Goal: Task Accomplishment & Management: Manage account settings

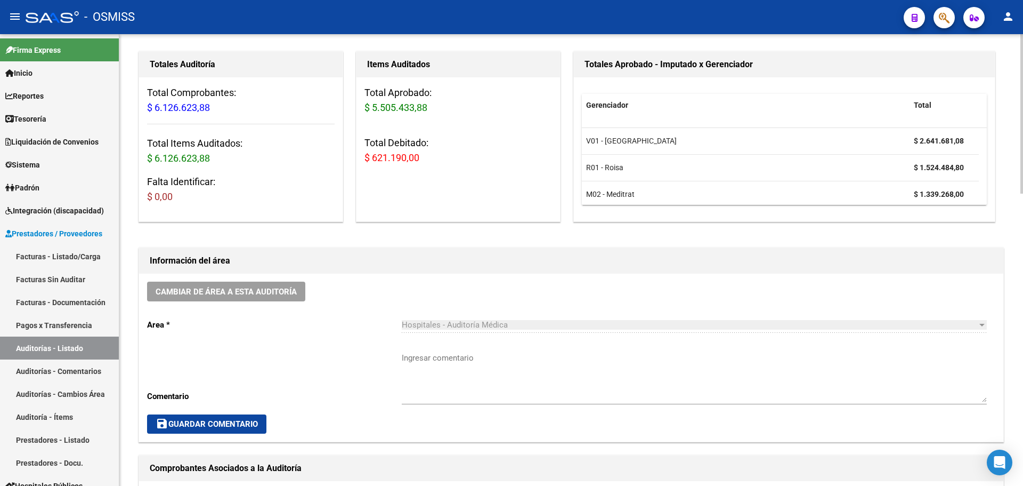
scroll to position [83, 0]
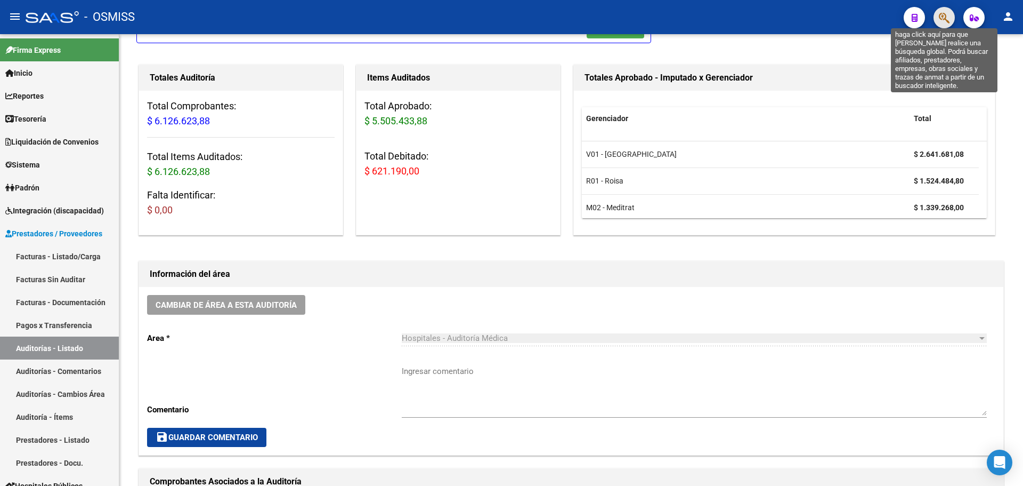
click at [950, 13] on icon "button" at bounding box center [944, 18] width 11 height 12
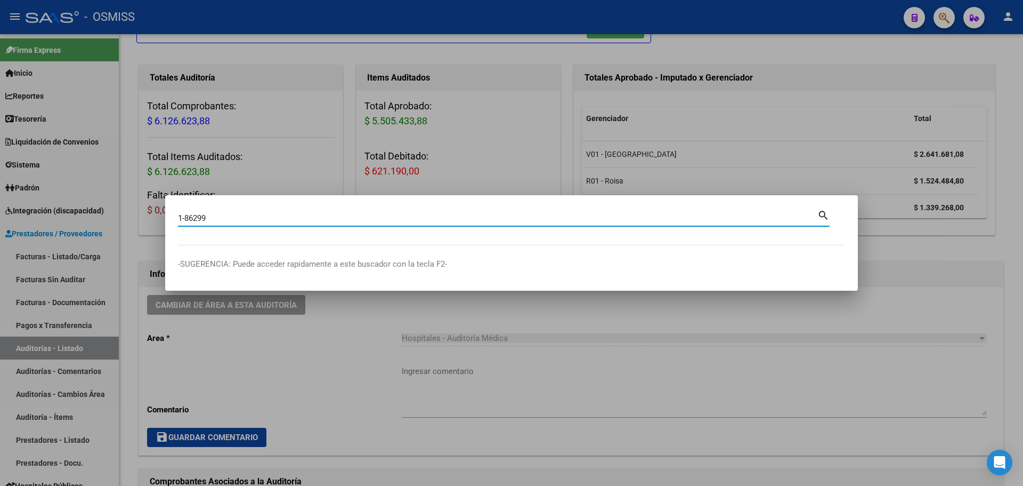
type input "1-86299"
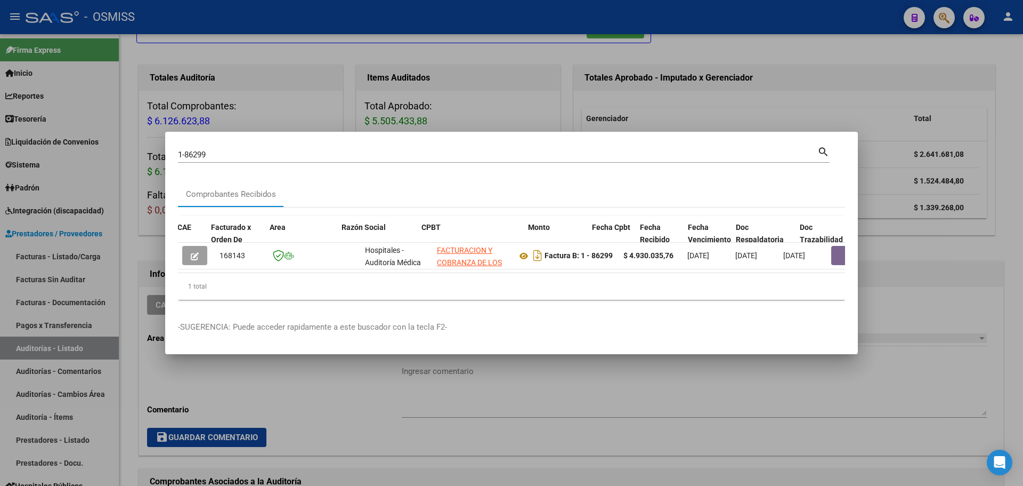
scroll to position [0, 326]
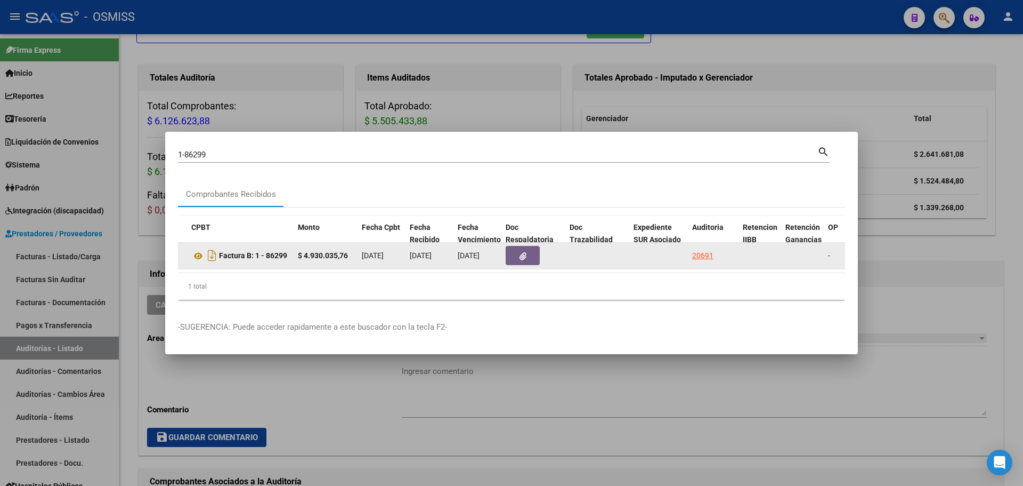
click at [708, 258] on datatable-body-cell "20691" at bounding box center [713, 256] width 51 height 26
click at [705, 249] on div "20691" at bounding box center [702, 255] width 21 height 12
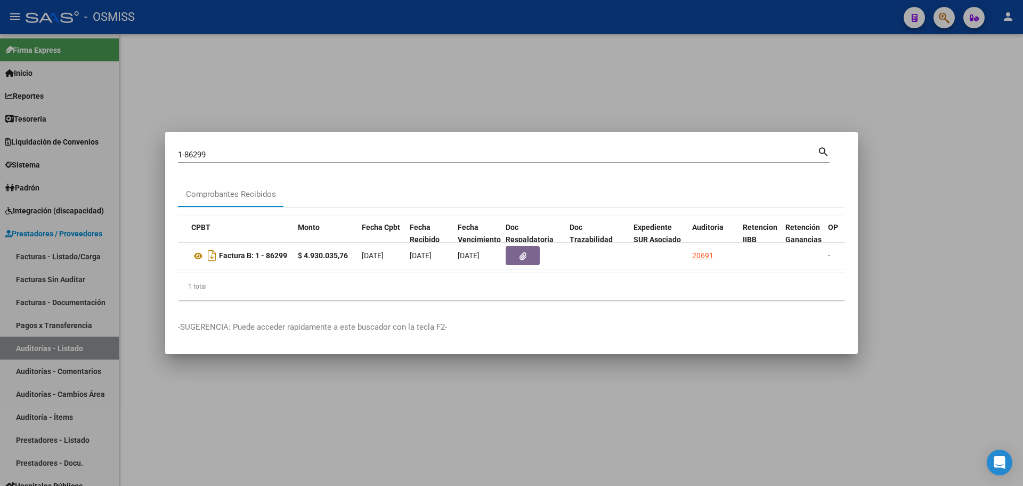
click at [556, 108] on div at bounding box center [511, 243] width 1023 height 486
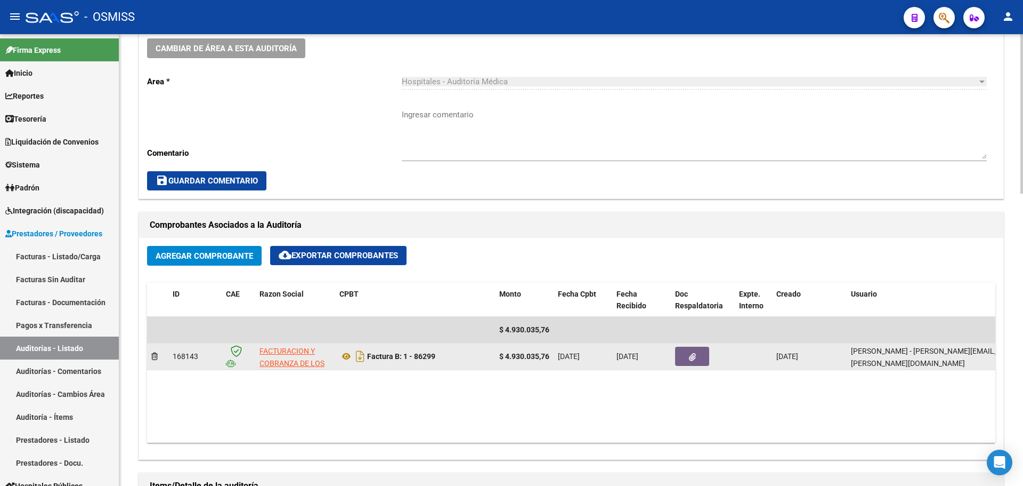
scroll to position [426, 0]
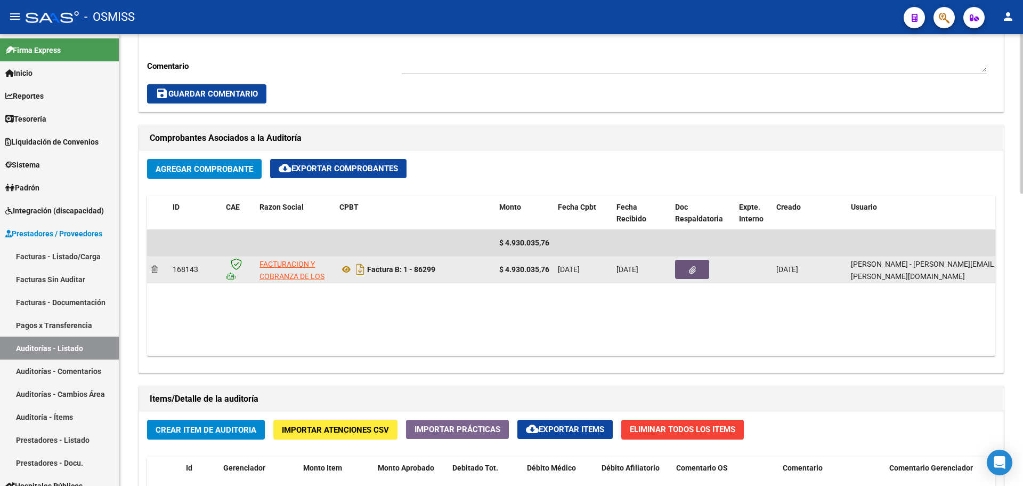
click at [687, 274] on button "button" at bounding box center [692, 269] width 34 height 19
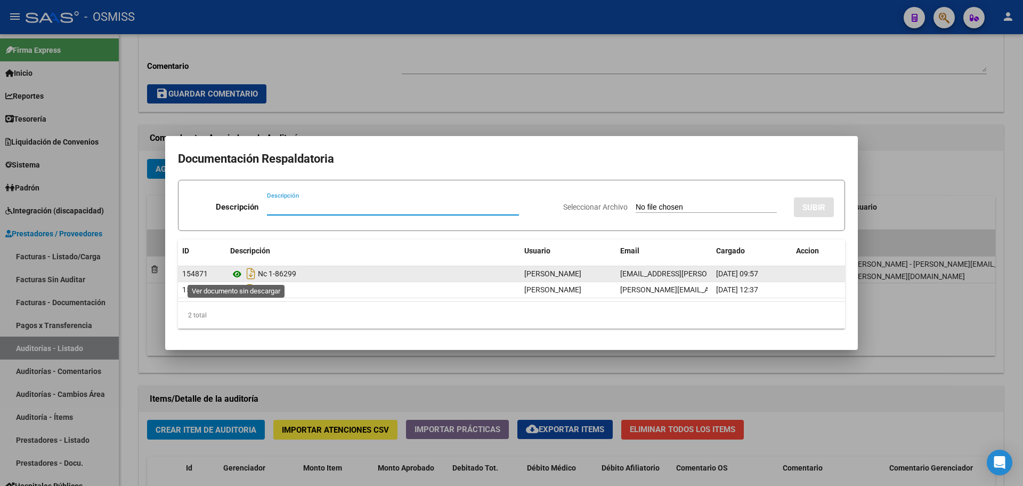
click at [238, 271] on icon at bounding box center [237, 274] width 14 height 13
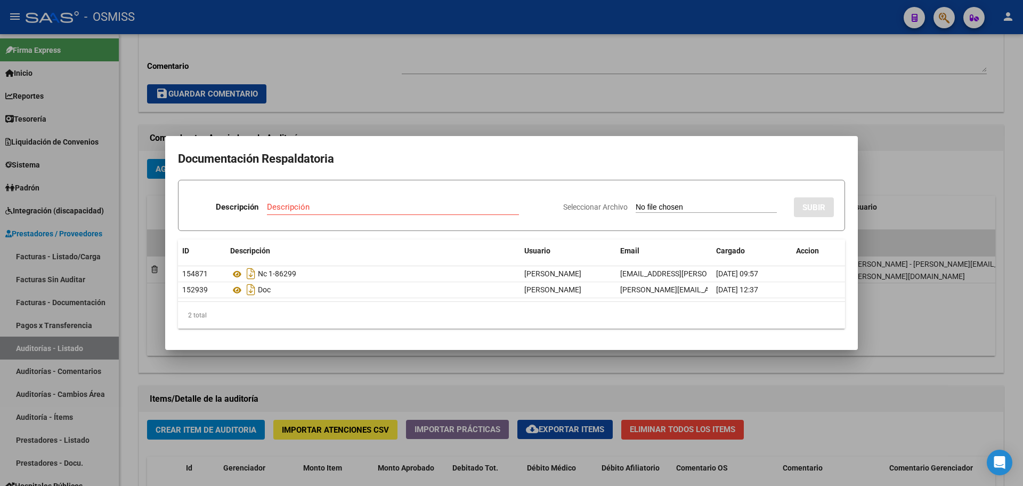
click at [476, 108] on div at bounding box center [511, 243] width 1023 height 486
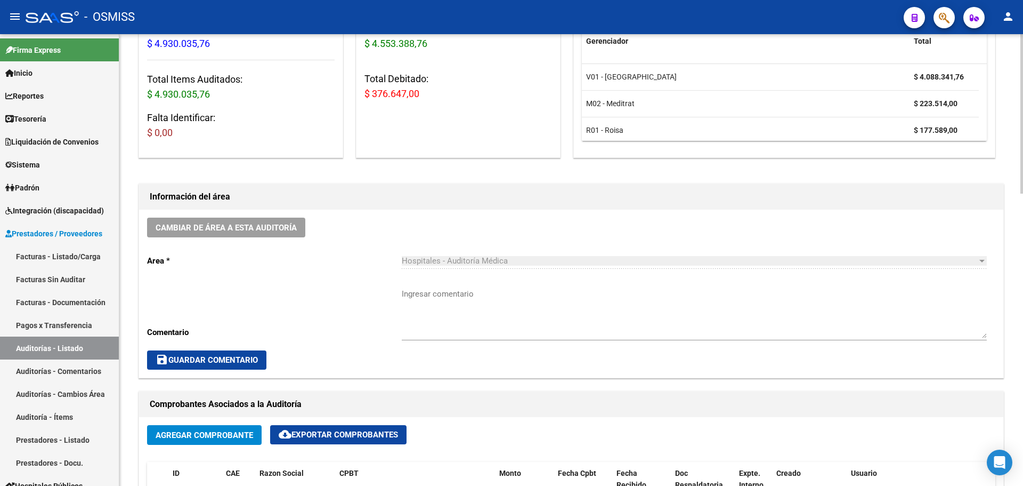
scroll to position [160, 0]
click at [63, 110] on link "Tesorería" at bounding box center [59, 118] width 119 height 23
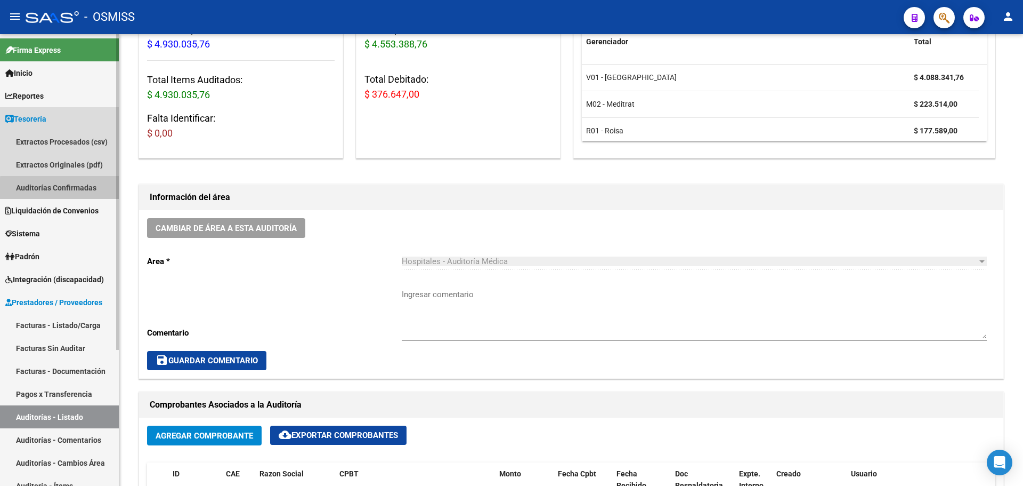
click at [70, 189] on link "Auditorías Confirmadas" at bounding box center [59, 187] width 119 height 23
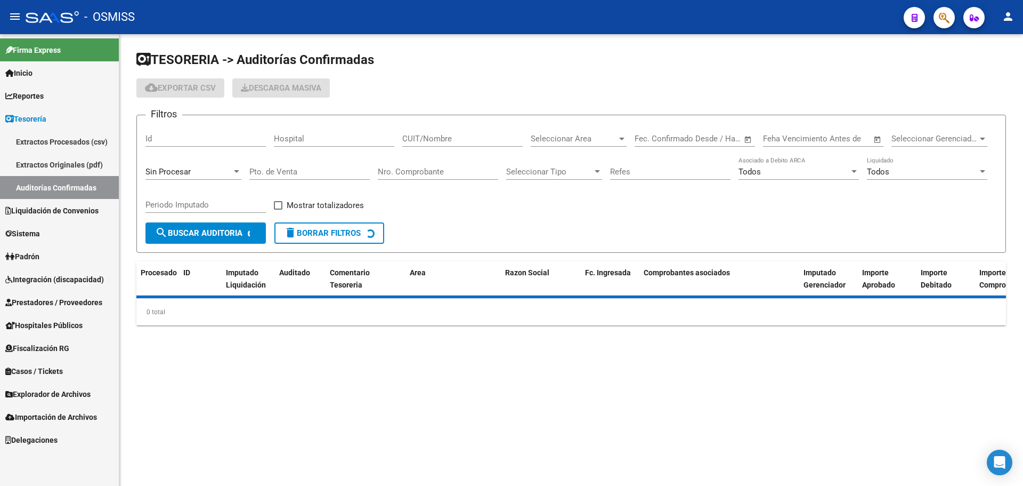
click at [198, 171] on div "Sin Procesar" at bounding box center [189, 172] width 86 height 10
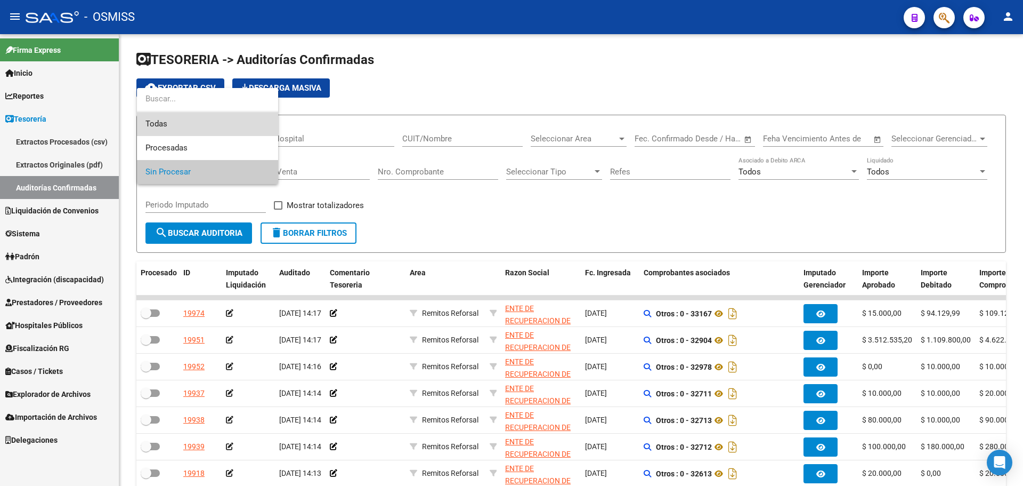
click at [211, 119] on span "Todas" at bounding box center [208, 124] width 124 height 24
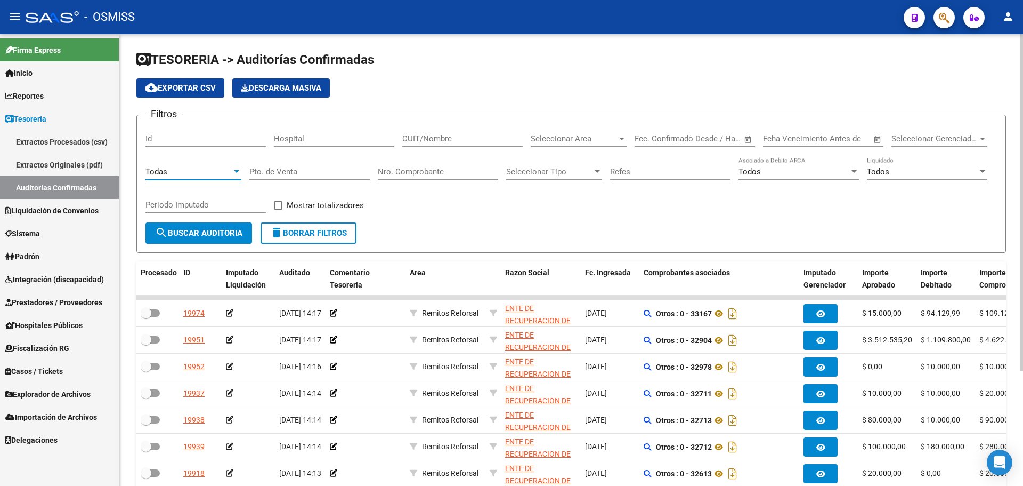
click at [446, 174] on input "Nro. Comprobante" at bounding box center [438, 172] width 120 height 10
type input "1098"
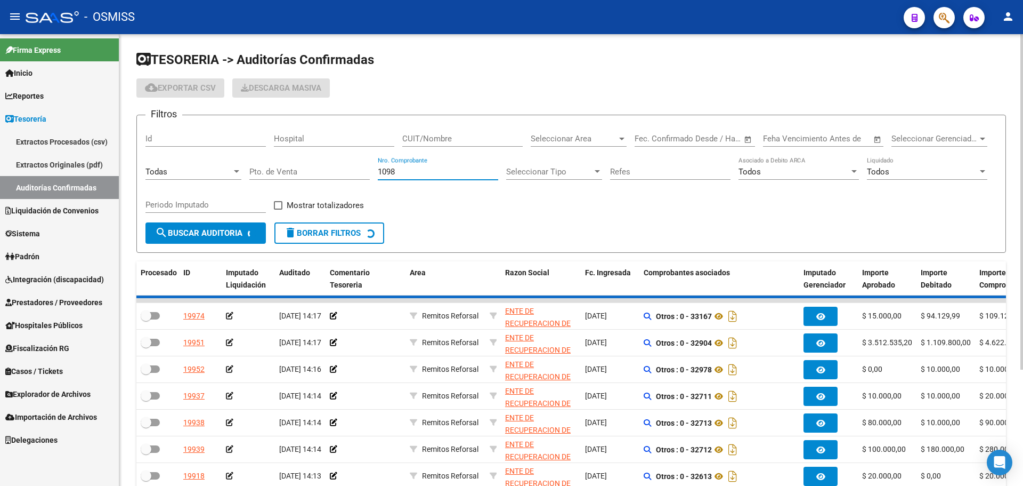
checkbox input "true"
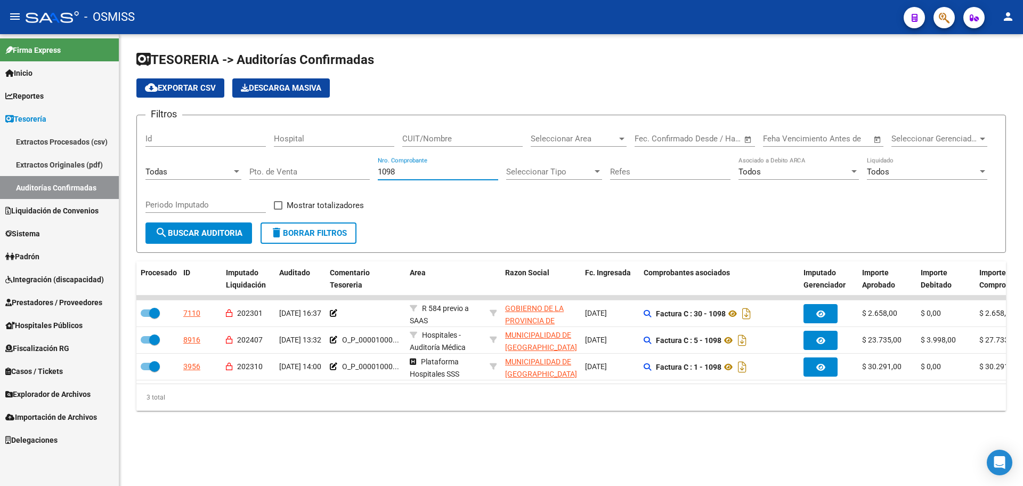
type input "1098"
click at [575, 228] on form "Filtros Id Hospital CUIT/Nombre Seleccionar Area Seleccionar Area Fecha inicio …" at bounding box center [571, 184] width 870 height 138
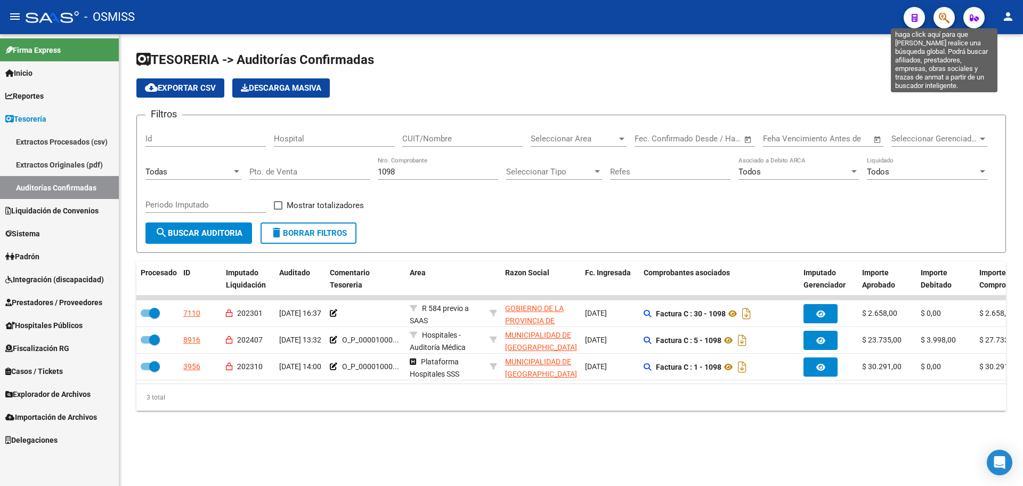
click at [942, 22] on icon "button" at bounding box center [944, 18] width 11 height 12
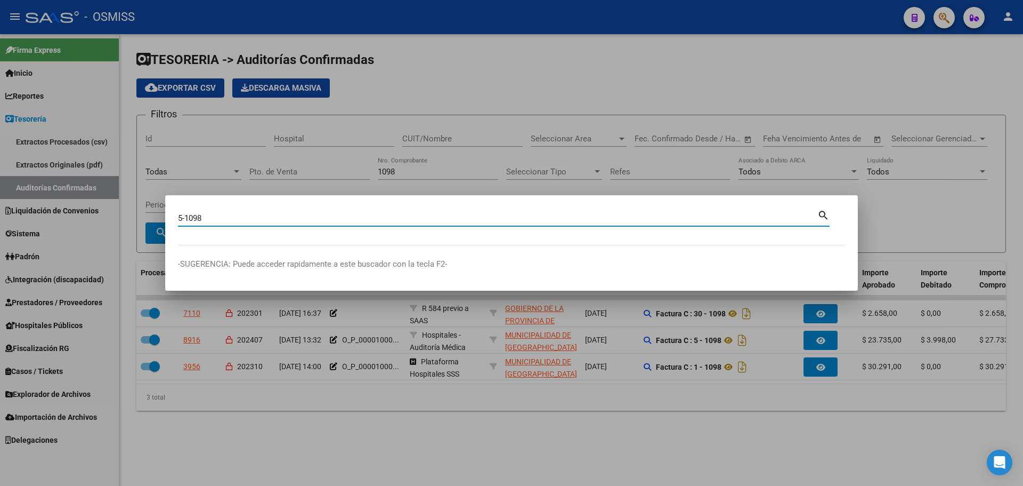
type input "5-1098"
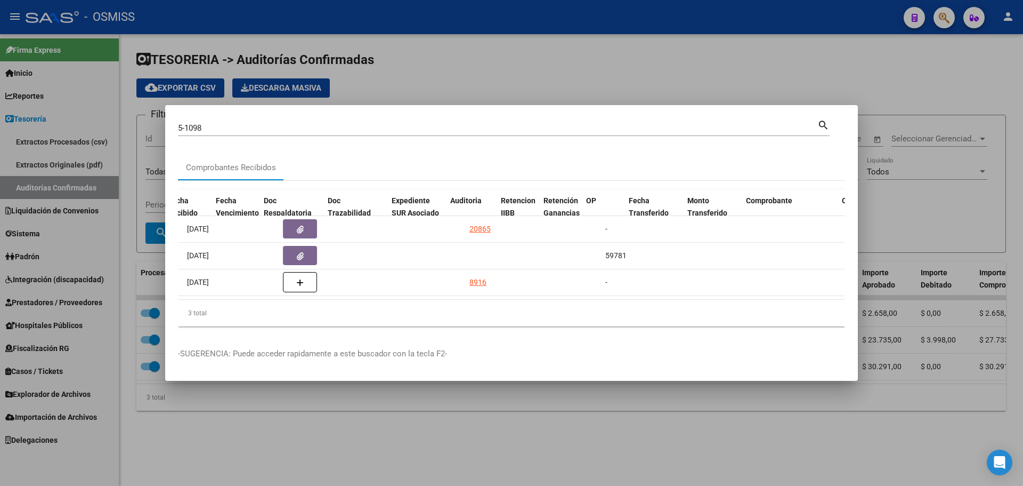
scroll to position [0, 568]
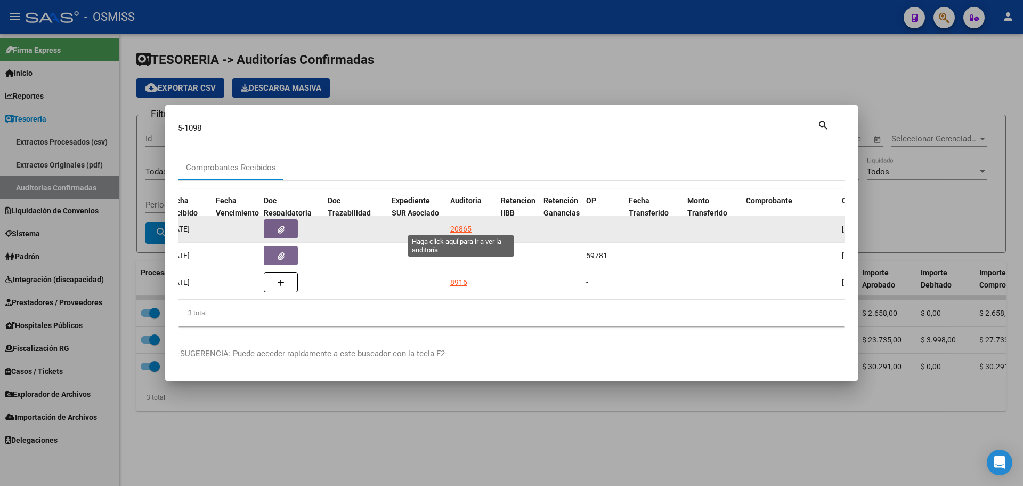
click at [458, 223] on div "20865" at bounding box center [460, 229] width 21 height 12
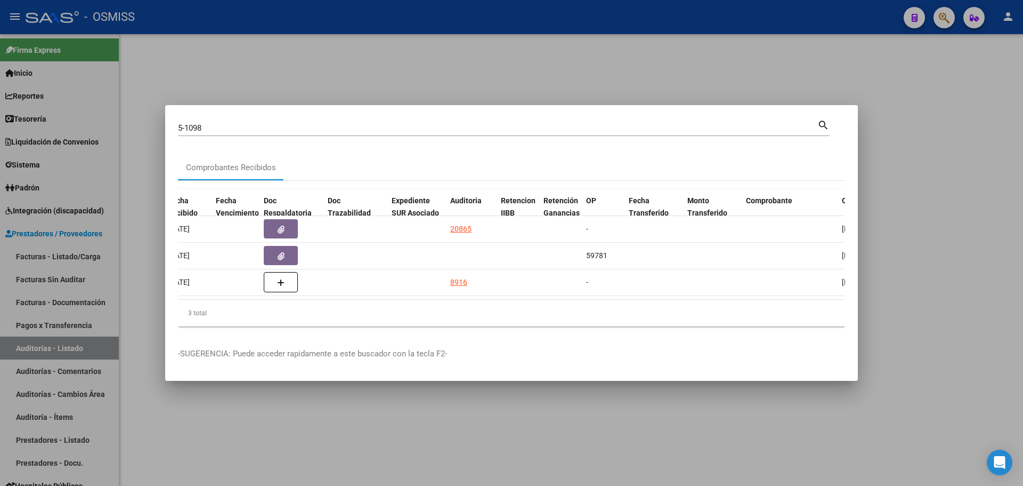
click at [462, 79] on div at bounding box center [511, 243] width 1023 height 486
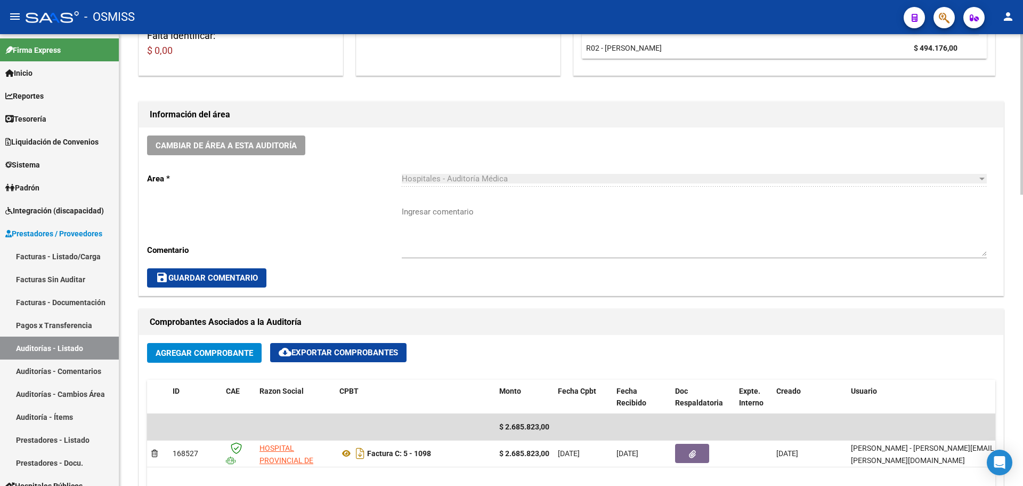
scroll to position [320, 0]
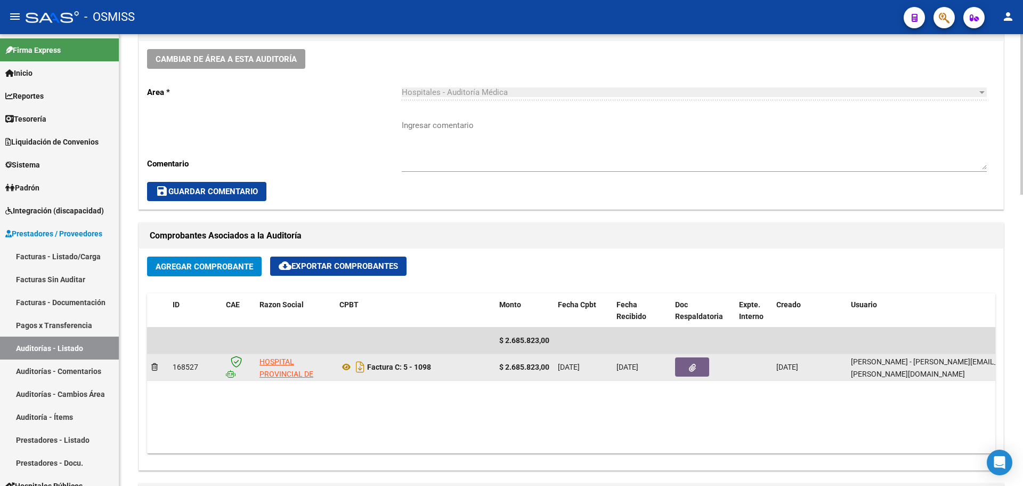
click at [706, 370] on button "button" at bounding box center [692, 366] width 34 height 19
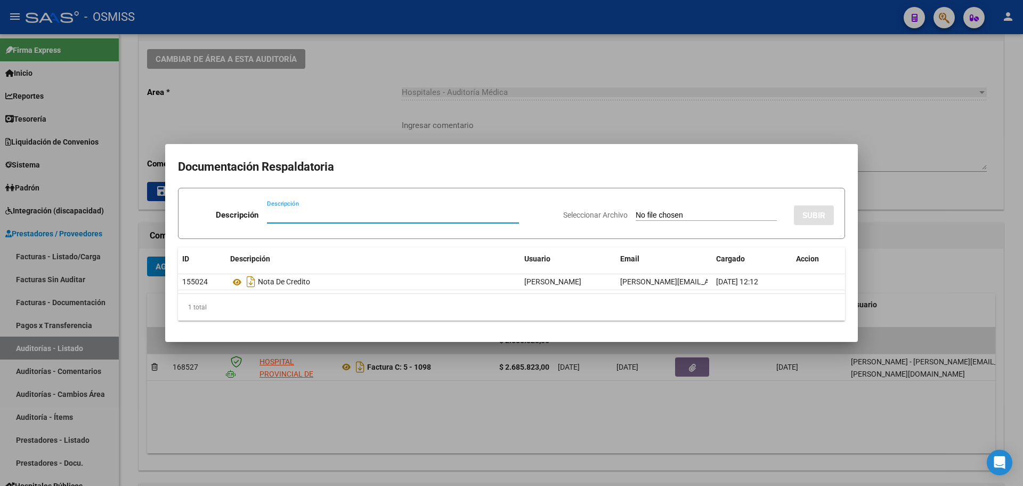
click at [306, 121] on div at bounding box center [511, 243] width 1023 height 486
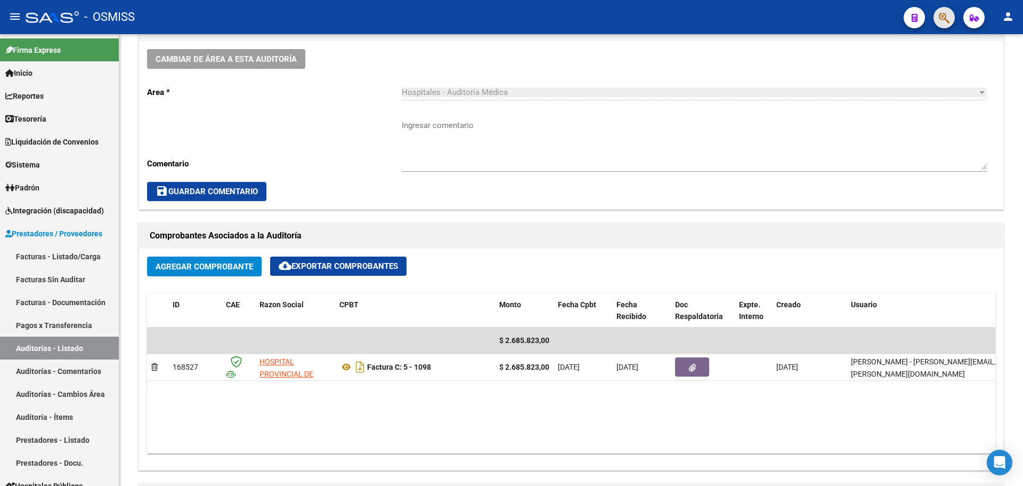
click at [943, 26] on span "button" at bounding box center [944, 18] width 11 height 22
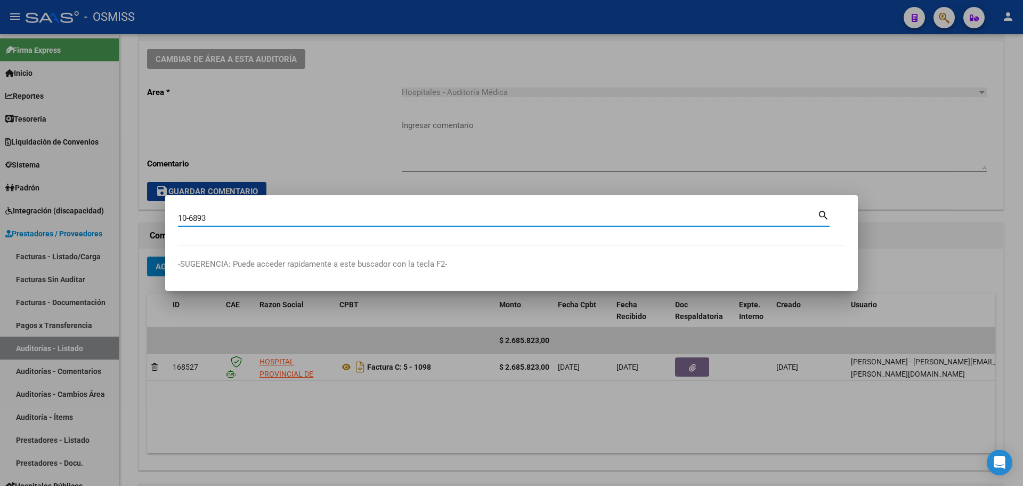
type input "10-6893"
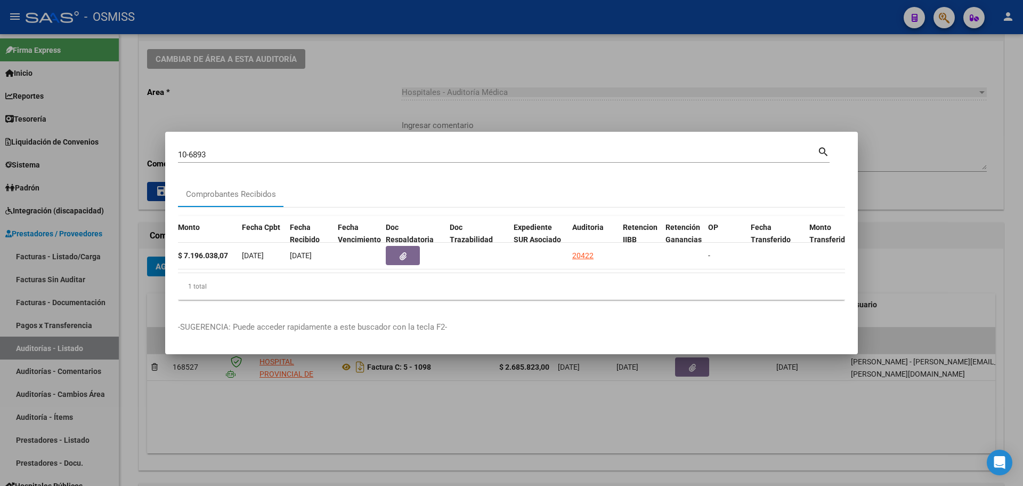
scroll to position [0, 541]
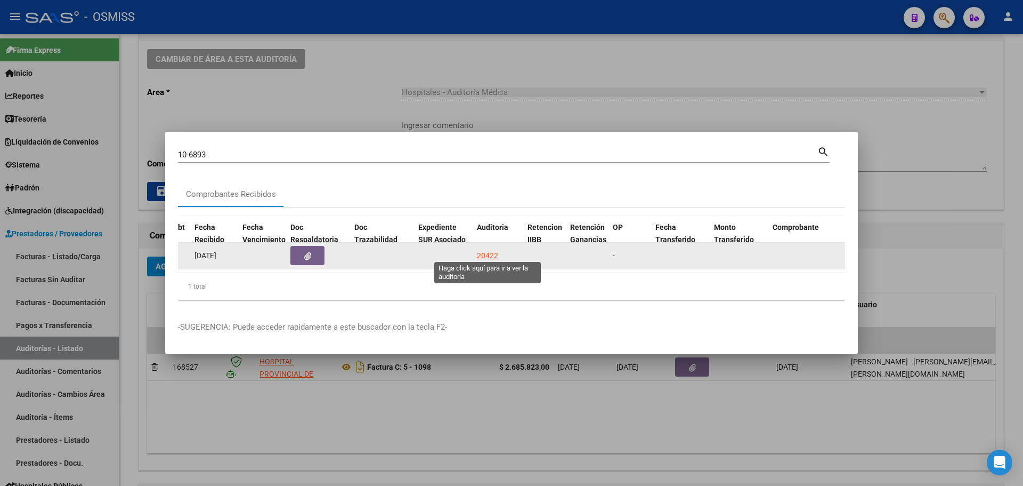
click at [487, 254] on div "20422" at bounding box center [487, 255] width 21 height 12
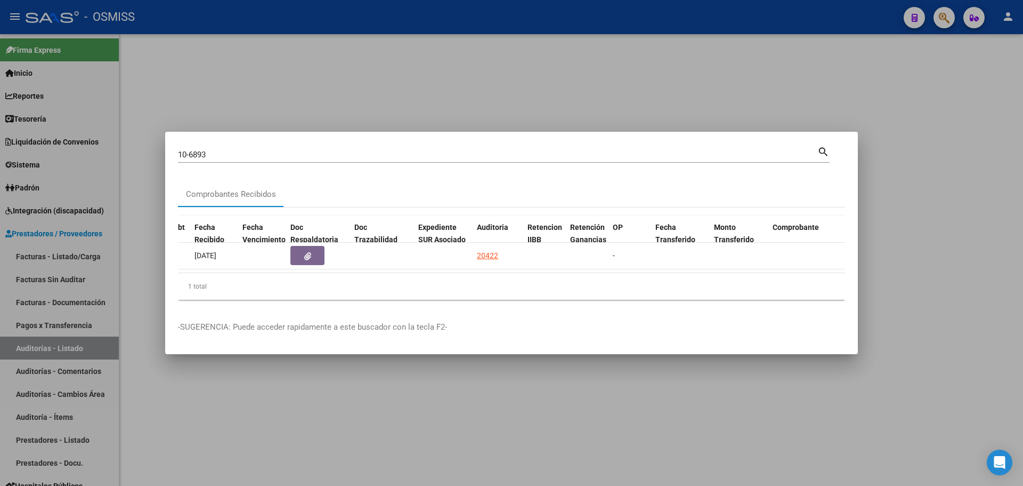
click at [454, 63] on div at bounding box center [511, 243] width 1023 height 486
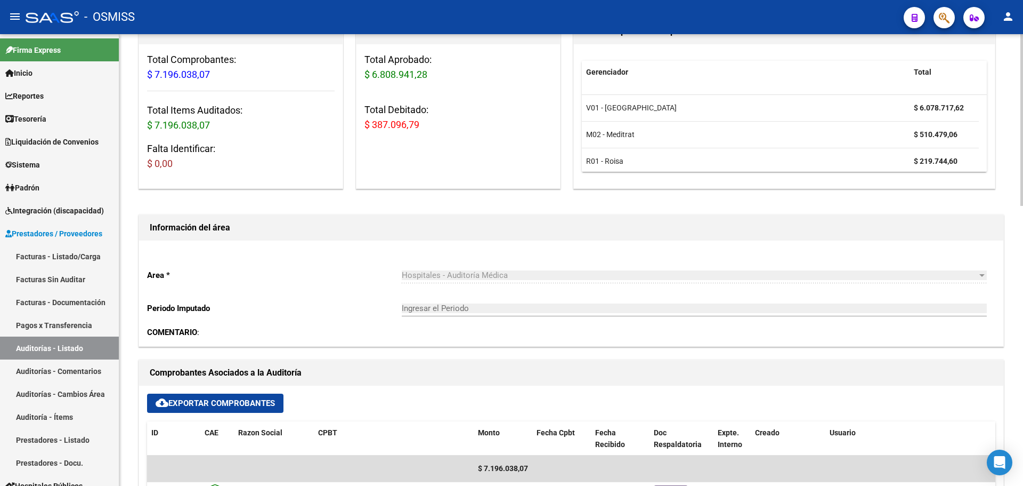
scroll to position [266, 0]
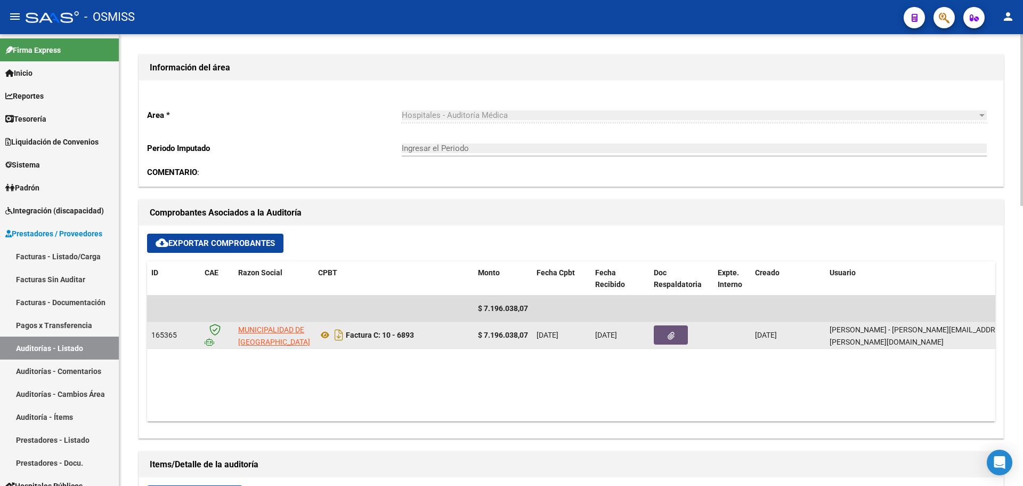
click at [673, 329] on button "button" at bounding box center [671, 334] width 34 height 19
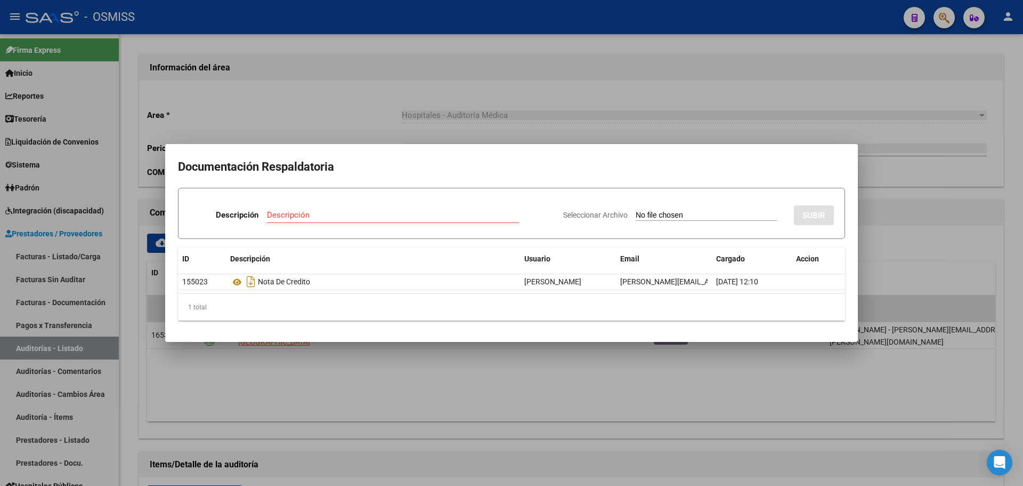
click at [322, 111] on div at bounding box center [511, 243] width 1023 height 486
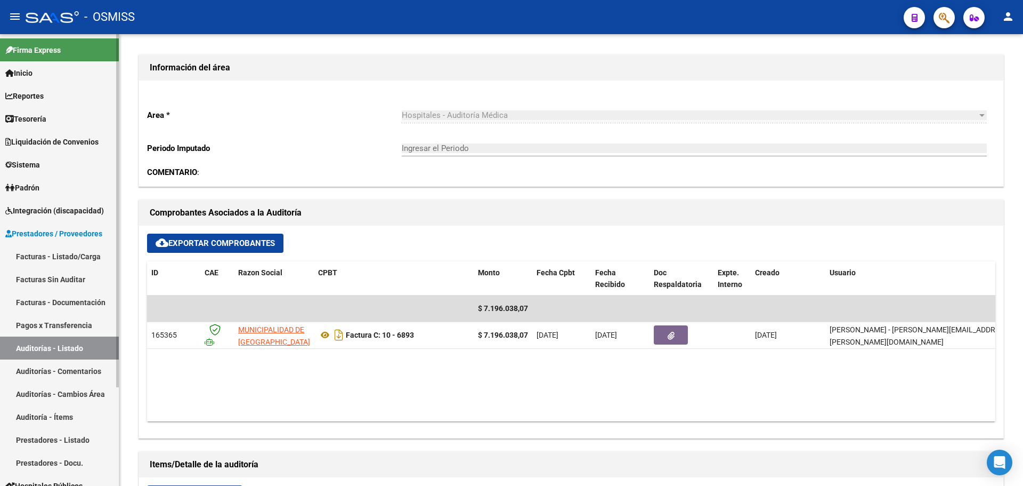
click at [57, 116] on link "Tesorería" at bounding box center [59, 118] width 119 height 23
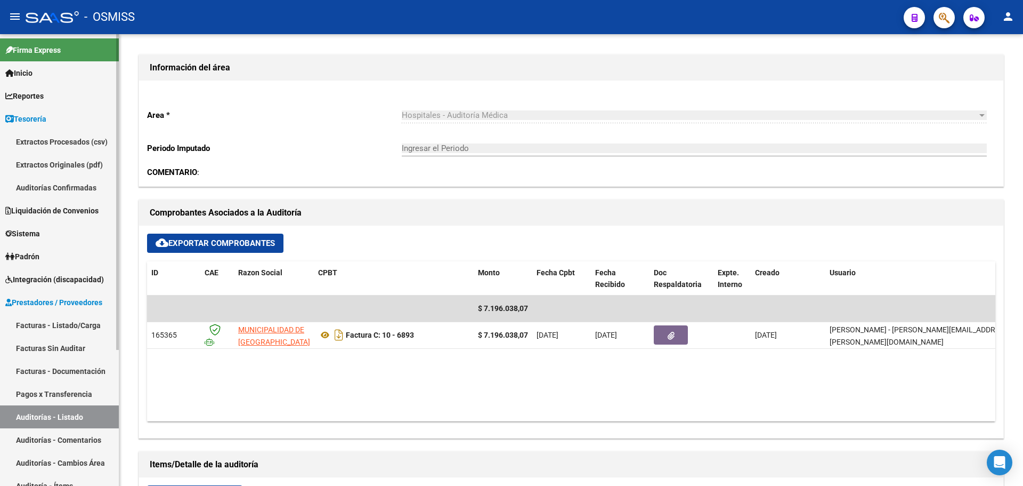
click at [53, 184] on link "Auditorías Confirmadas" at bounding box center [59, 187] width 119 height 23
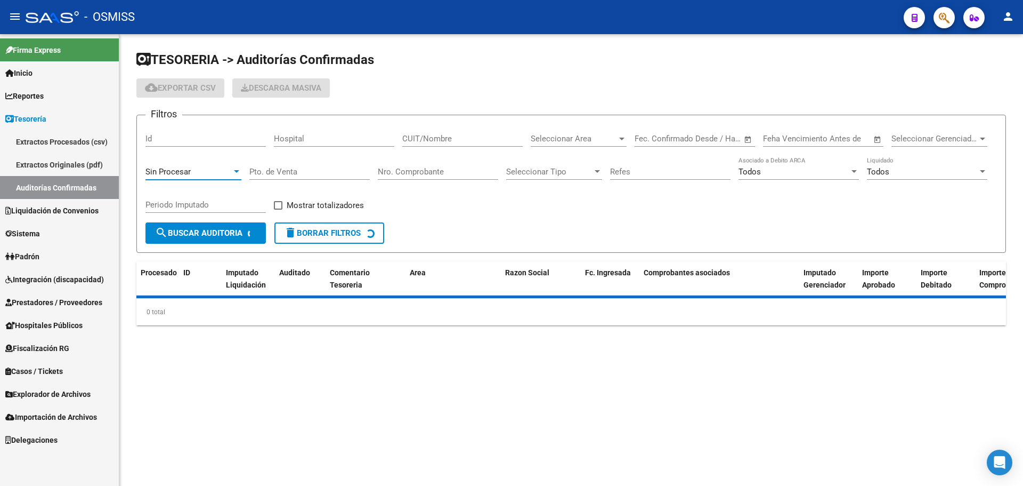
click at [224, 170] on div "Sin Procesar" at bounding box center [189, 172] width 86 height 10
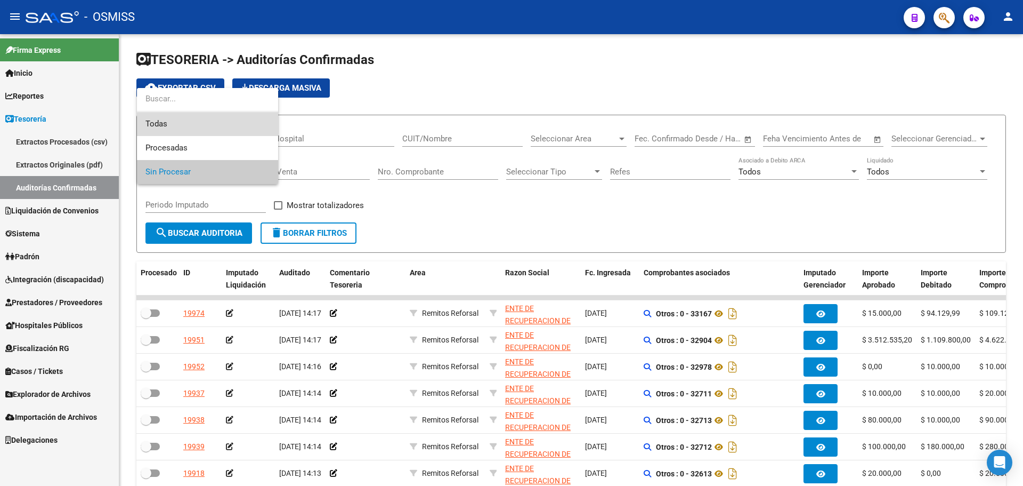
click at [208, 128] on span "Todas" at bounding box center [208, 124] width 124 height 24
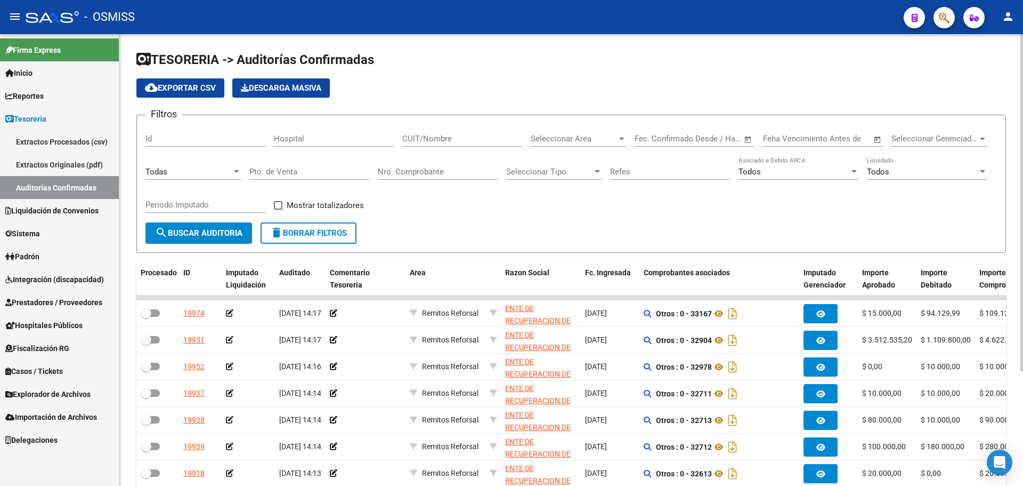
click at [438, 176] on div "Nro. Comprobante" at bounding box center [438, 168] width 120 height 23
type input "3945"
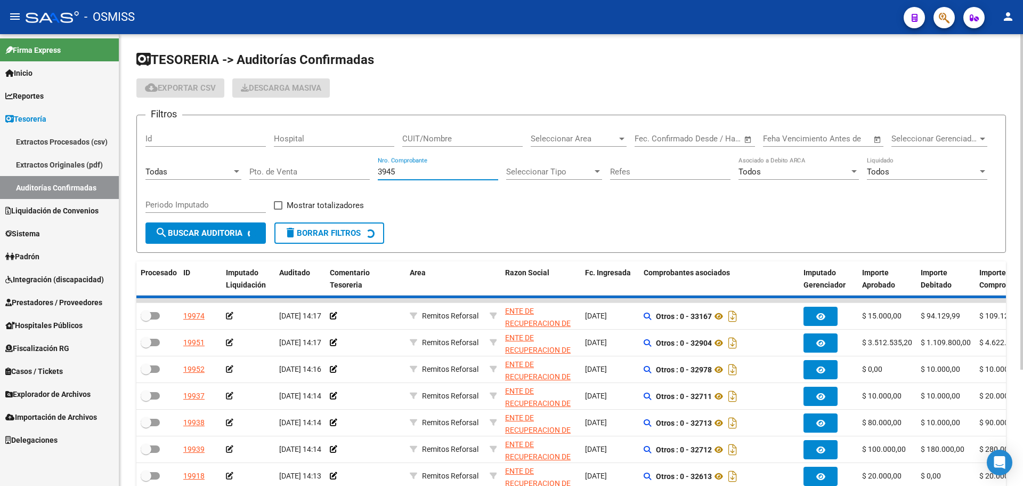
checkbox input "true"
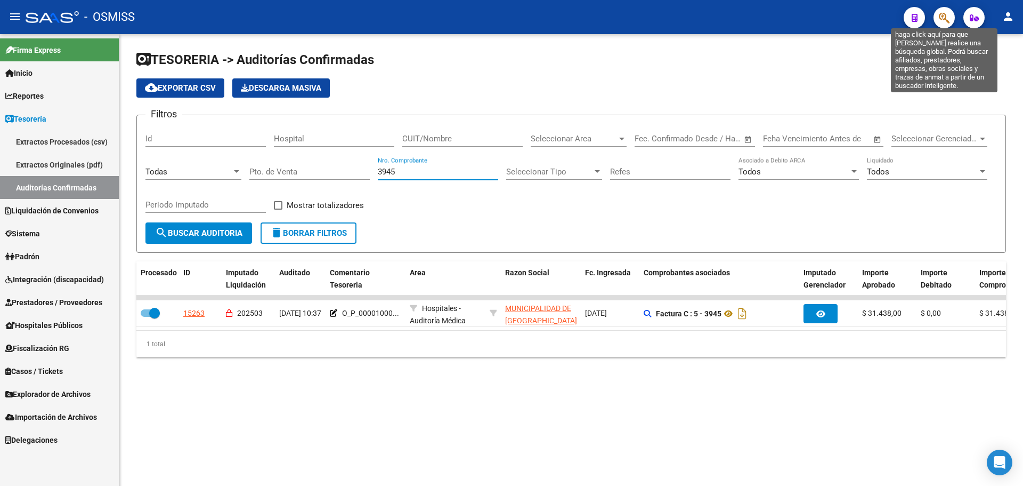
type input "3945"
click at [941, 14] on icon "button" at bounding box center [944, 18] width 11 height 12
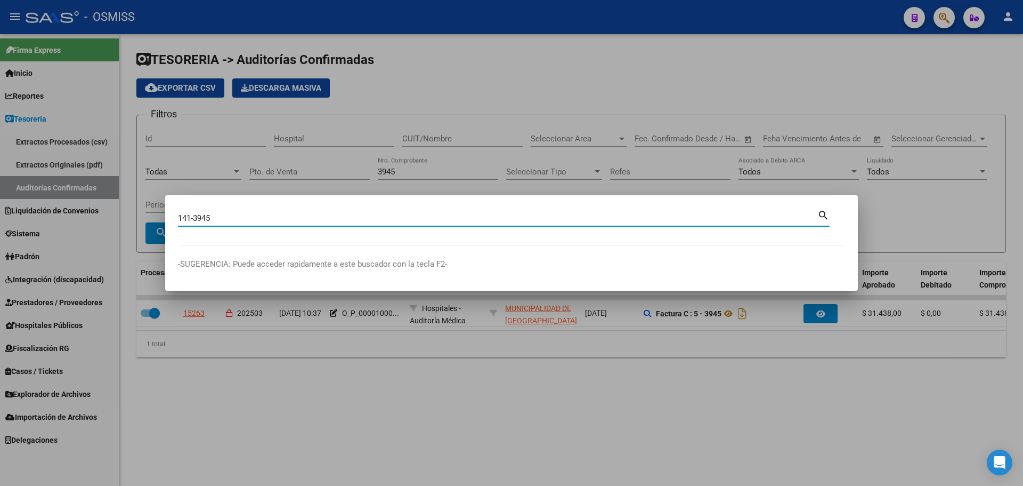
type input "141-3945"
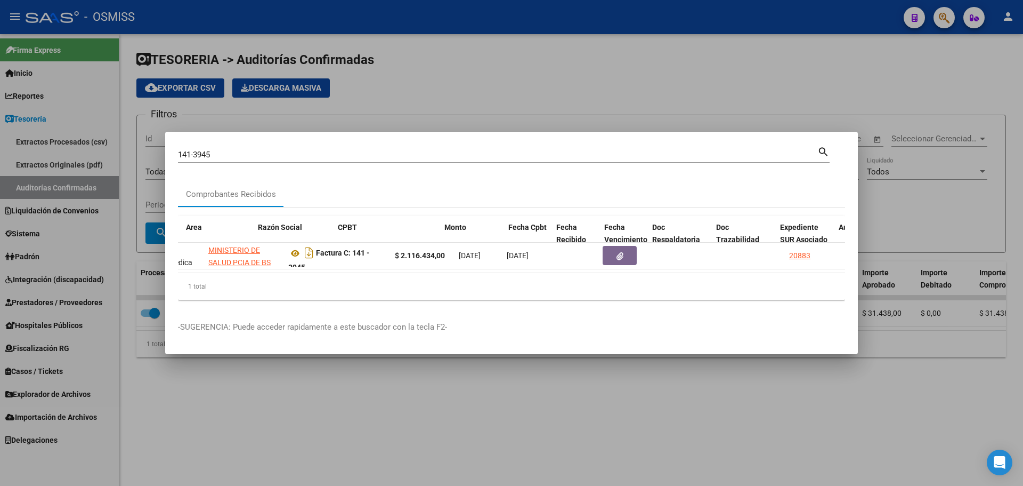
scroll to position [0, 494]
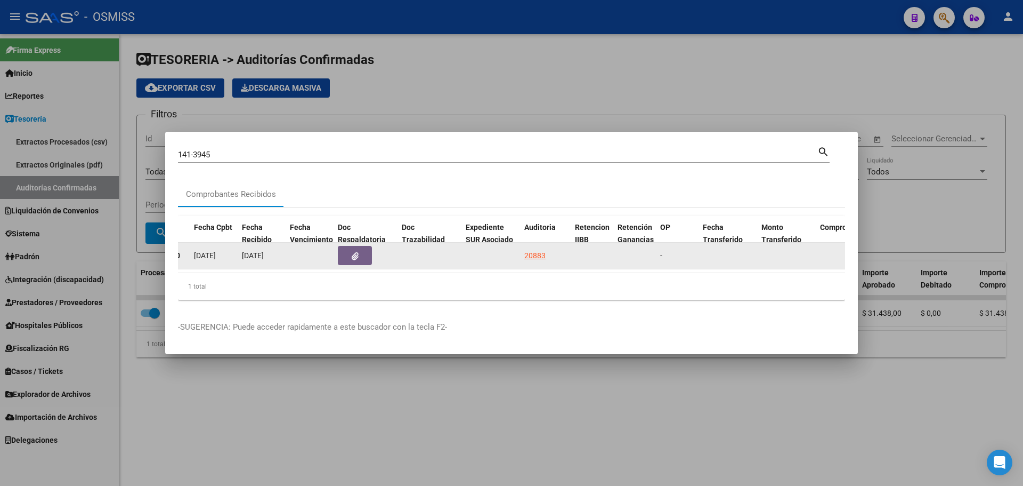
click at [522, 249] on datatable-body-cell "20883" at bounding box center [545, 256] width 51 height 26
click at [528, 249] on div "20883" at bounding box center [534, 255] width 21 height 12
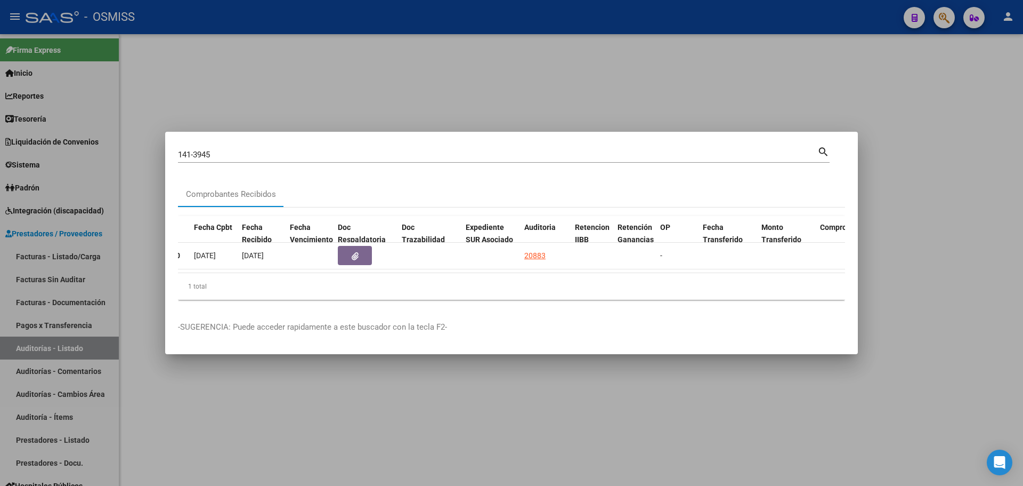
click at [405, 85] on div at bounding box center [511, 243] width 1023 height 486
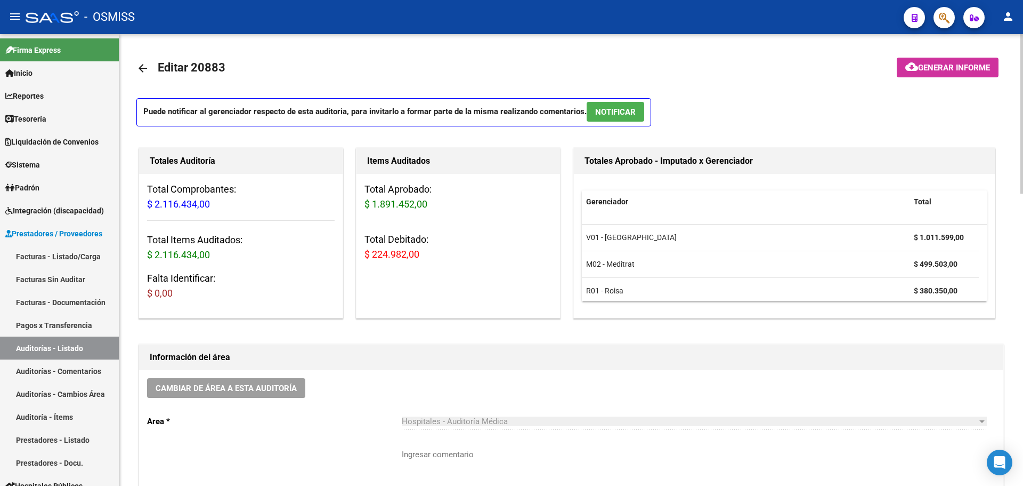
scroll to position [266, 0]
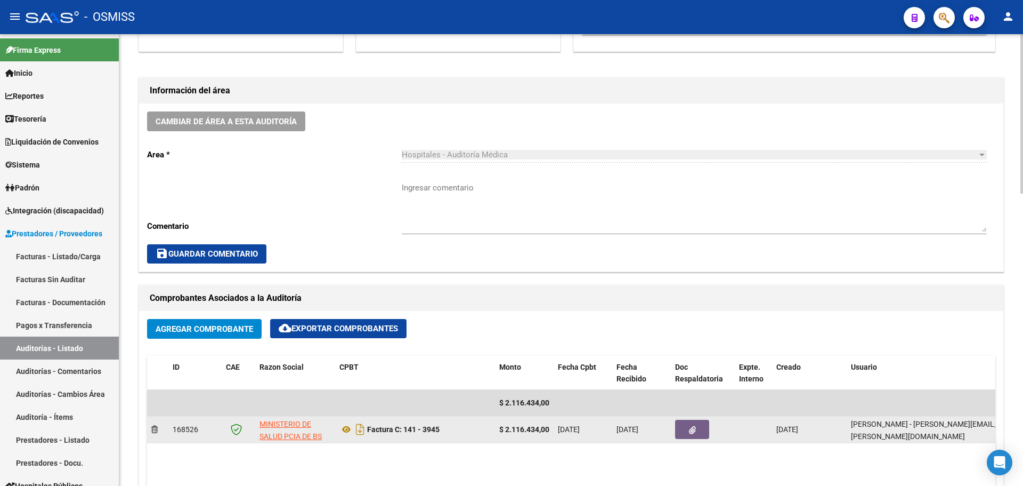
click at [674, 424] on datatable-body-cell at bounding box center [703, 429] width 64 height 26
click at [688, 432] on button "button" at bounding box center [692, 428] width 34 height 19
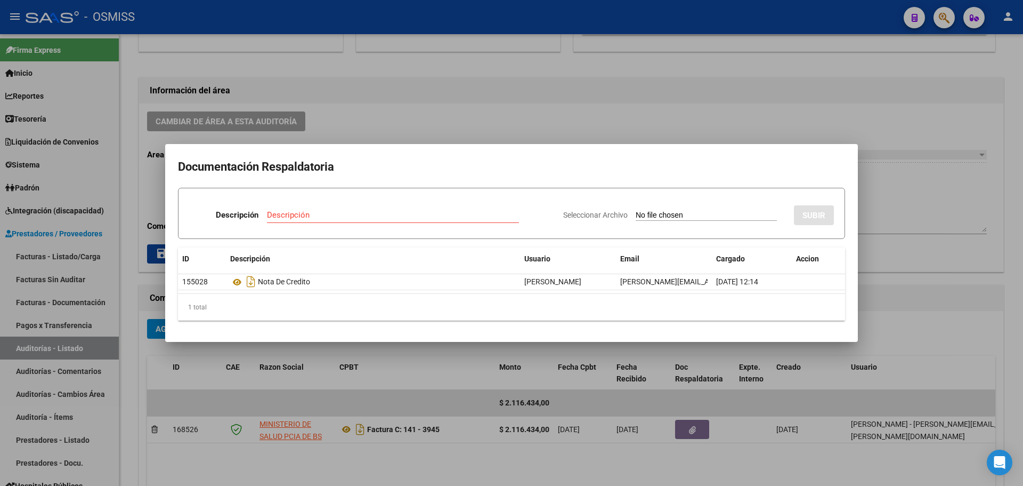
click at [462, 110] on div at bounding box center [511, 243] width 1023 height 486
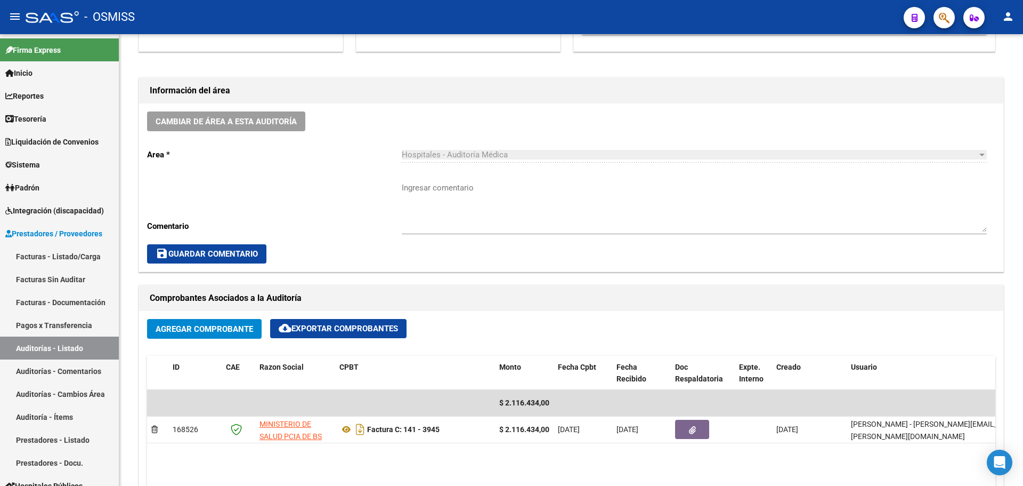
click at [935, 27] on div at bounding box center [940, 17] width 30 height 22
click at [954, 13] on button "button" at bounding box center [944, 17] width 21 height 21
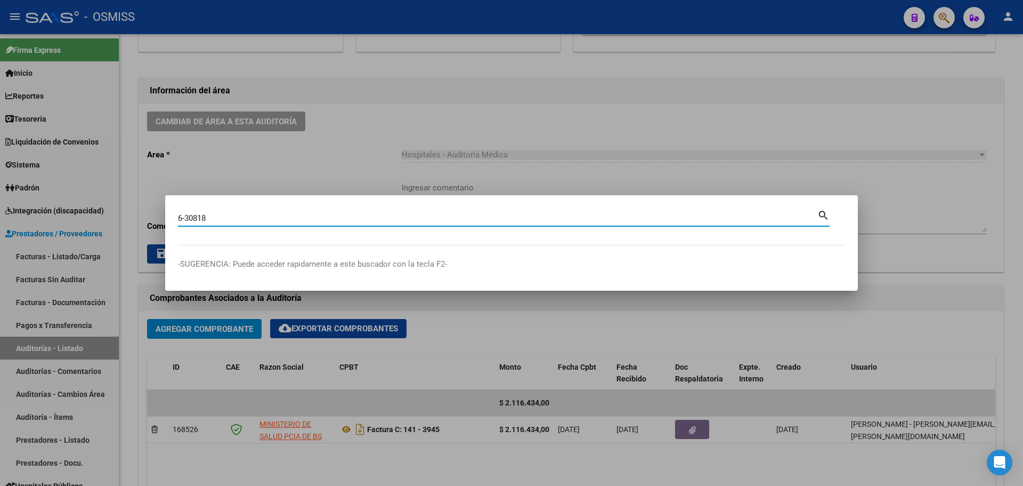
type input "6-30818"
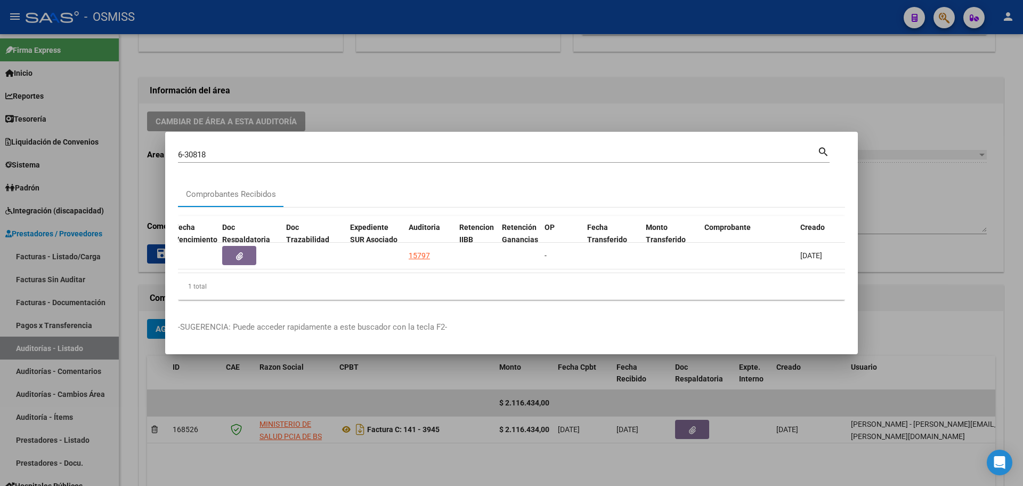
scroll to position [0, 512]
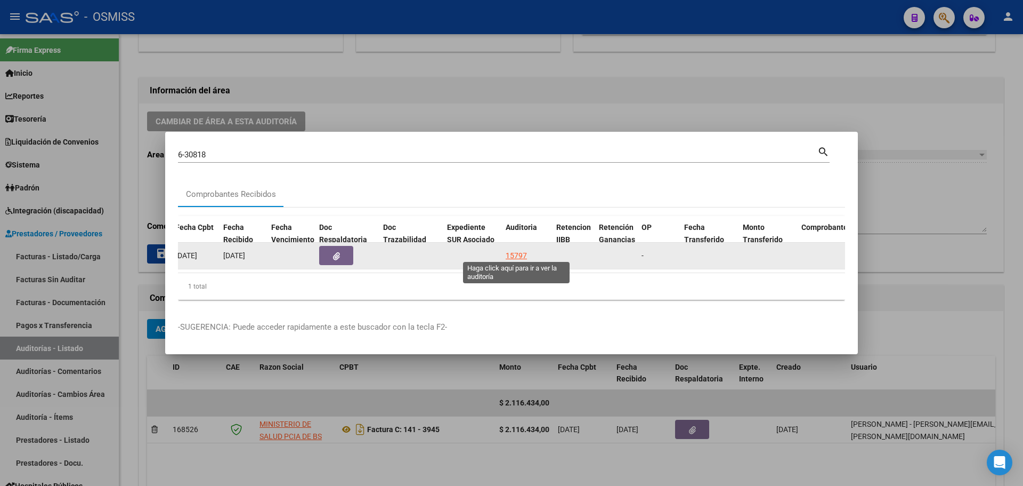
click at [518, 253] on div "15797" at bounding box center [516, 255] width 21 height 12
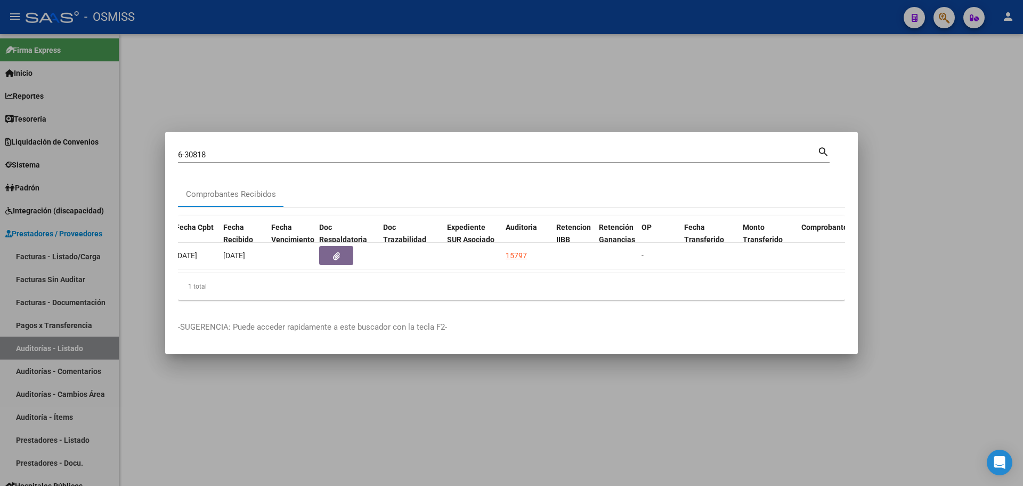
click at [391, 74] on div at bounding box center [511, 243] width 1023 height 486
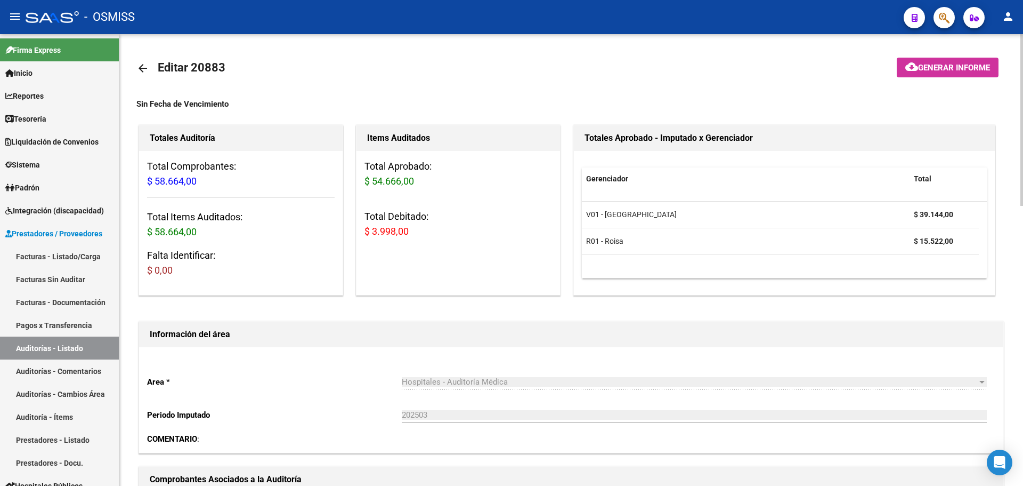
scroll to position [266, 0]
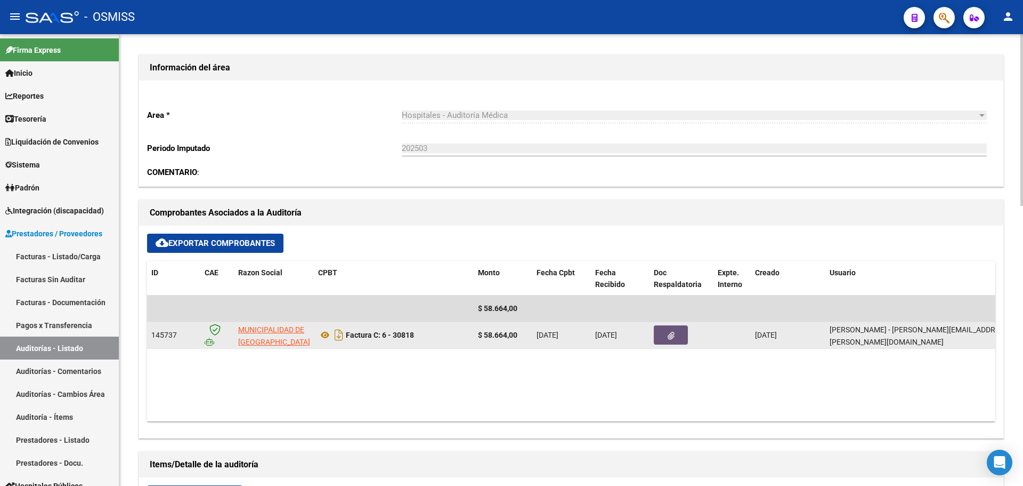
click at [678, 341] on button "button" at bounding box center [671, 334] width 34 height 19
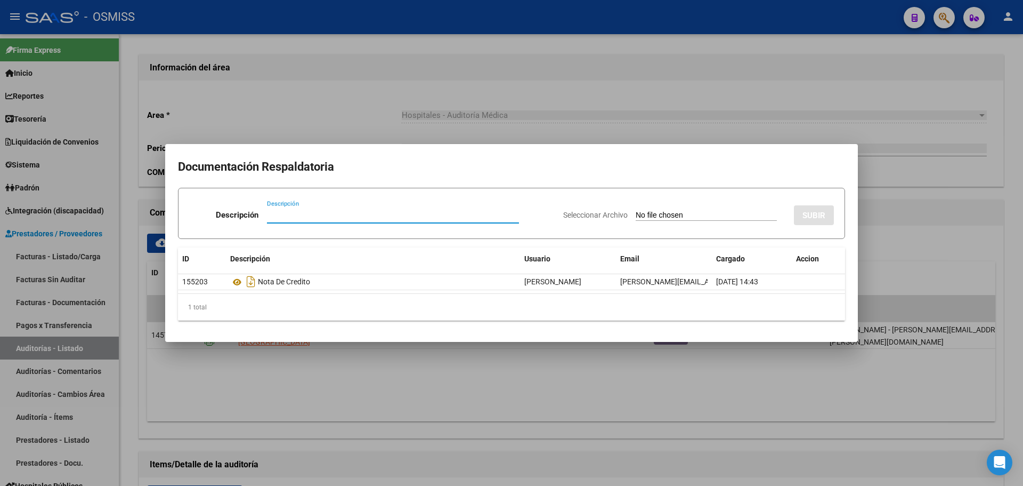
click at [309, 123] on div at bounding box center [511, 243] width 1023 height 486
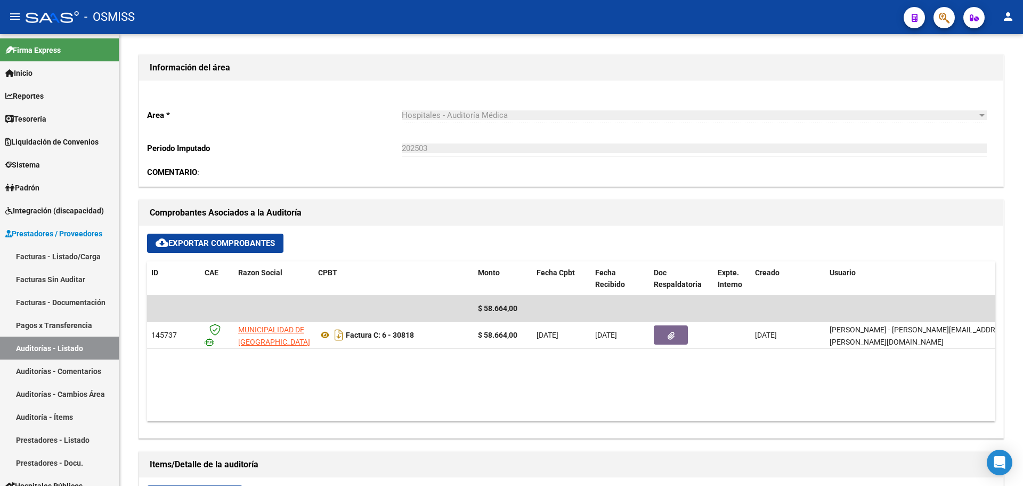
click at [938, 19] on button "button" at bounding box center [944, 17] width 21 height 21
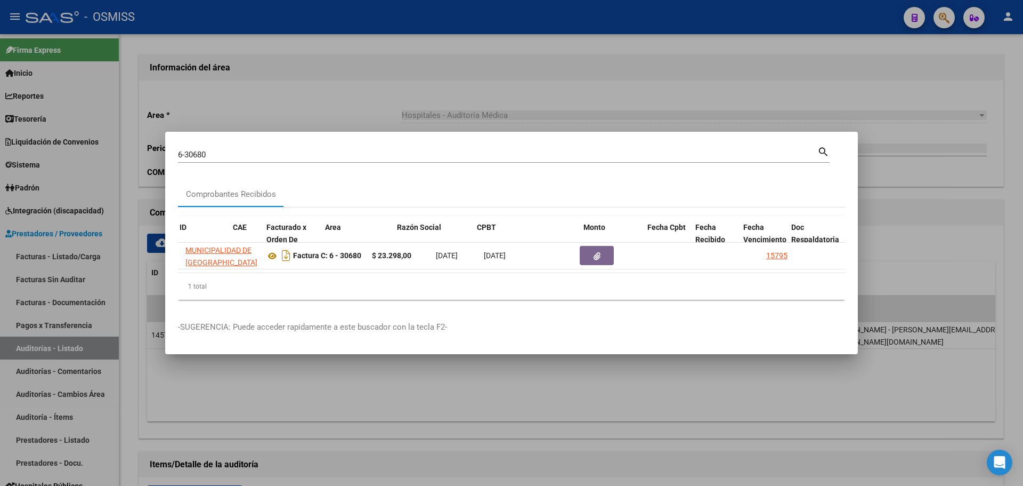
scroll to position [0, 429]
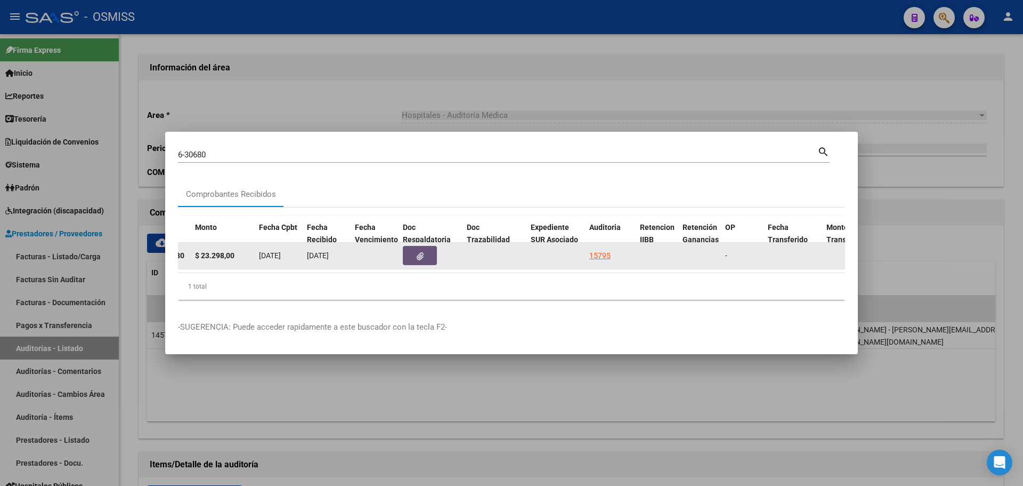
click at [420, 251] on span "button" at bounding box center [420, 256] width 7 height 10
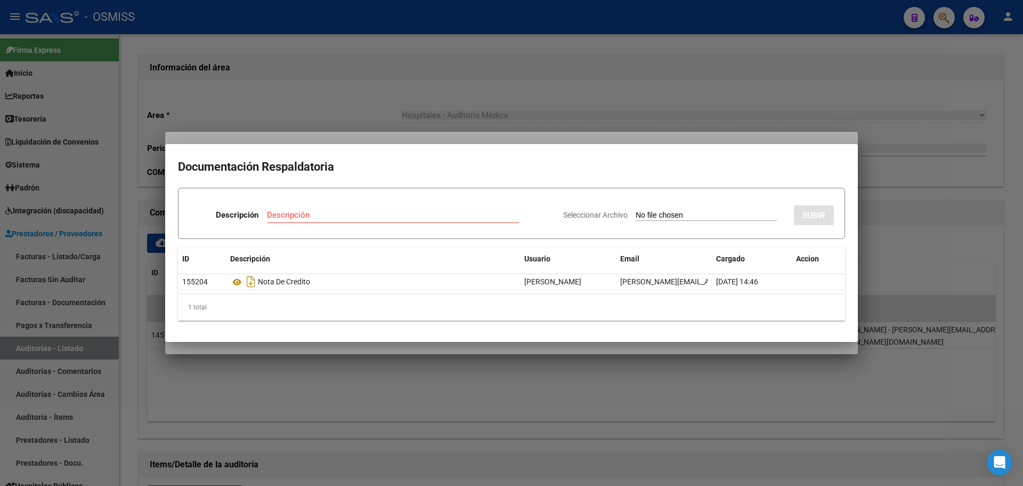
click at [286, 117] on div at bounding box center [511, 243] width 1023 height 486
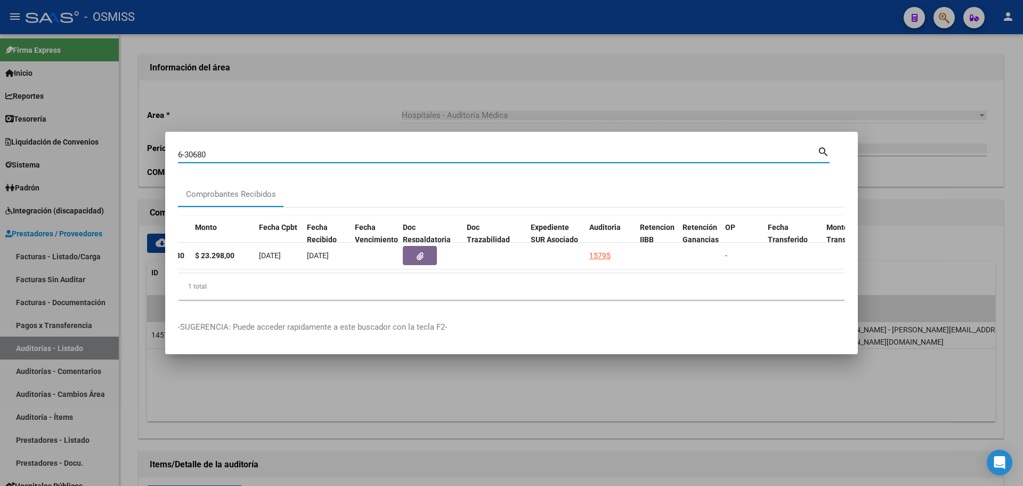
drag, startPoint x: 241, startPoint y: 153, endPoint x: 60, endPoint y: 152, distance: 181.2
click at [60, 152] on div "6-30680 Buscar (apellido, dni, cuil, nro traspaso, cuit, obra social) search Co…" at bounding box center [511, 243] width 1023 height 486
type input "8"
type input "2-87247"
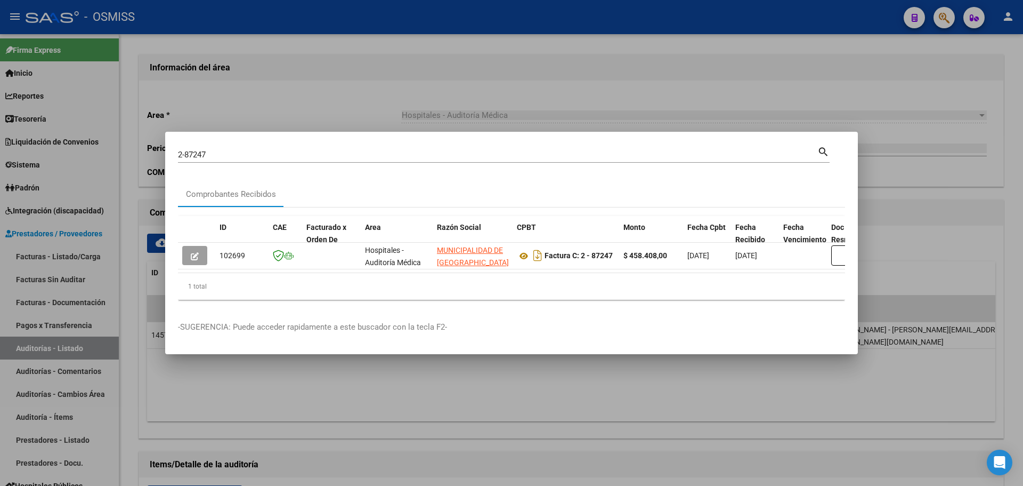
drag, startPoint x: 239, startPoint y: 267, endPoint x: 364, endPoint y: 276, distance: 125.5
click at [364, 273] on datatable-body "102699 Hospitales - Auditoría Médica MUNICIPALIDAD DE [GEOGRAPHIC_DATA][PERSON_…" at bounding box center [511, 258] width 667 height 30
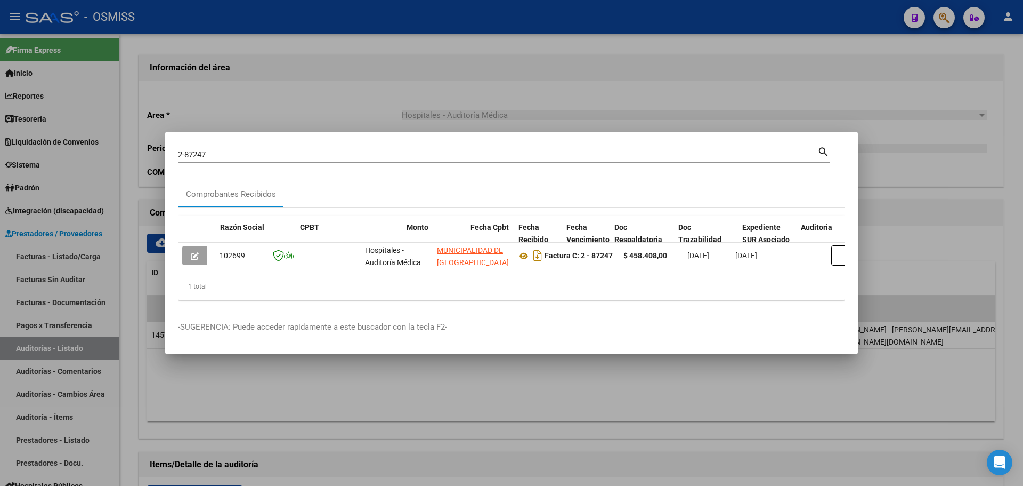
scroll to position [0, 421]
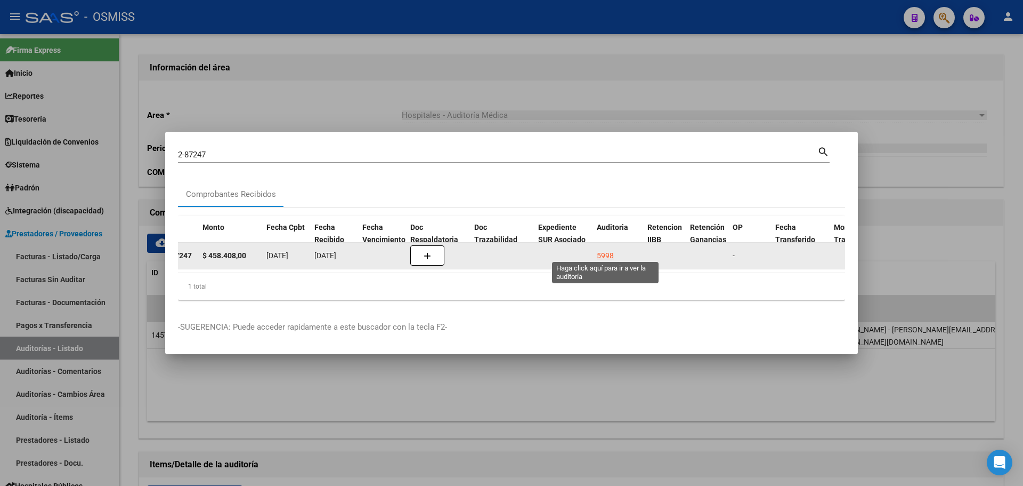
click at [607, 249] on div "5998" at bounding box center [605, 255] width 17 height 12
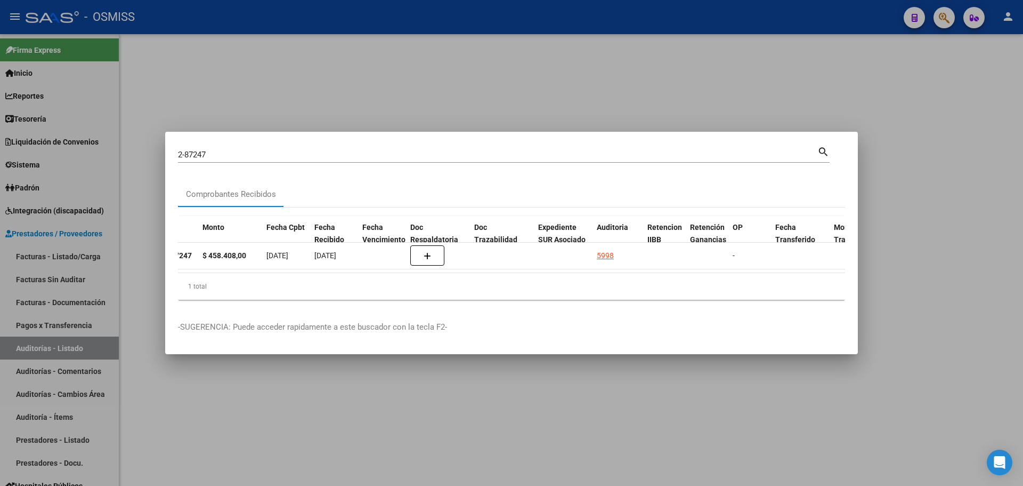
click at [345, 80] on div at bounding box center [511, 243] width 1023 height 486
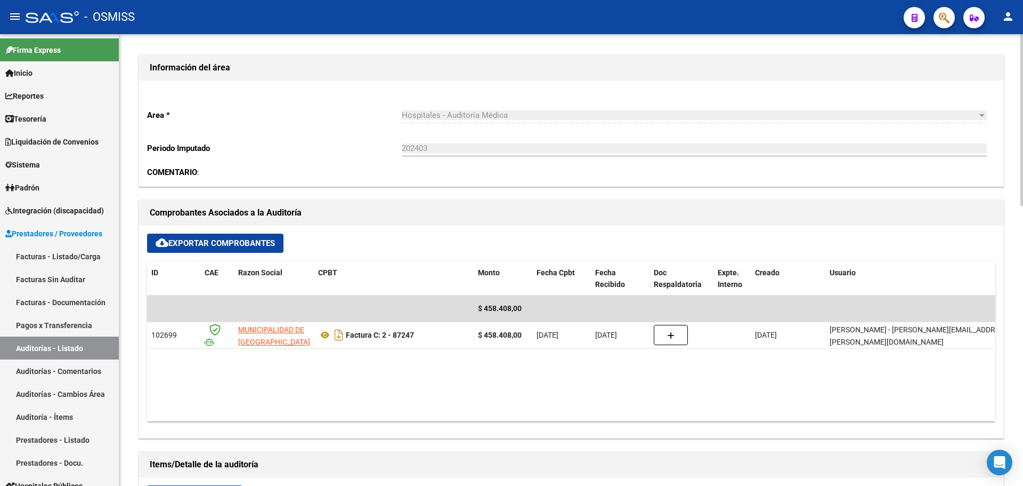
scroll to position [320, 0]
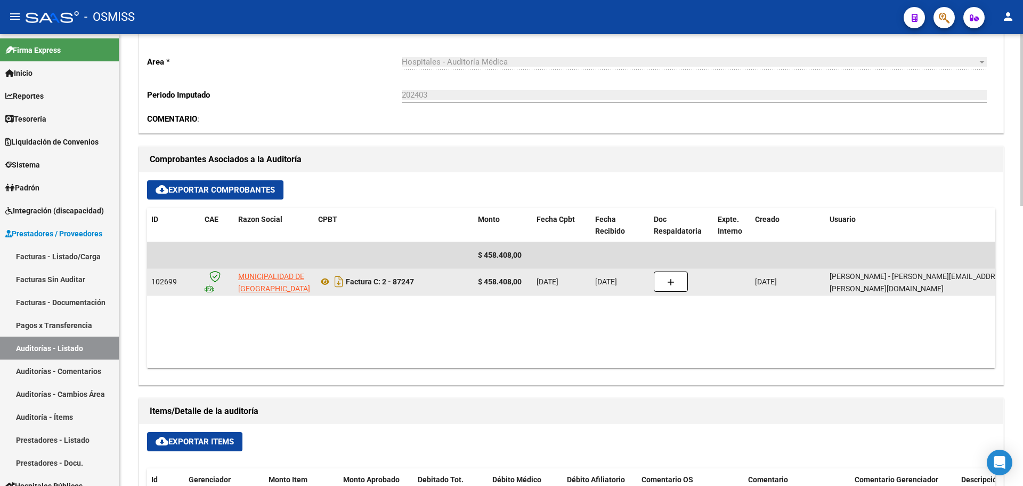
click at [665, 292] on datatable-body-cell at bounding box center [682, 282] width 64 height 26
click at [682, 273] on button "button" at bounding box center [671, 281] width 34 height 20
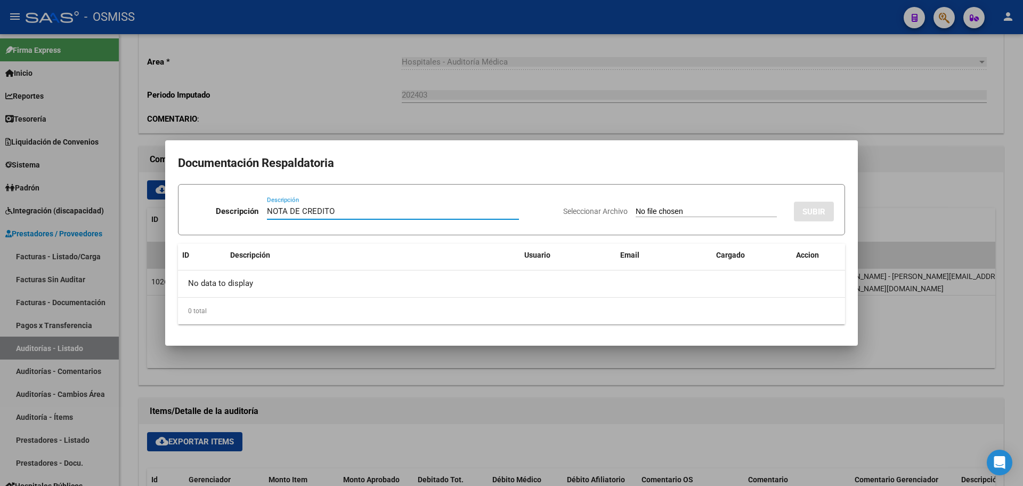
type input "NOTA DE CREDITO"
click at [658, 209] on input "Seleccionar Archivo" at bounding box center [706, 212] width 141 height 10
type input "C:\fakepath\NC. MUNICIPALIDAD DE SAN [PERSON_NAME] FC. 87247.pdf"
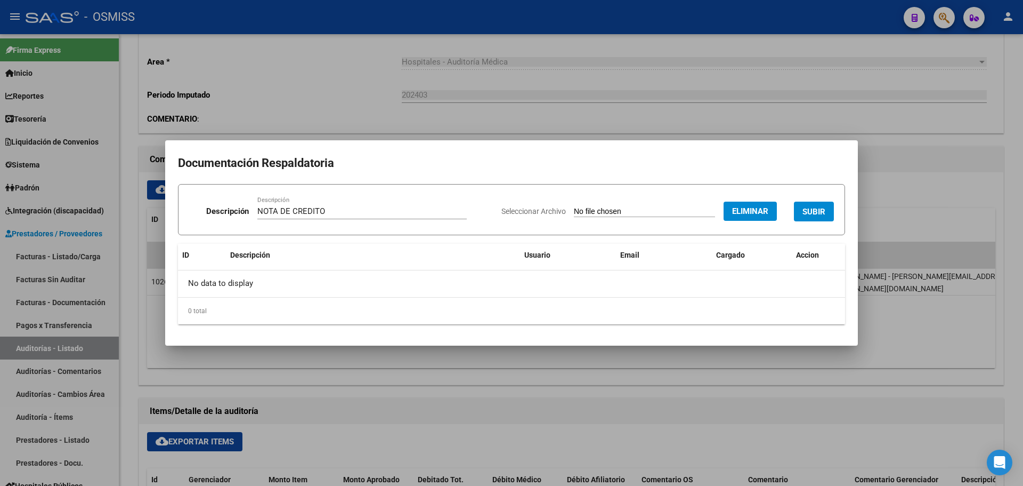
click at [814, 208] on span "SUBIR" at bounding box center [814, 212] width 23 height 10
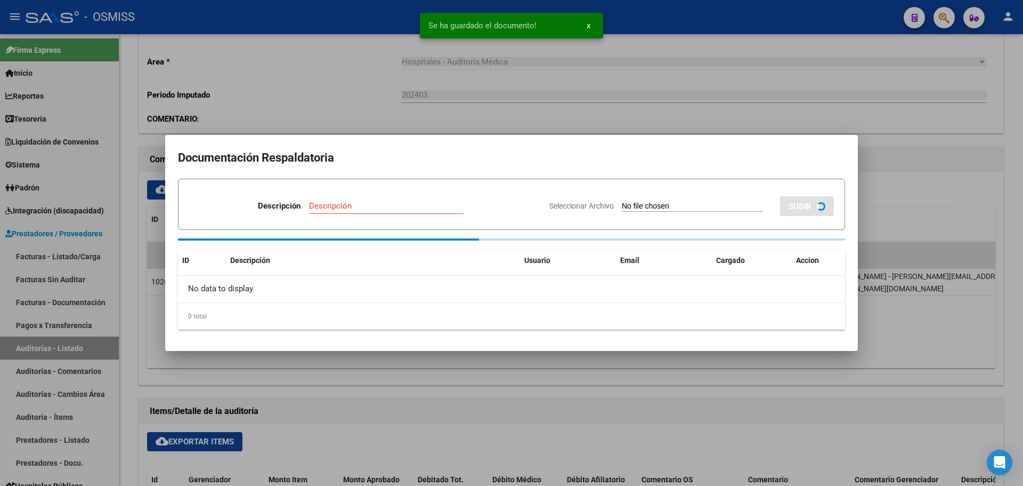
click at [429, 78] on div at bounding box center [511, 243] width 1023 height 486
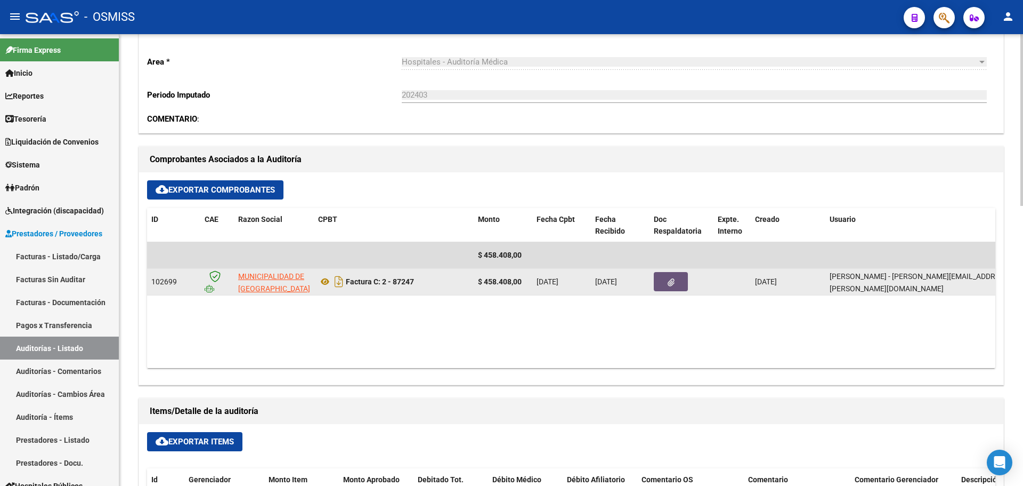
click at [674, 283] on icon "button" at bounding box center [671, 282] width 7 height 8
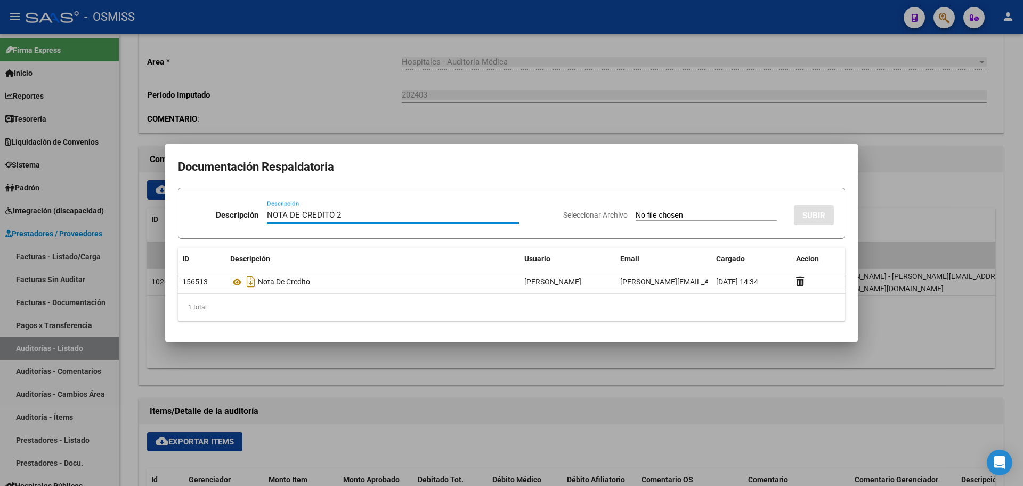
type input "NOTA DE CREDITO 2"
click at [636, 212] on input "Seleccionar Archivo" at bounding box center [706, 216] width 141 height 10
type input "C:\fakepath\NC. MUNICIPALIDAD DE SAN [PERSON_NAME] FC. 87247 2.pdf"
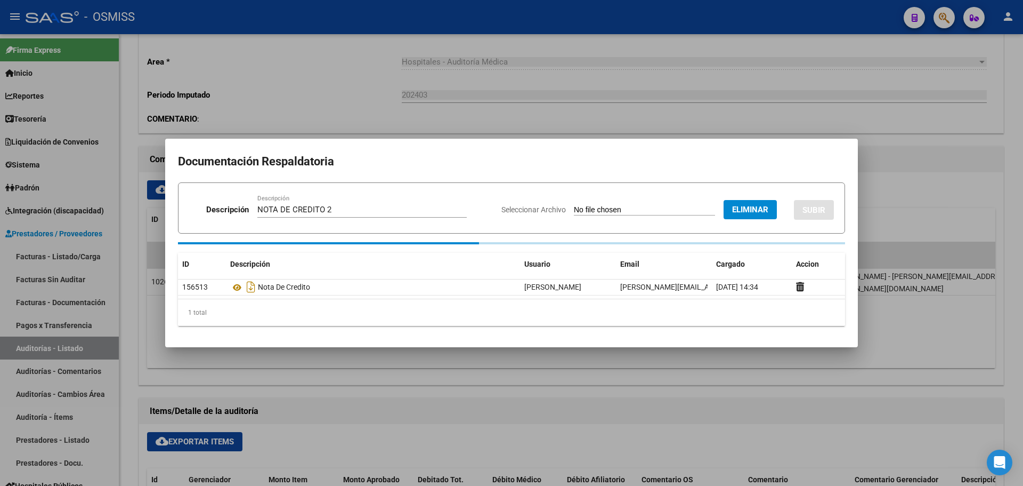
click at [354, 208] on div "NOTA DE CREDITO 2 Descripción" at bounding box center [361, 209] width 209 height 16
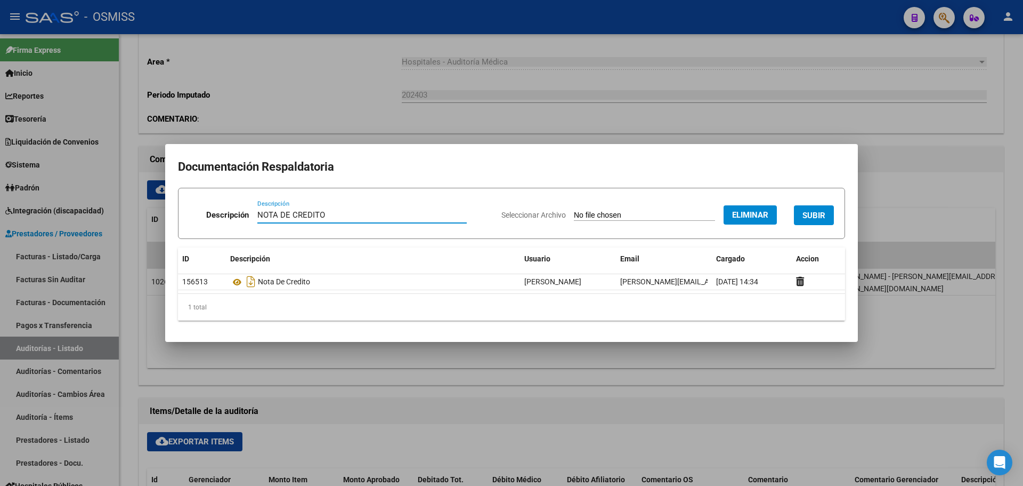
type input "NOTA DE CREDITO"
click at [802, 217] on button "SUBIR" at bounding box center [814, 215] width 40 height 20
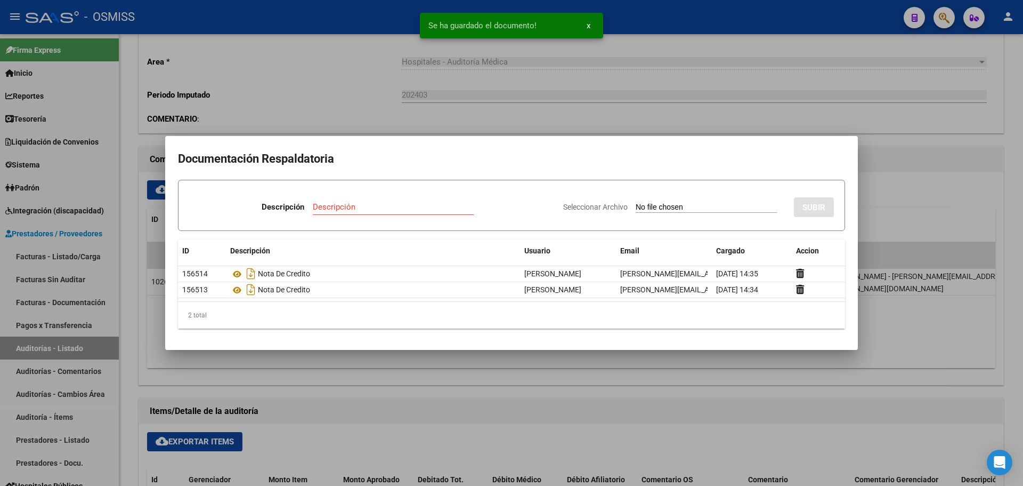
click at [279, 88] on div at bounding box center [511, 243] width 1023 height 486
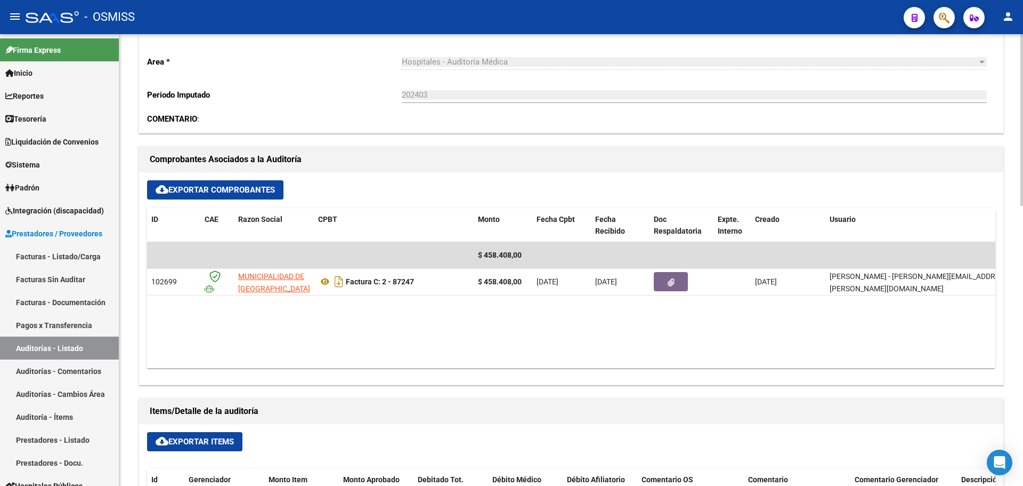
click at [700, 124] on div "COMENTARIO :" at bounding box center [571, 119] width 849 height 12
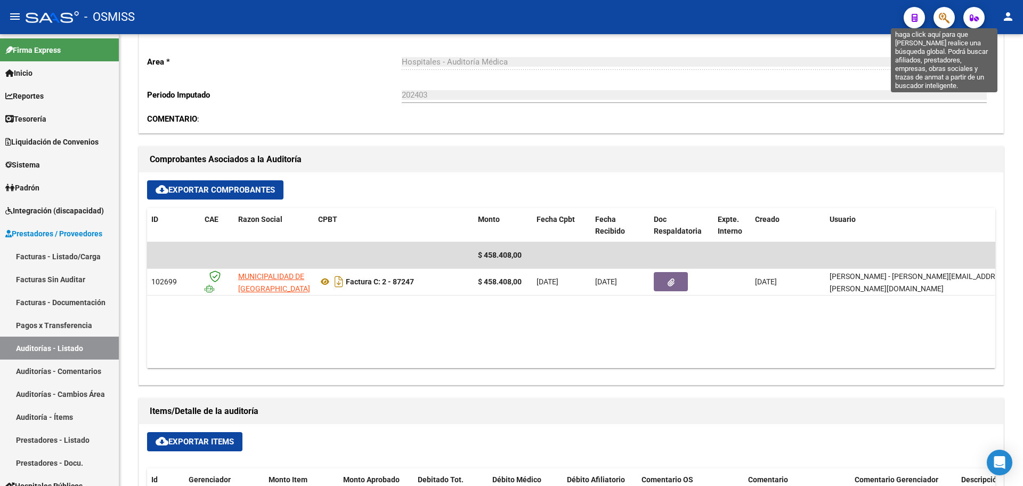
click at [940, 19] on icon "button" at bounding box center [944, 18] width 11 height 12
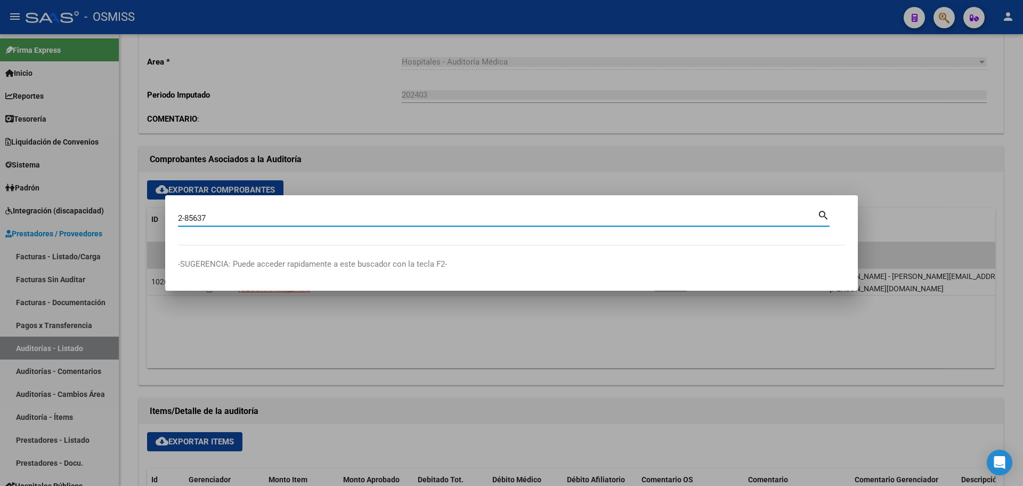
type input "2-85637"
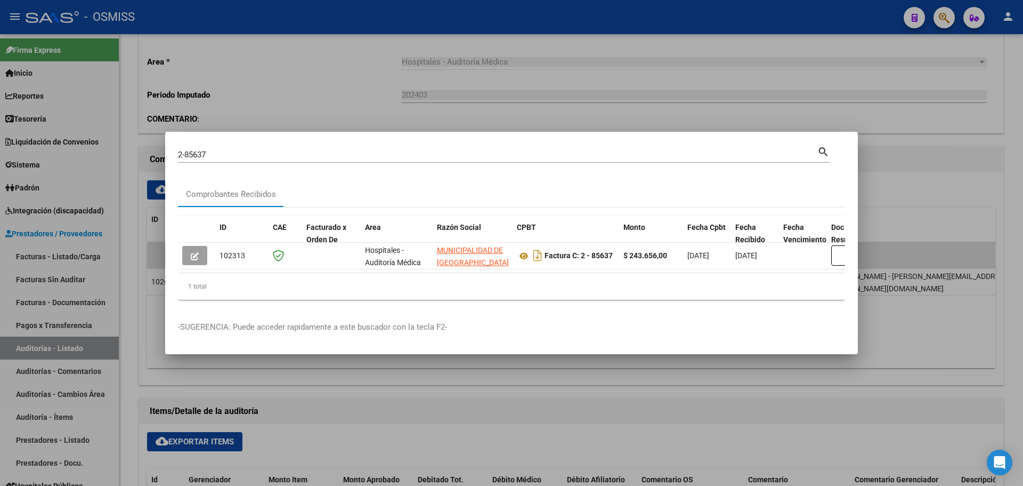
click at [287, 277] on div "1 total" at bounding box center [511, 286] width 667 height 27
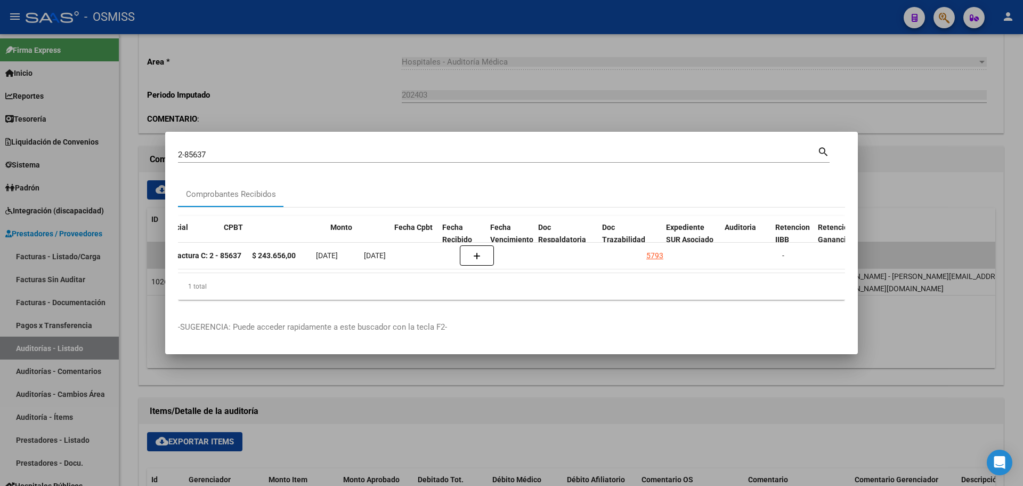
scroll to position [0, 465]
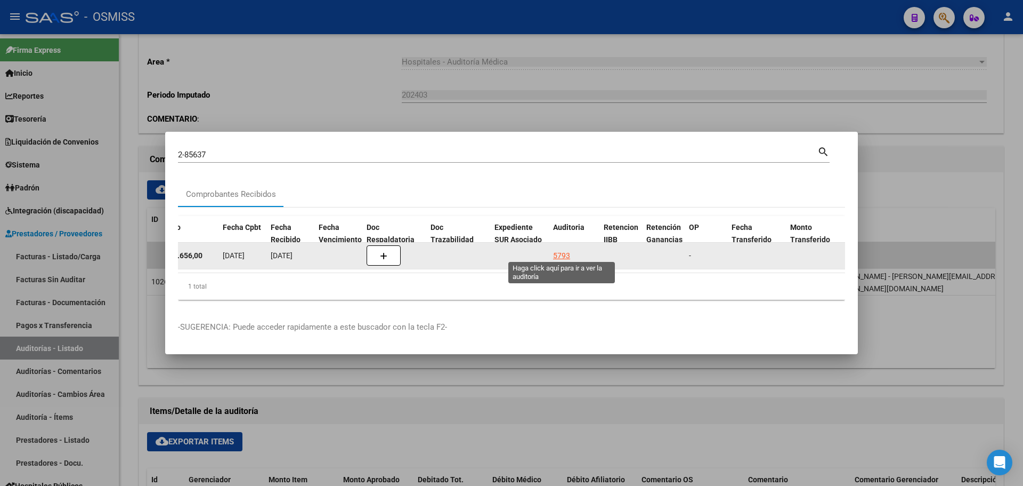
click at [564, 253] on div "5793" at bounding box center [561, 255] width 17 height 12
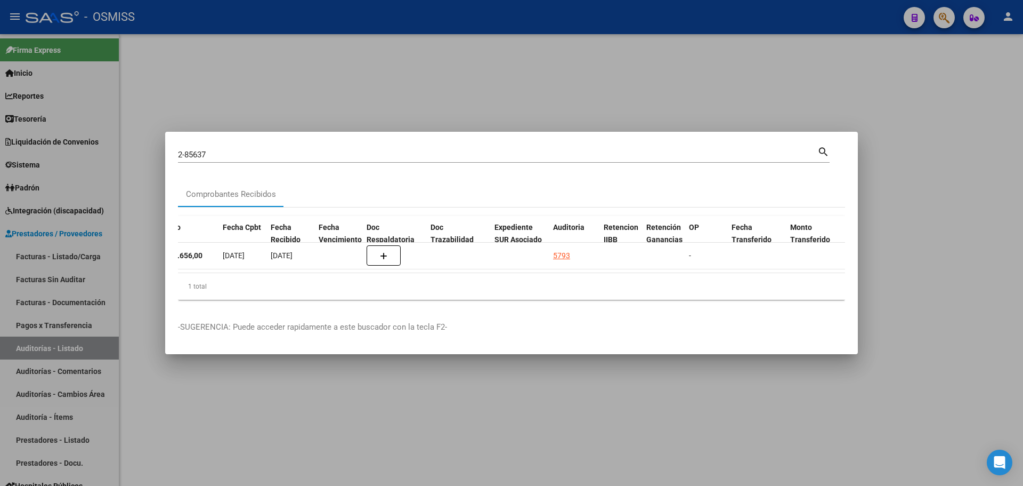
click at [382, 50] on div at bounding box center [511, 243] width 1023 height 486
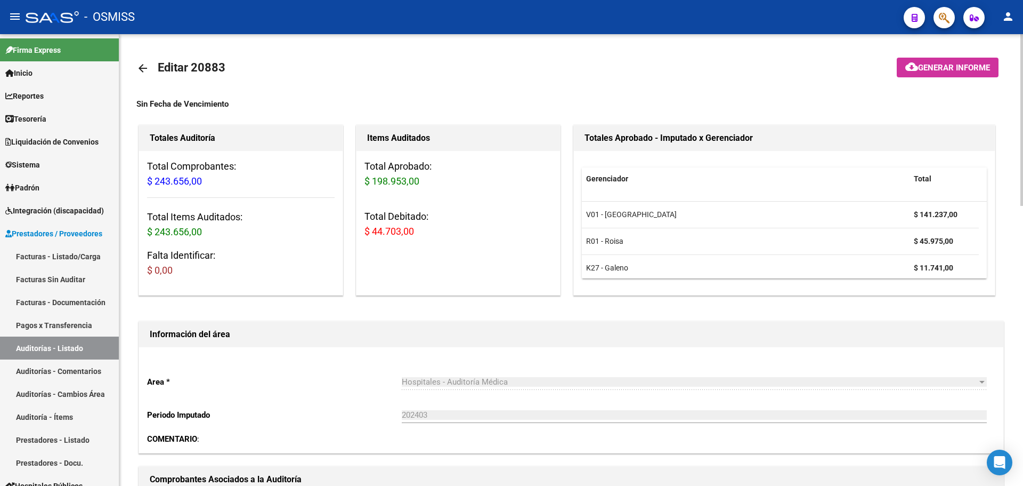
scroll to position [320, 0]
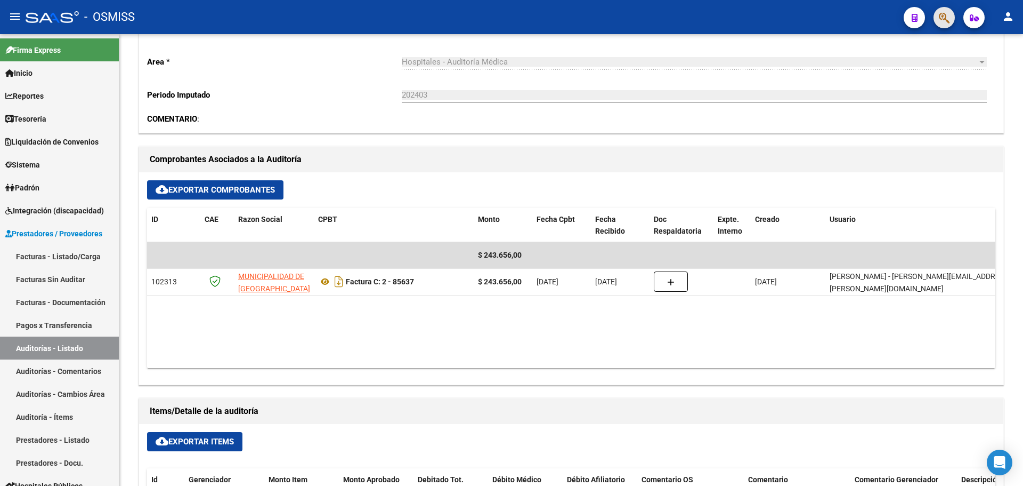
click at [946, 27] on span "button" at bounding box center [944, 18] width 11 height 22
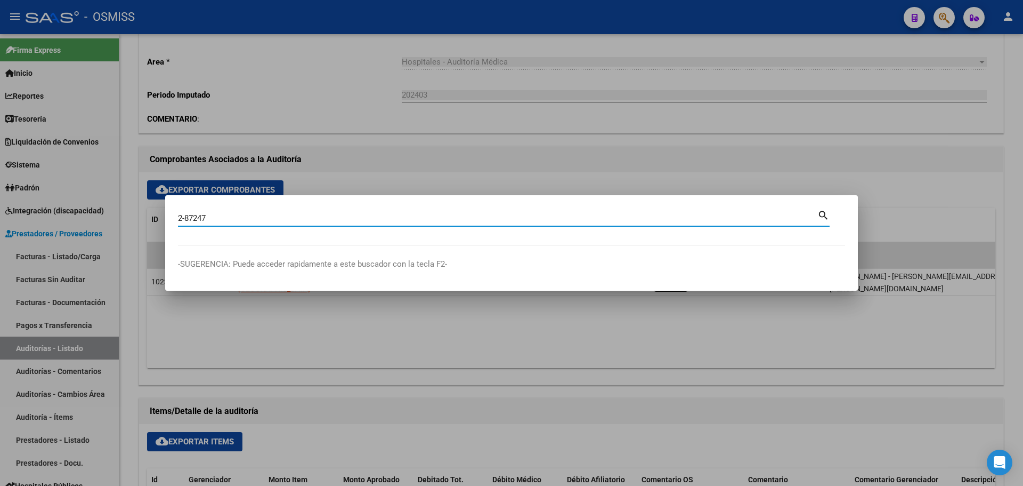
type input "2-87247"
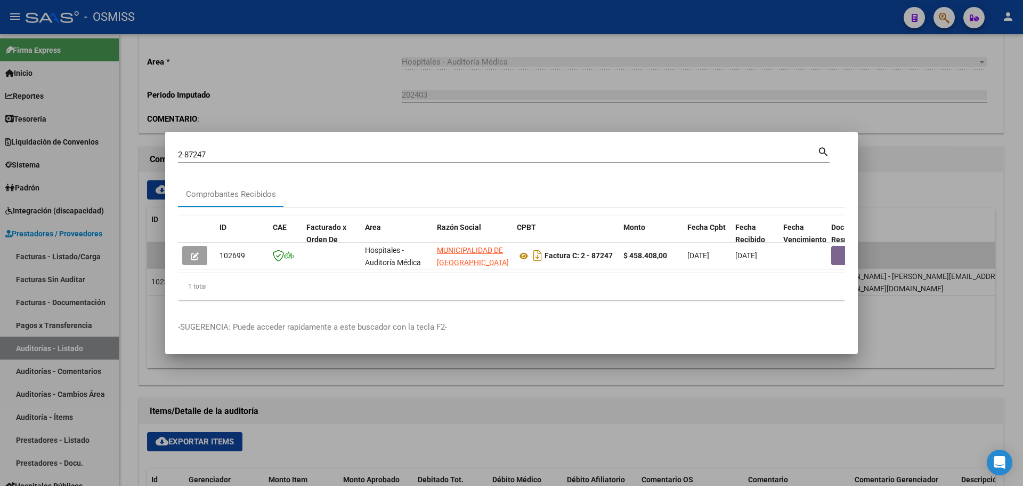
scroll to position [0, 655]
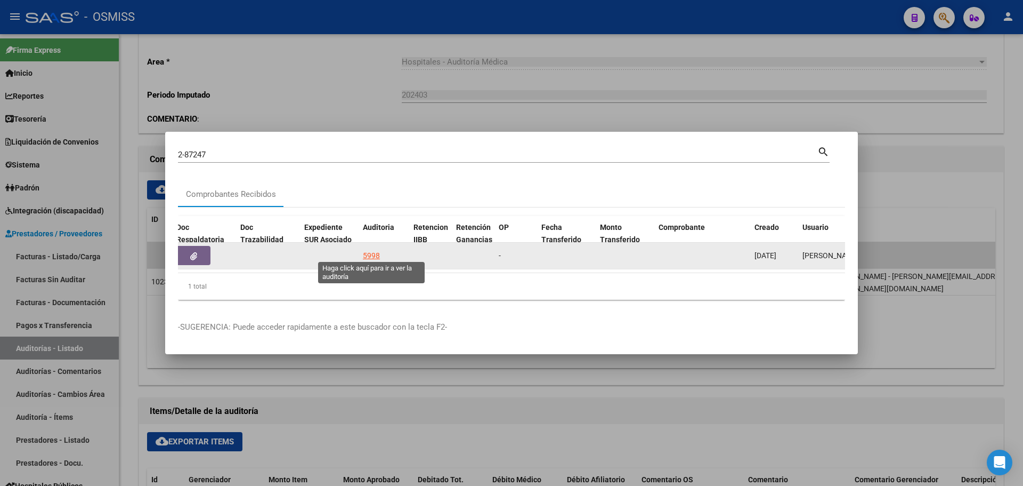
click at [366, 249] on div "5998" at bounding box center [371, 255] width 17 height 12
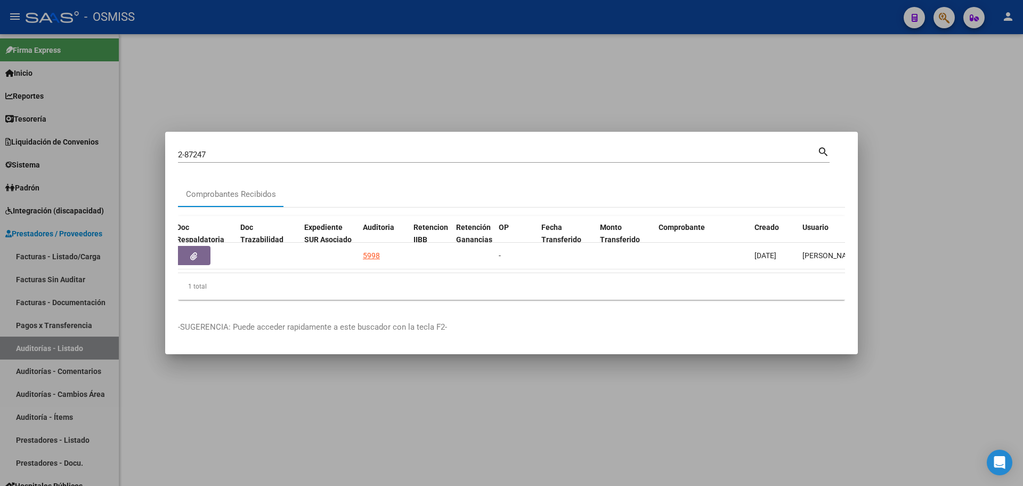
click at [356, 54] on div at bounding box center [511, 243] width 1023 height 486
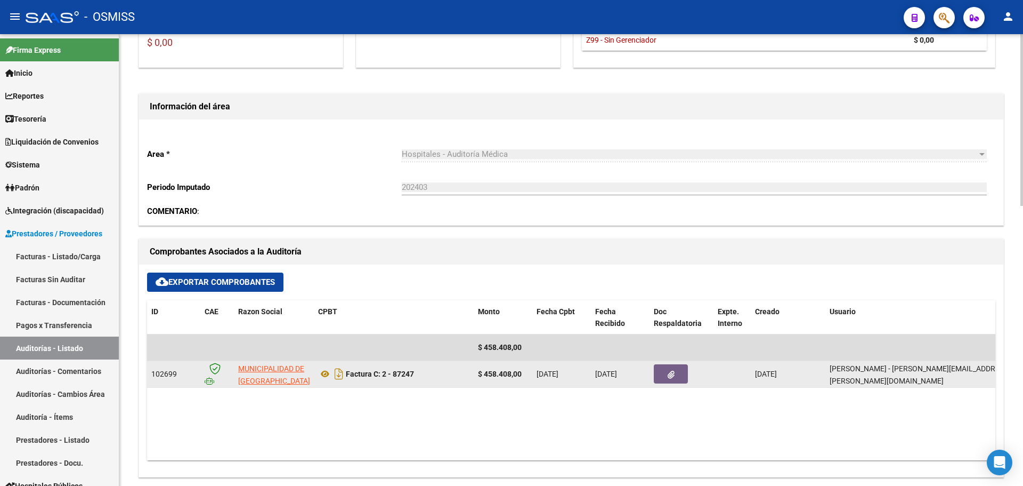
scroll to position [266, 0]
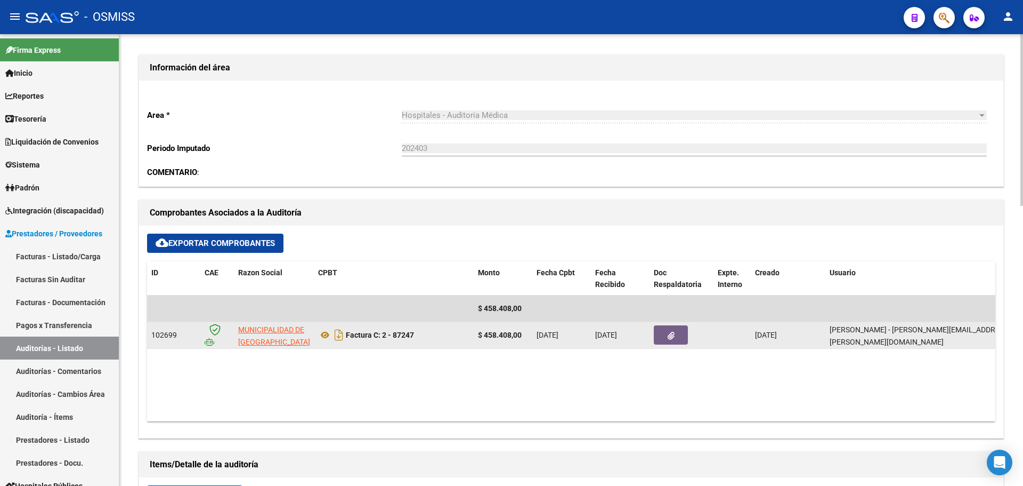
click at [656, 338] on button "button" at bounding box center [671, 334] width 34 height 19
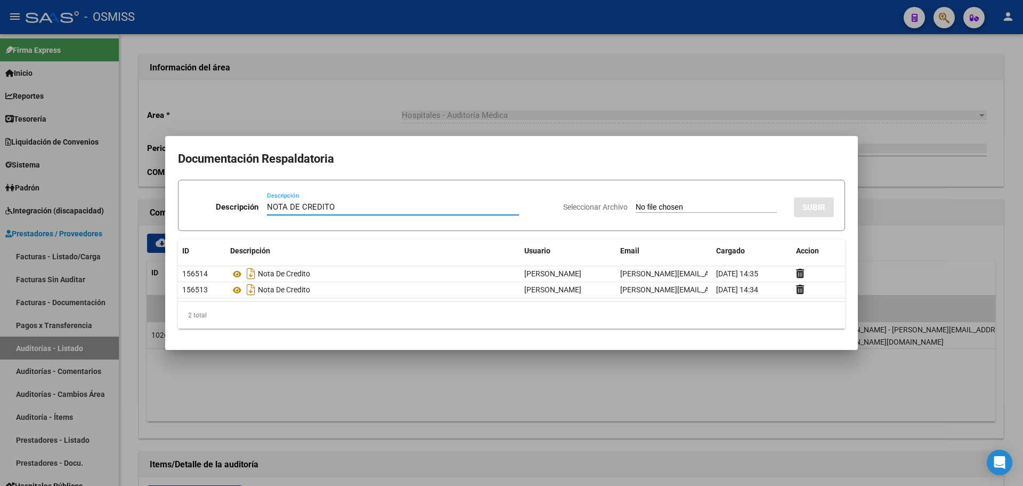
type input "NOTA DE CREDITO"
click at [640, 210] on input "Seleccionar Archivo" at bounding box center [706, 208] width 141 height 10
type input "C:\fakepath\NC. MUNICIPALIDAD DE SAN [PERSON_NAME] FC. 87247 3.pdf"
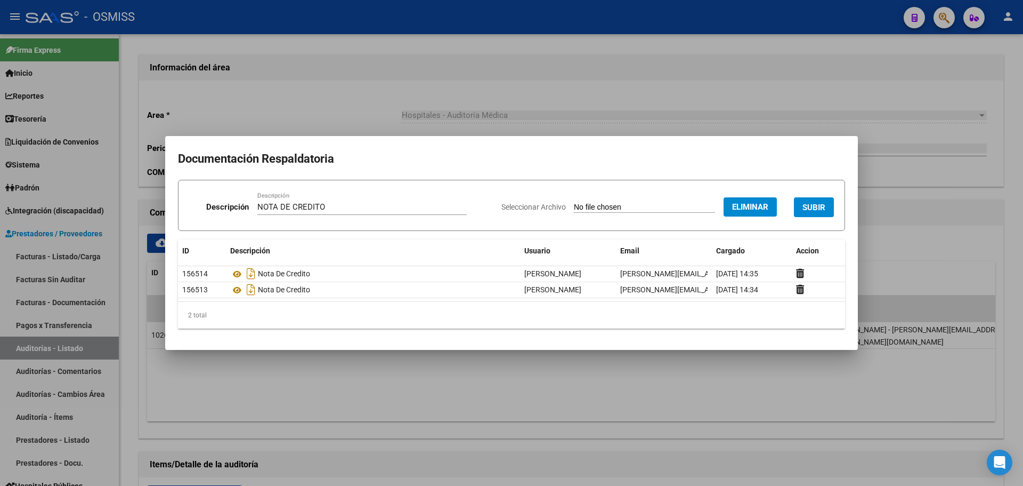
click at [802, 204] on button "SUBIR" at bounding box center [814, 207] width 40 height 20
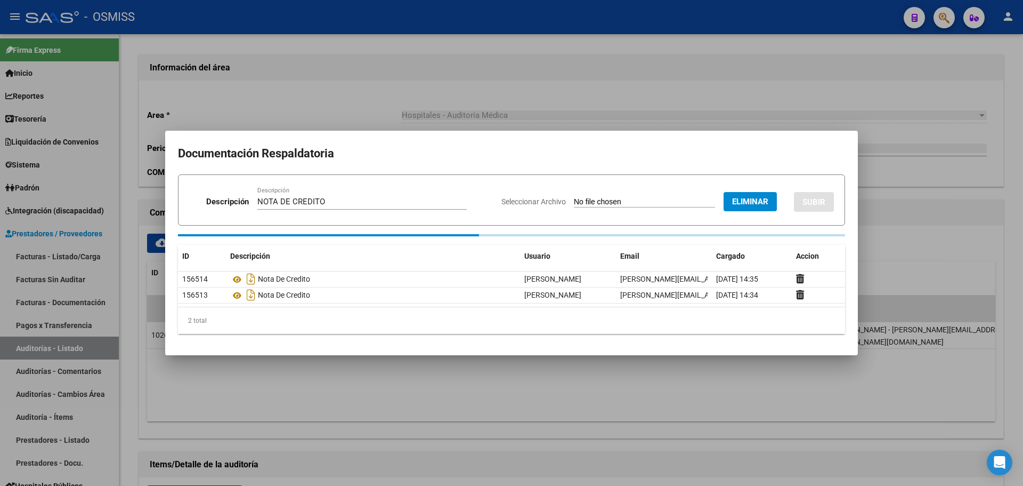
click at [540, 100] on div at bounding box center [511, 243] width 1023 height 486
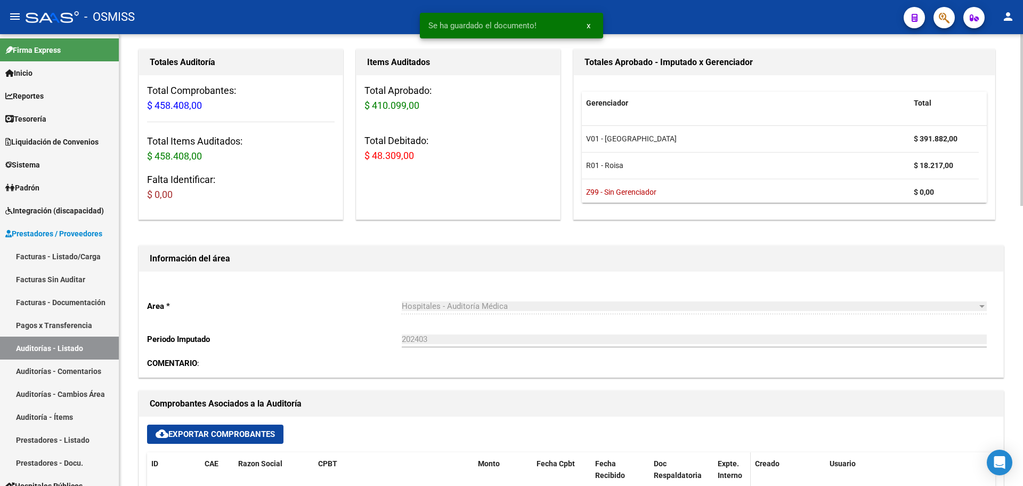
scroll to position [0, 0]
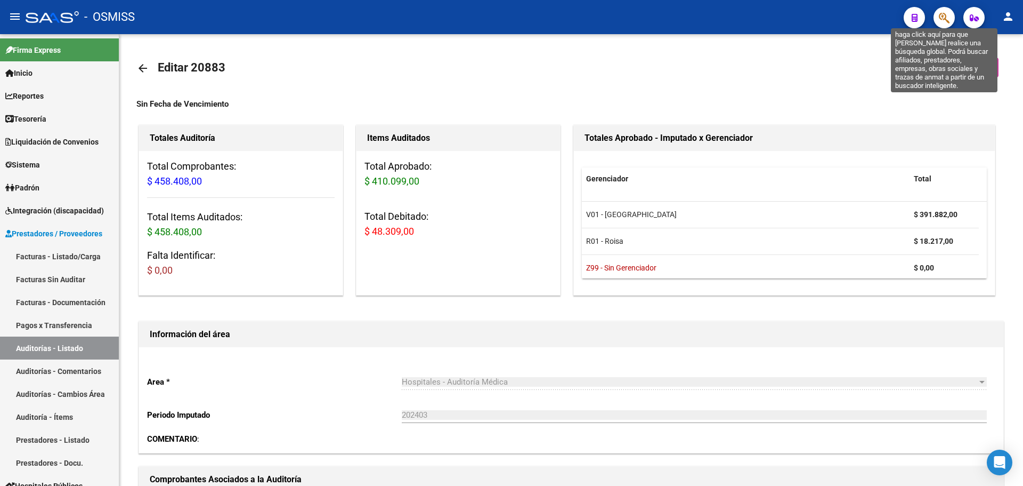
click at [939, 15] on icon "button" at bounding box center [944, 18] width 11 height 12
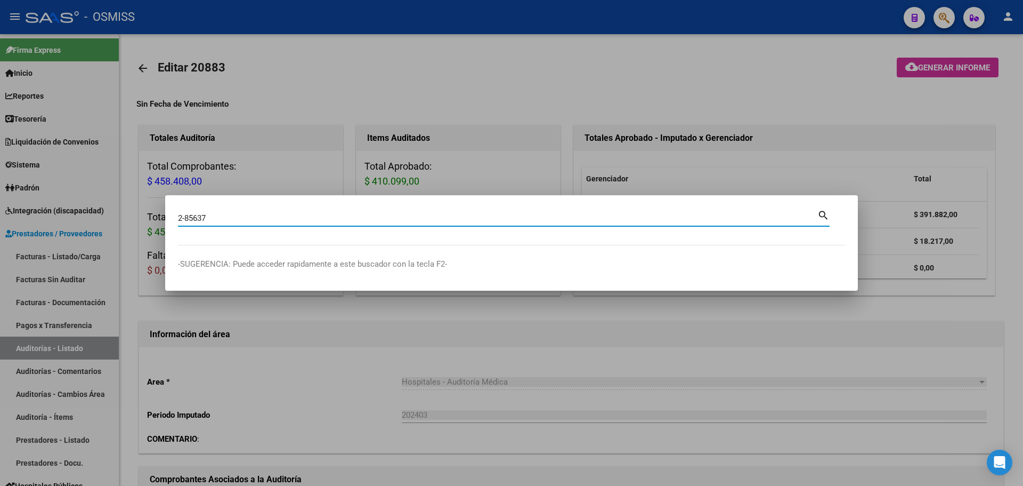
type input "2-85637"
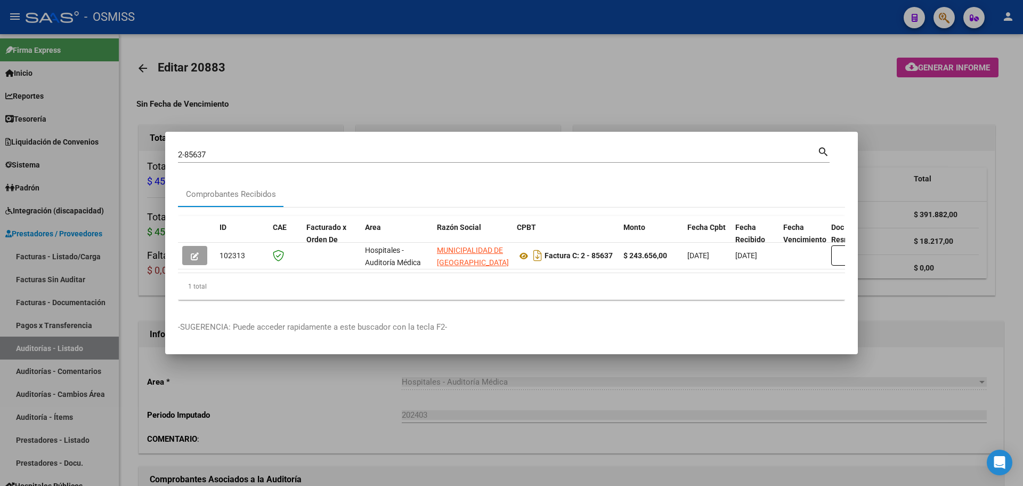
drag, startPoint x: 279, startPoint y: 267, endPoint x: 413, endPoint y: 269, distance: 133.8
click at [413, 269] on datatable-body "102313 Hospitales - Auditoría Médica MUNICIPALIDAD DE [GEOGRAPHIC_DATA][PERSON_…" at bounding box center [511, 258] width 667 height 30
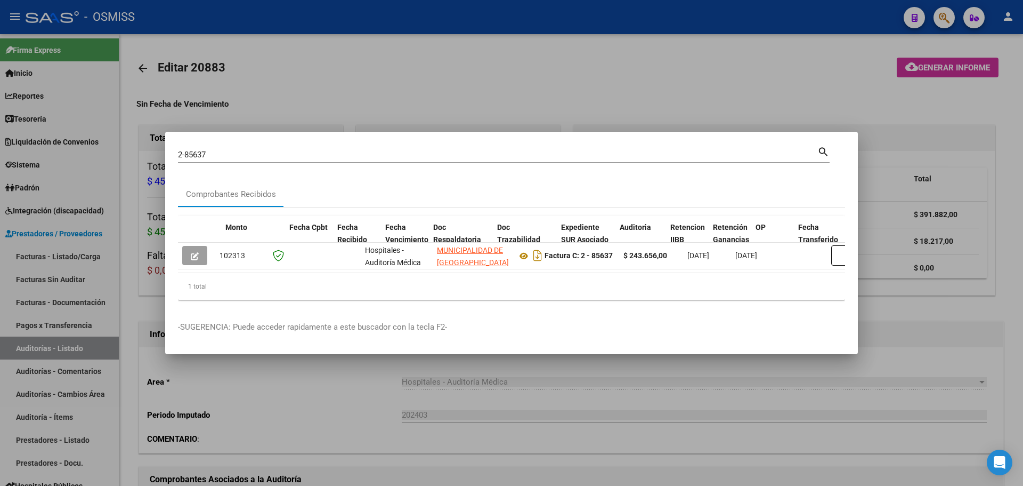
scroll to position [0, 514]
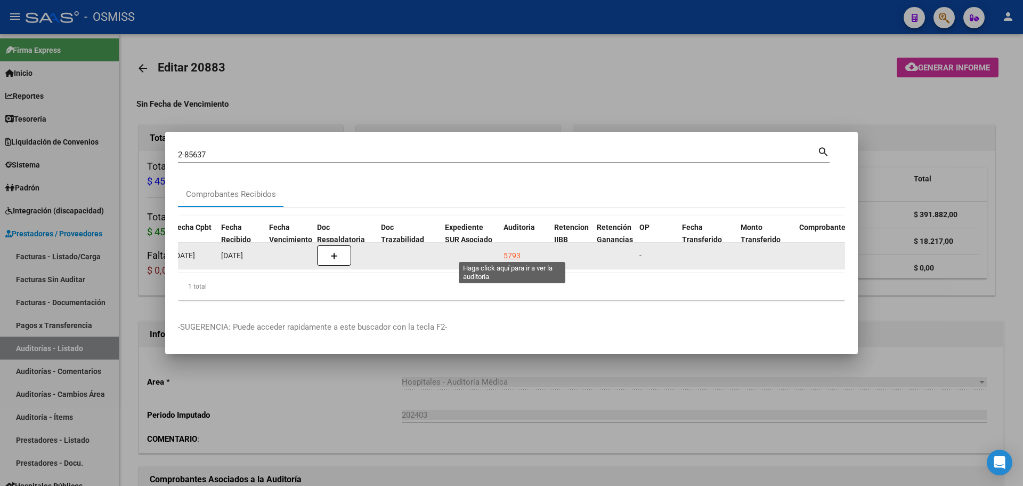
click at [520, 251] on div "5793" at bounding box center [512, 255] width 17 height 12
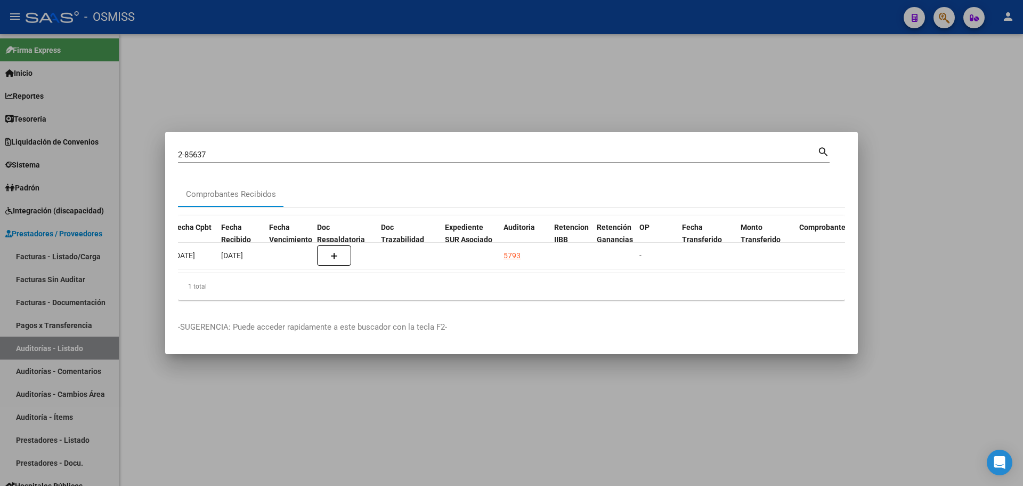
click at [419, 110] on div at bounding box center [511, 243] width 1023 height 486
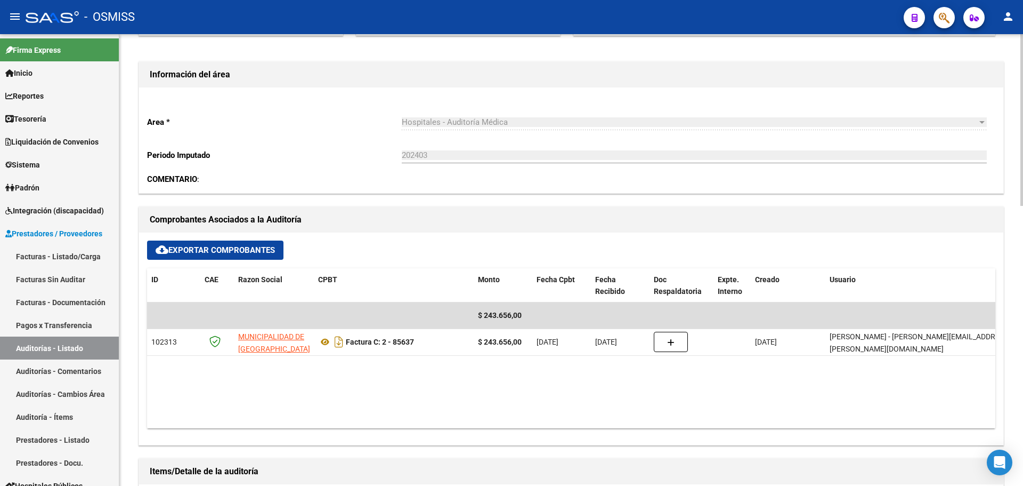
scroll to position [320, 0]
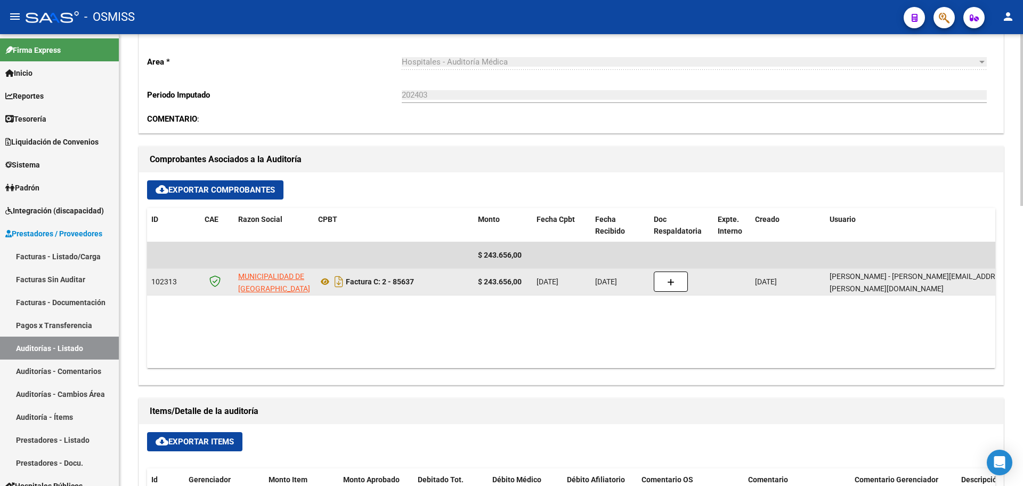
click at [682, 288] on button "button" at bounding box center [671, 281] width 34 height 20
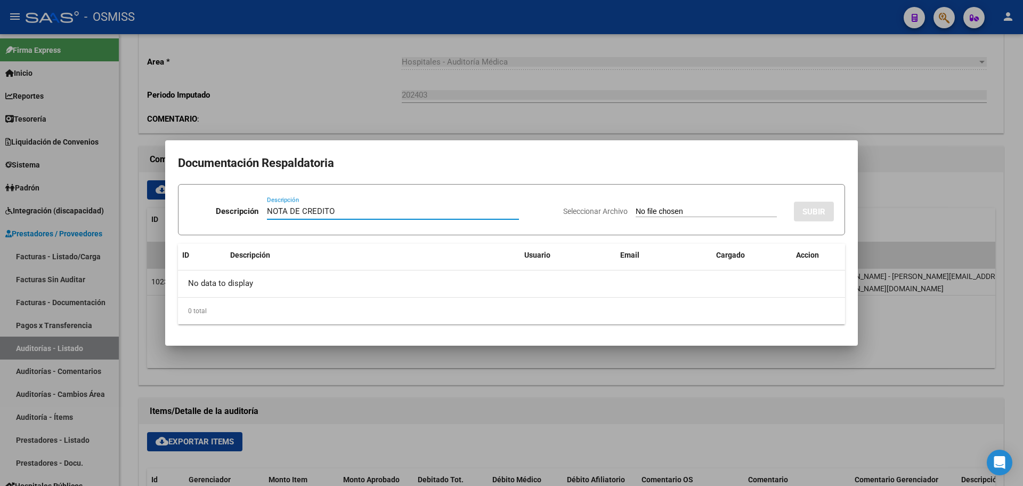
type input "NOTA DE CREDITO"
click at [644, 205] on div "Seleccionar Archivo SUBIR" at bounding box center [698, 209] width 271 height 33
click at [650, 210] on input "Seleccionar Archivo" at bounding box center [706, 212] width 141 height 10
type input "C:\fakepath\NC. MUNICIPALIDAD DE SAN [PERSON_NAME] FC. 85637.pdf"
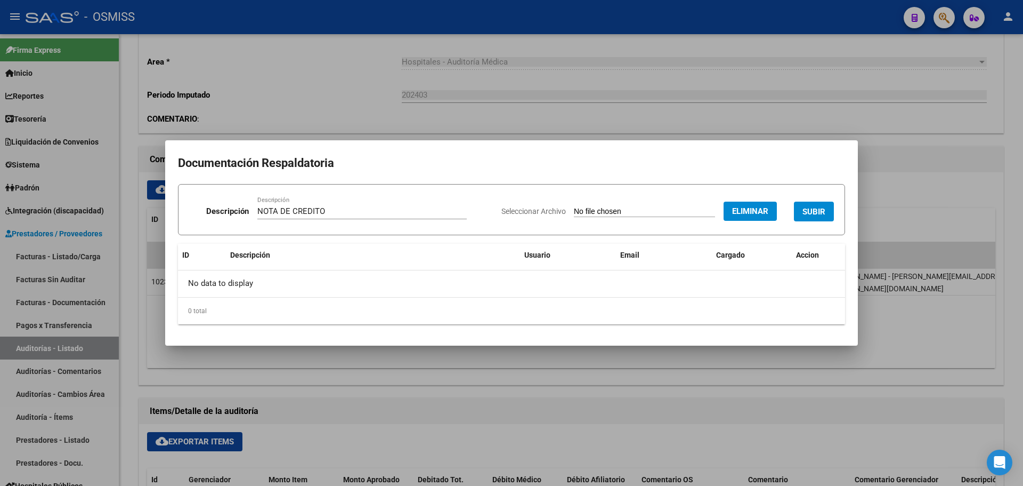
click at [805, 214] on span "SUBIR" at bounding box center [814, 212] width 23 height 10
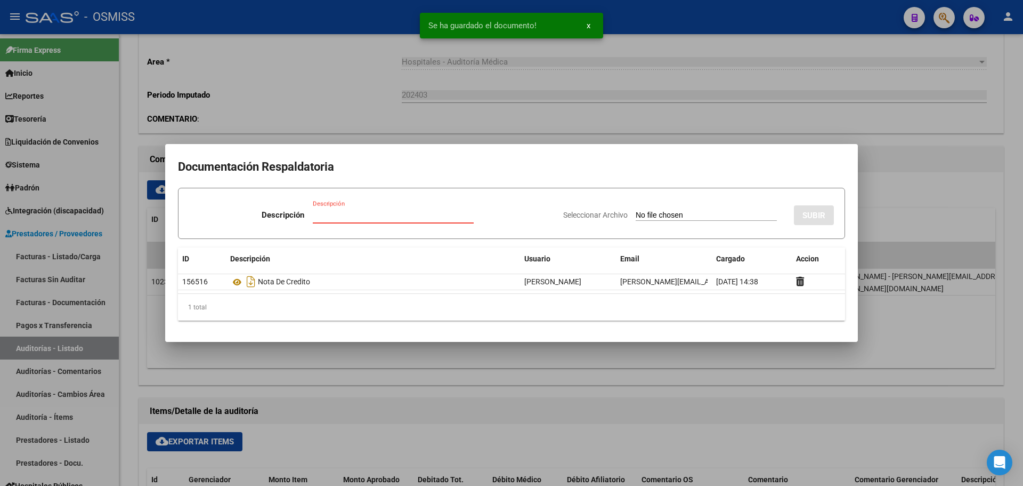
click at [404, 212] on input "Descripción" at bounding box center [393, 215] width 161 height 10
type input "NOTA DE CREDITO"
click at [651, 214] on input "Seleccionar Archivo" at bounding box center [706, 216] width 141 height 10
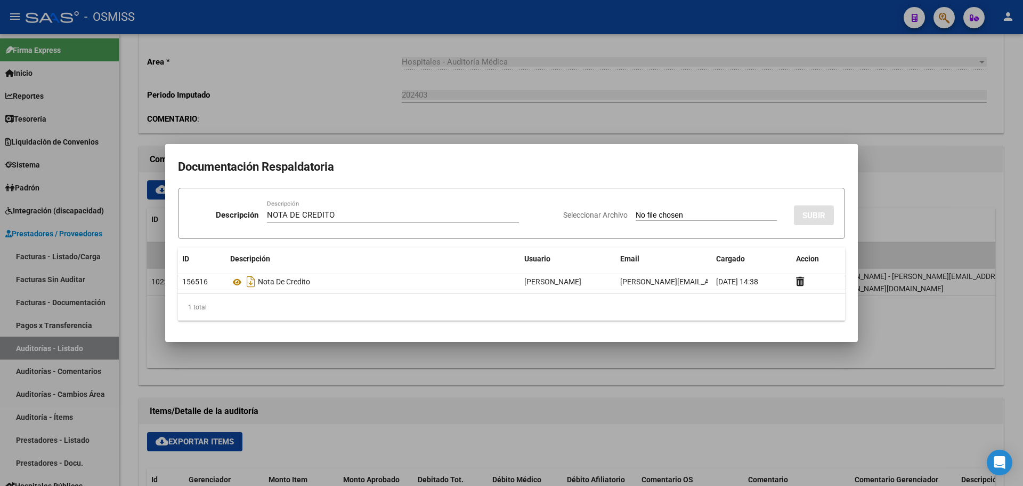
type input "C:\fakepath\NC. MUNICIPALIDAD DE SAN [PERSON_NAME] FC. 85637 2.pdf"
click at [824, 212] on span "SUBIR" at bounding box center [814, 216] width 23 height 10
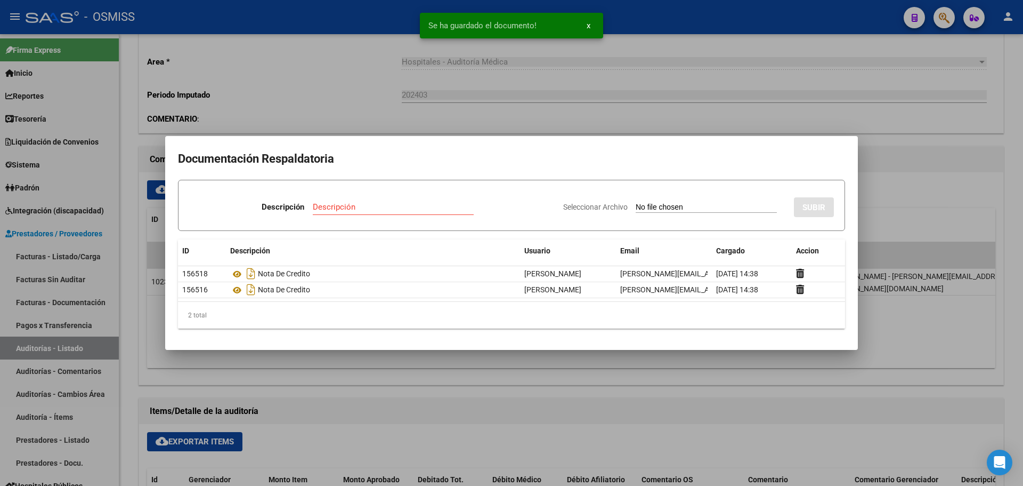
click at [297, 99] on div at bounding box center [511, 243] width 1023 height 486
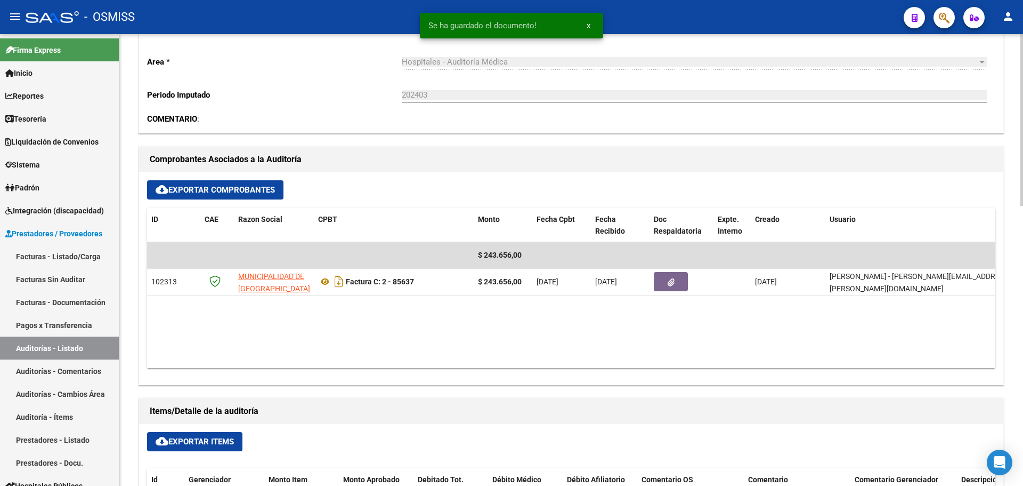
click at [372, 122] on div "COMENTARIO :" at bounding box center [571, 119] width 849 height 12
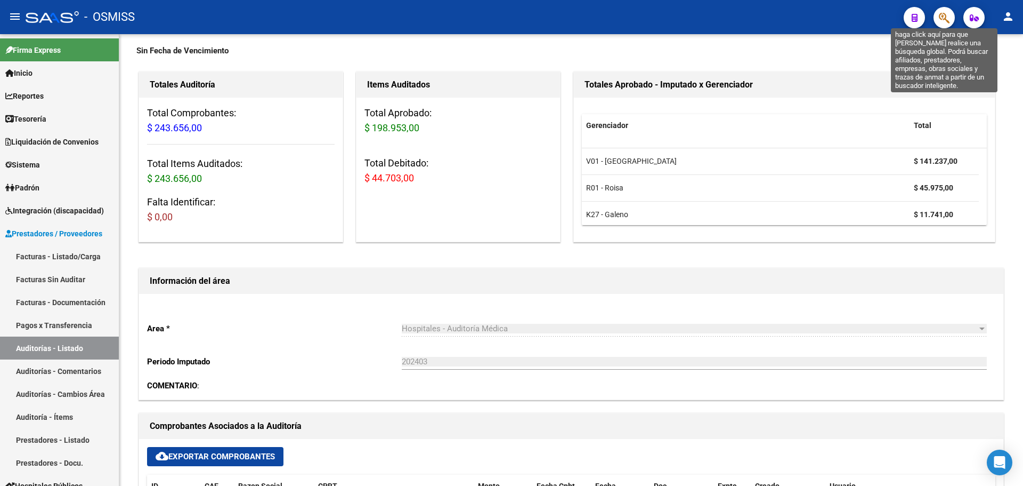
click at [946, 15] on icon "button" at bounding box center [944, 18] width 11 height 12
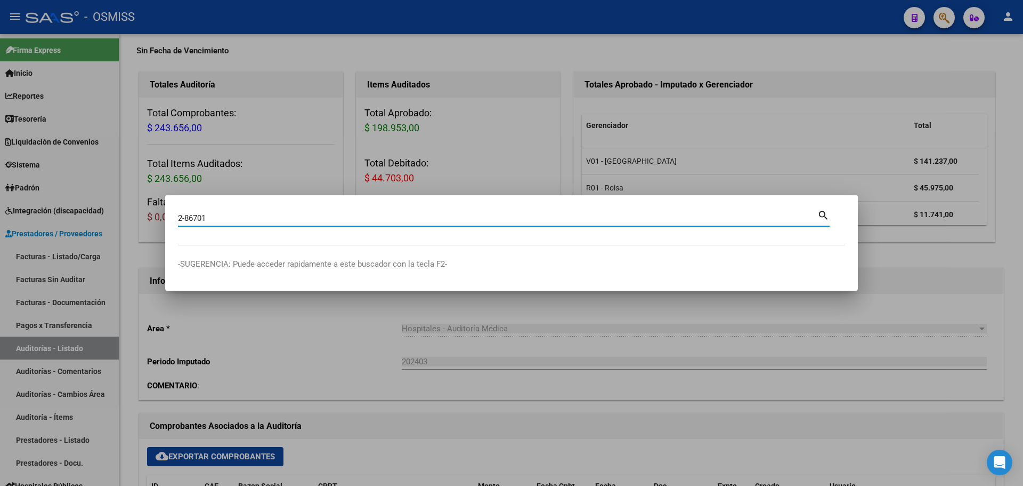
type input "2-86701"
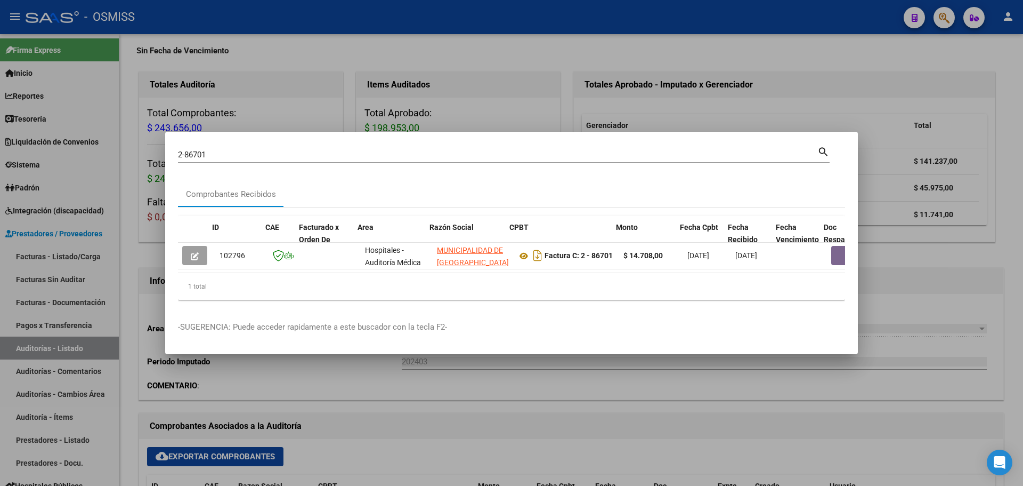
scroll to position [0, 665]
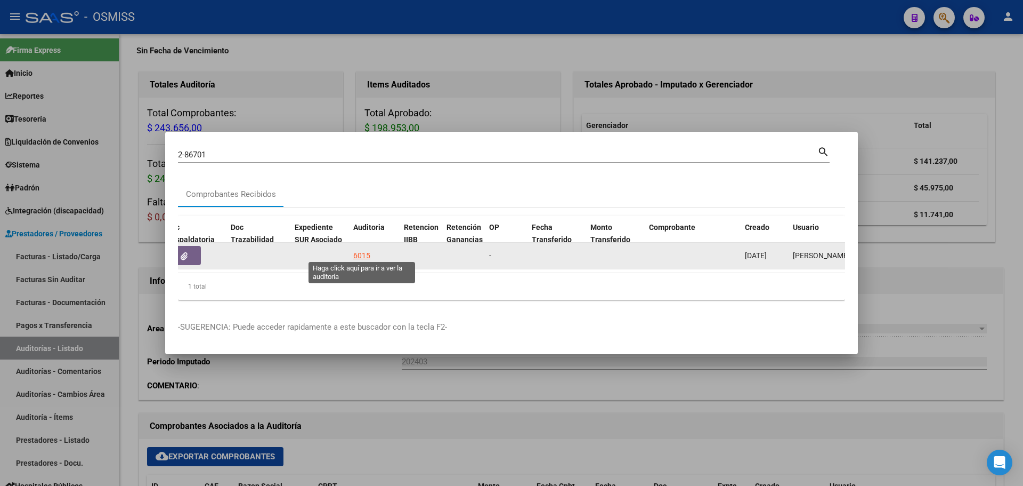
click at [360, 254] on div "6015" at bounding box center [361, 255] width 17 height 12
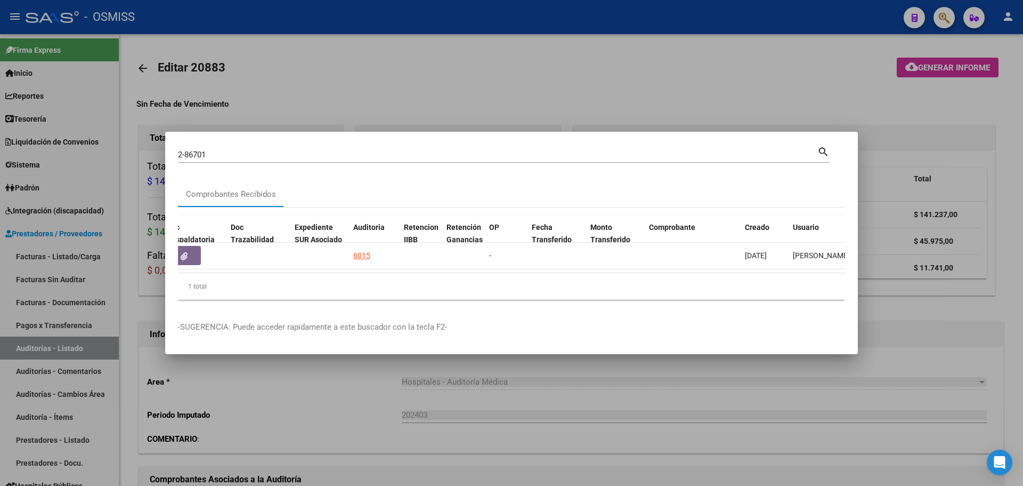
click at [326, 58] on div at bounding box center [511, 243] width 1023 height 486
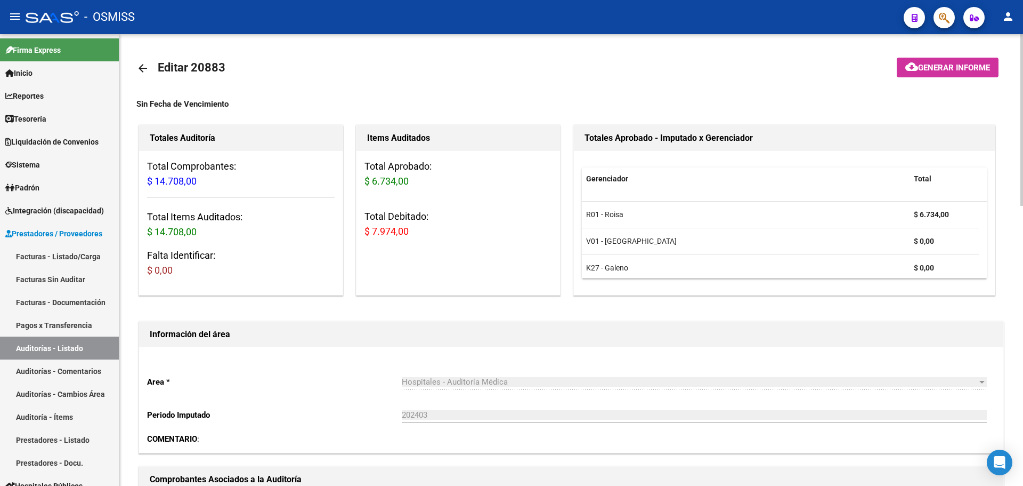
scroll to position [213, 0]
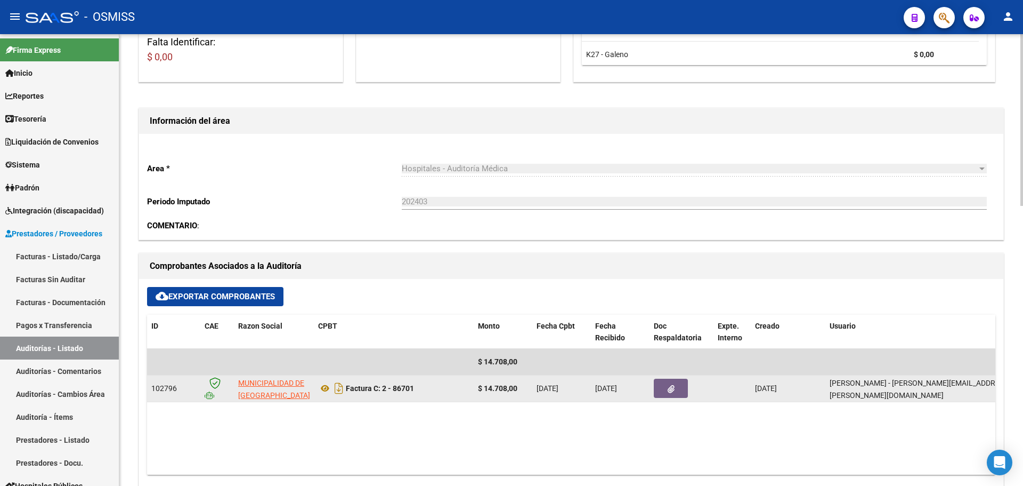
click at [685, 390] on button "button" at bounding box center [671, 387] width 34 height 19
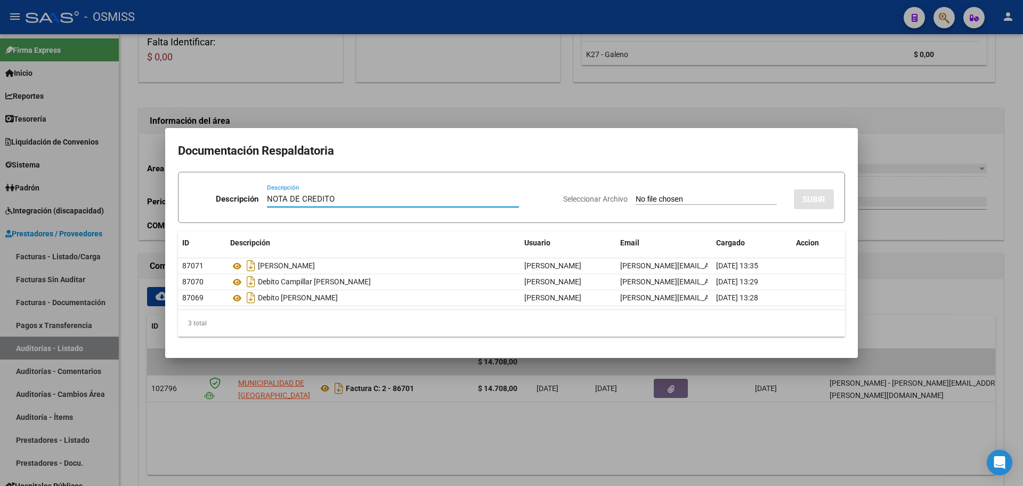
type input "NOTA DE CREDITO"
click at [677, 193] on div "Seleccionar Archivo SUBIR" at bounding box center [698, 197] width 271 height 33
click at [673, 200] on input "Seleccionar Archivo" at bounding box center [706, 200] width 141 height 10
type input "C:\fakepath\NC. MUNICIPALIDAD DE SAN [PERSON_NAME] FC. 86701.pdf"
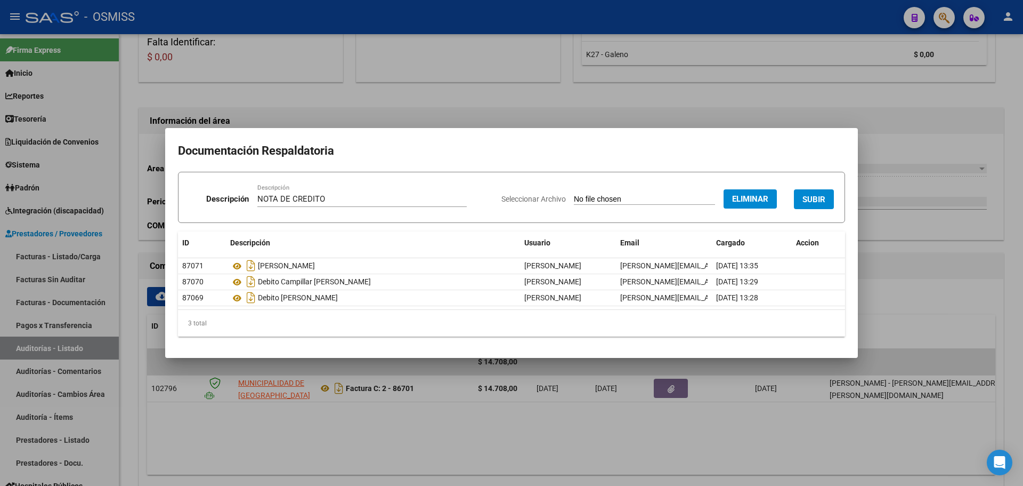
click at [810, 197] on span "SUBIR" at bounding box center [814, 200] width 23 height 10
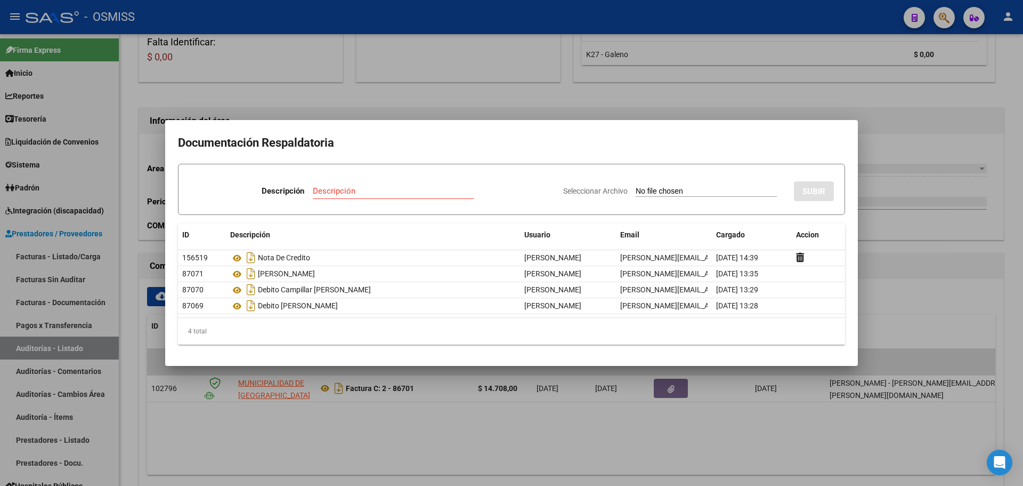
click at [505, 65] on div at bounding box center [511, 243] width 1023 height 486
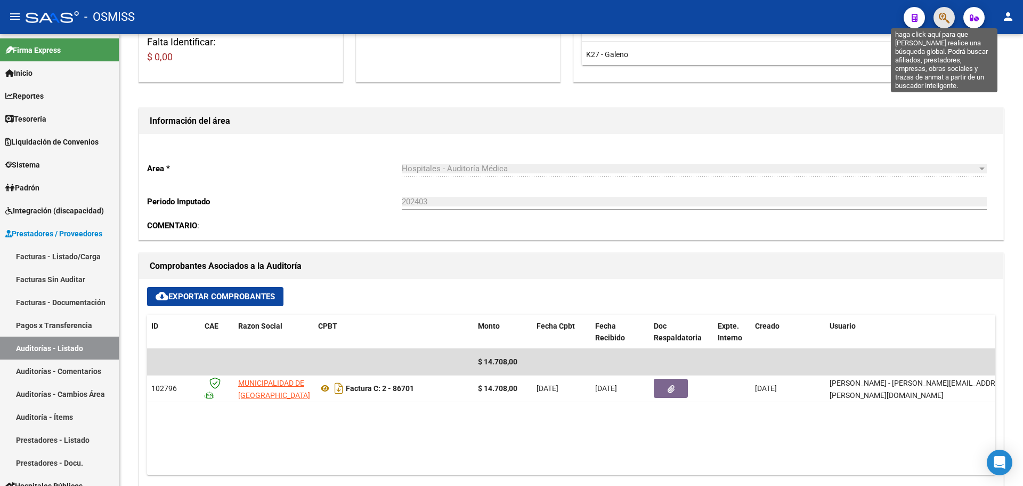
click at [946, 19] on icon "button" at bounding box center [944, 18] width 11 height 12
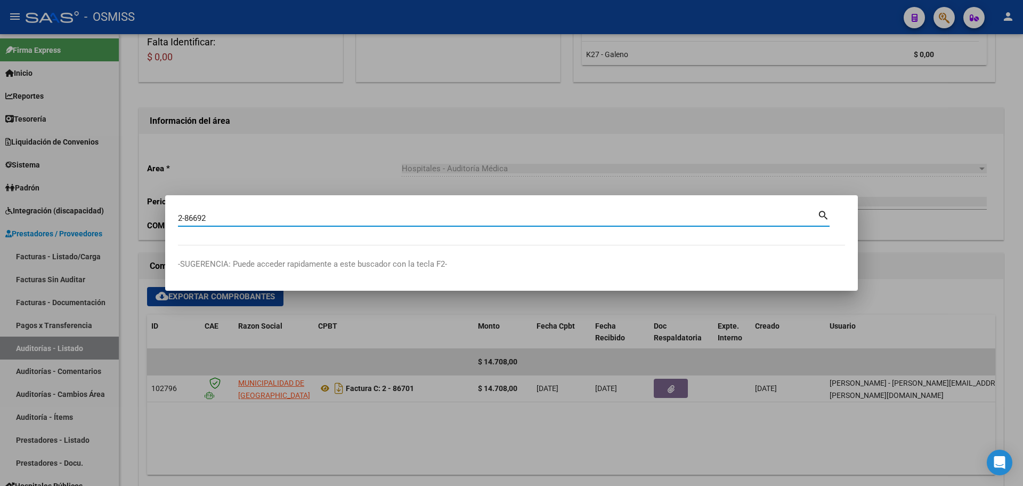
type input "2-86692"
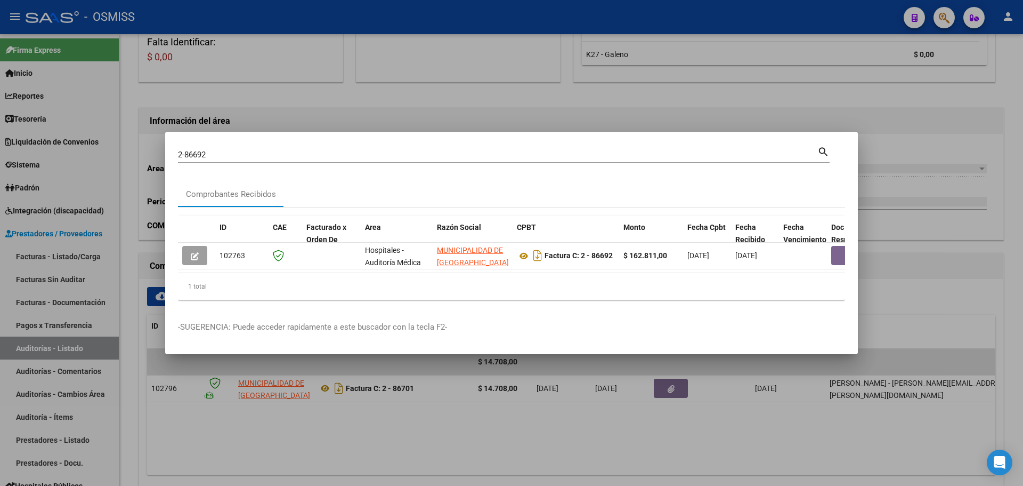
click at [306, 266] on datatable-selection "102763 Hospitales - Auditoría Médica MUNICIPALIDAD DE [GEOGRAPHIC_DATA][PERSON_…" at bounding box center [511, 267] width 667 height 10
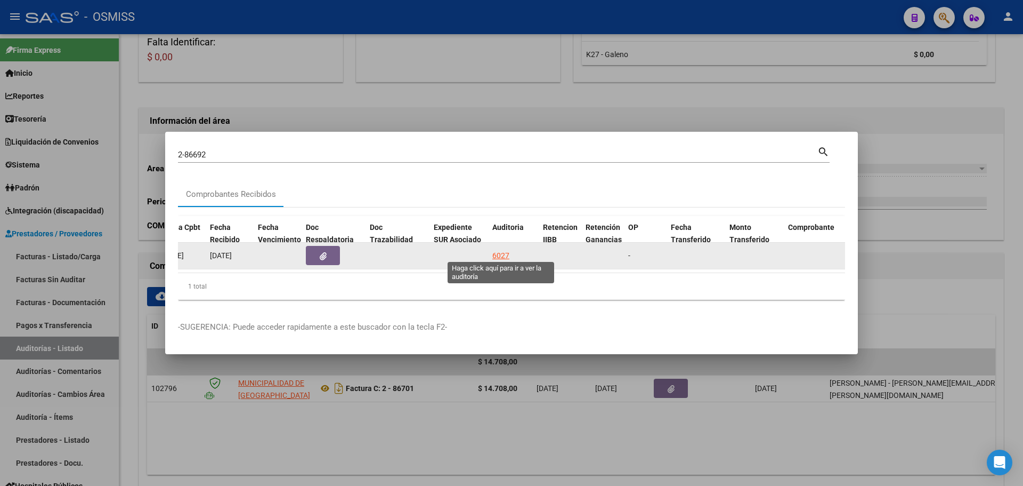
click at [501, 249] on div "6027" at bounding box center [500, 255] width 17 height 12
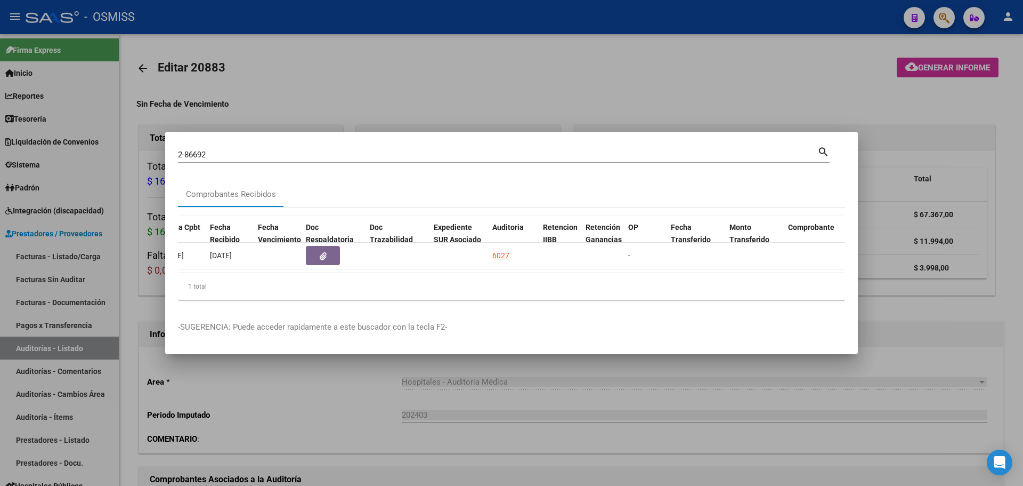
click at [478, 61] on div at bounding box center [511, 243] width 1023 height 486
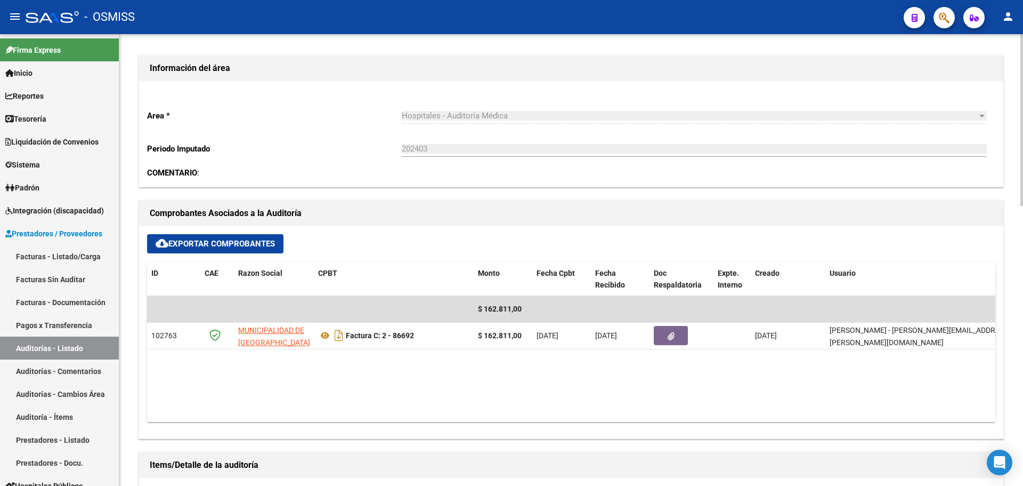
scroll to position [266, 0]
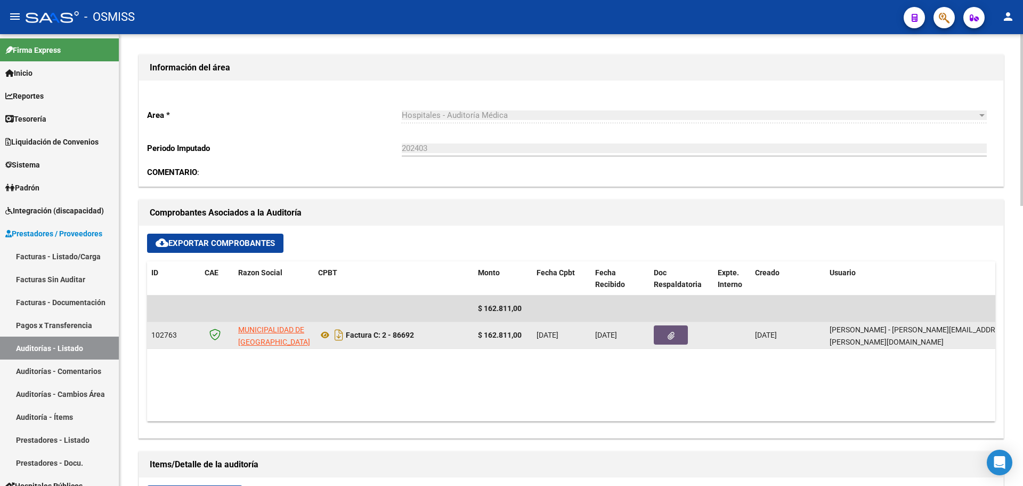
click at [670, 329] on button "button" at bounding box center [671, 334] width 34 height 19
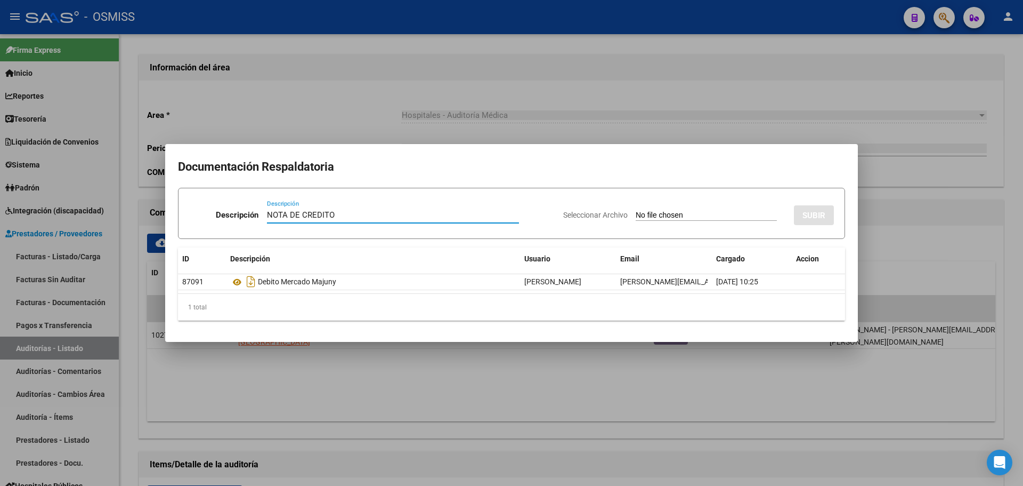
type input "NOTA DE CREDITO"
click at [636, 211] on input "Seleccionar Archivo" at bounding box center [706, 216] width 141 height 10
type input "C:\fakepath\NC. MUNICIPALIDAD DE SAN [PERSON_NAME] FC. 86692.pdf"
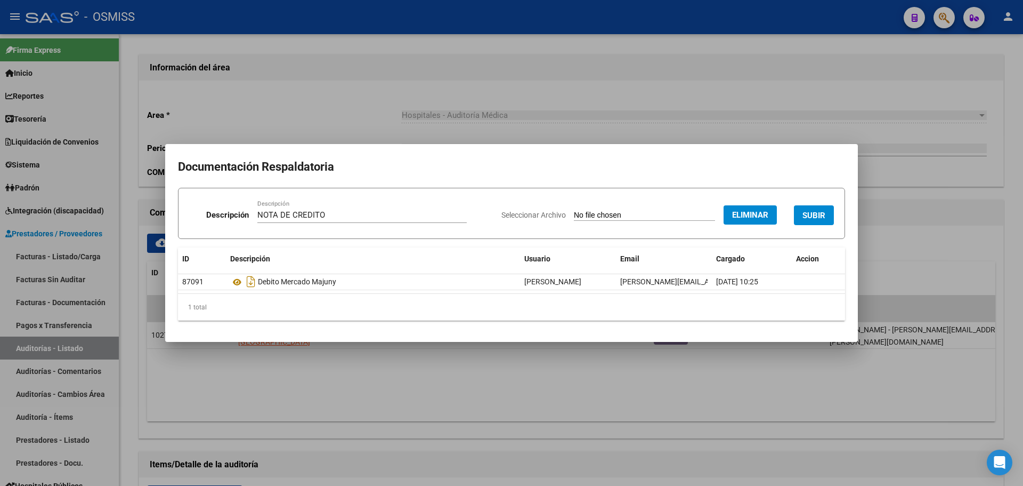
click at [818, 217] on span "SUBIR" at bounding box center [814, 216] width 23 height 10
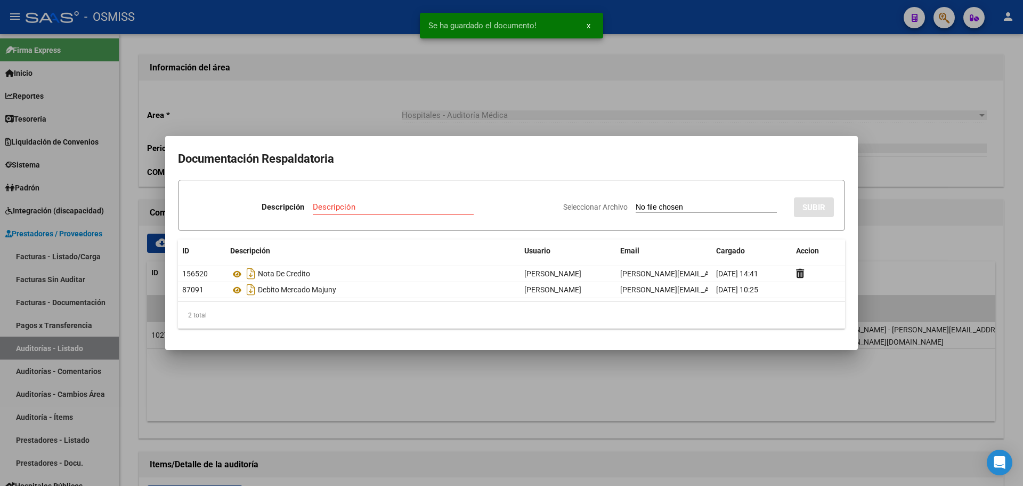
click at [279, 109] on div at bounding box center [511, 243] width 1023 height 486
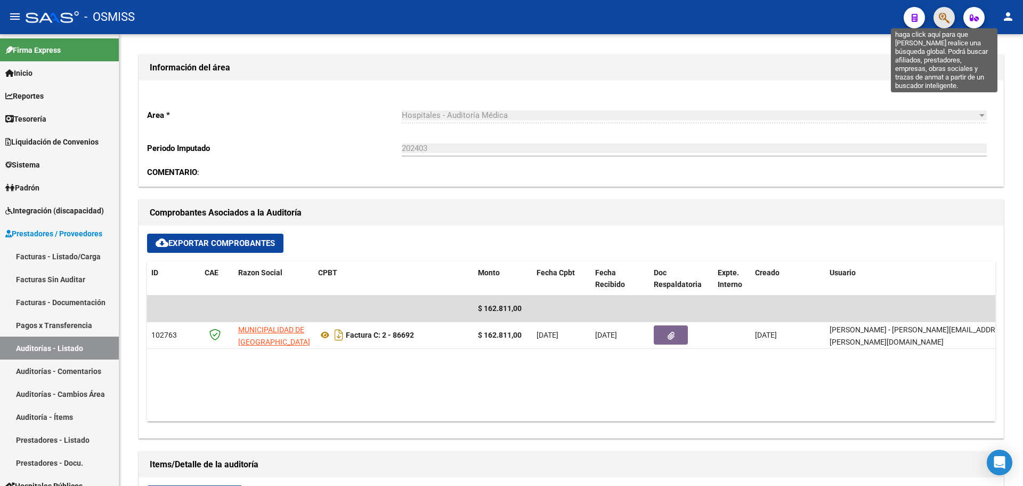
click at [939, 15] on icon "button" at bounding box center [944, 18] width 11 height 12
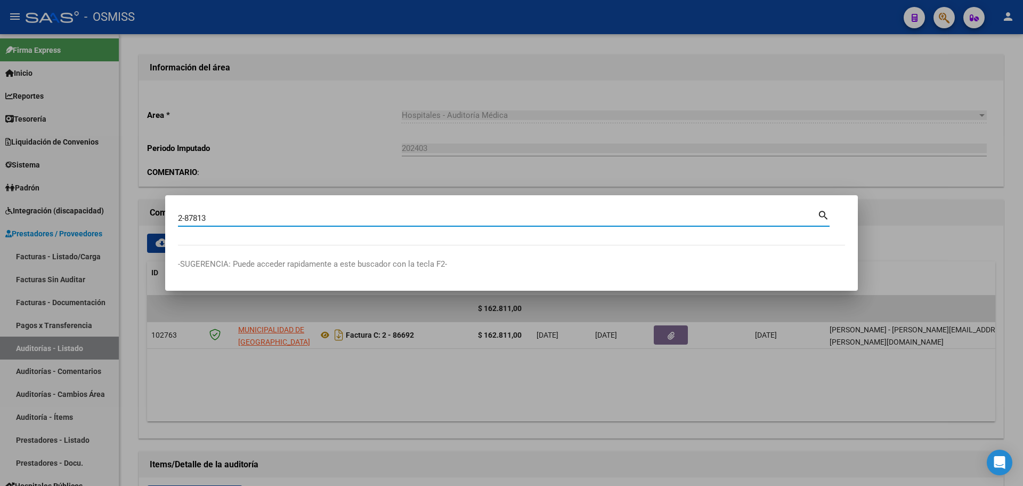
type input "2-87813"
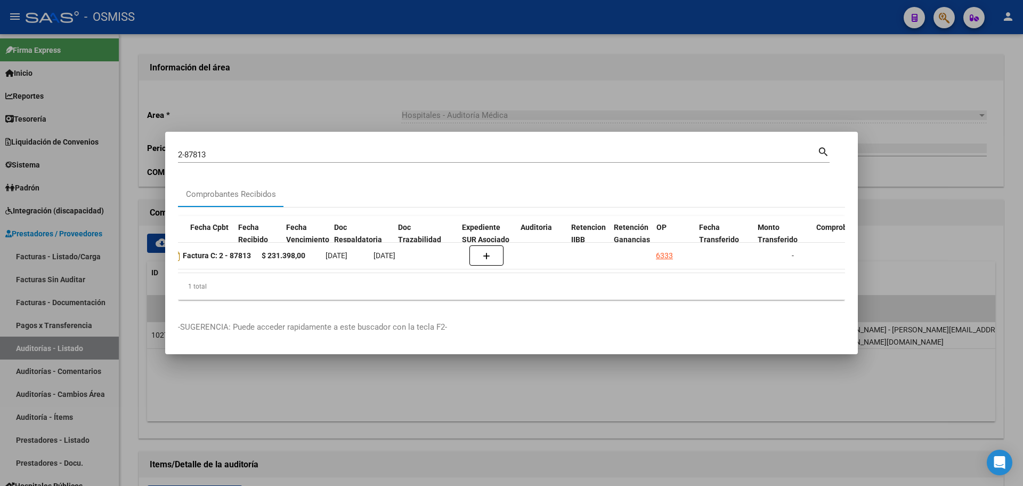
scroll to position [0, 529]
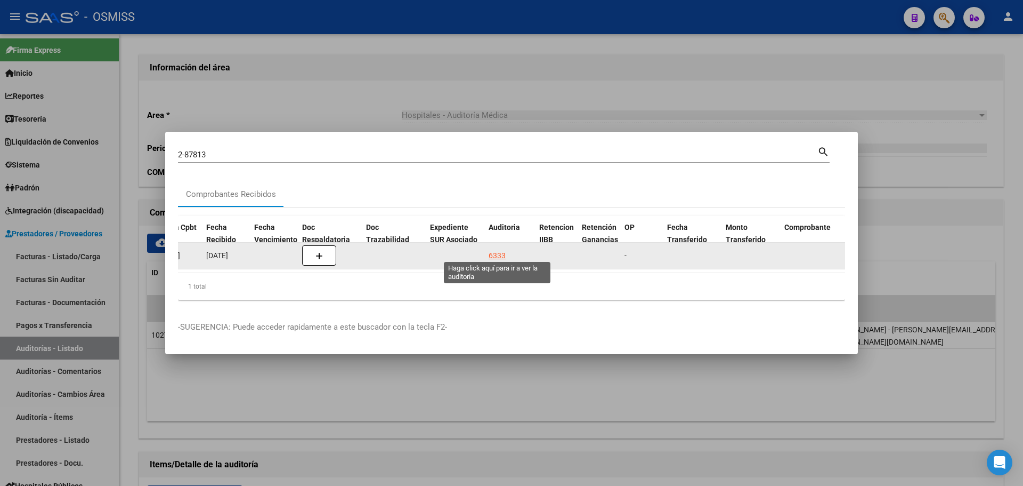
click at [501, 254] on div "6333" at bounding box center [497, 255] width 17 height 12
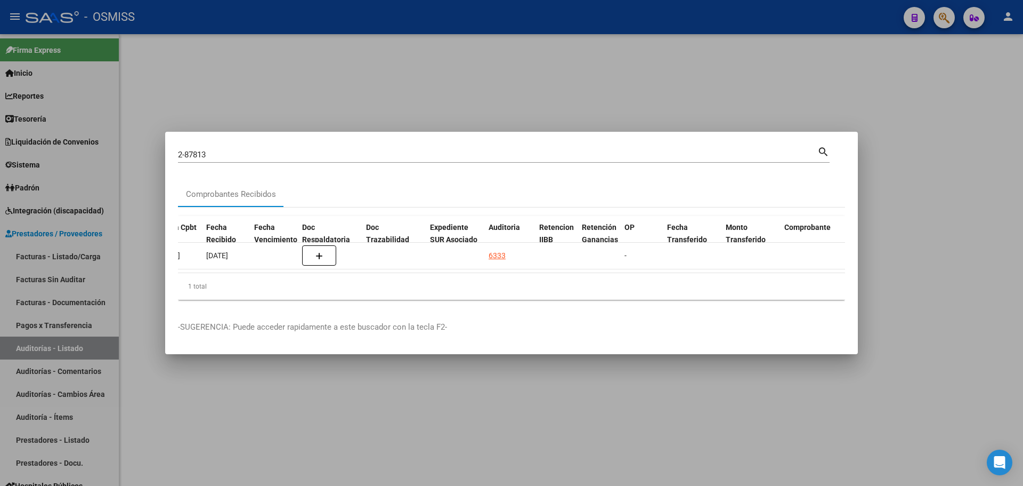
click at [393, 56] on div at bounding box center [511, 243] width 1023 height 486
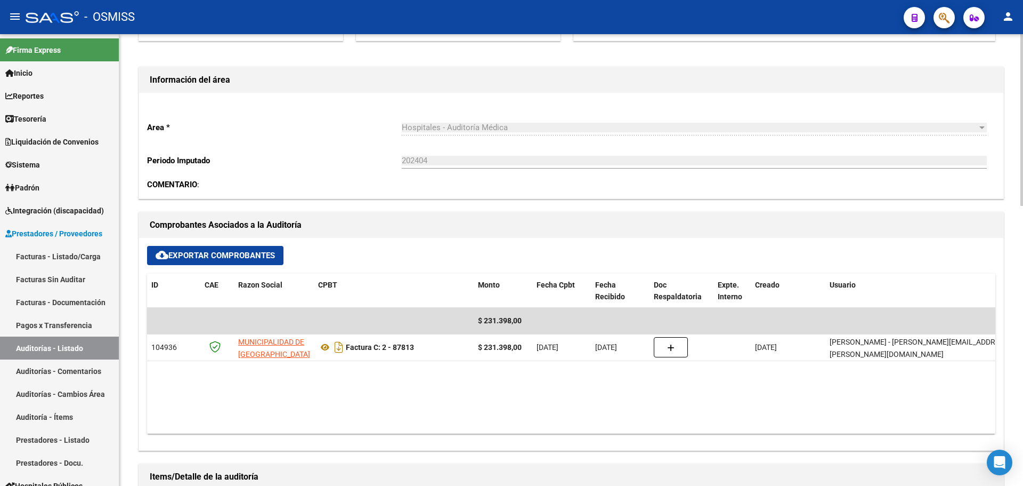
scroll to position [373, 0]
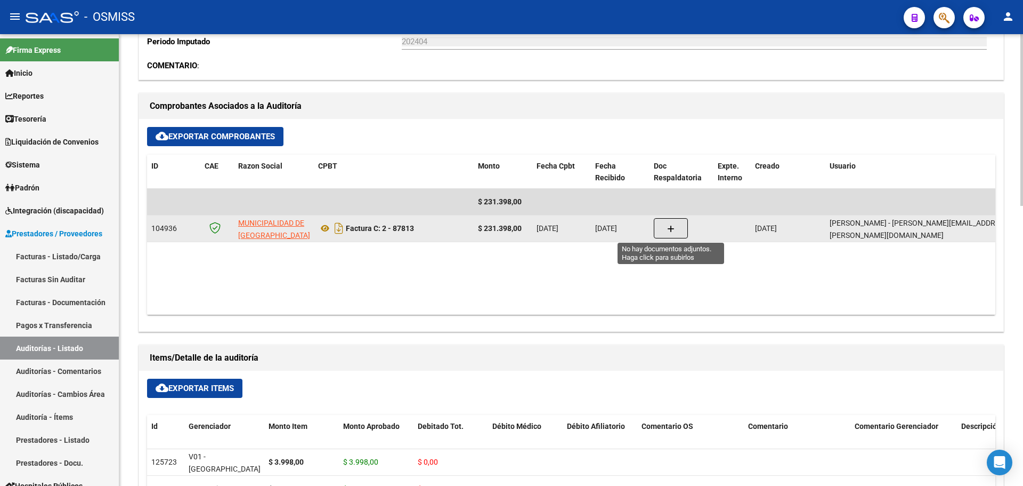
click at [663, 236] on button "button" at bounding box center [671, 228] width 34 height 20
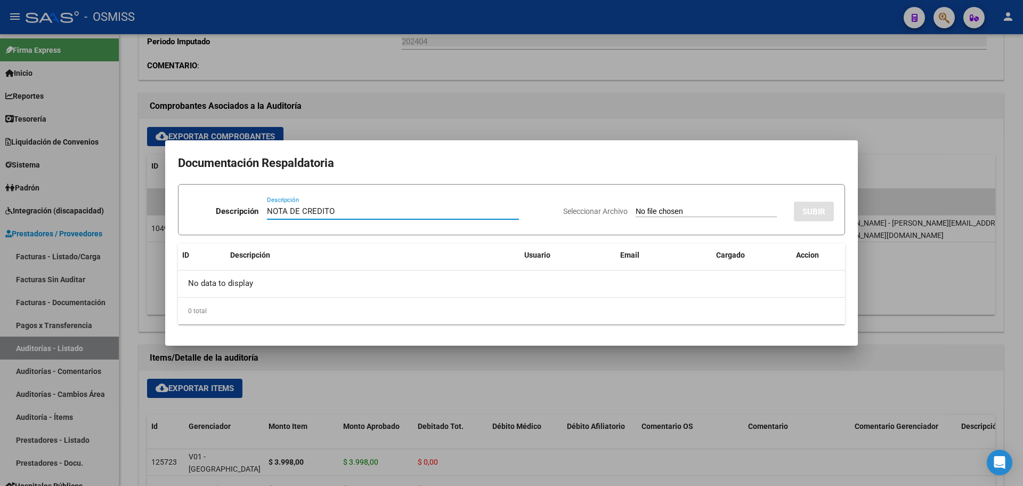
type input "NOTA DE CREDITO"
click at [636, 213] on input "Seleccionar Archivo" at bounding box center [706, 212] width 141 height 10
type input "C:\fakepath\NC. MUNICIPALIDAD DE SAN [PERSON_NAME] FC. 87813.pdf"
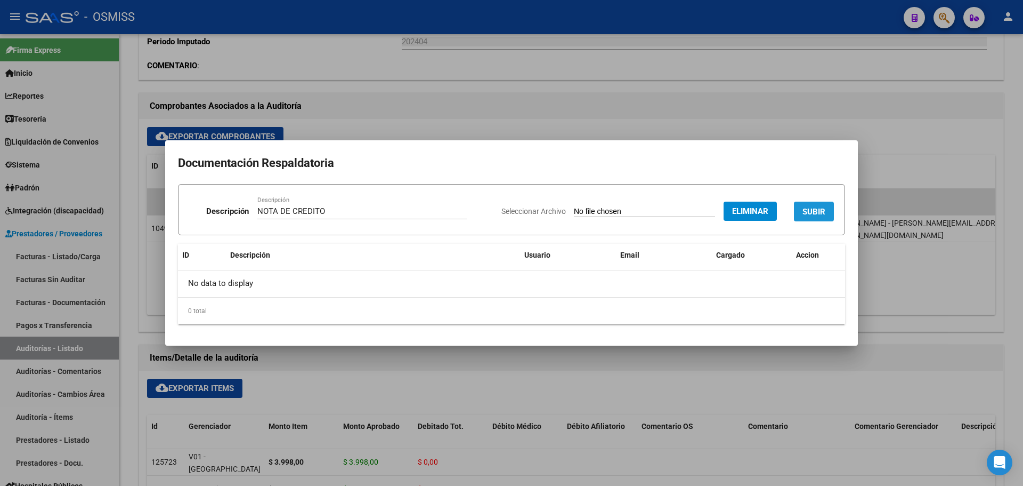
click at [814, 209] on span "SUBIR" at bounding box center [814, 212] width 23 height 10
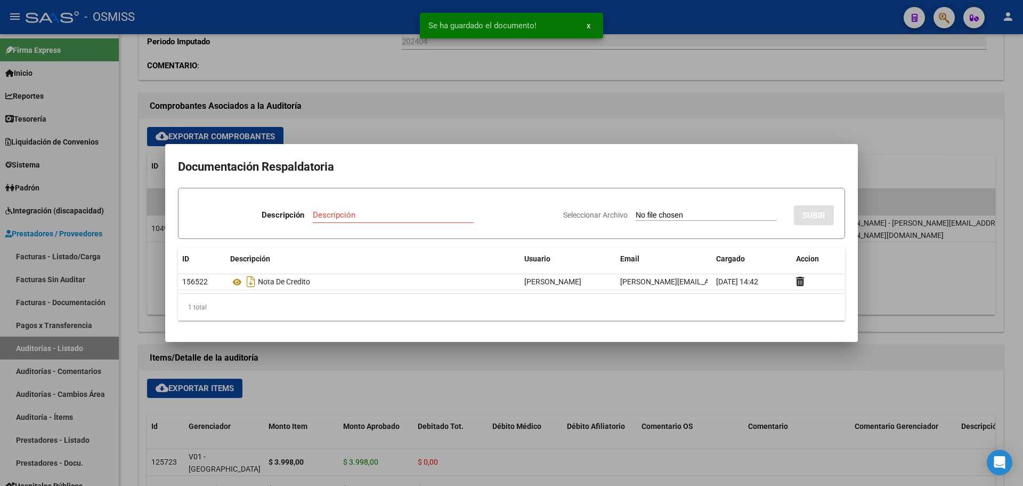
click at [397, 94] on div at bounding box center [511, 243] width 1023 height 486
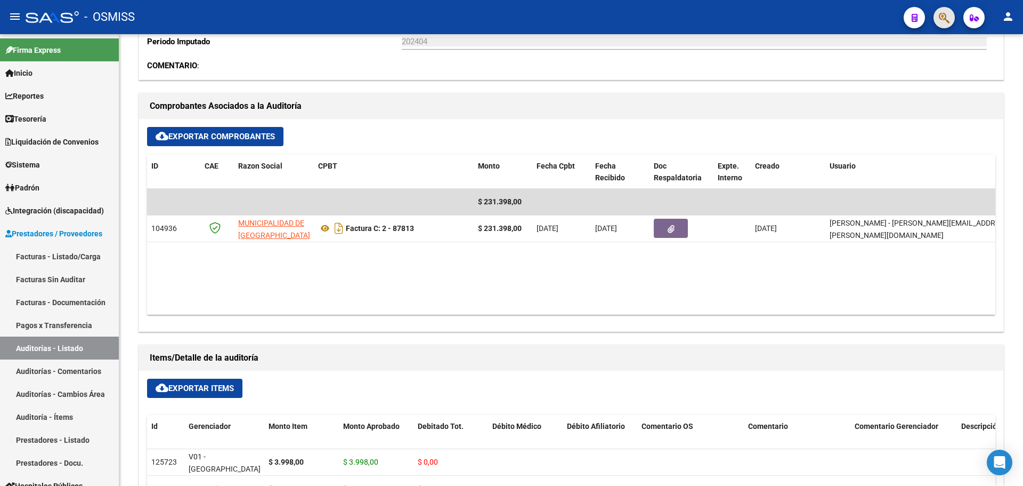
click at [936, 23] on button "button" at bounding box center [944, 17] width 21 height 21
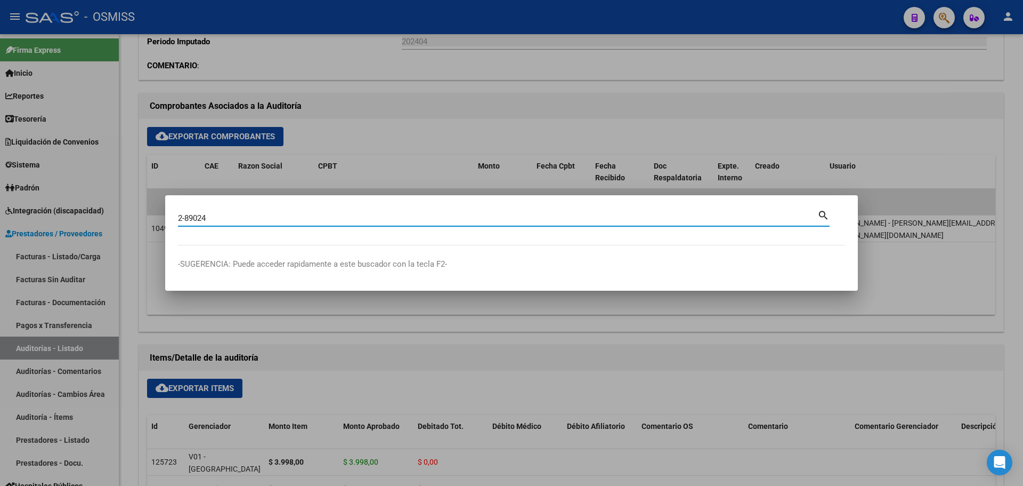
type input "2-89024"
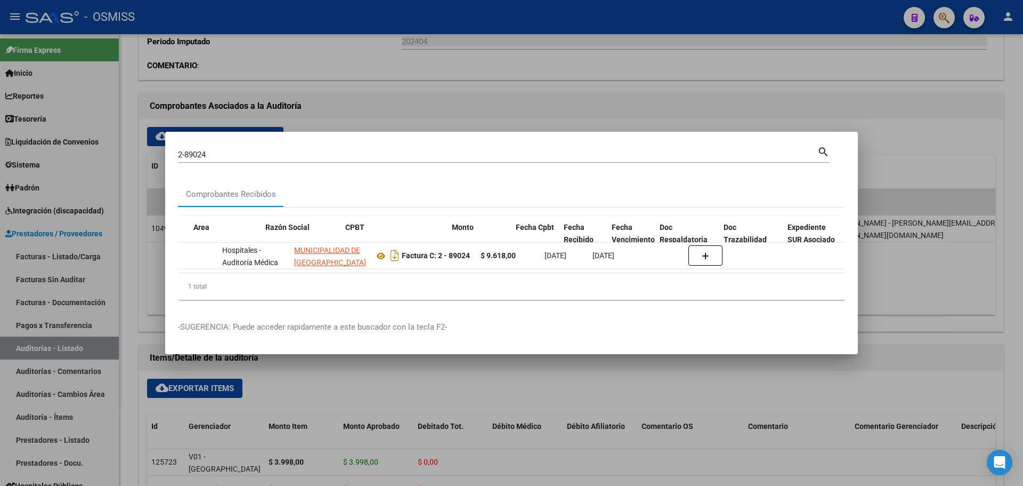
scroll to position [0, 783]
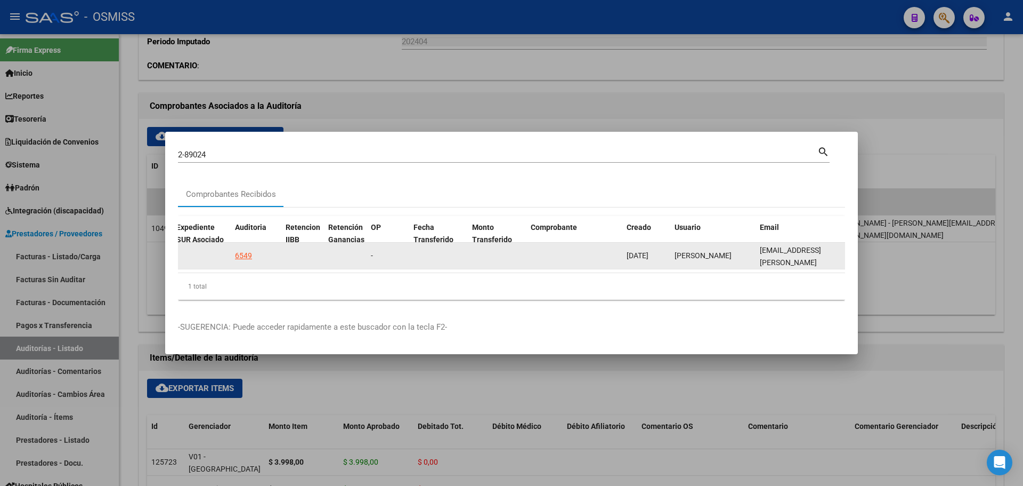
click at [246, 254] on div "6549" at bounding box center [243, 255] width 17 height 12
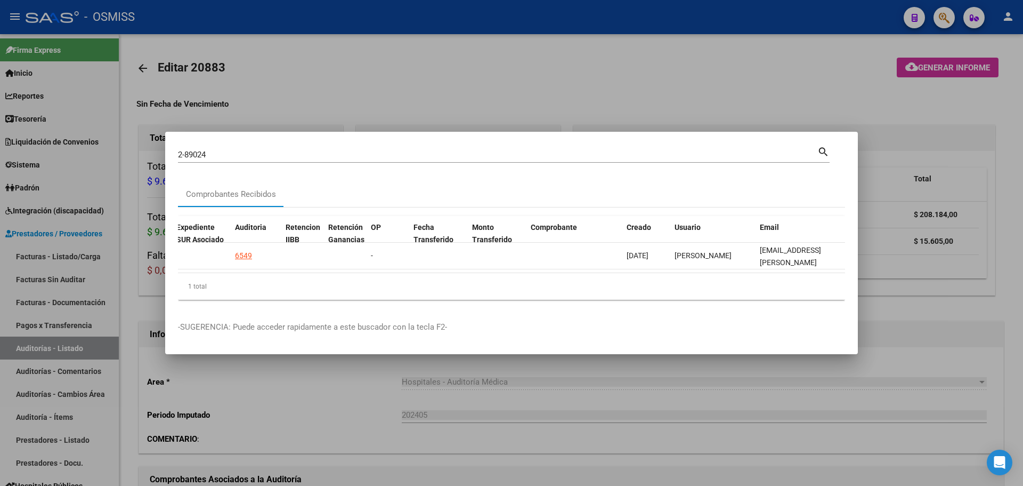
click at [258, 75] on div at bounding box center [511, 243] width 1023 height 486
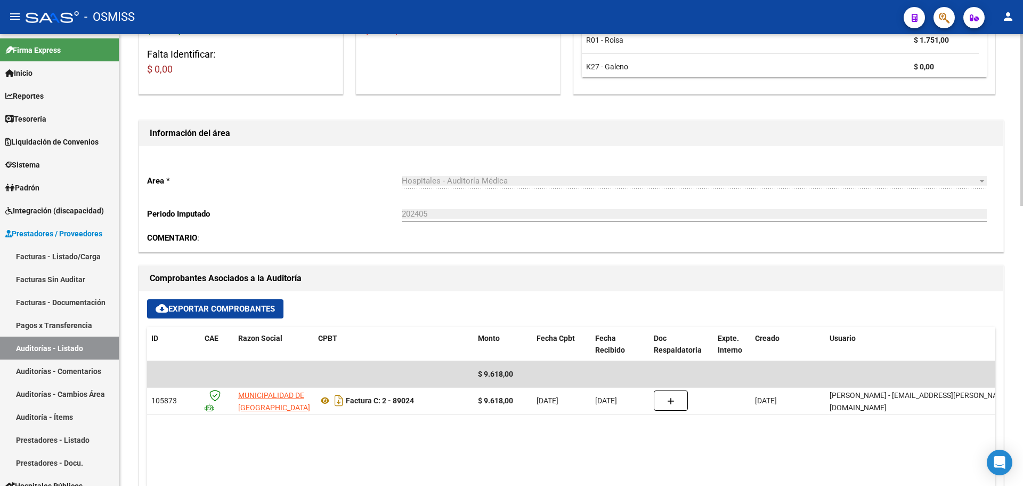
scroll to position [266, 0]
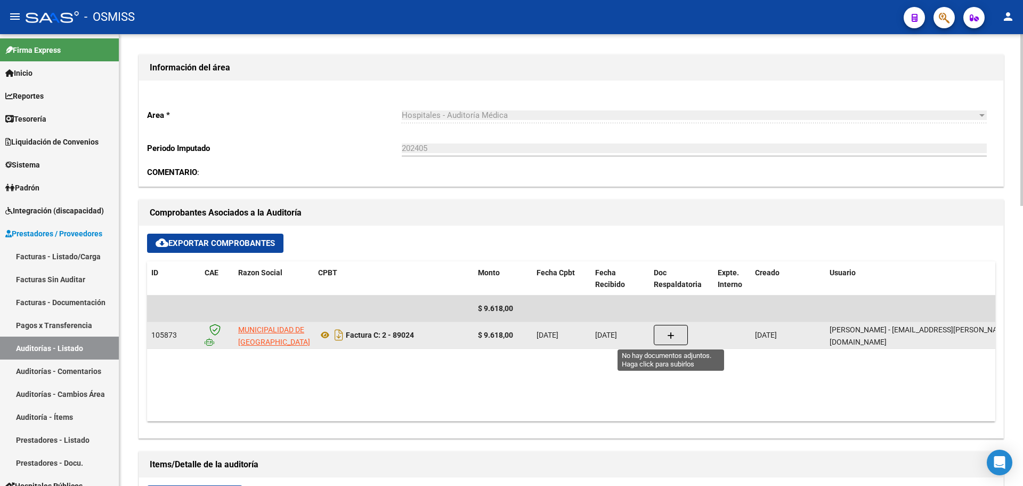
click at [666, 330] on button "button" at bounding box center [671, 335] width 34 height 20
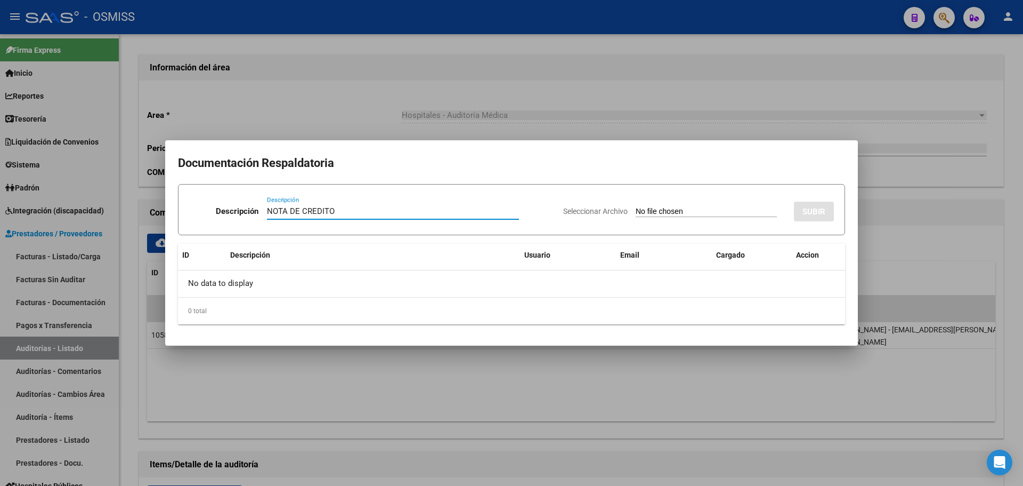
type input "NOTA DE CREDITO"
click at [681, 212] on input "Seleccionar Archivo" at bounding box center [706, 212] width 141 height 10
type input "C:\fakepath\NC. MUNICIPALDIDAD DE SAN [PERSON_NAME] FC. 89024.pdf"
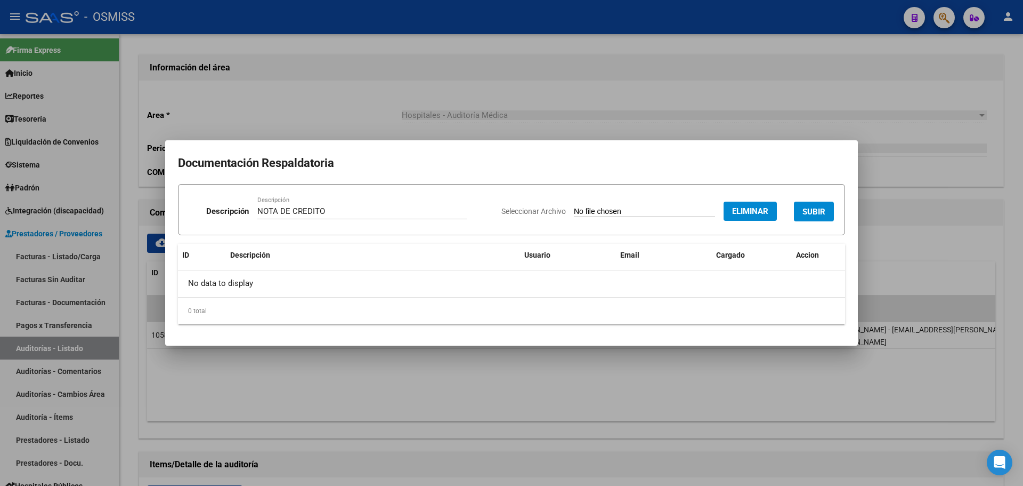
click at [797, 196] on div "Seleccionar Archivo Eliminar SUBIR" at bounding box center [668, 209] width 333 height 33
click at [799, 217] on button "SUBIR" at bounding box center [814, 211] width 40 height 20
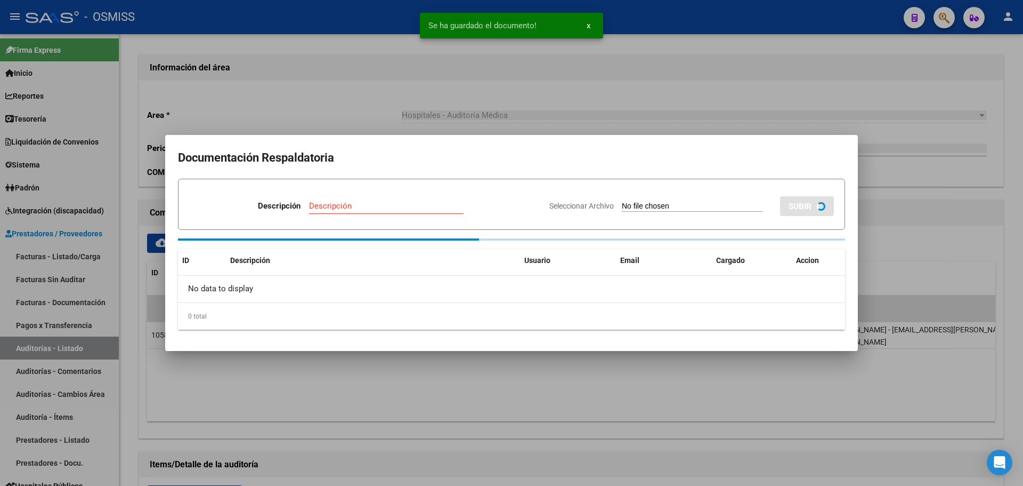
click at [377, 77] on div at bounding box center [511, 243] width 1023 height 486
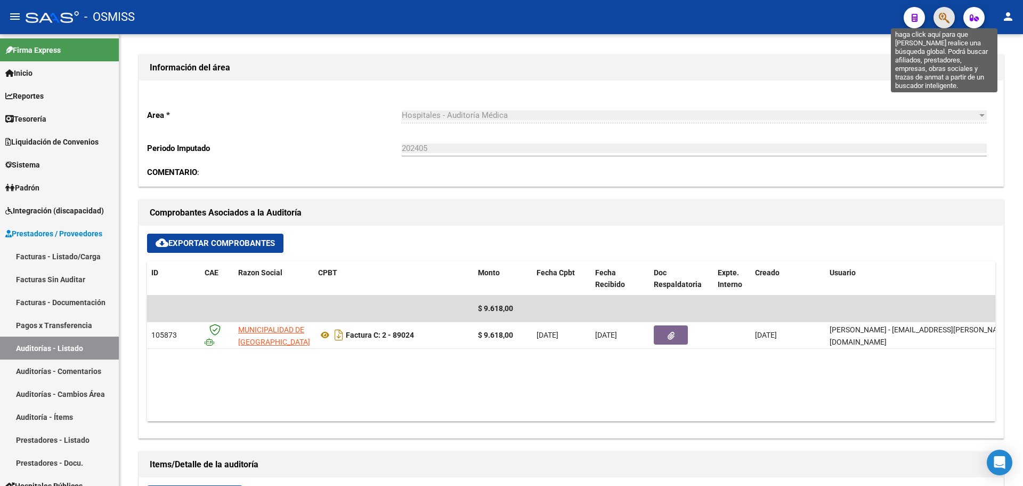
click at [940, 18] on icon "button" at bounding box center [944, 18] width 11 height 12
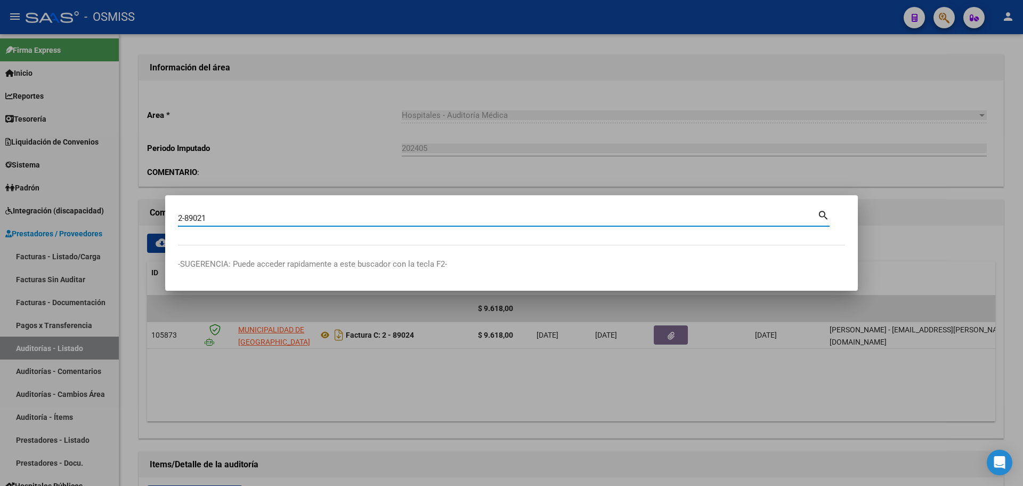
type input "2-89021"
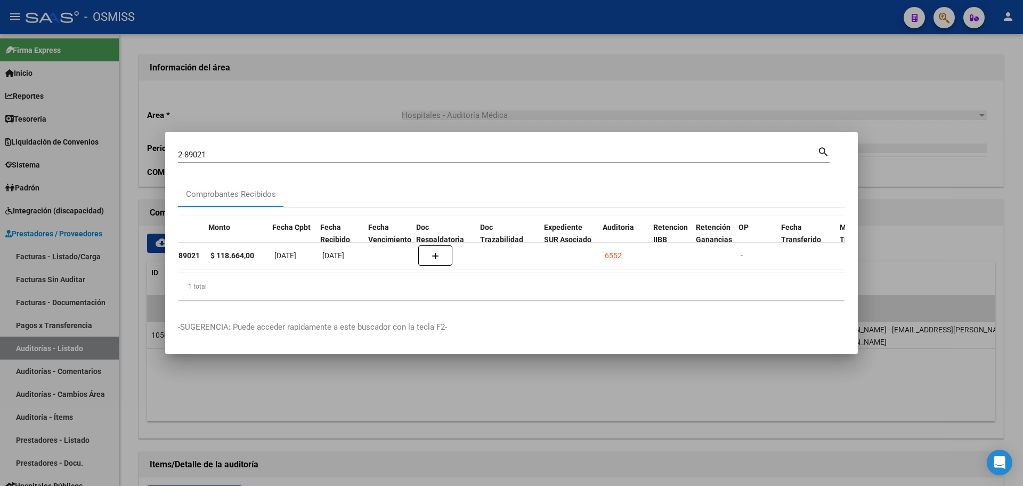
scroll to position [0, 415]
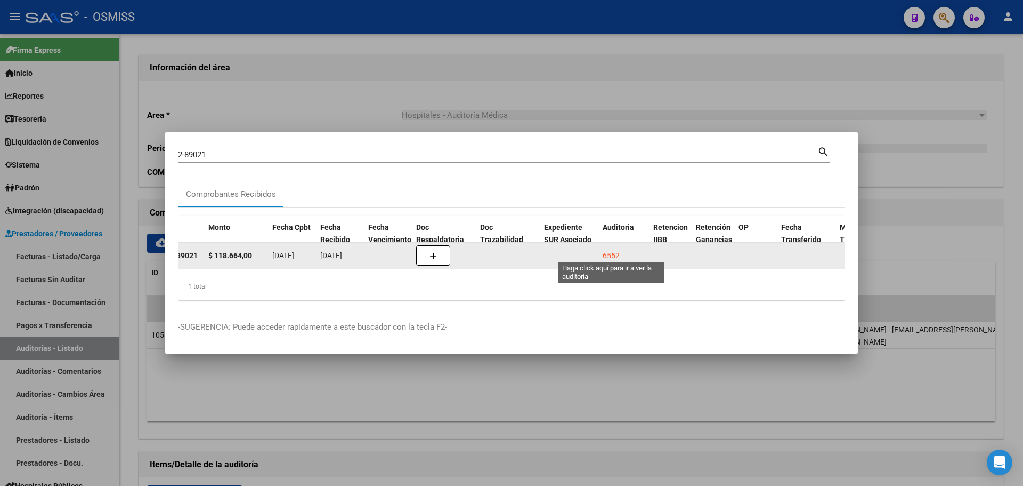
click at [611, 254] on div "6552" at bounding box center [611, 255] width 17 height 12
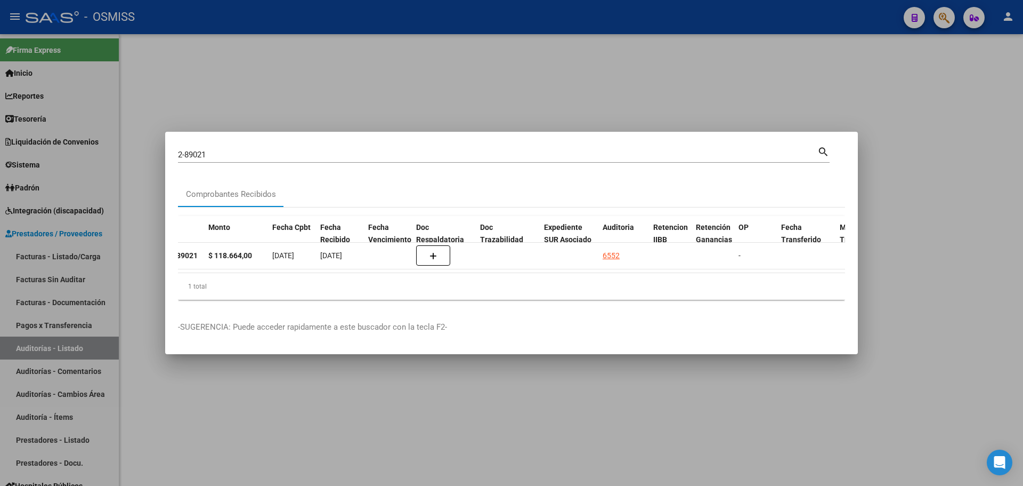
click at [433, 75] on div at bounding box center [511, 243] width 1023 height 486
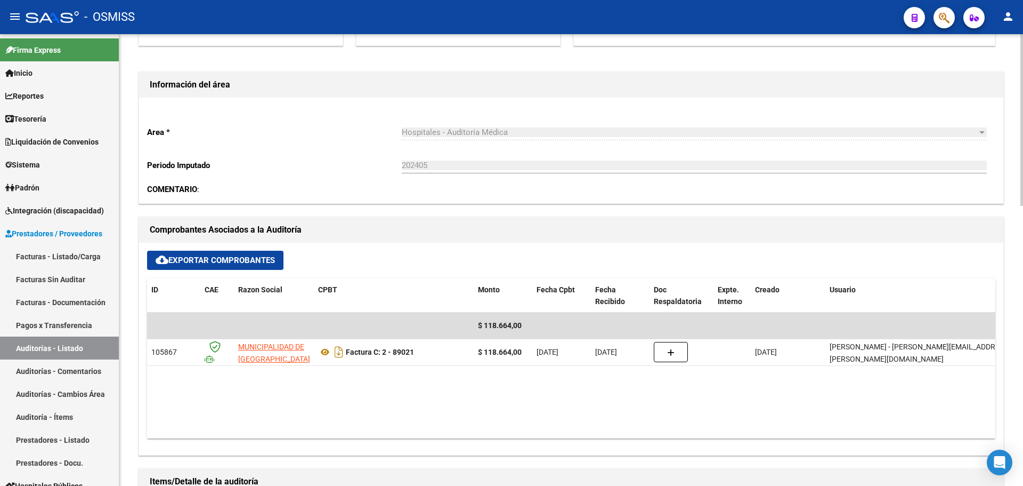
scroll to position [266, 0]
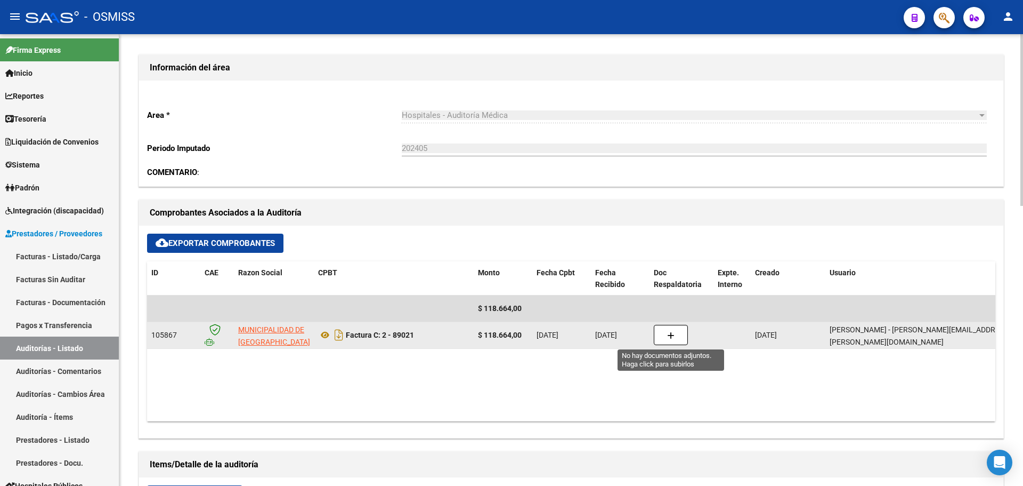
click at [664, 339] on button "button" at bounding box center [671, 335] width 34 height 20
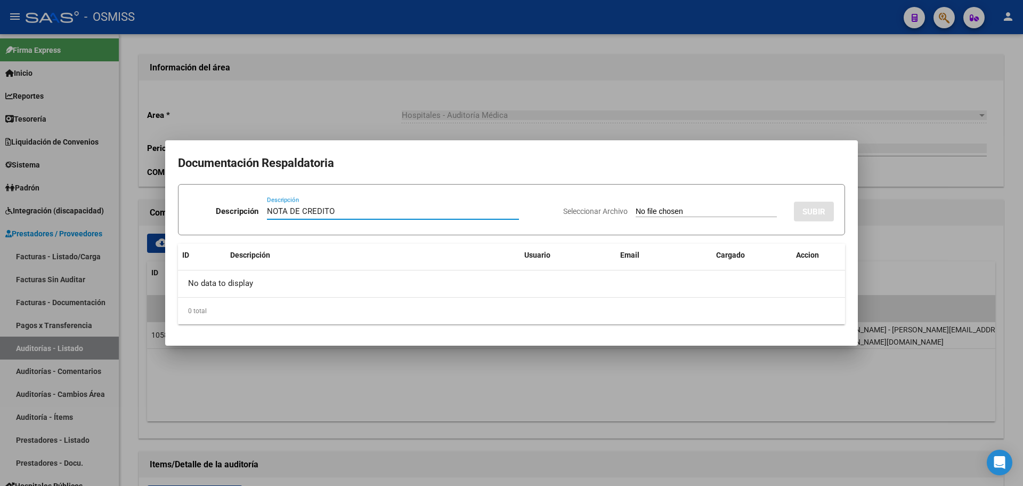
type input "NOTA DE CREDITO"
click at [642, 210] on input "Seleccionar Archivo" at bounding box center [706, 212] width 141 height 10
type input "C:\fakepath\NC. MUNICIPALIDAD DE SAN [PERSON_NAME] FC. 89021.pdf"
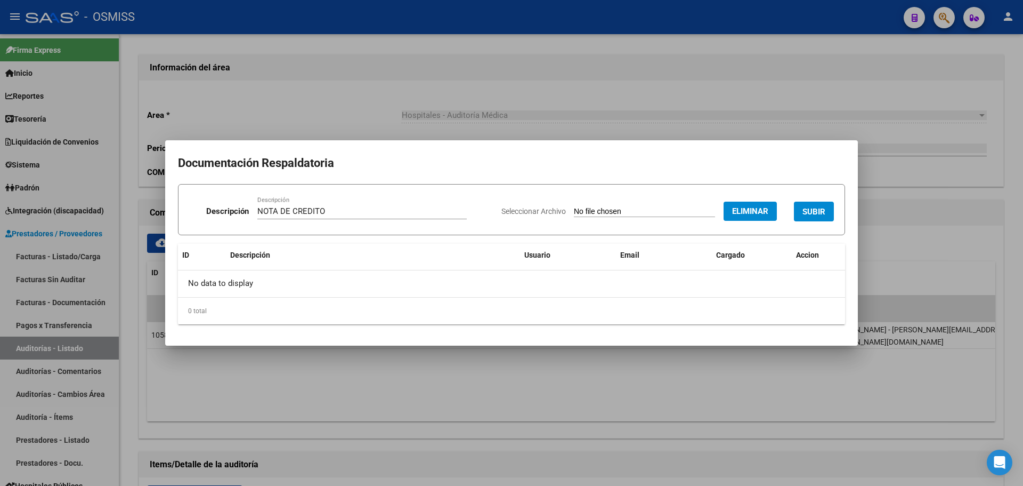
click at [820, 212] on span "SUBIR" at bounding box center [814, 212] width 23 height 10
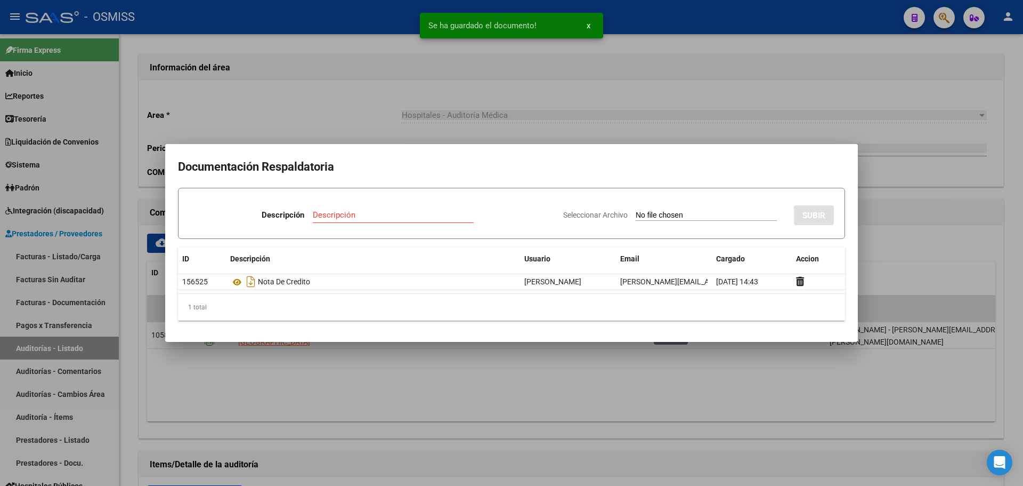
click at [551, 110] on div at bounding box center [511, 243] width 1023 height 486
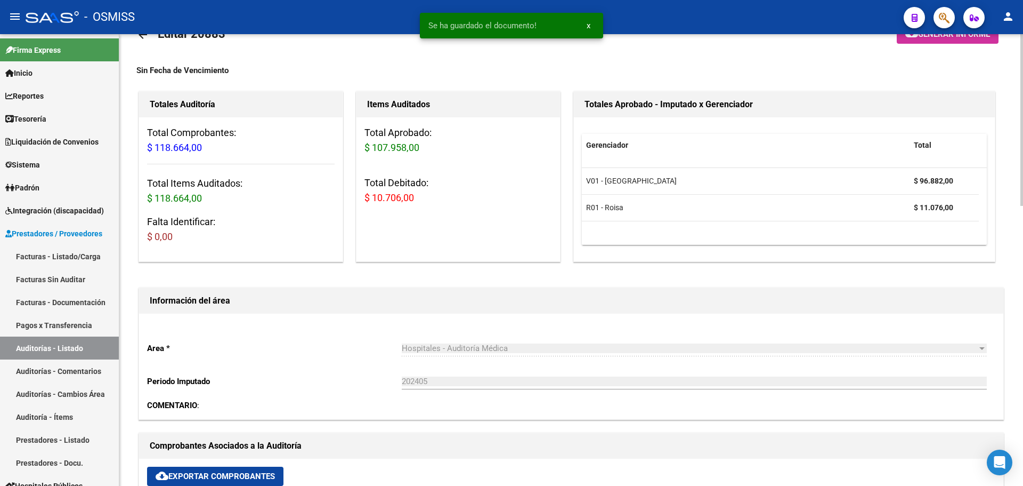
scroll to position [0, 0]
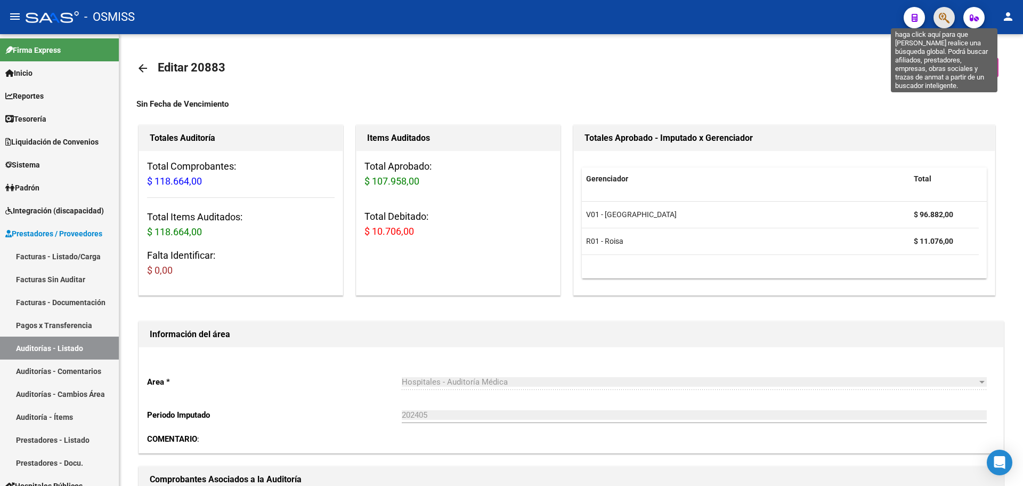
click at [943, 13] on icon "button" at bounding box center [944, 18] width 11 height 12
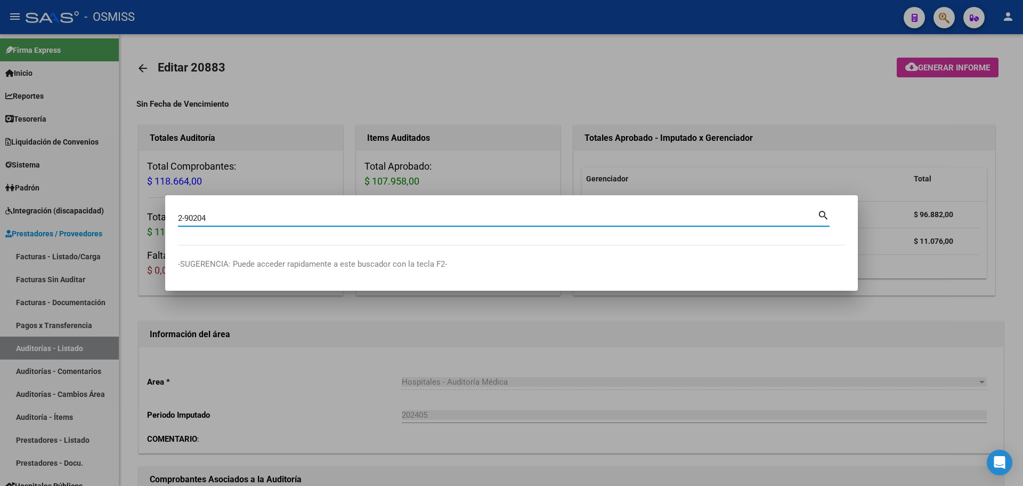
type input "2-90204"
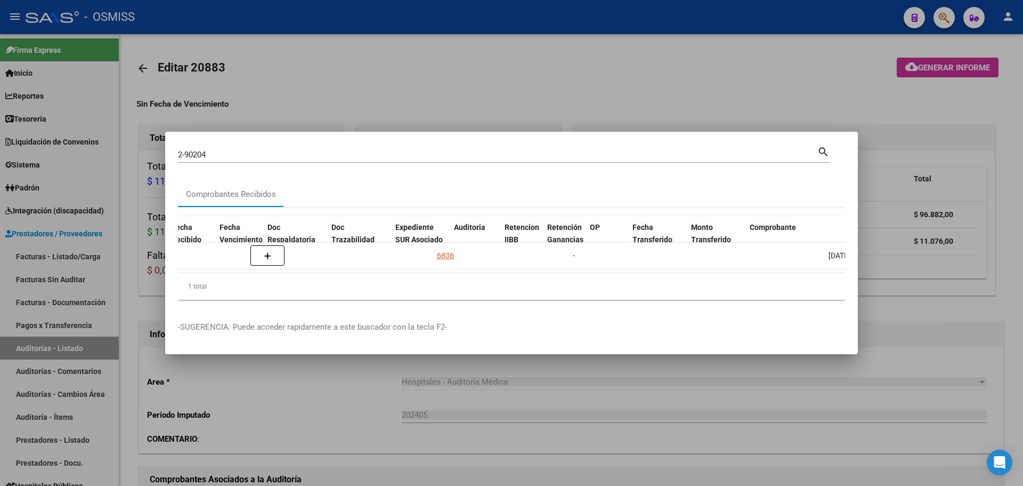
scroll to position [0, 478]
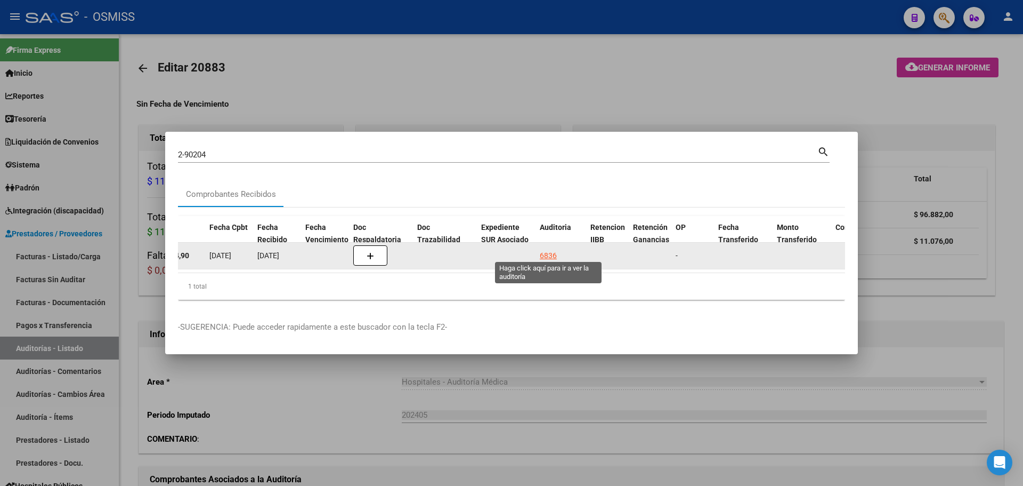
click at [547, 249] on div "6836" at bounding box center [548, 255] width 17 height 12
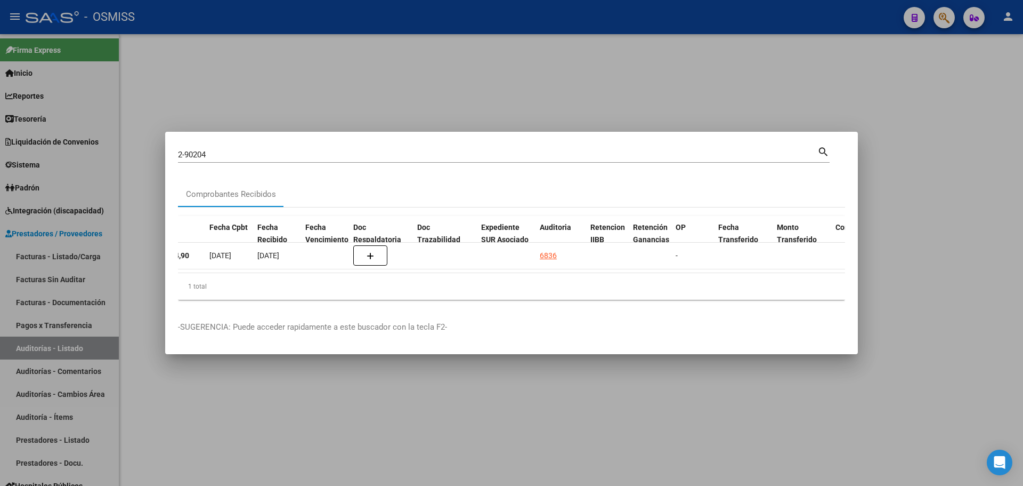
click at [414, 96] on div at bounding box center [511, 243] width 1023 height 486
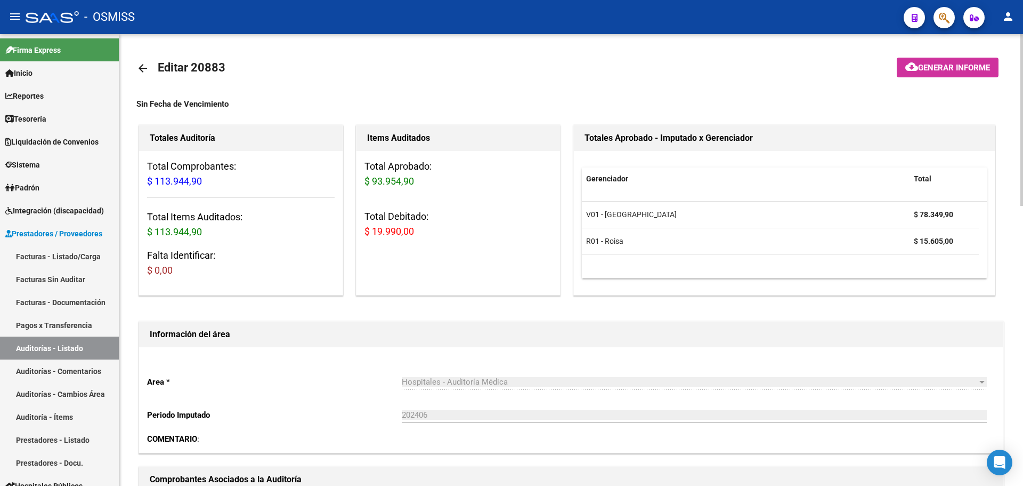
scroll to position [266, 0]
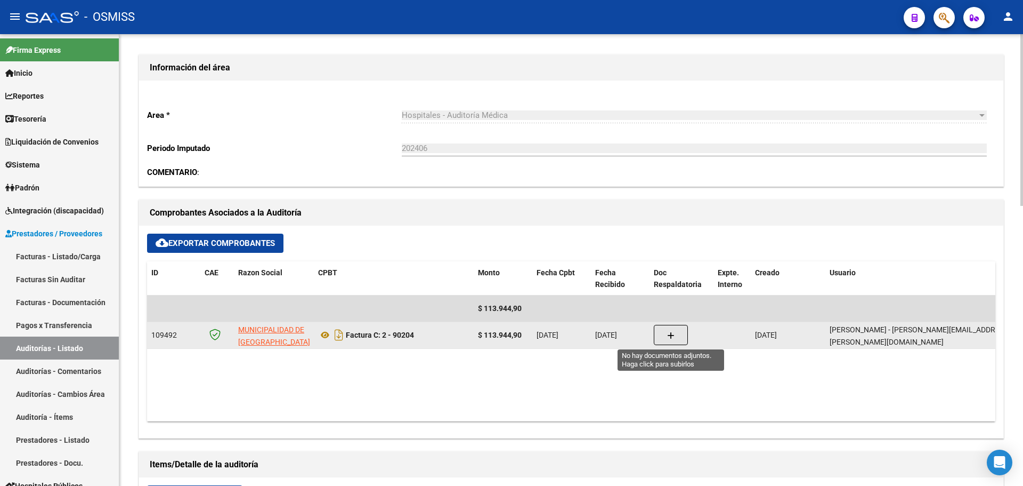
click at [673, 343] on button "button" at bounding box center [671, 335] width 34 height 20
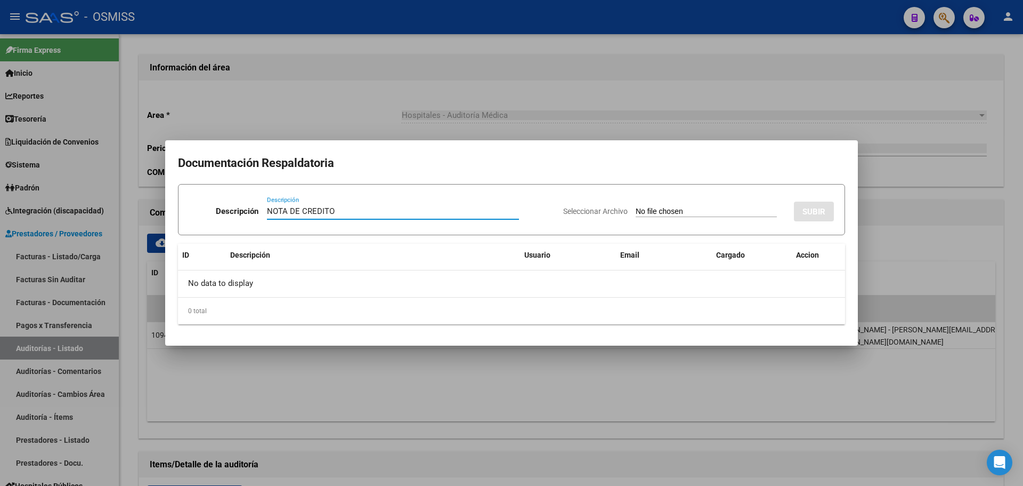
type input "NOTA DE CREDITO"
drag, startPoint x: 689, startPoint y: 201, endPoint x: 680, endPoint y: 216, distance: 17.2
click at [689, 201] on div "Seleccionar Archivo SUBIR" at bounding box center [698, 209] width 271 height 33
click at [676, 212] on input "Seleccionar Archivo" at bounding box center [706, 212] width 141 height 10
type input "C:\fakepath\NC. MUNICIPALIDAD DE SAN [PERSON_NAME] FC. 90204.pdf"
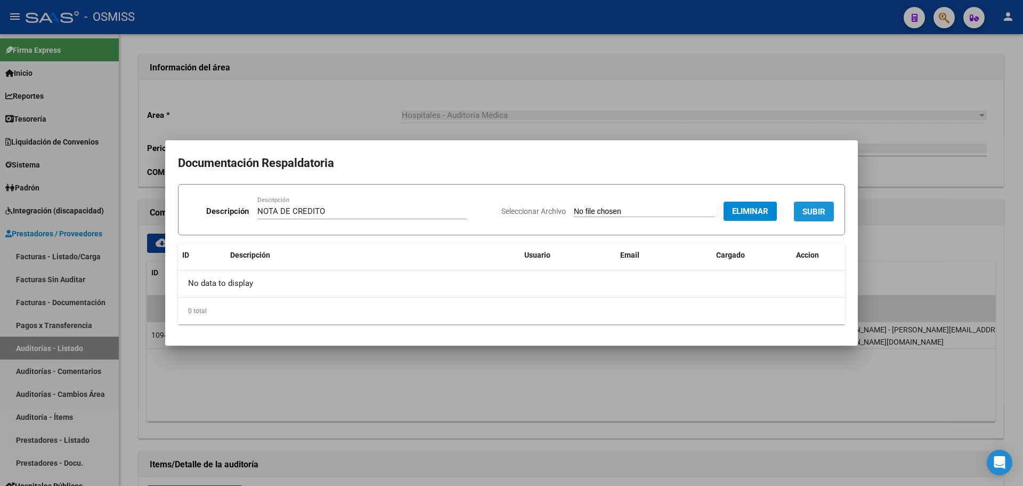
click at [804, 213] on span "SUBIR" at bounding box center [814, 212] width 23 height 10
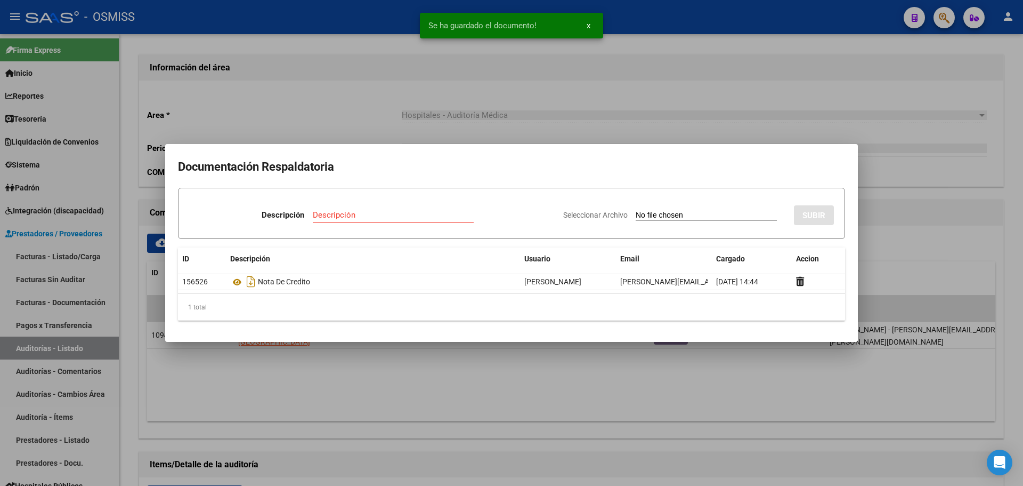
click at [289, 111] on div at bounding box center [511, 243] width 1023 height 486
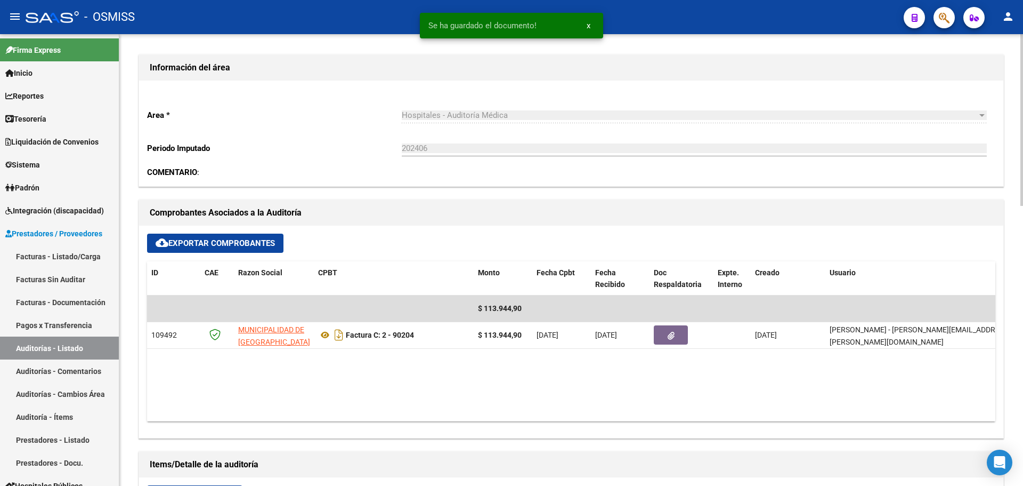
click at [298, 155] on div "Area * Hospitales - Auditoría Médica Seleccionar area Periodo Imputado 202406 I…" at bounding box center [571, 133] width 864 height 106
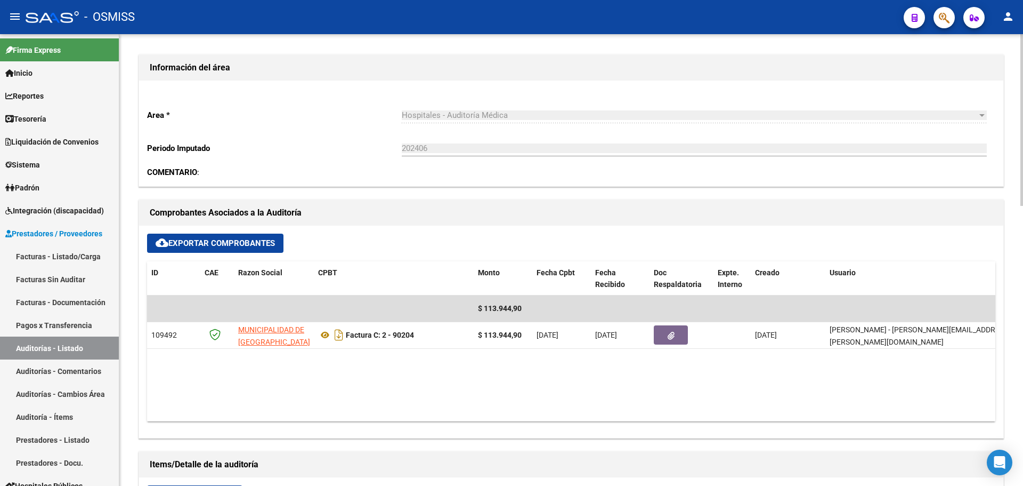
click at [539, 123] on div "Hospitales - Auditoría Médica Seleccionar area" at bounding box center [694, 111] width 585 height 23
click at [939, 13] on button "button" at bounding box center [944, 17] width 21 height 21
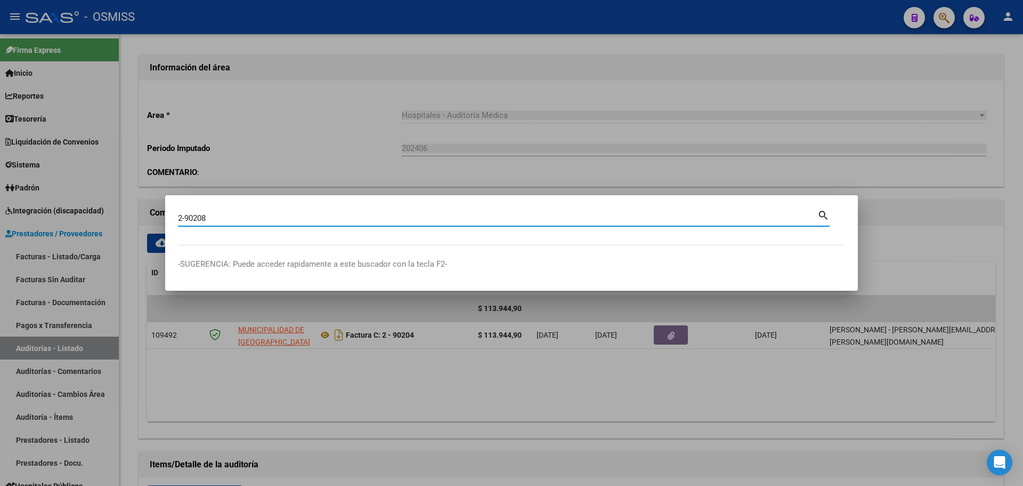
type input "2-90208"
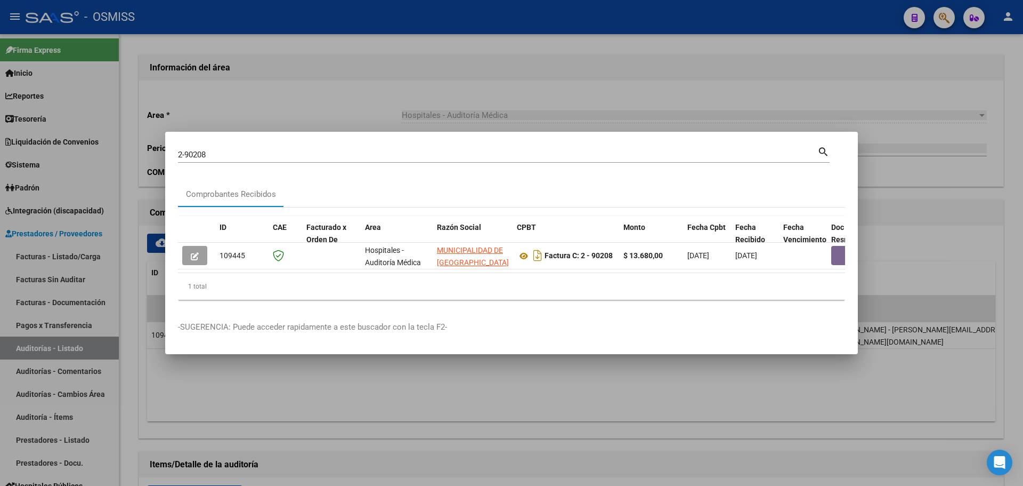
drag, startPoint x: 358, startPoint y: 268, endPoint x: 414, endPoint y: 268, distance: 55.4
click at [414, 268] on datatable-body "109445 Hospitales - Auditoría Médica MUNICIPALIDAD DE [GEOGRAPHIC_DATA][PERSON_…" at bounding box center [511, 258] width 667 height 30
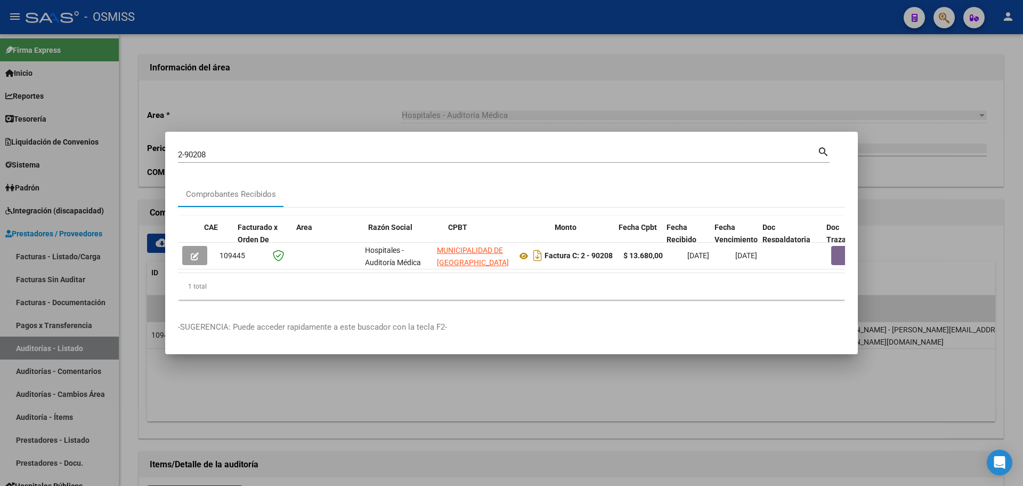
scroll to position [0, 565]
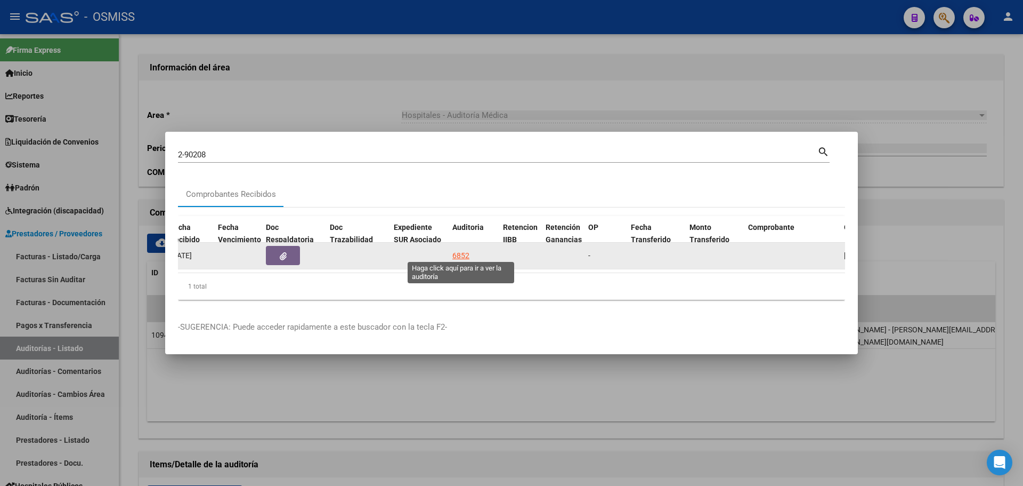
click at [454, 250] on div "6852" at bounding box center [461, 255] width 17 height 12
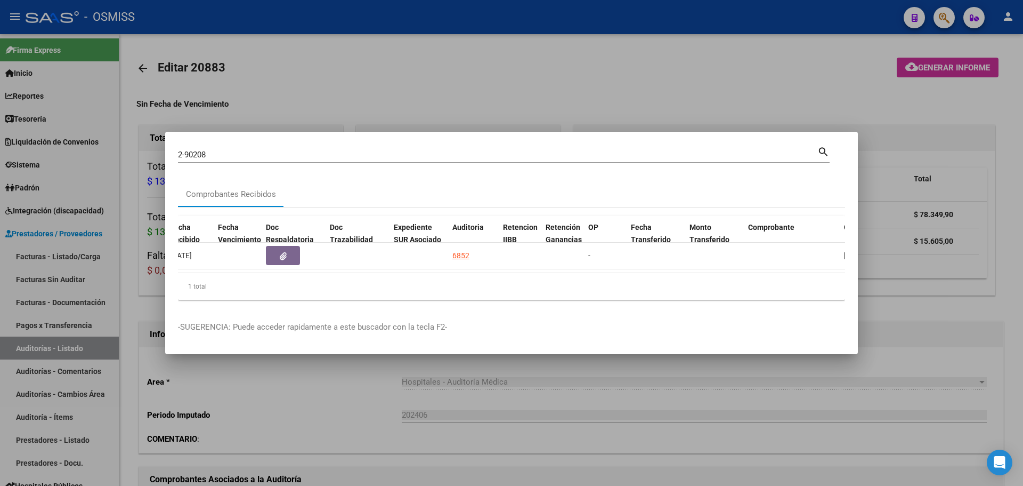
click at [253, 72] on div at bounding box center [511, 243] width 1023 height 486
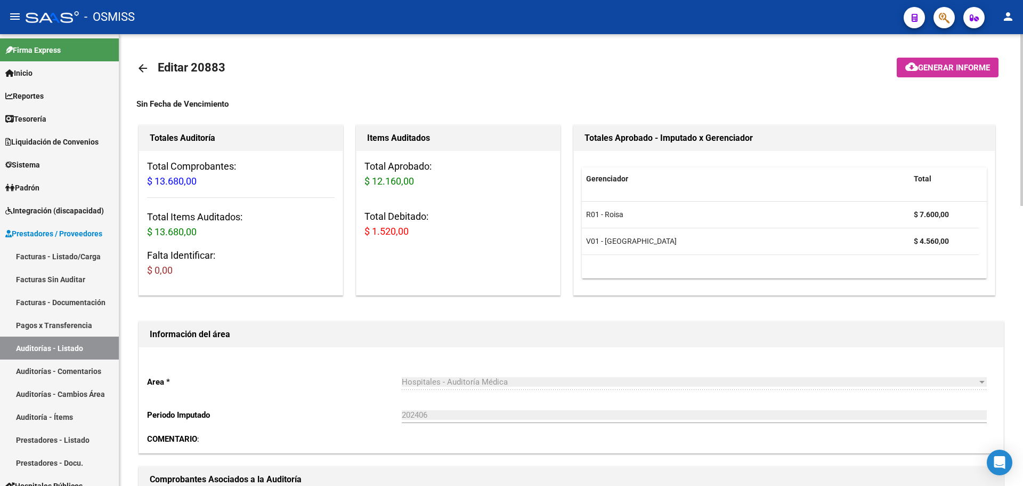
click at [706, 274] on datatable-body "R01 - Roisa $ 7.600,00 V01 - [PERSON_NAME] $ 4.560,00" at bounding box center [784, 239] width 405 height 77
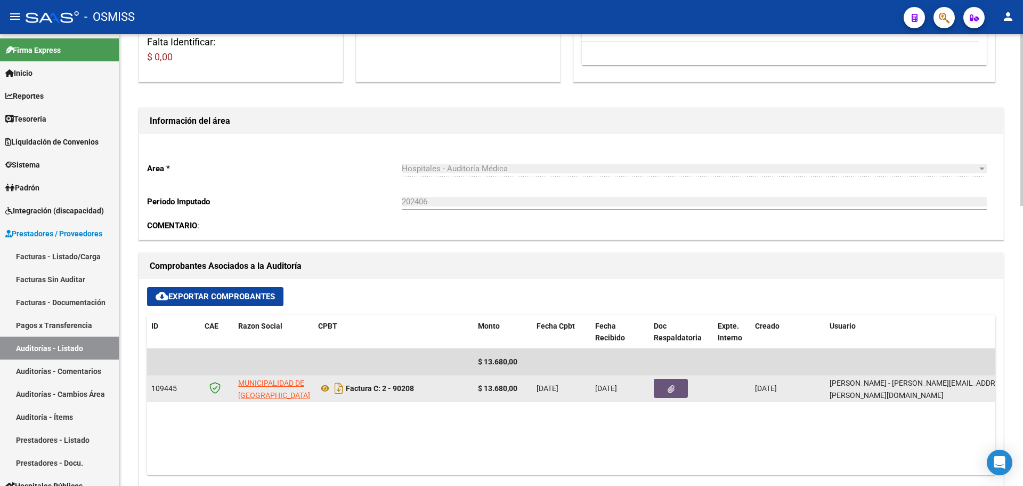
click at [682, 387] on button "button" at bounding box center [671, 387] width 34 height 19
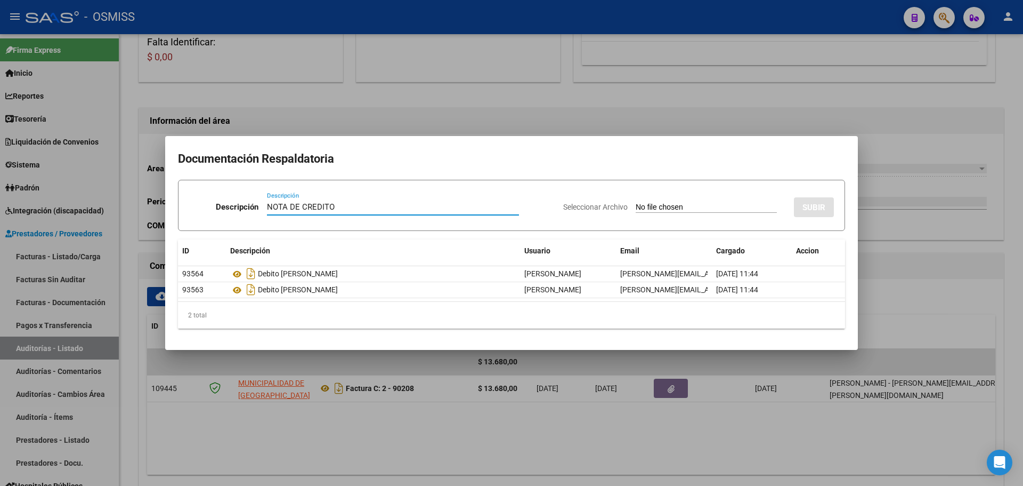
type input "NOTA DE CREDITO"
click at [670, 201] on div "Seleccionar Archivo SUBIR" at bounding box center [698, 205] width 271 height 33
click at [670, 203] on input "Seleccionar Archivo" at bounding box center [706, 208] width 141 height 10
type input "C:\fakepath\NC. MUNICIPALIDAD DE SAN [PERSON_NAME] FC. 90208.pdf"
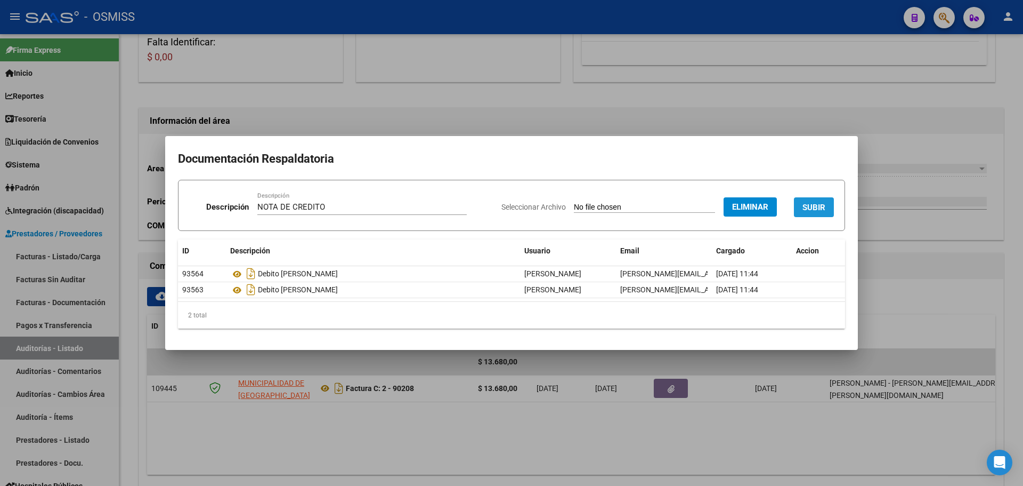
click at [829, 212] on button "SUBIR" at bounding box center [814, 207] width 40 height 20
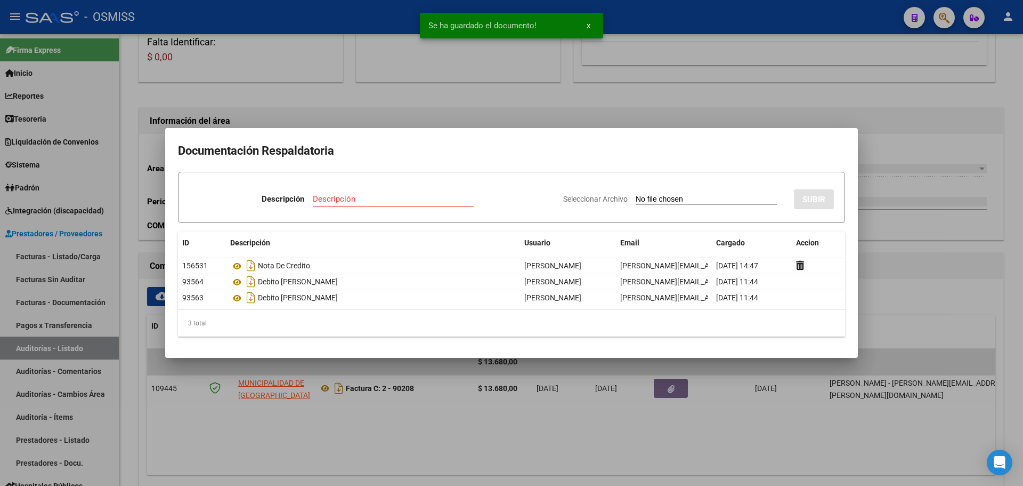
click at [320, 84] on div at bounding box center [511, 243] width 1023 height 486
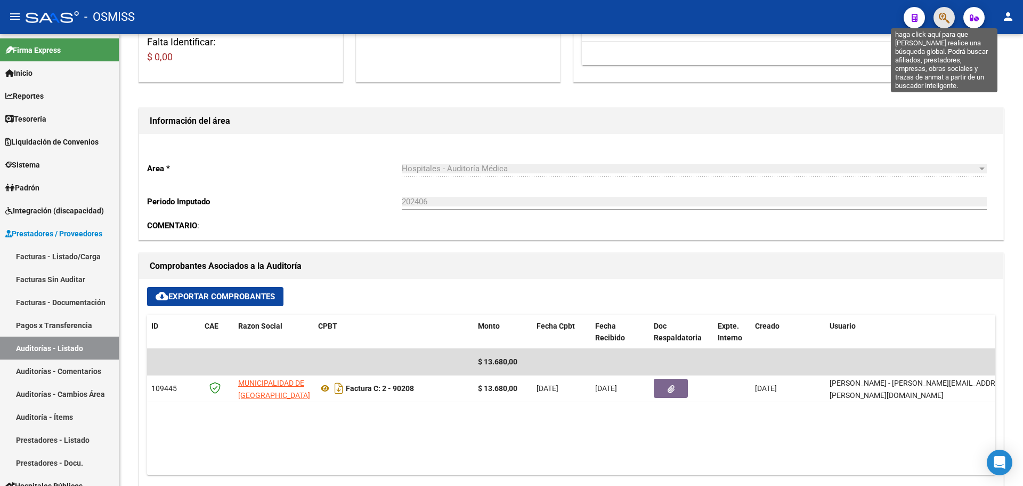
click at [949, 14] on icon "button" at bounding box center [944, 18] width 11 height 12
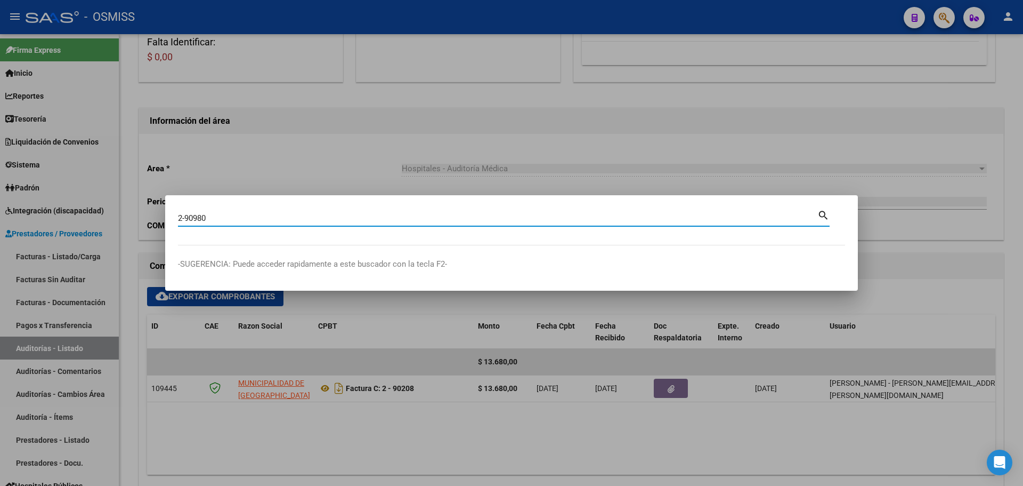
type input "2-90980"
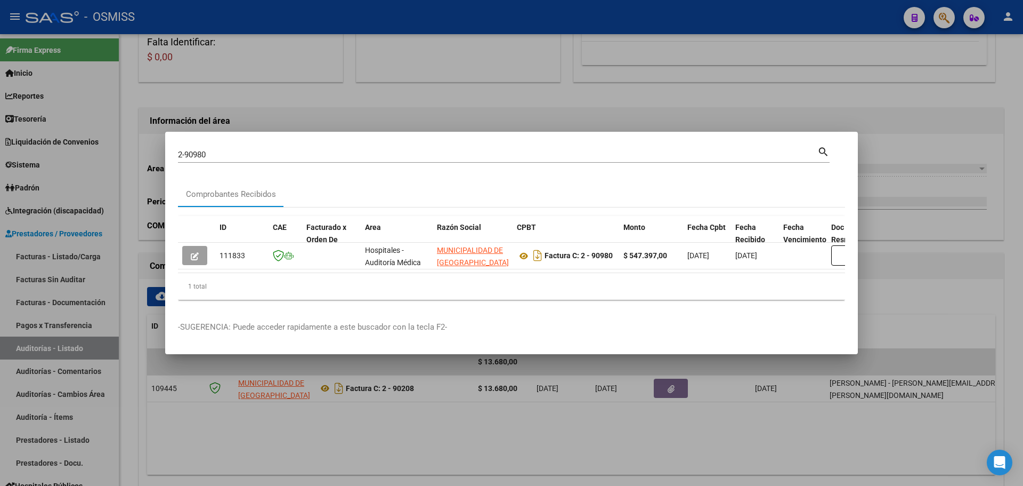
click at [336, 268] on datatable-body "111833 Hospitales - Auditoría Médica MUNICIPALIDAD DE [GEOGRAPHIC_DATA][PERSON_…" at bounding box center [511, 258] width 667 height 30
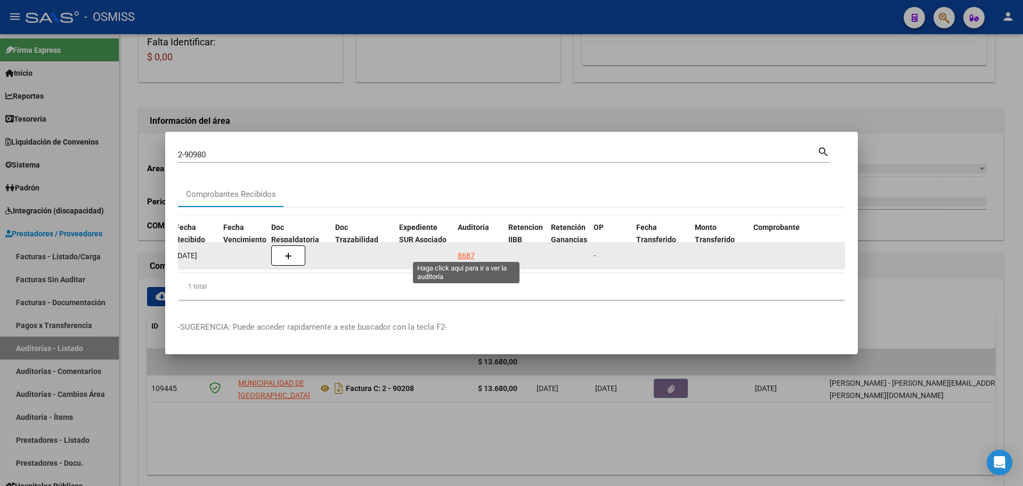
click at [462, 257] on div "8687" at bounding box center [466, 255] width 17 height 12
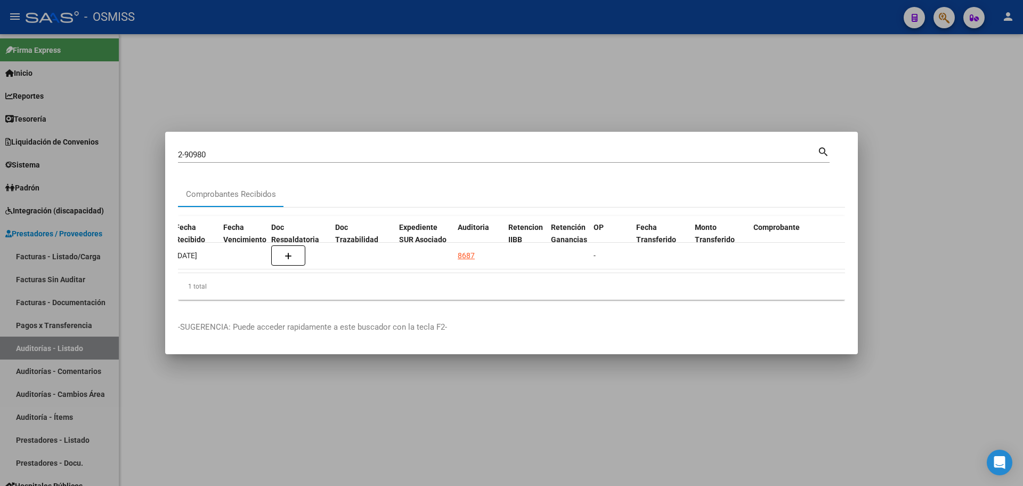
click at [383, 81] on div at bounding box center [511, 243] width 1023 height 486
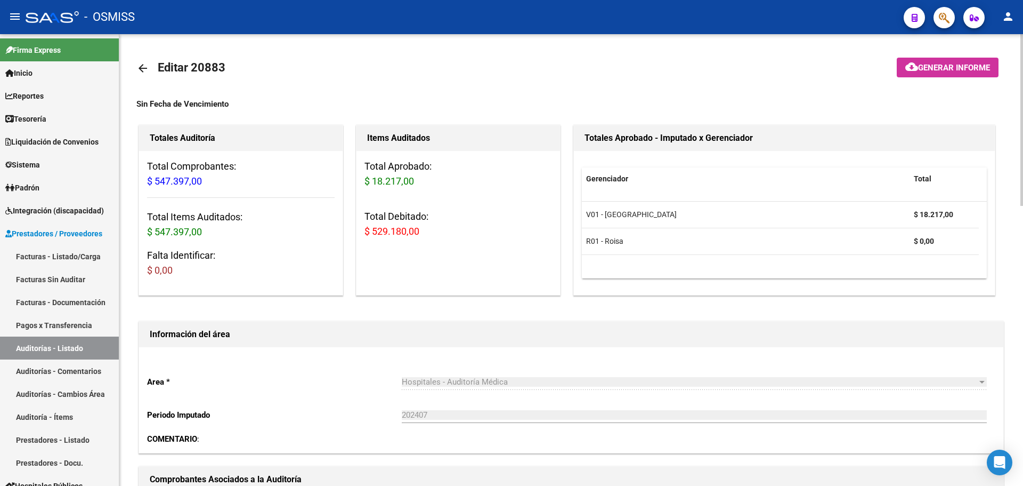
click at [434, 271] on div "Items Auditados Total Aprobado: $ 18.217,00 Total Debitado: $ 529.180,00" at bounding box center [458, 210] width 205 height 171
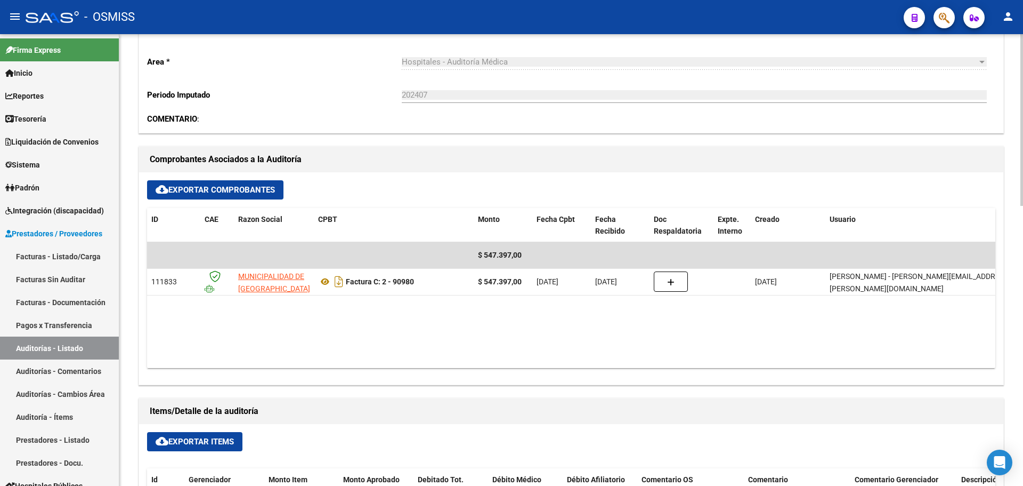
click at [515, 352] on datatable-body "$ 547.397,00 111833 MUNICIPALIDAD DE [GEOGRAPHIC_DATA][PERSON_NAME] Factura C: …" at bounding box center [571, 305] width 849 height 126
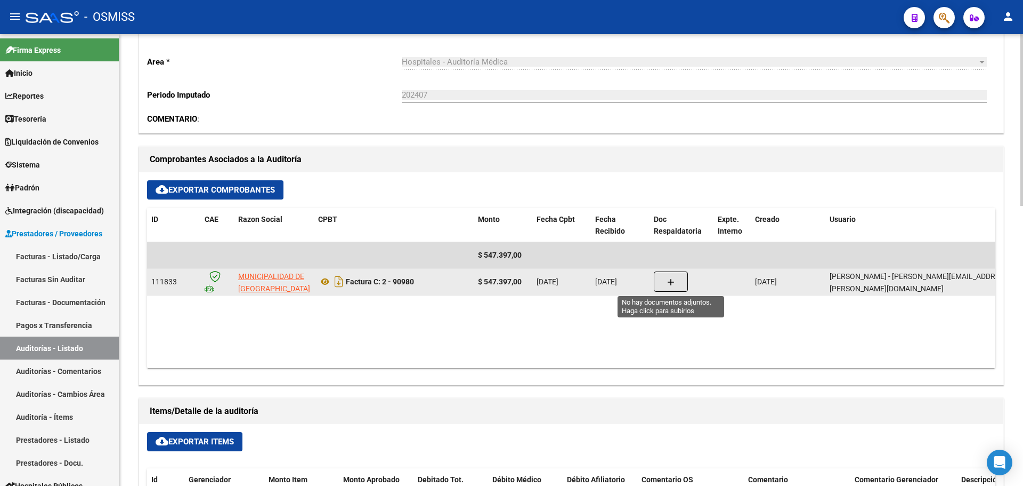
click at [668, 276] on button "button" at bounding box center [671, 281] width 34 height 20
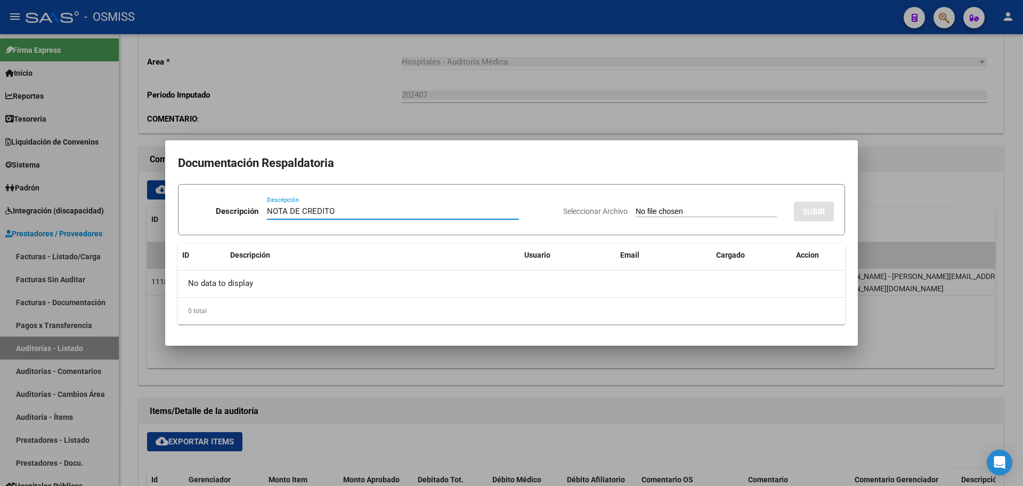
type input "NOTA DE CREDITO"
click at [650, 215] on input "Seleccionar Archivo" at bounding box center [706, 212] width 141 height 10
type input "C:\fakepath\NC. MUNICIPALIDAD DE SAN [PERSON_NAME] FC. 90980.pdf"
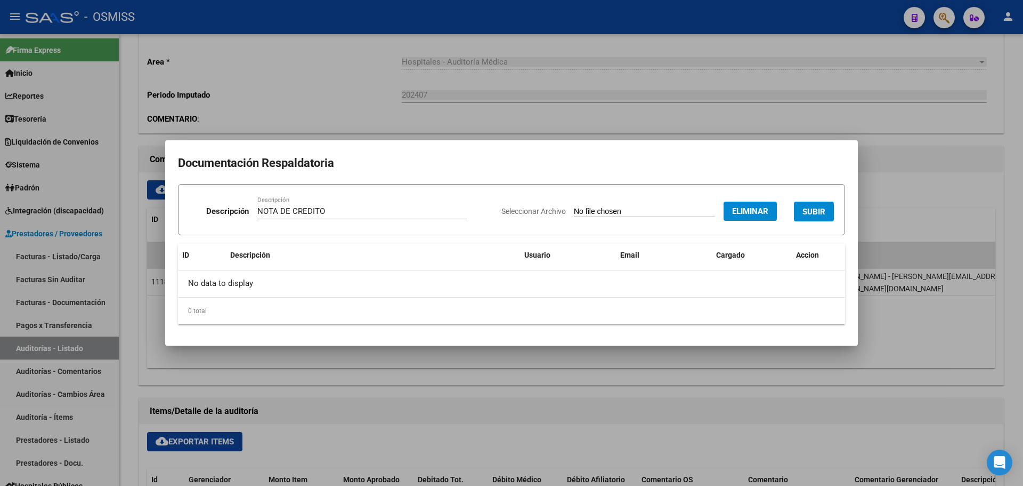
click at [644, 168] on h2 "Documentación Respaldatoria" at bounding box center [511, 163] width 667 height 20
click at [816, 216] on span "SUBIR" at bounding box center [814, 212] width 23 height 10
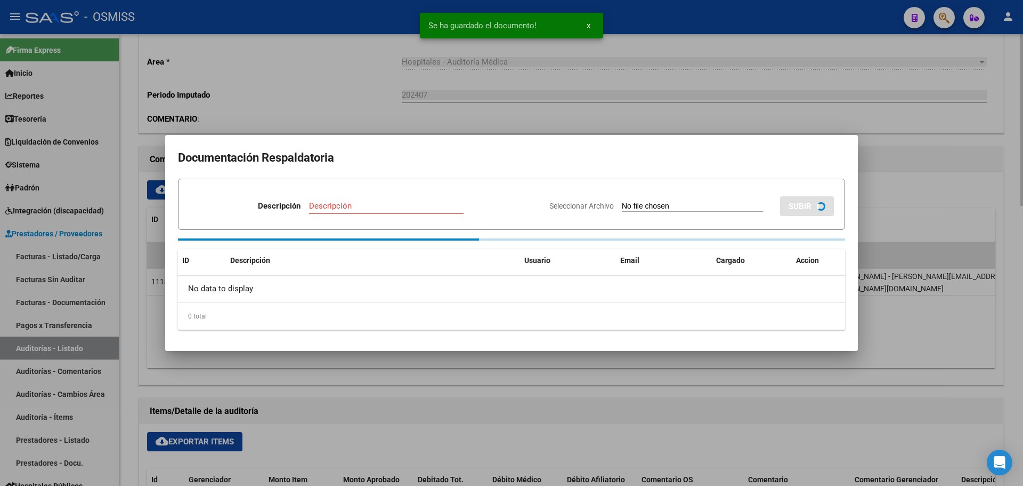
drag, startPoint x: 318, startPoint y: 76, endPoint x: 290, endPoint y: 112, distance: 45.3
click at [318, 76] on div at bounding box center [511, 243] width 1023 height 486
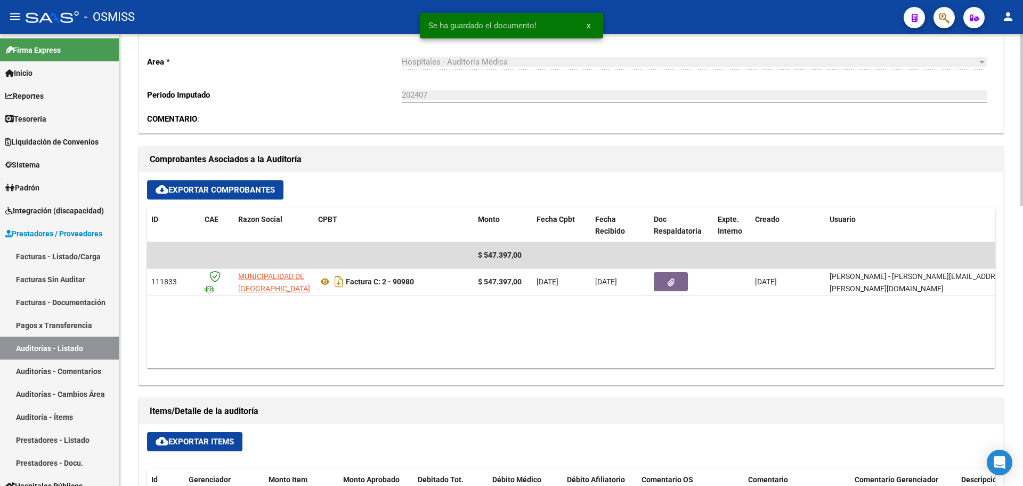
click at [407, 320] on datatable-body "$ 547.397,00 111833 MUNICIPALIDAD DE [GEOGRAPHIC_DATA][PERSON_NAME] Factura C: …" at bounding box center [571, 305] width 849 height 126
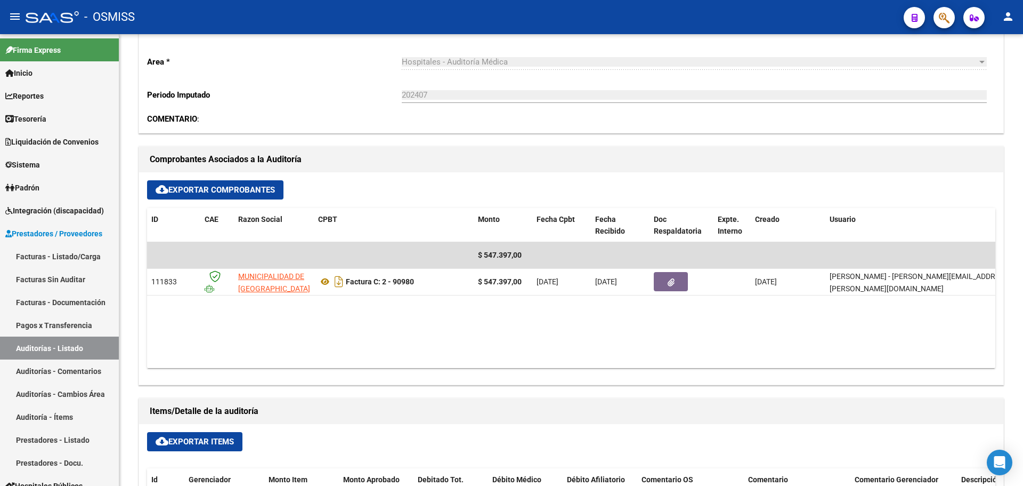
click at [951, 15] on button "button" at bounding box center [944, 17] width 21 height 21
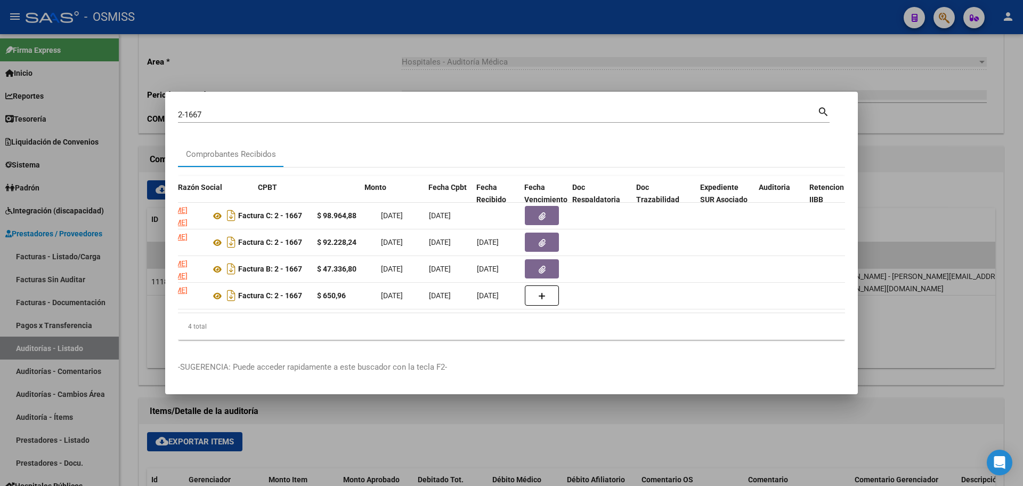
scroll to position [0, 0]
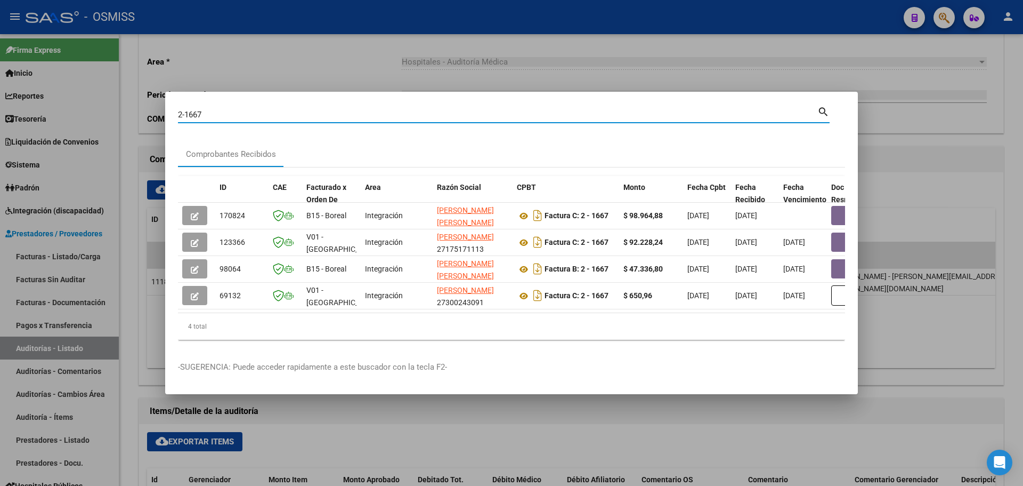
click at [184, 110] on input "2-1667" at bounding box center [498, 115] width 640 height 10
click at [186, 110] on input "2-1667" at bounding box center [498, 115] width 640 height 10
click at [187, 112] on input "2-1667" at bounding box center [498, 115] width 640 height 10
click at [185, 110] on input "2-1667" at bounding box center [498, 115] width 640 height 10
type input "2-101667"
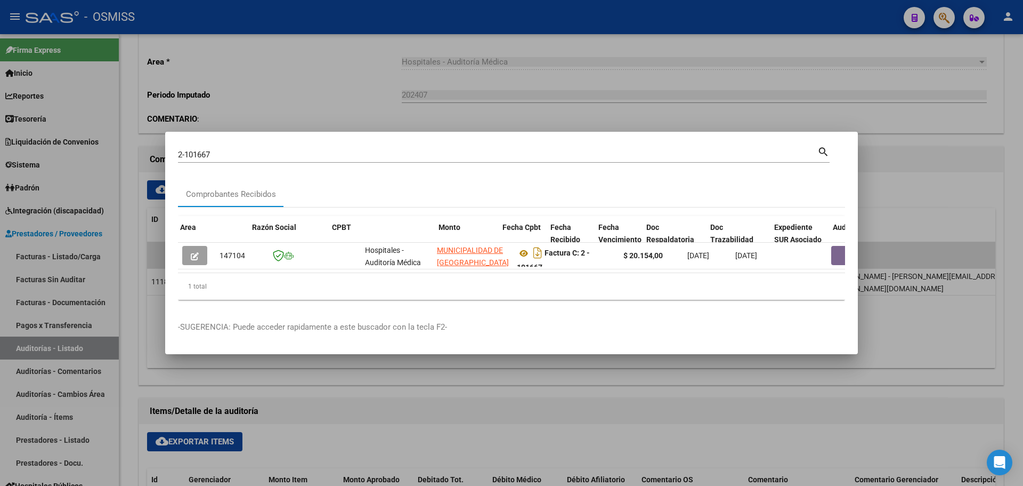
scroll to position [0, 429]
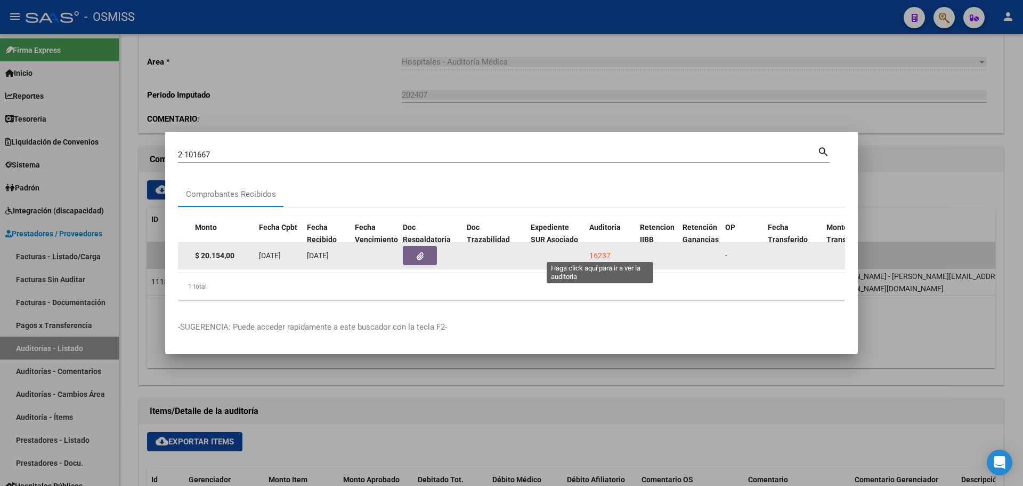
click at [600, 255] on div "16237" at bounding box center [599, 255] width 21 height 12
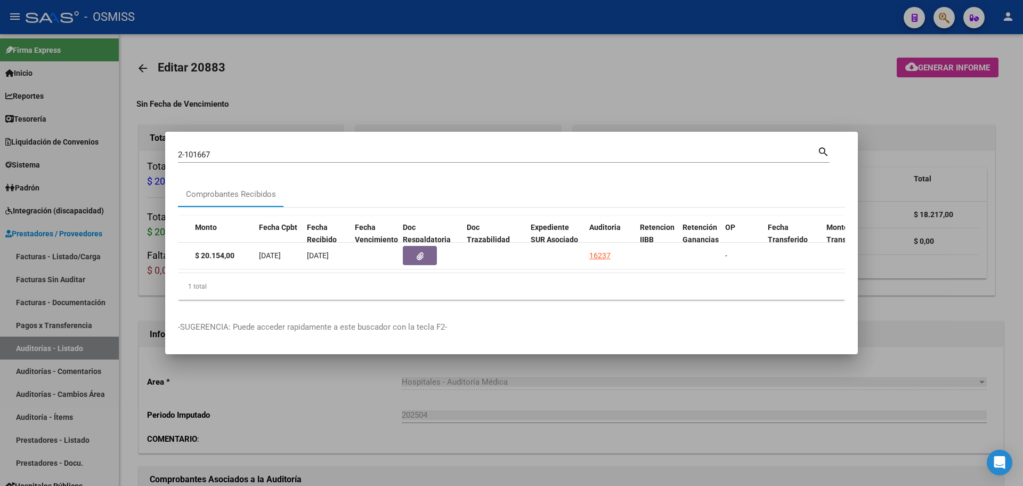
click at [351, 93] on div at bounding box center [511, 243] width 1023 height 486
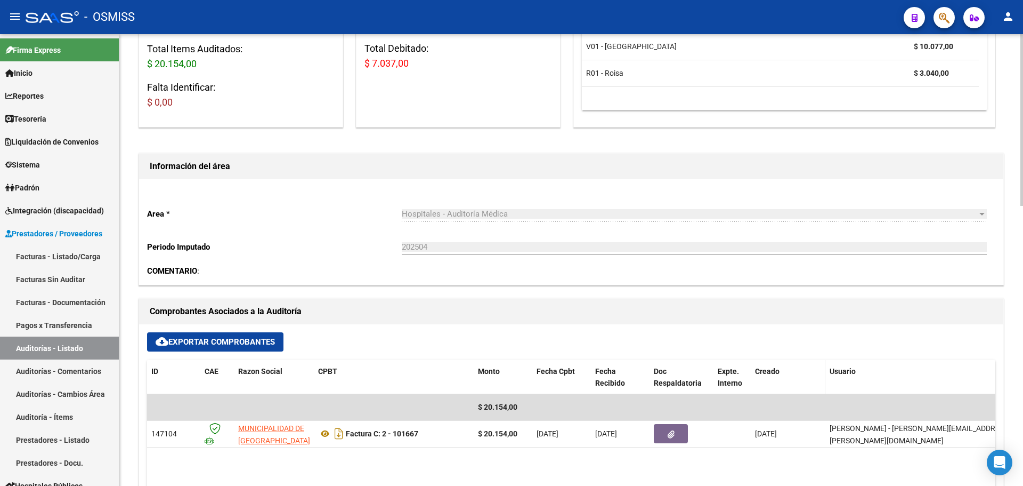
scroll to position [266, 0]
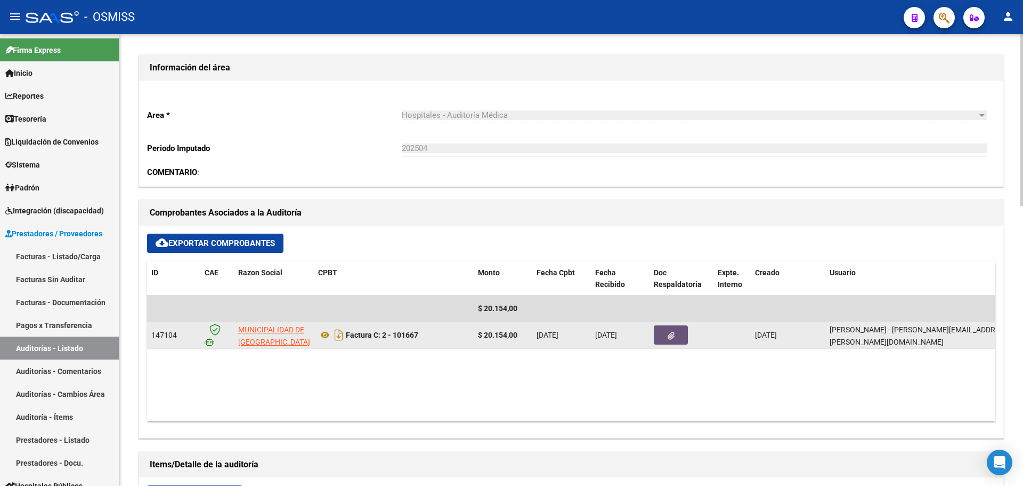
click at [677, 337] on button "button" at bounding box center [671, 334] width 34 height 19
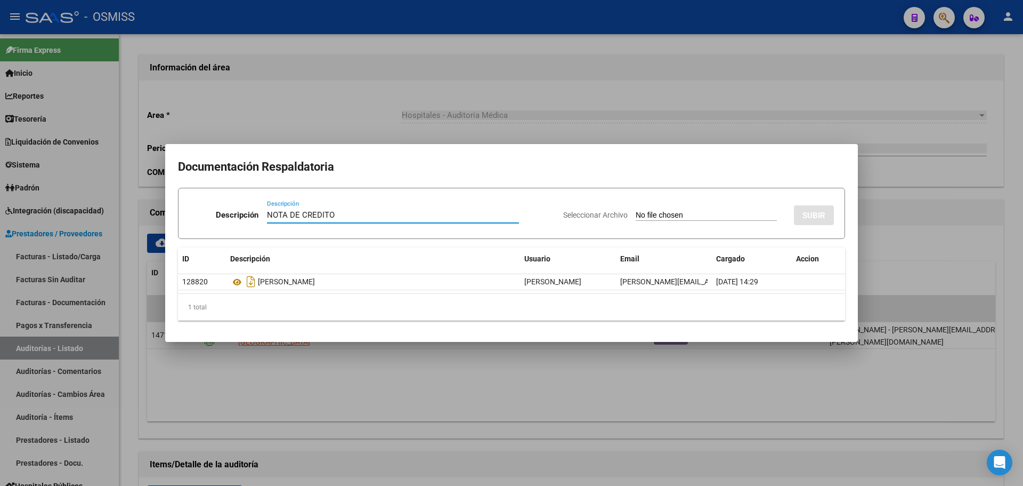
type input "NOTA DE CREDITO"
click at [680, 215] on input "Seleccionar Archivo" at bounding box center [706, 216] width 141 height 10
type input "C:\fakepath\NC. MUNICIPALIDAD DE SAN [PERSON_NAME] FC. 101667.pdf"
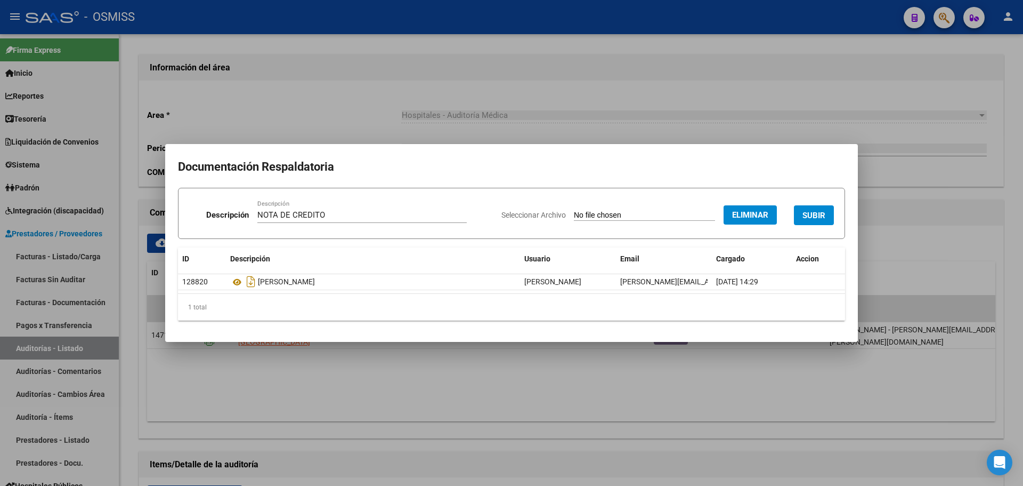
click at [807, 211] on span "SUBIR" at bounding box center [814, 216] width 23 height 10
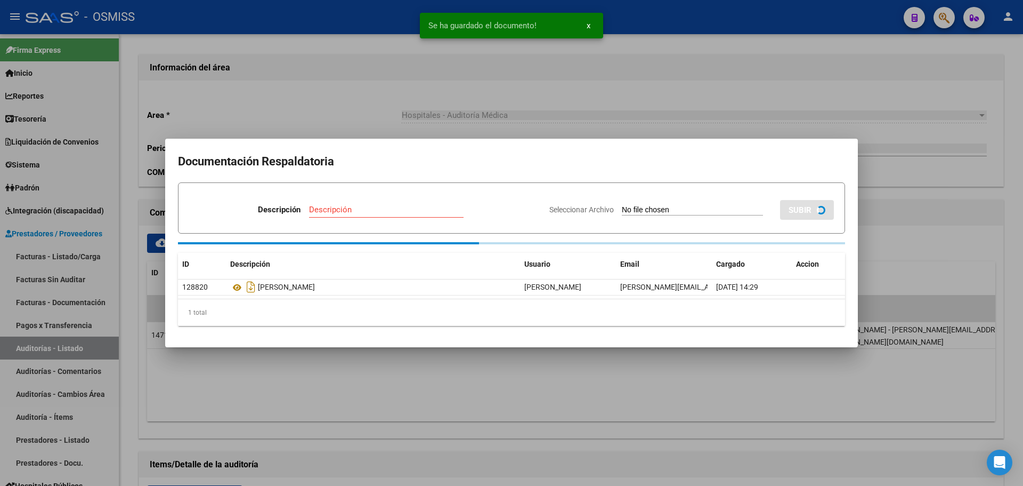
click at [256, 107] on div at bounding box center [511, 243] width 1023 height 486
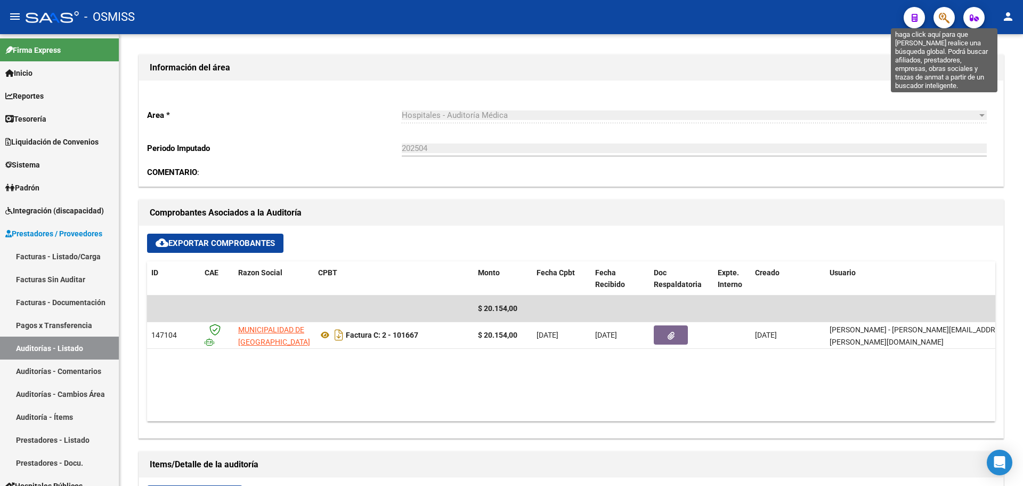
click at [941, 18] on icon "button" at bounding box center [944, 18] width 11 height 12
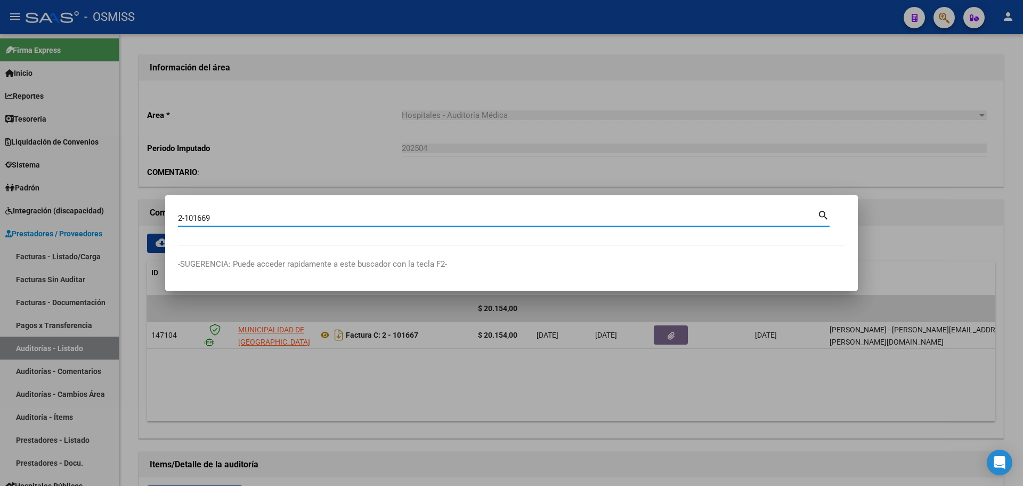
type input "2-101669"
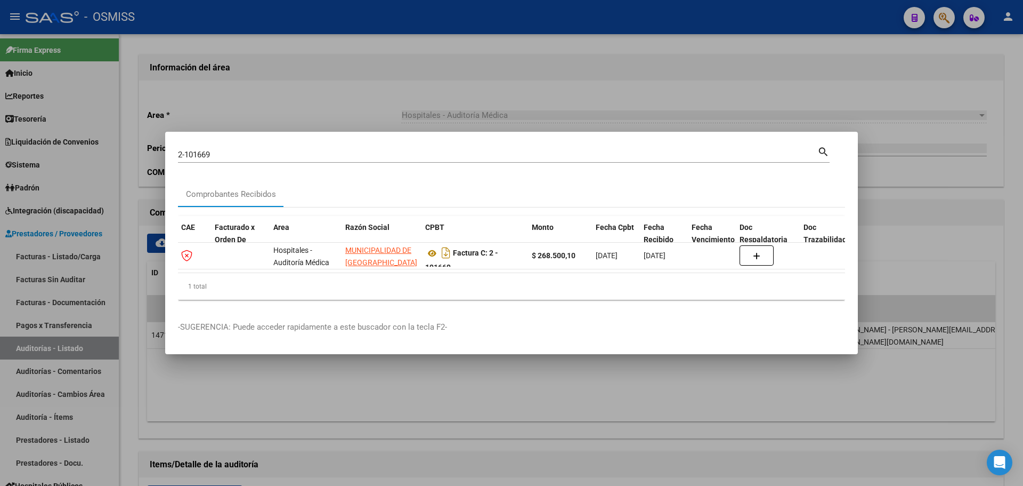
scroll to position [0, 642]
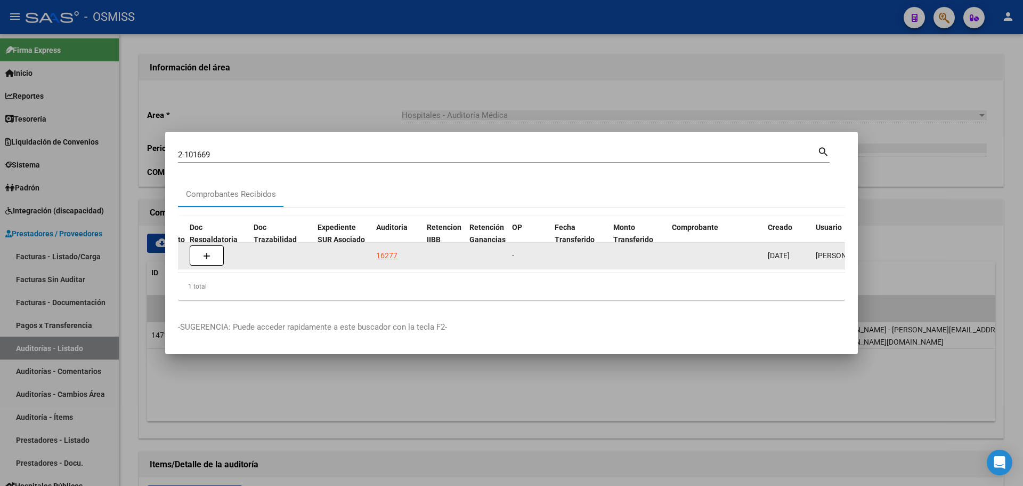
click at [398, 251] on div "16277" at bounding box center [397, 255] width 42 height 12
drag, startPoint x: 391, startPoint y: 252, endPoint x: 384, endPoint y: 271, distance: 20.4
click at [391, 252] on div "16277" at bounding box center [386, 255] width 21 height 12
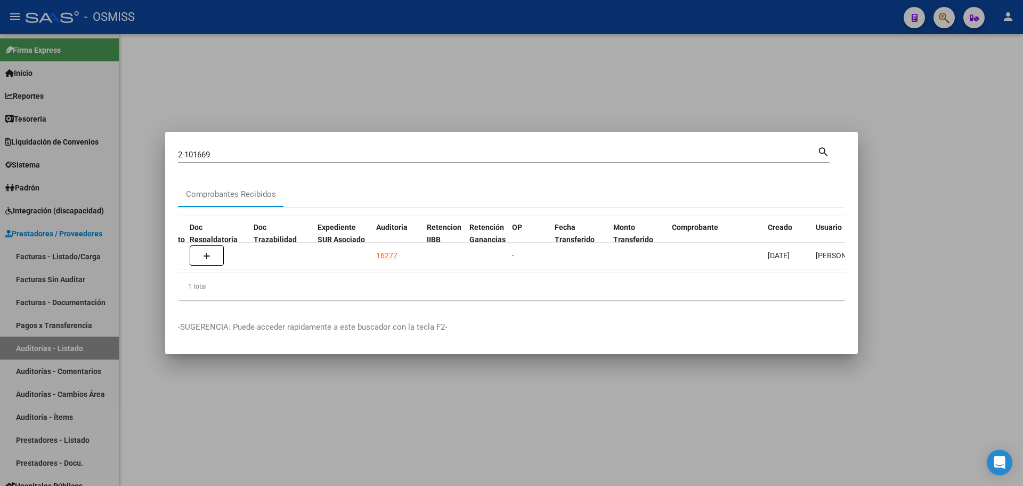
click at [245, 49] on div at bounding box center [511, 243] width 1023 height 486
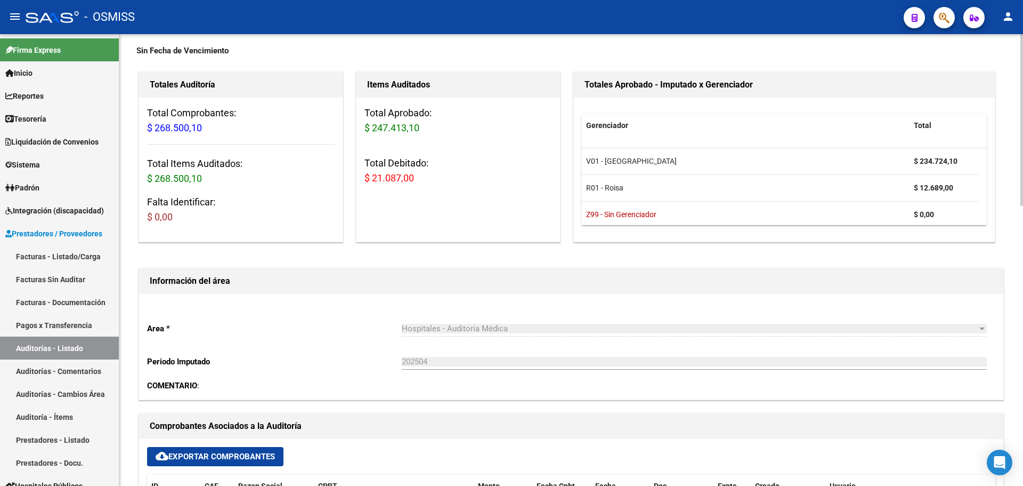
scroll to position [320, 0]
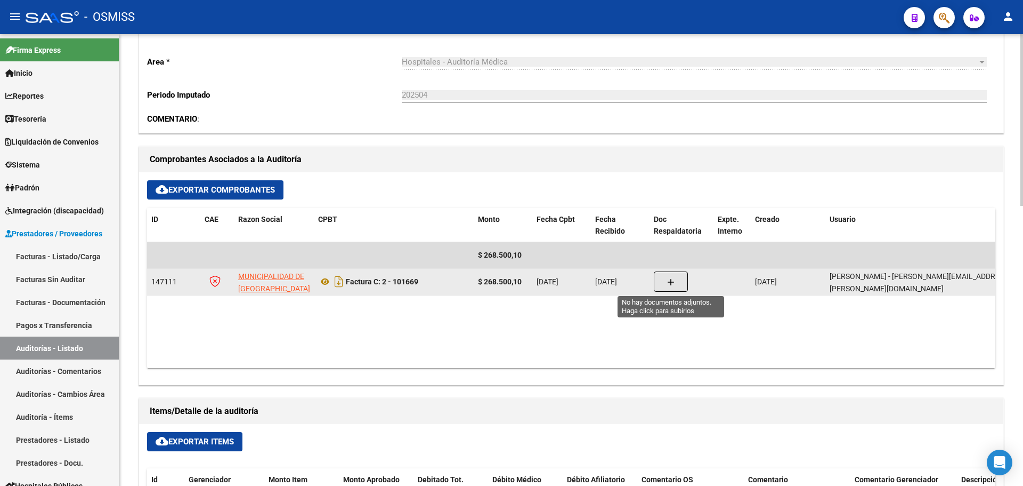
click at [672, 277] on span "button" at bounding box center [670, 282] width 7 height 10
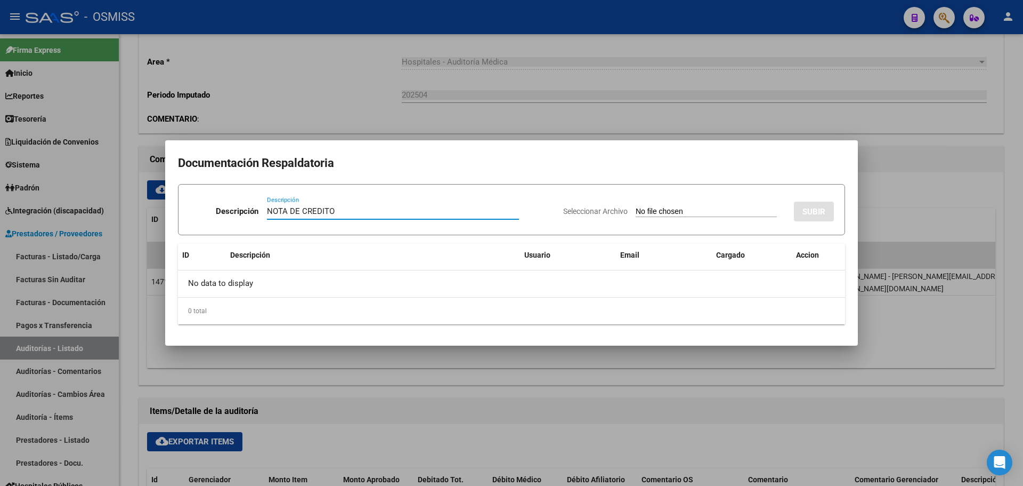
type input "NOTA DE CREDITO"
click at [636, 210] on input "Seleccionar Archivo" at bounding box center [706, 212] width 141 height 10
type input "C:\fakepath\NC. MUNICIPALIDAD DE SAN [PERSON_NAME] FC. 101669.pdf"
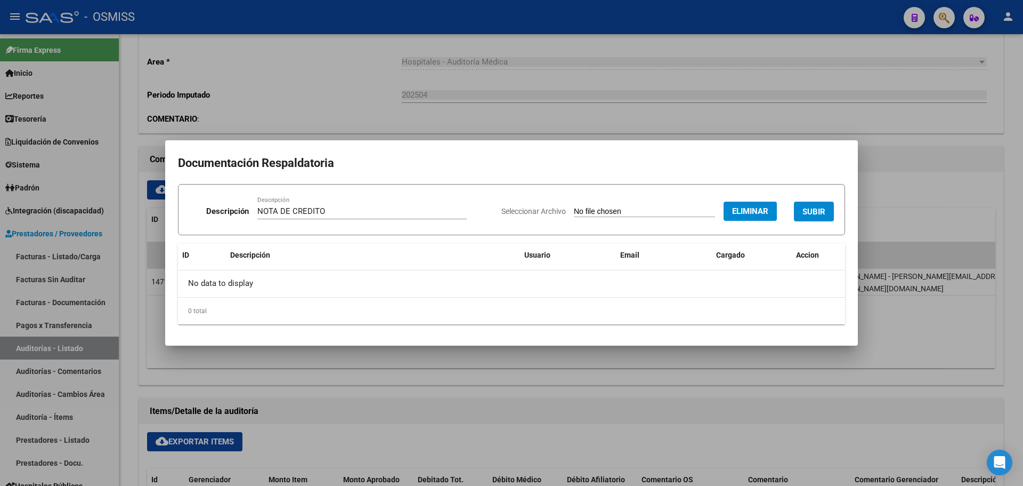
click at [806, 212] on span "SUBIR" at bounding box center [814, 212] width 23 height 10
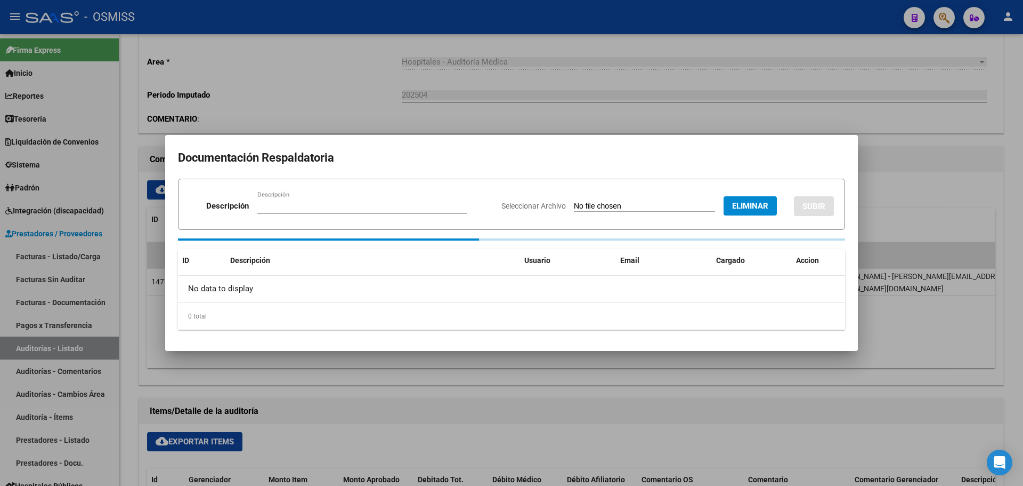
click at [397, 88] on div at bounding box center [511, 243] width 1023 height 486
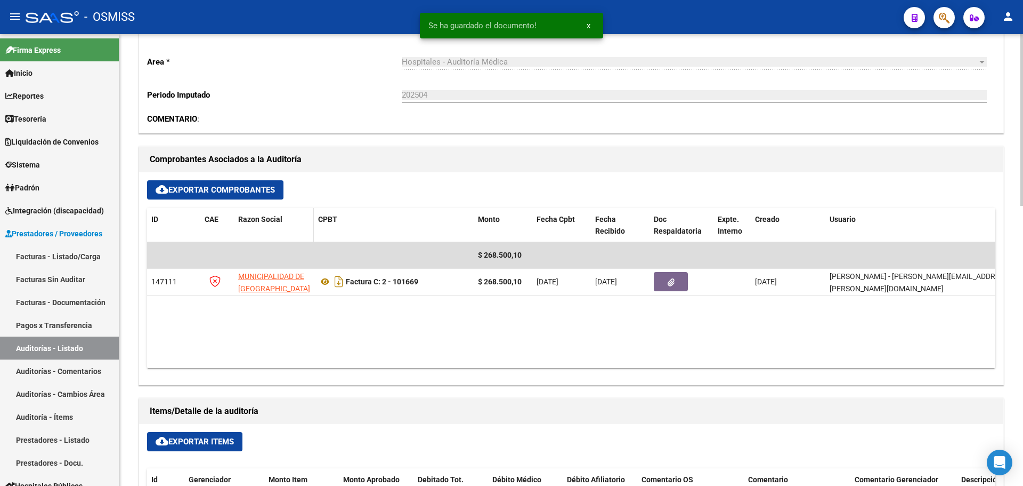
scroll to position [107, 0]
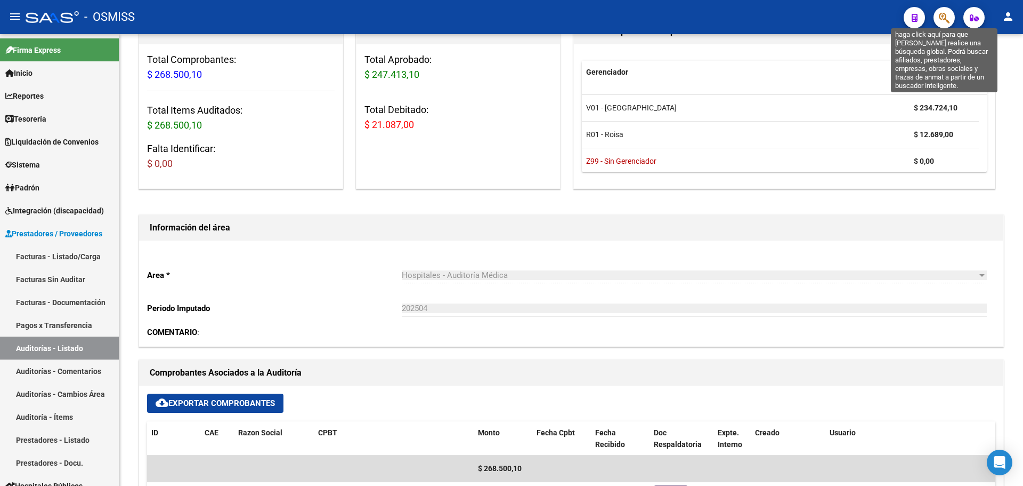
click at [948, 13] on icon "button" at bounding box center [944, 18] width 11 height 12
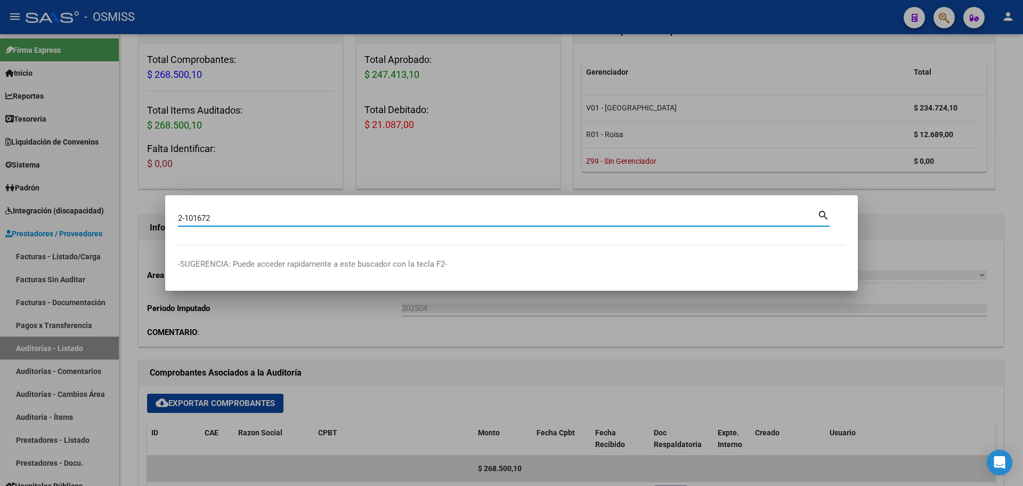
type input "2-101672"
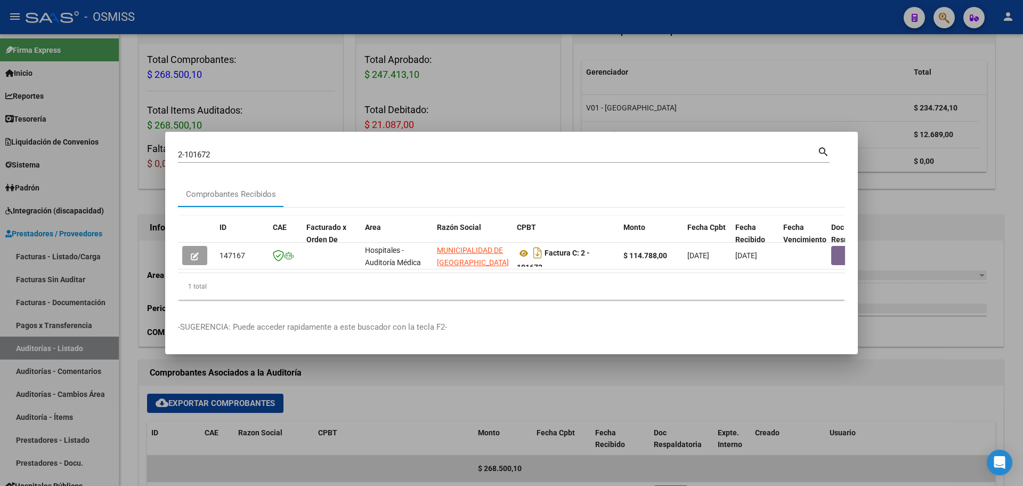
click at [253, 277] on div "1 total" at bounding box center [511, 286] width 667 height 27
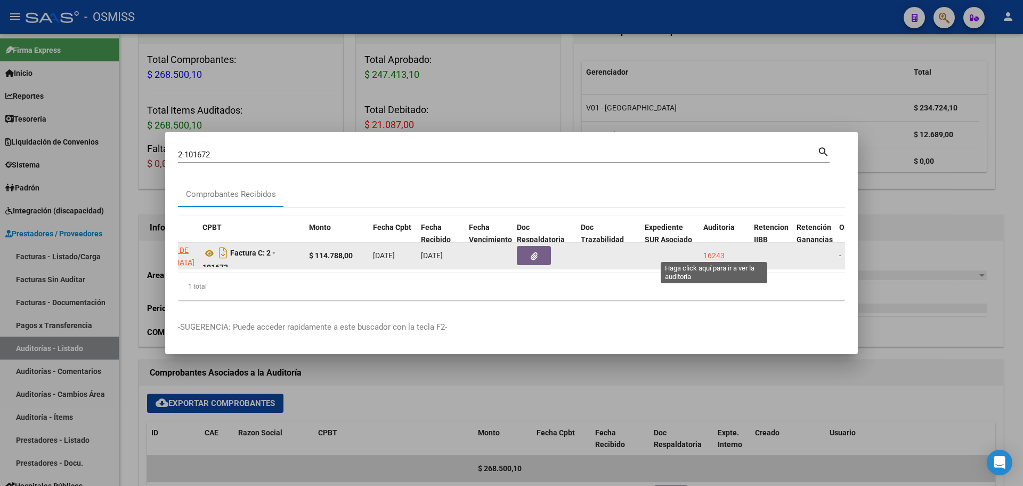
click at [709, 253] on div "16243" at bounding box center [714, 255] width 21 height 12
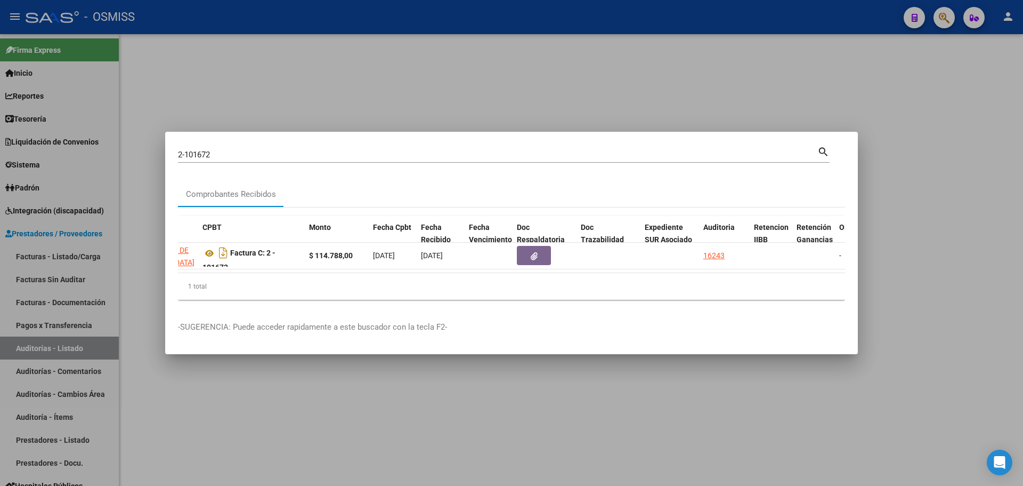
click at [383, 87] on div at bounding box center [511, 243] width 1023 height 486
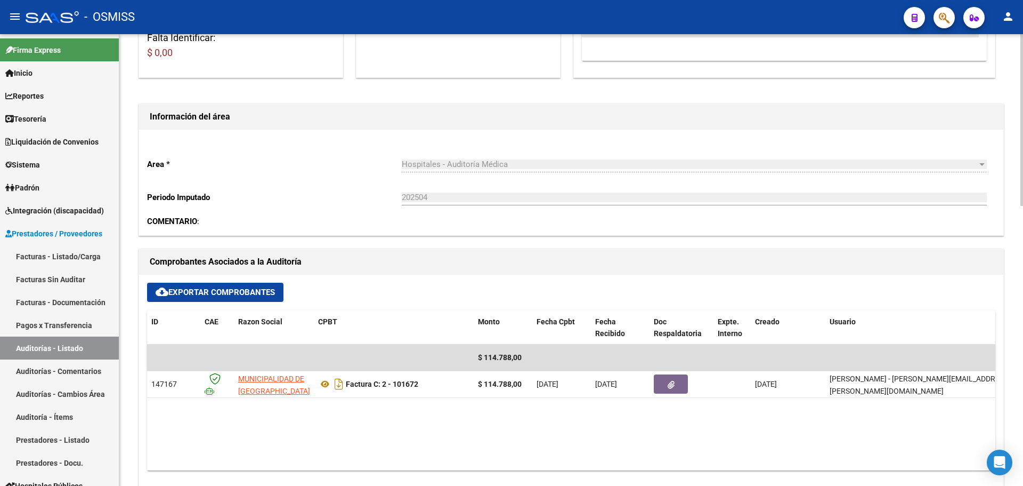
scroll to position [266, 0]
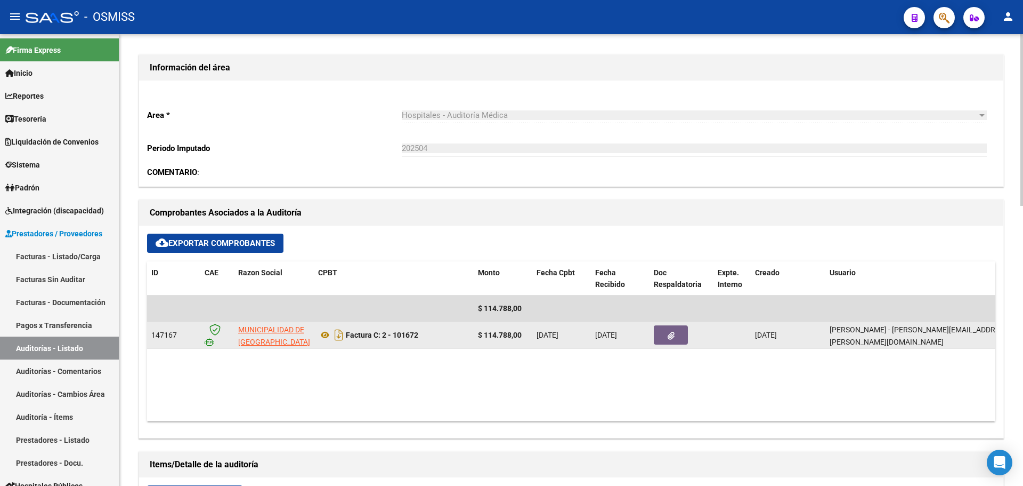
click at [676, 340] on button "button" at bounding box center [671, 334] width 34 height 19
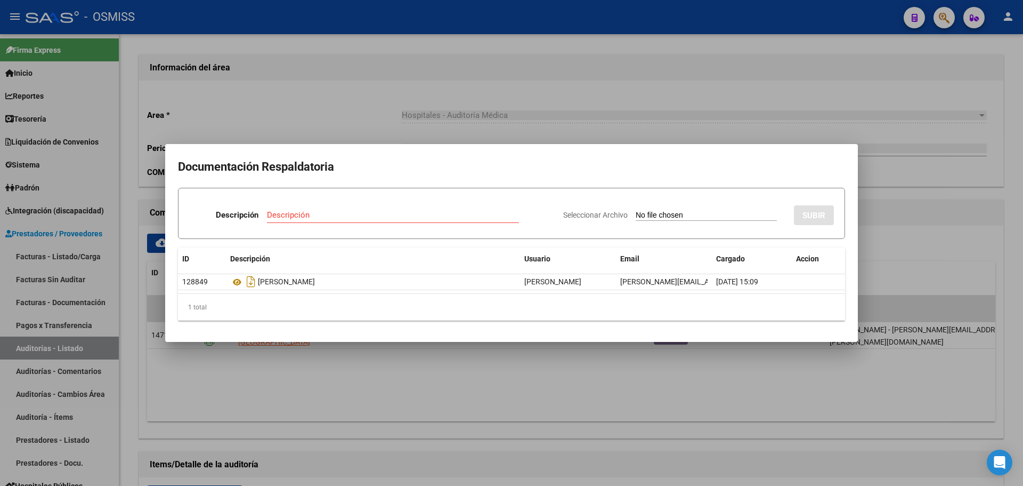
click at [375, 118] on div at bounding box center [511, 243] width 1023 height 486
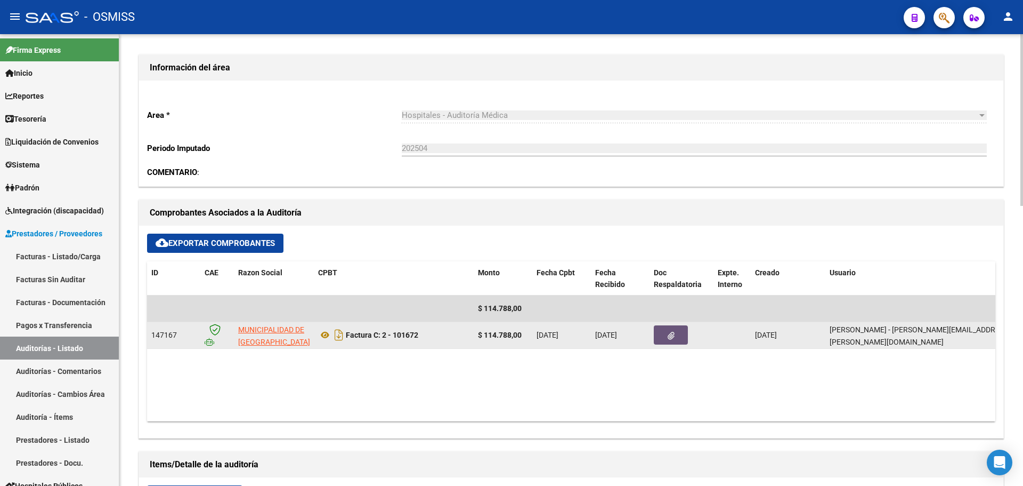
click at [686, 338] on button "button" at bounding box center [671, 334] width 34 height 19
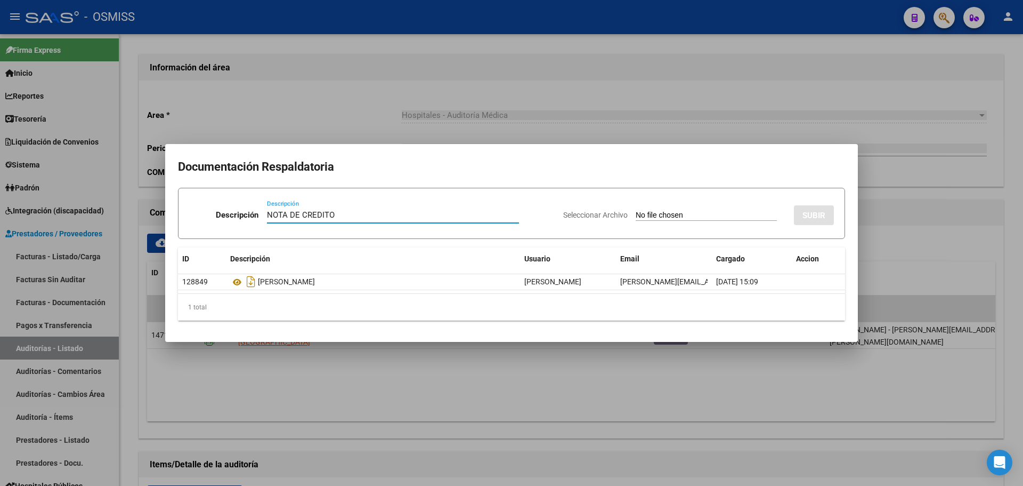
type input "NOTA DE CREDITO"
click at [659, 212] on input "Seleccionar Archivo" at bounding box center [706, 216] width 141 height 10
type input "C:\fakepath\NC. MUNICIPALIDAD DE SAN [PERSON_NAME] FC. 101672.pdf"
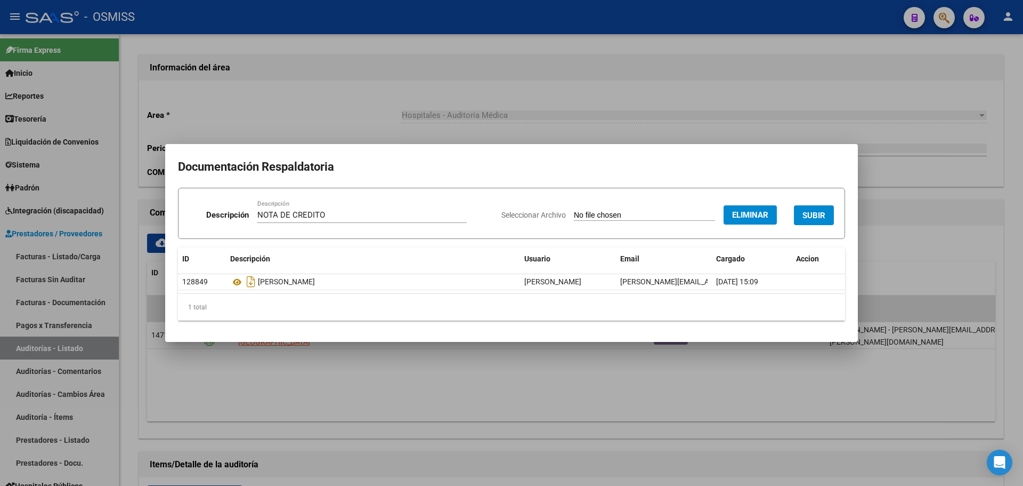
click at [816, 215] on span "SUBIR" at bounding box center [814, 216] width 23 height 10
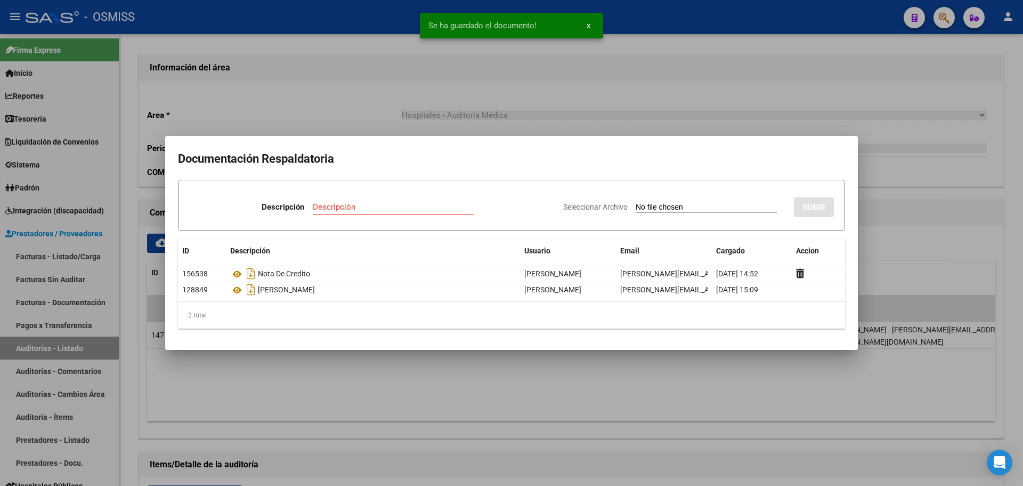
click at [283, 110] on div at bounding box center [511, 243] width 1023 height 486
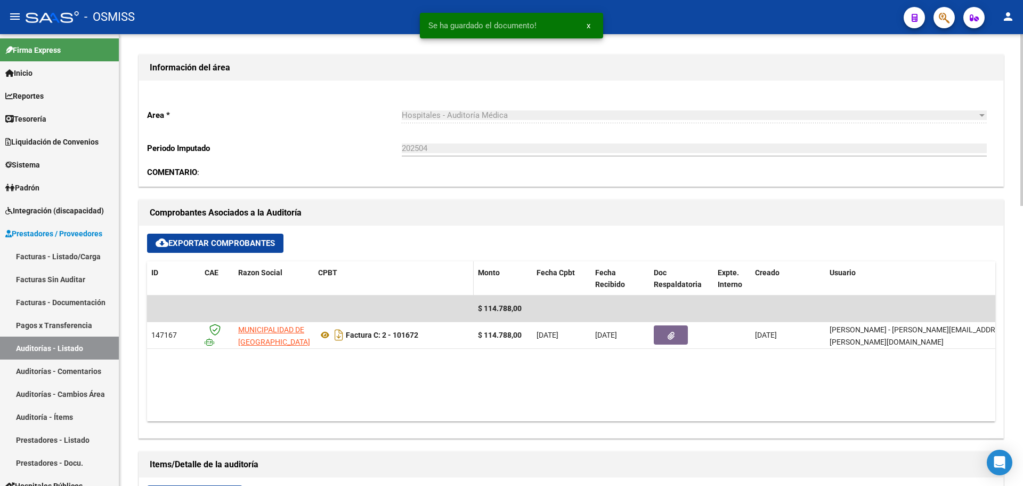
scroll to position [0, 0]
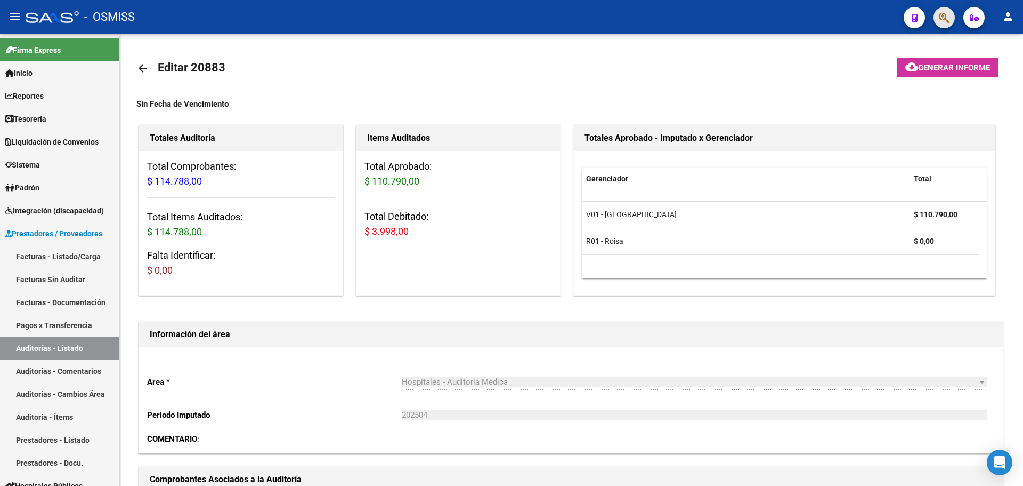
click at [954, 22] on button "button" at bounding box center [944, 17] width 21 height 21
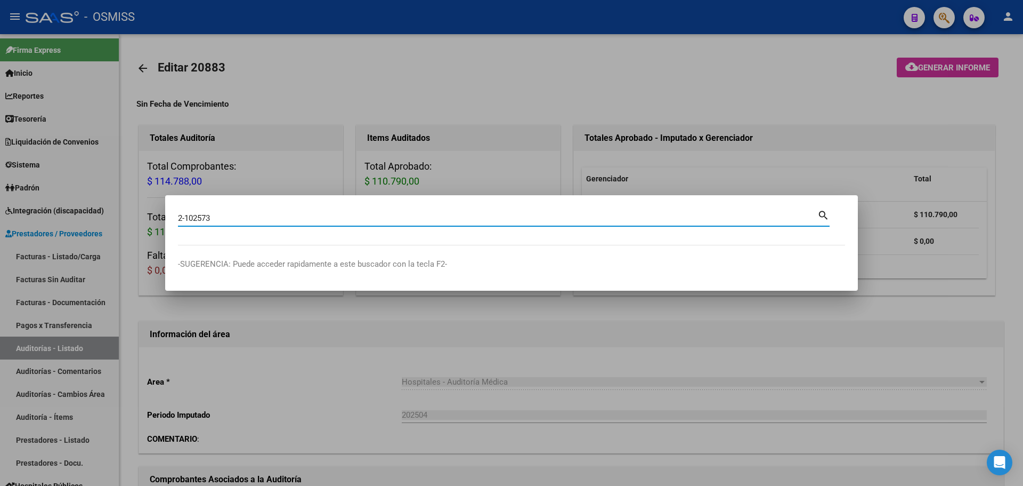
type input "2-102573"
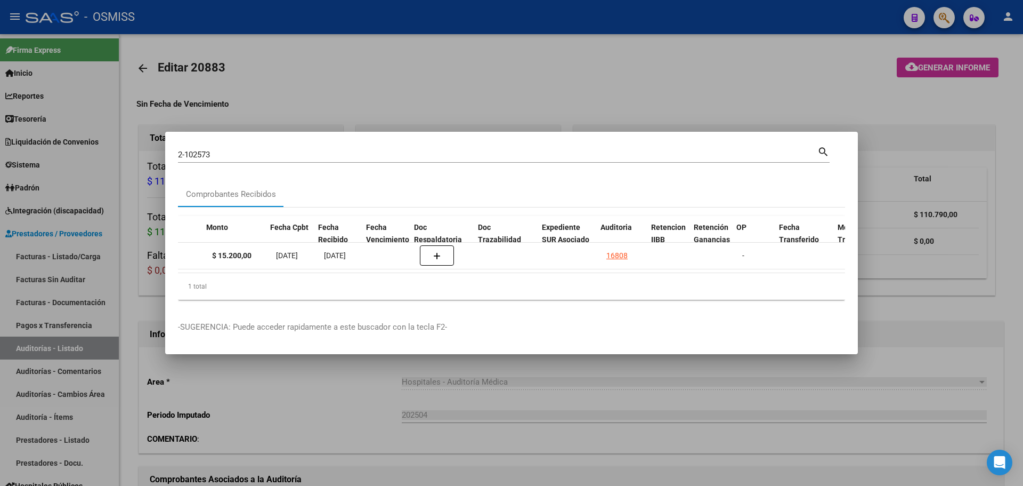
scroll to position [0, 417]
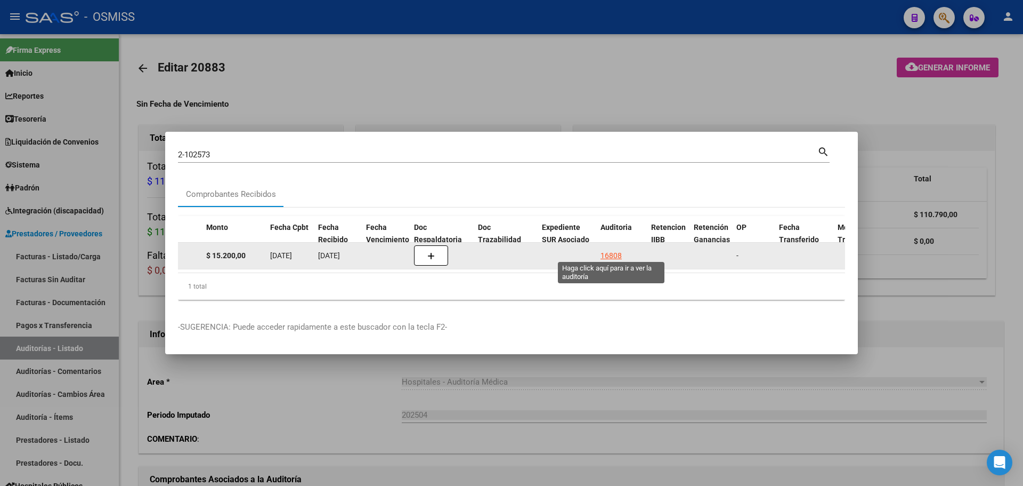
click at [614, 251] on div "16808" at bounding box center [611, 255] width 21 height 12
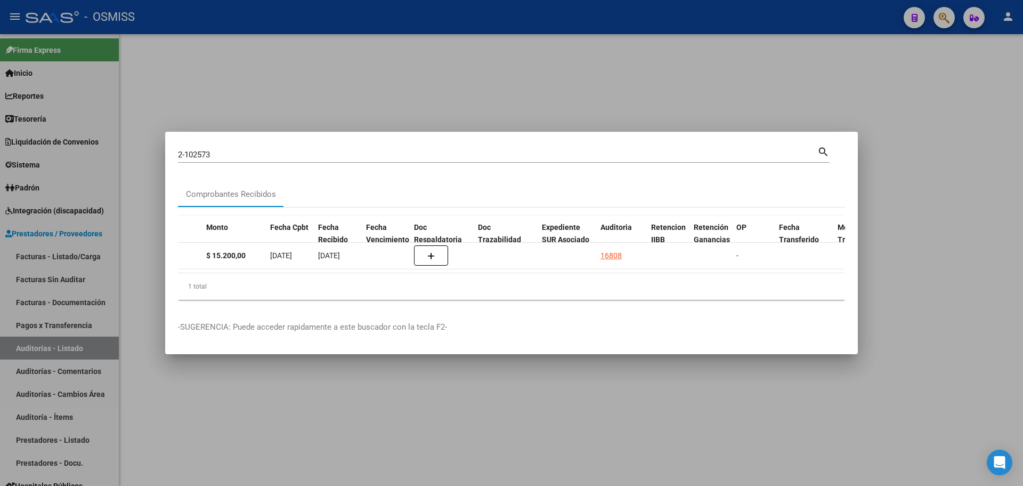
click at [462, 75] on div at bounding box center [511, 243] width 1023 height 486
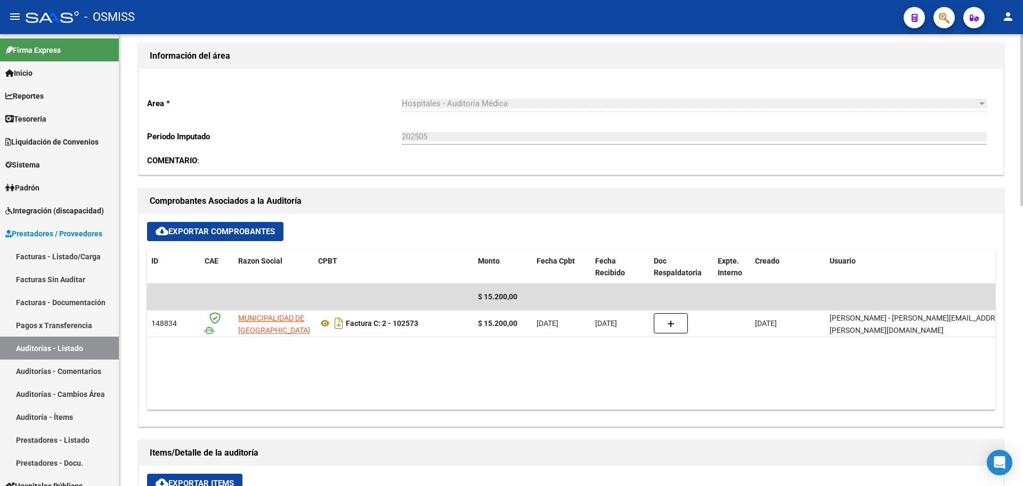
scroll to position [320, 0]
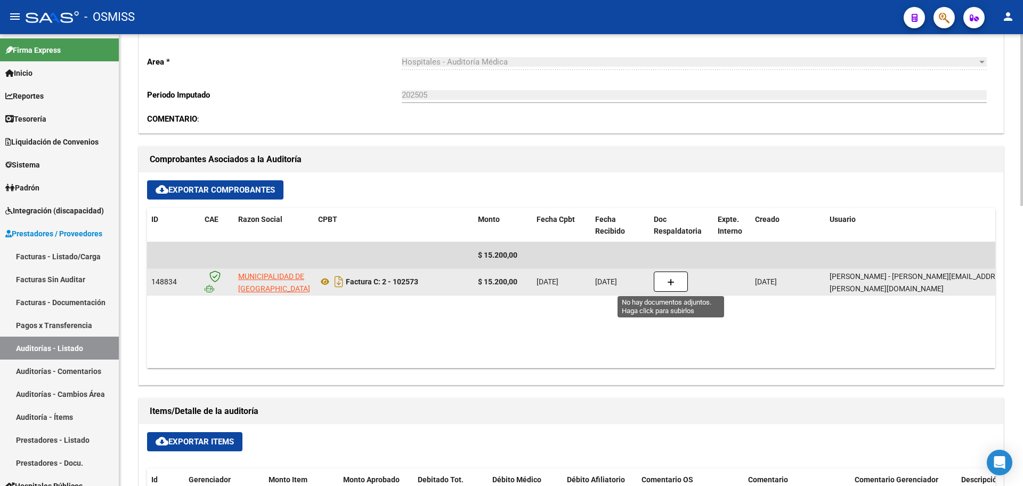
click at [667, 274] on button "button" at bounding box center [671, 281] width 34 height 20
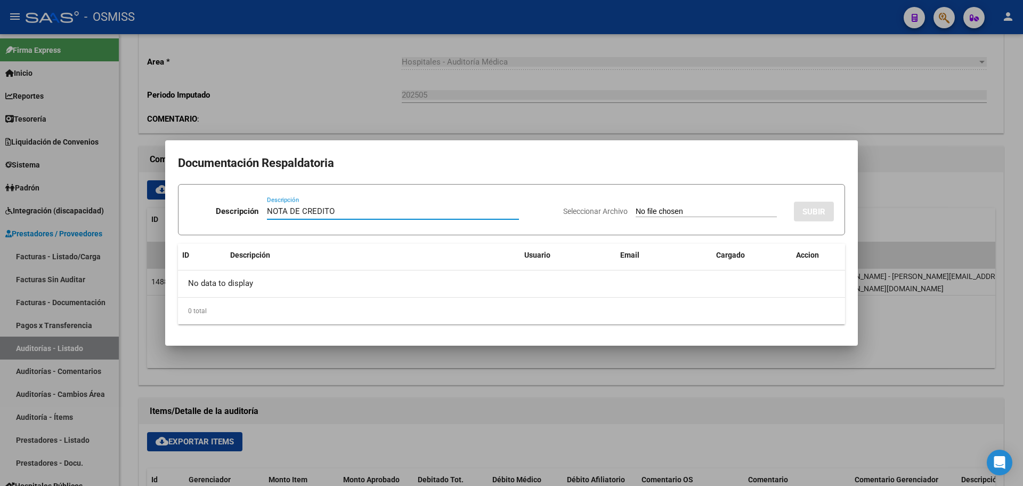
type input "NOTA DE CREDITO"
click at [642, 206] on app-file-uploader "Seleccionar Archivo" at bounding box center [674, 211] width 222 height 10
click at [637, 213] on input "Seleccionar Archivo" at bounding box center [706, 212] width 141 height 10
type input "C:\fakepath\NC. MUNICIPALIDAD DE SAN [PERSON_NAME] FC. 102573.pdf"
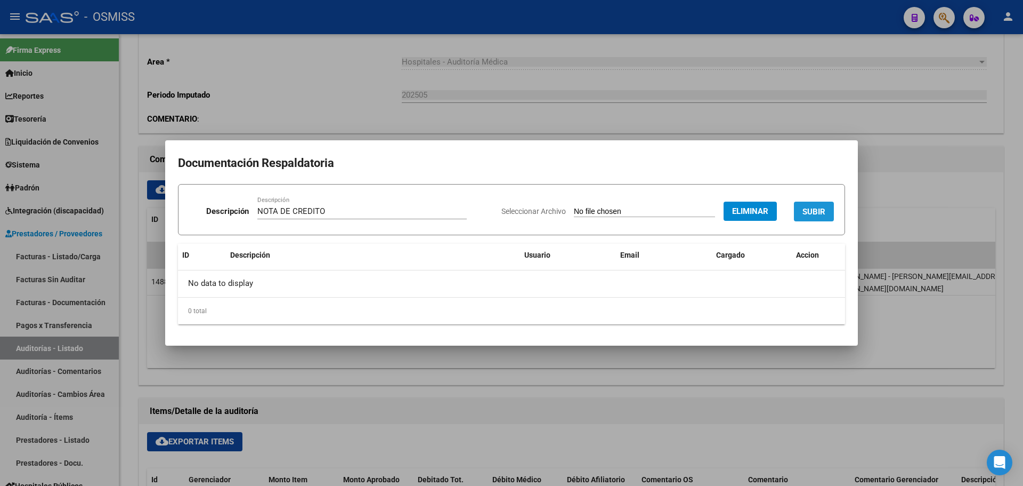
click at [822, 212] on span "SUBIR" at bounding box center [814, 212] width 23 height 10
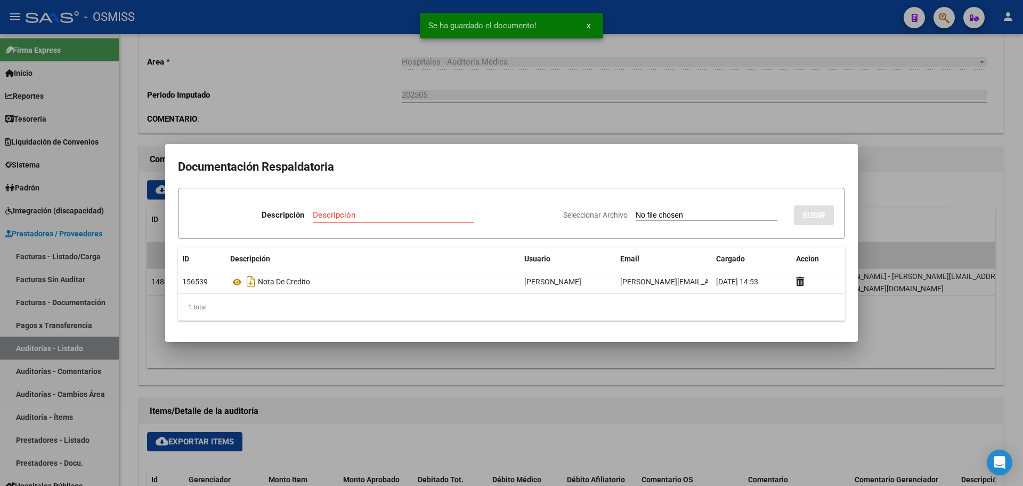
click at [295, 116] on div at bounding box center [511, 243] width 1023 height 486
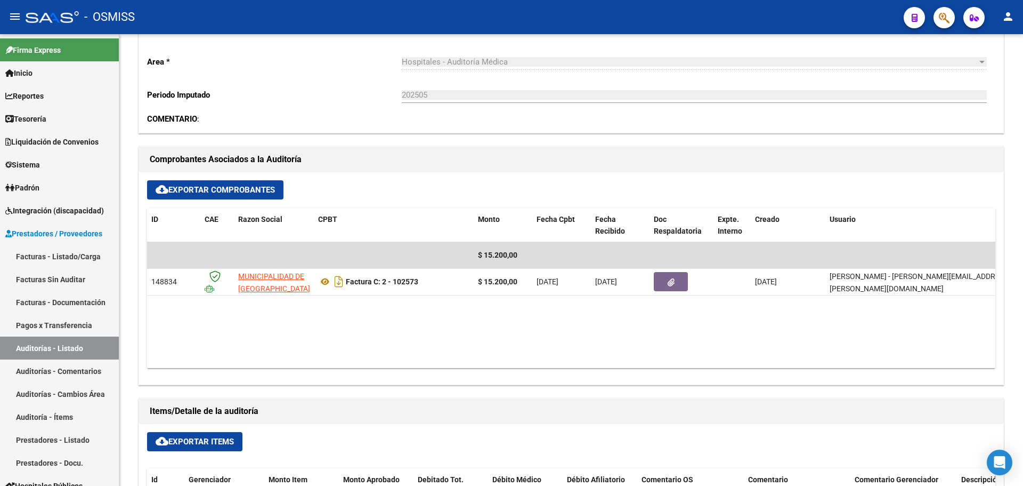
click at [949, 11] on span "button" at bounding box center [944, 18] width 11 height 22
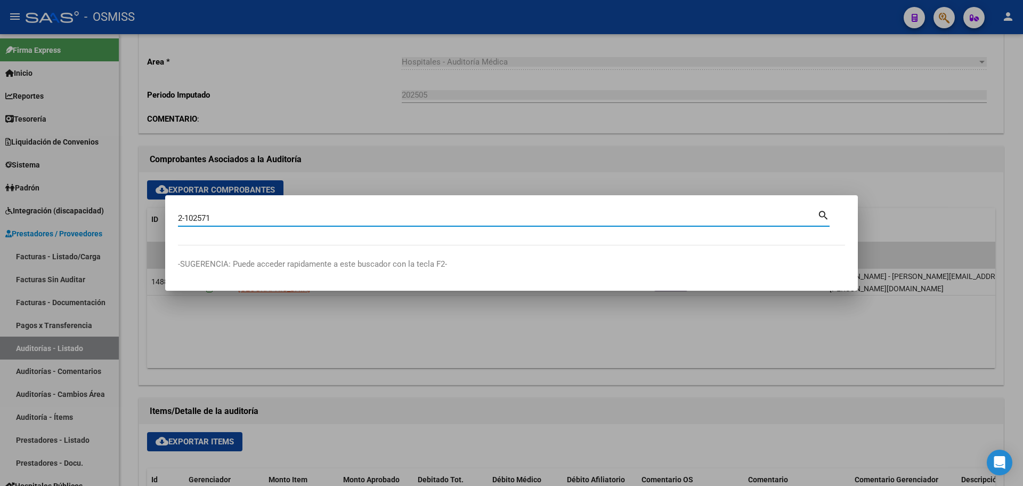
type input "2-102571"
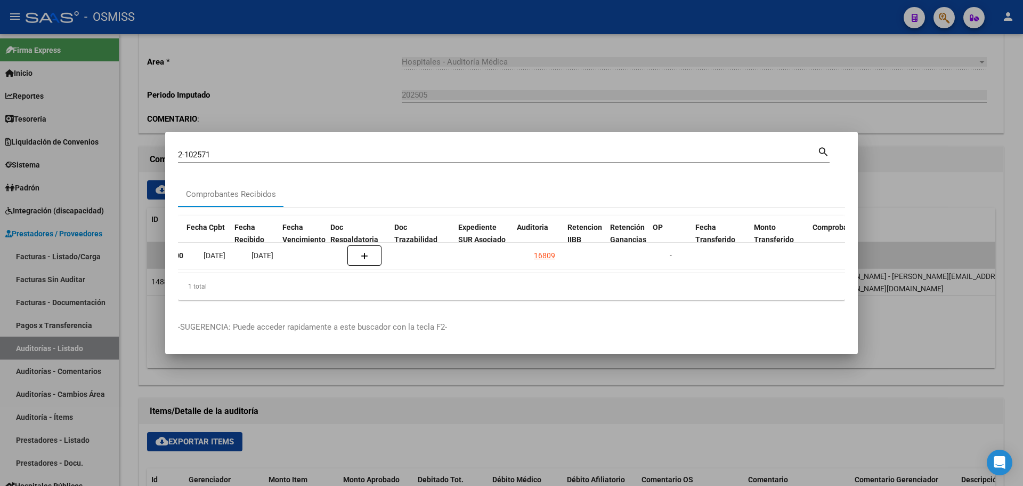
scroll to position [0, 501]
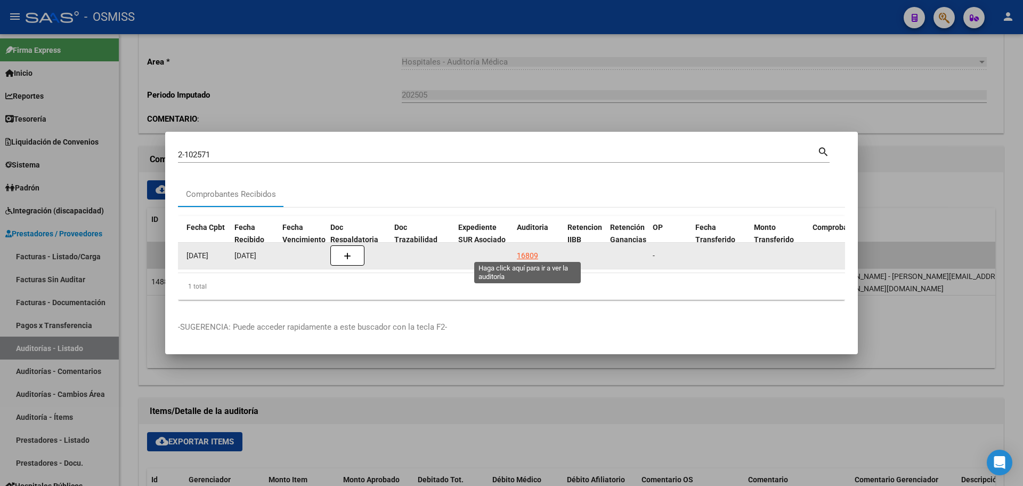
click at [524, 255] on div "16809" at bounding box center [527, 255] width 21 height 12
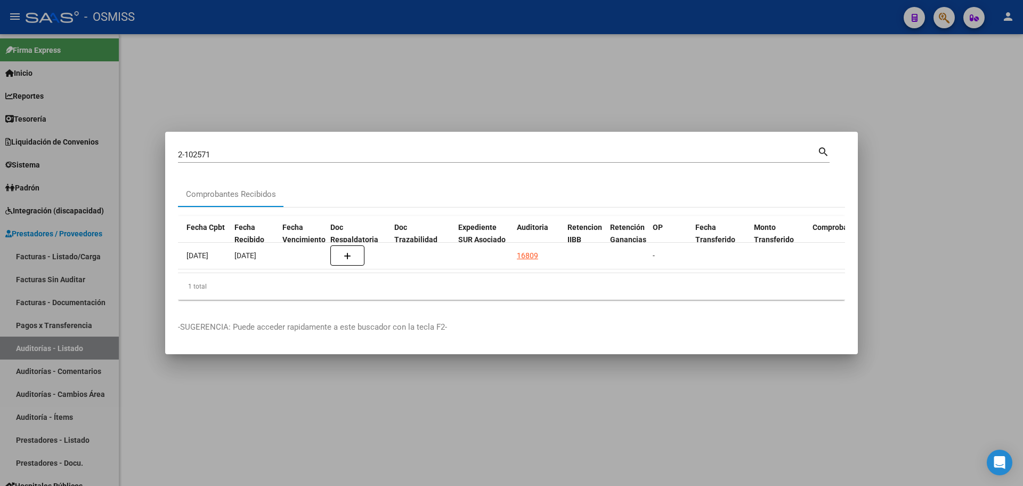
click at [389, 107] on div at bounding box center [511, 243] width 1023 height 486
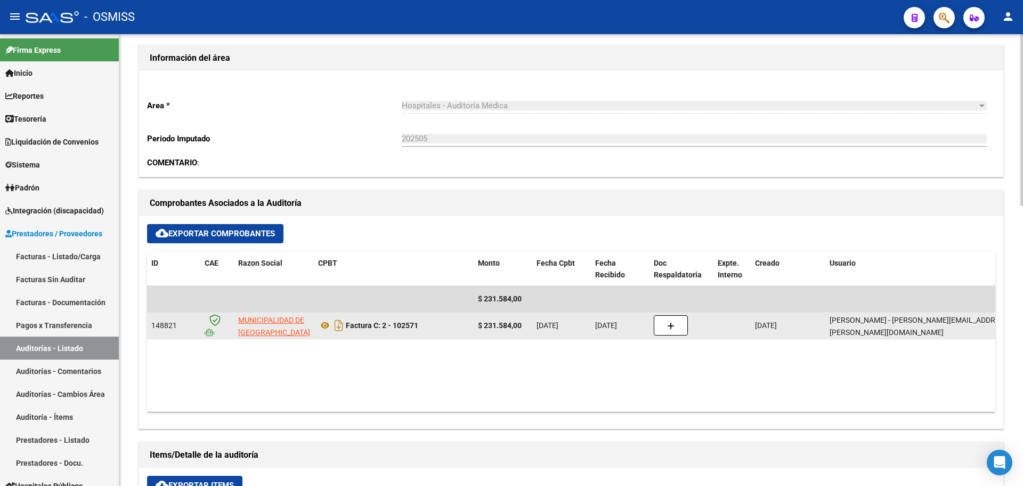
scroll to position [320, 0]
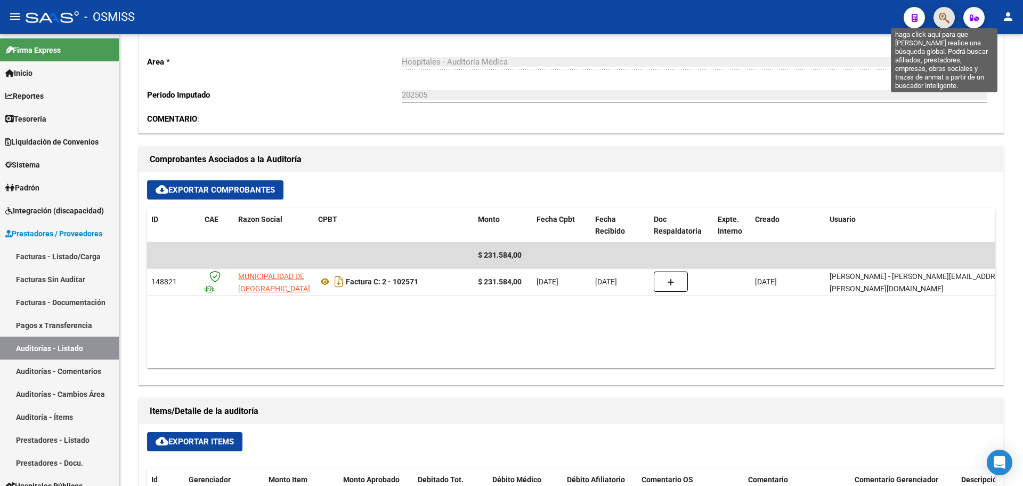
click at [941, 15] on icon "button" at bounding box center [944, 18] width 11 height 12
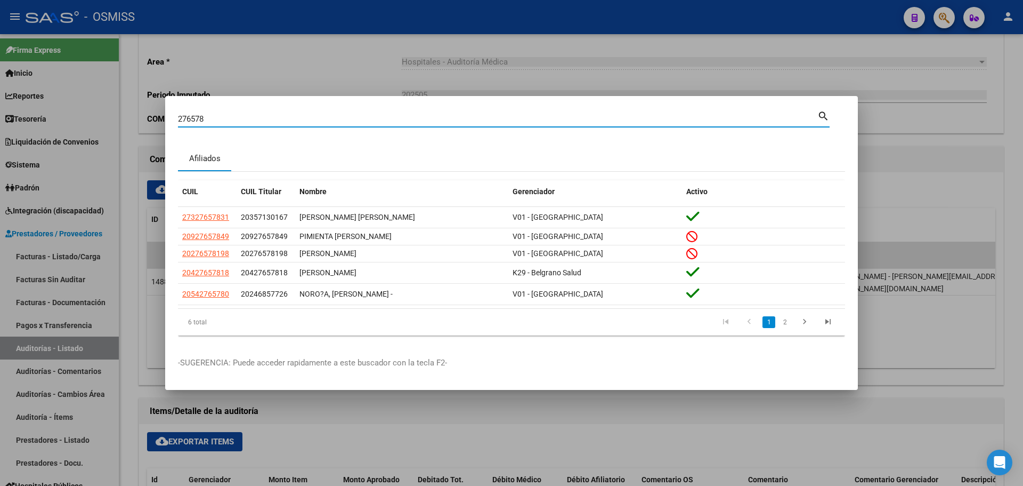
click at [183, 160] on div "Afiliados" at bounding box center [204, 159] width 53 height 26
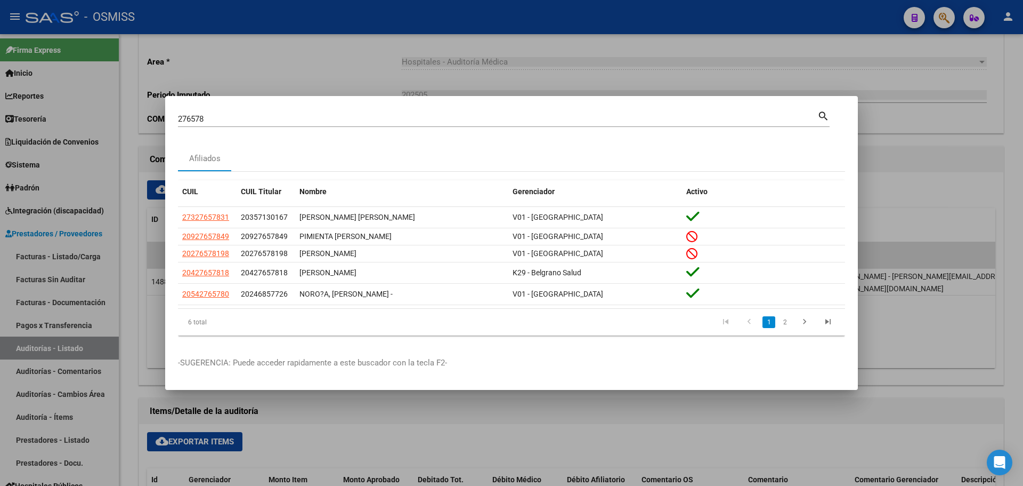
click at [181, 115] on input "276578" at bounding box center [498, 119] width 640 height 10
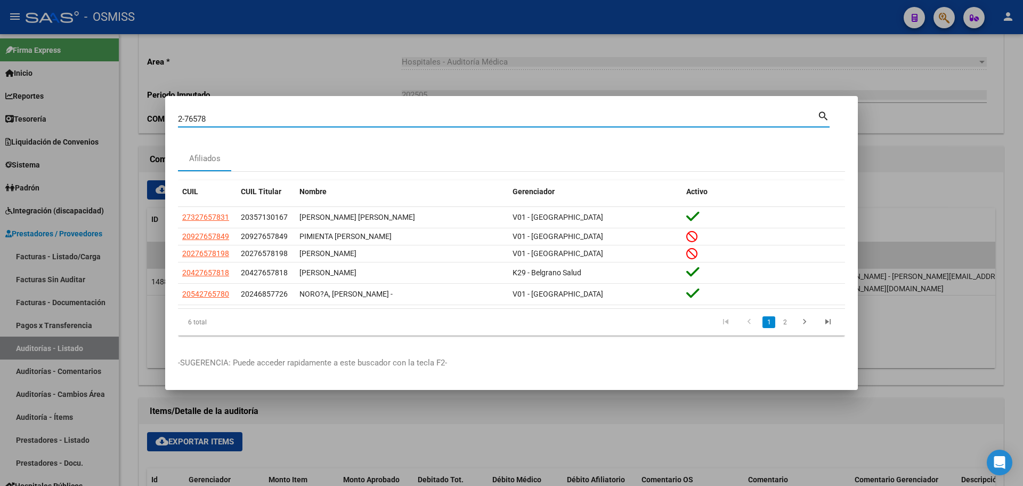
type input "2-76578"
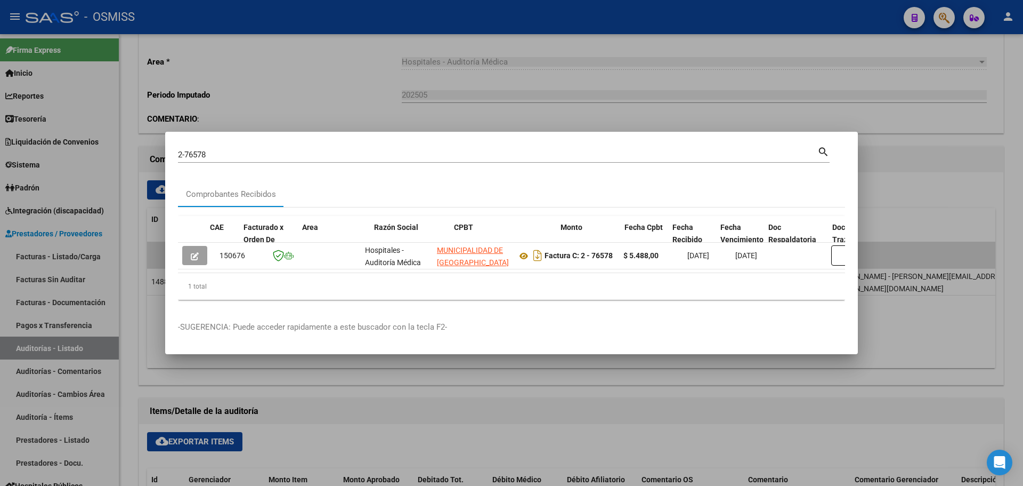
scroll to position [0, 429]
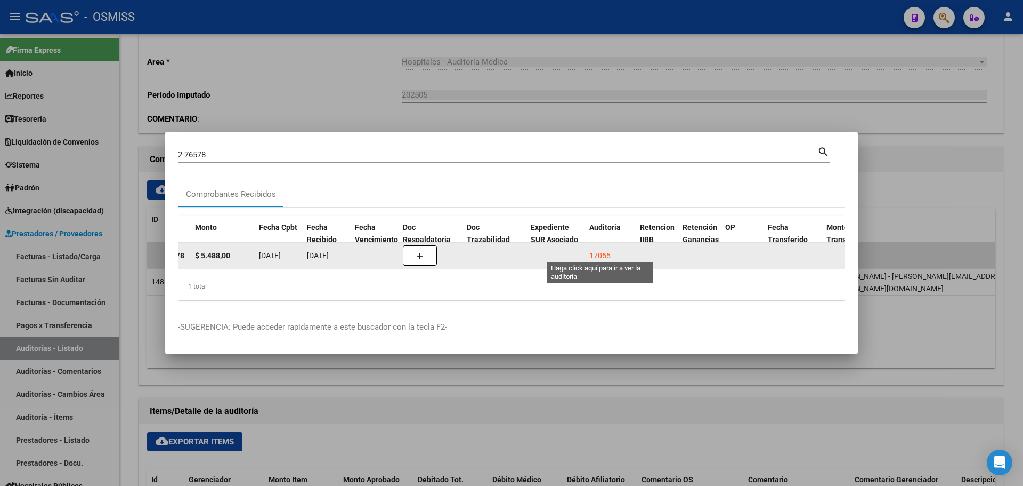
click at [607, 251] on div "17055" at bounding box center [599, 255] width 21 height 12
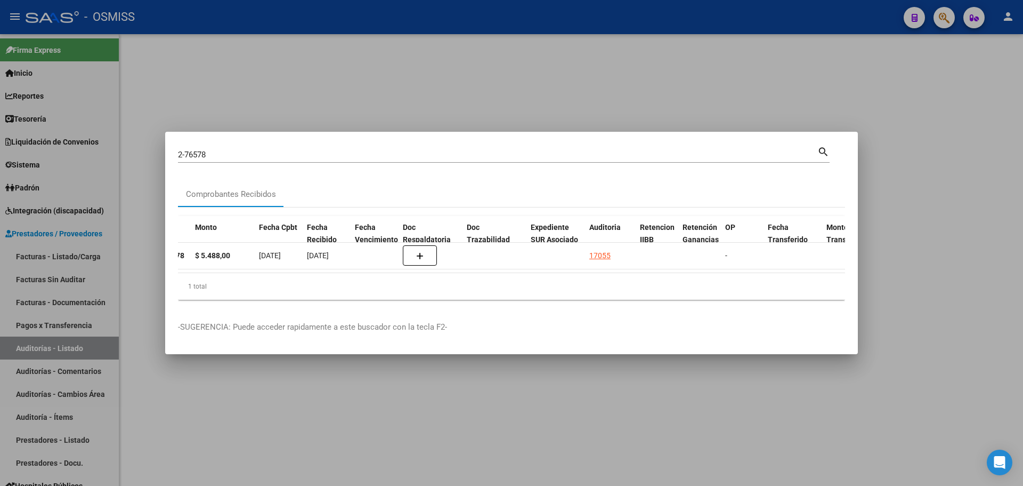
click at [367, 80] on div at bounding box center [511, 243] width 1023 height 486
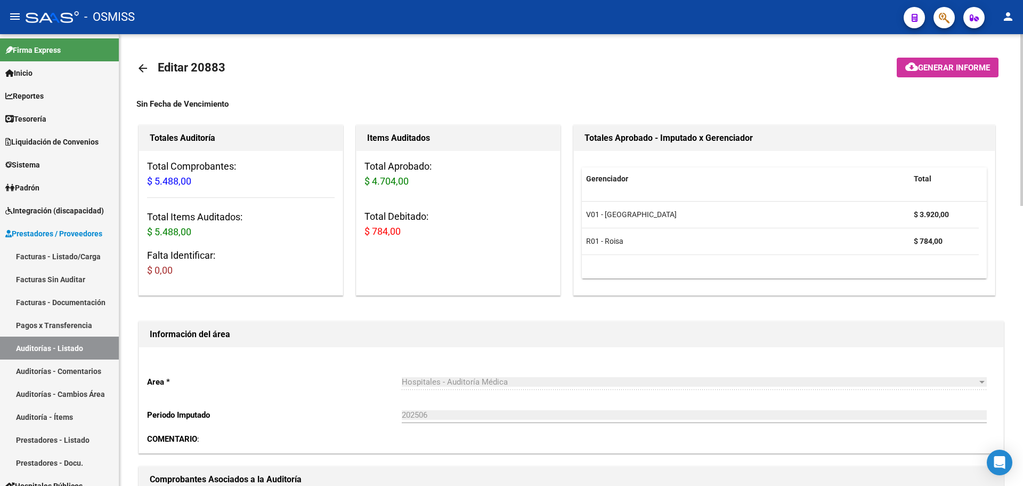
scroll to position [266, 0]
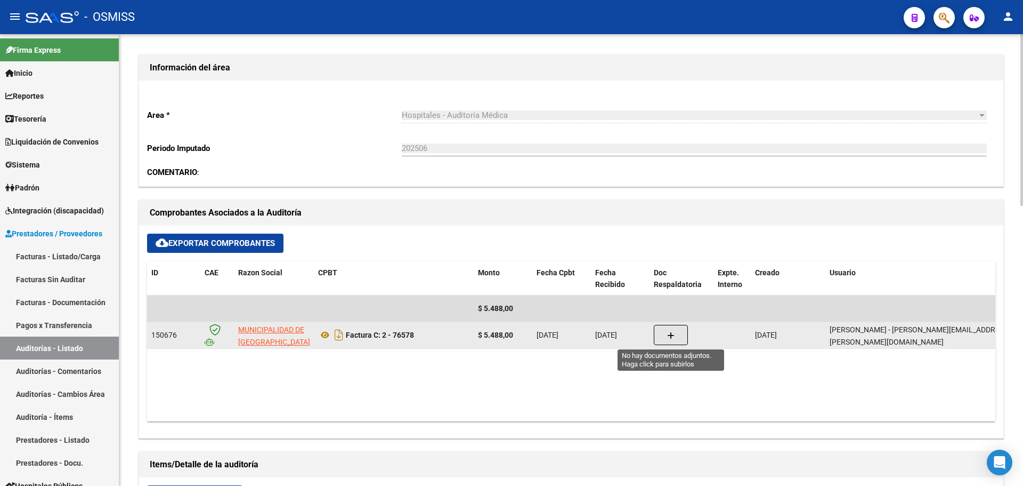
click at [666, 336] on button "button" at bounding box center [671, 335] width 34 height 20
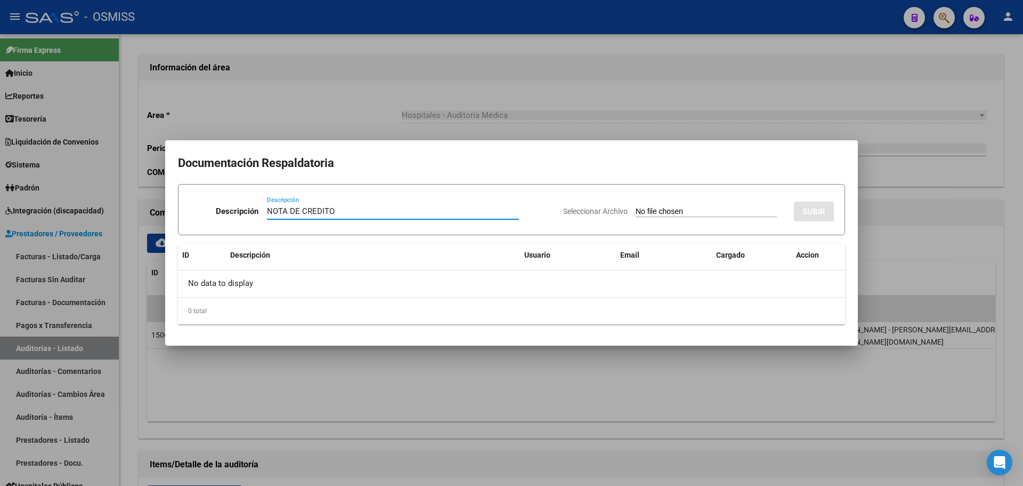
type input "NOTA DE CREDITO"
click at [640, 209] on input "Seleccionar Archivo" at bounding box center [706, 212] width 141 height 10
type input "C:\fakepath\NC. MUNICIPALIDAD DE SAN [PERSON_NAME] FC. 76578.pdf"
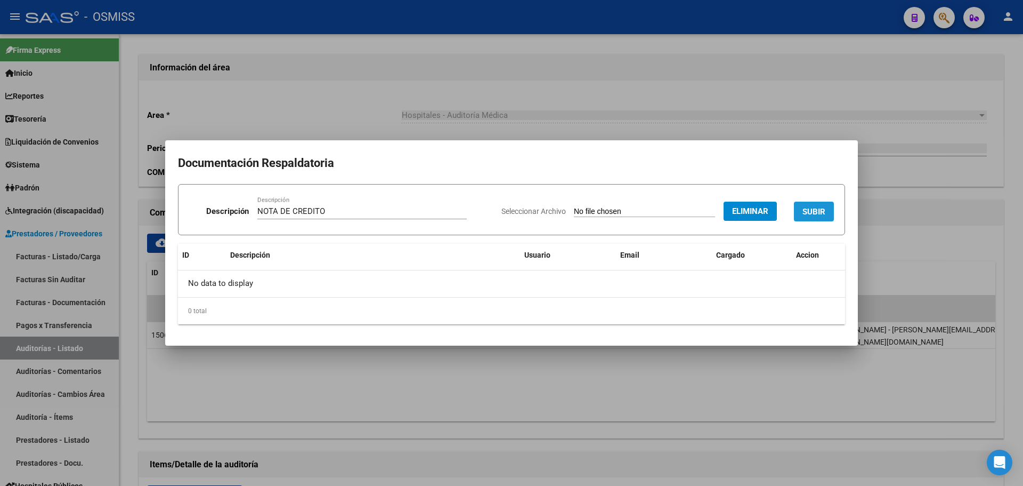
click at [815, 219] on button "SUBIR" at bounding box center [814, 211] width 40 height 20
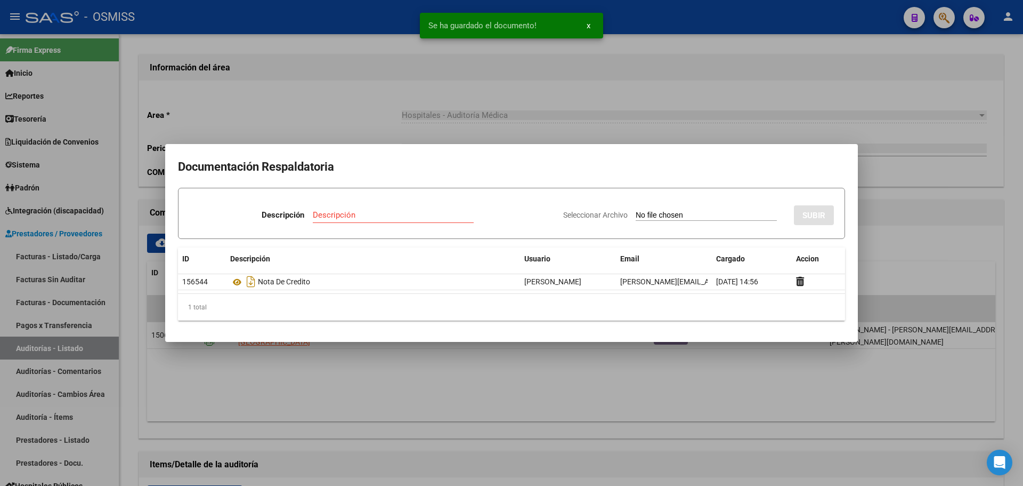
click at [447, 118] on div at bounding box center [511, 243] width 1023 height 486
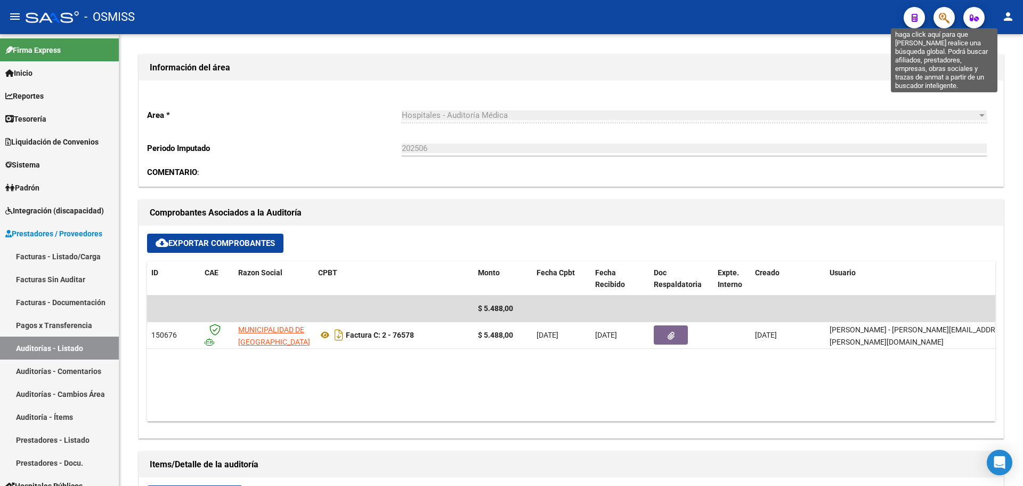
click at [946, 16] on icon "button" at bounding box center [944, 18] width 11 height 12
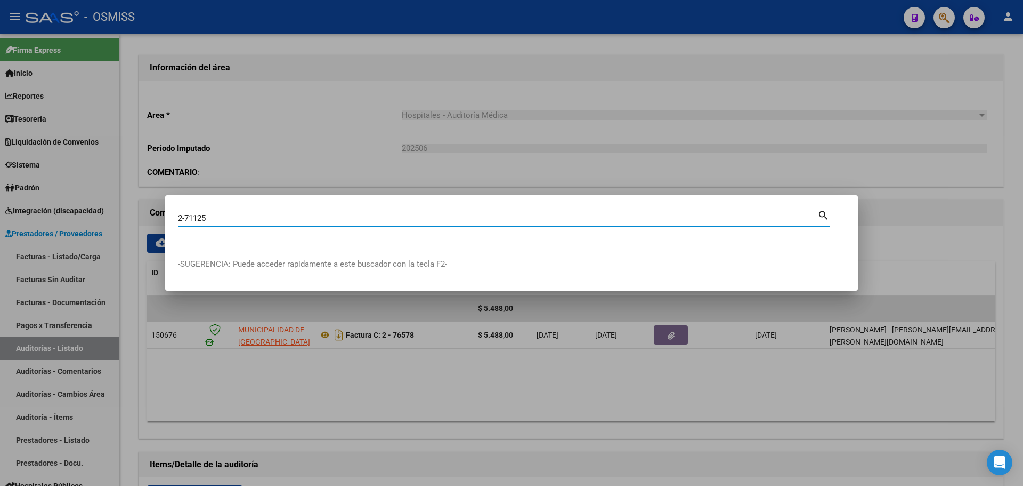
type input "2-71125"
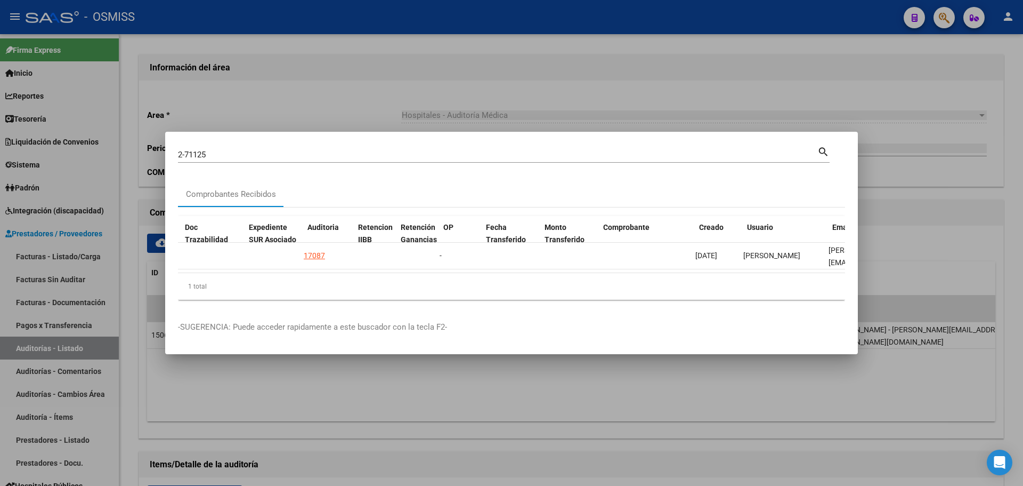
scroll to position [0, 710]
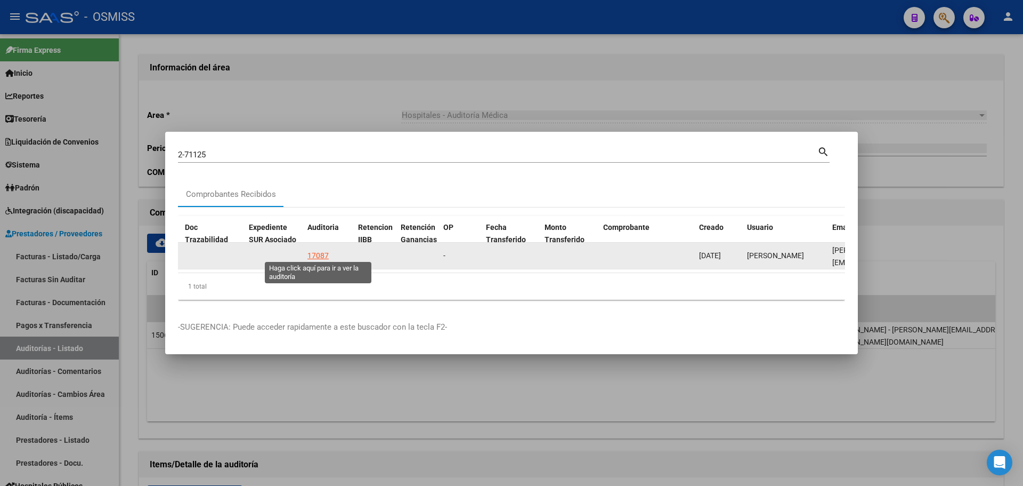
click at [325, 249] on div "17087" at bounding box center [318, 255] width 21 height 12
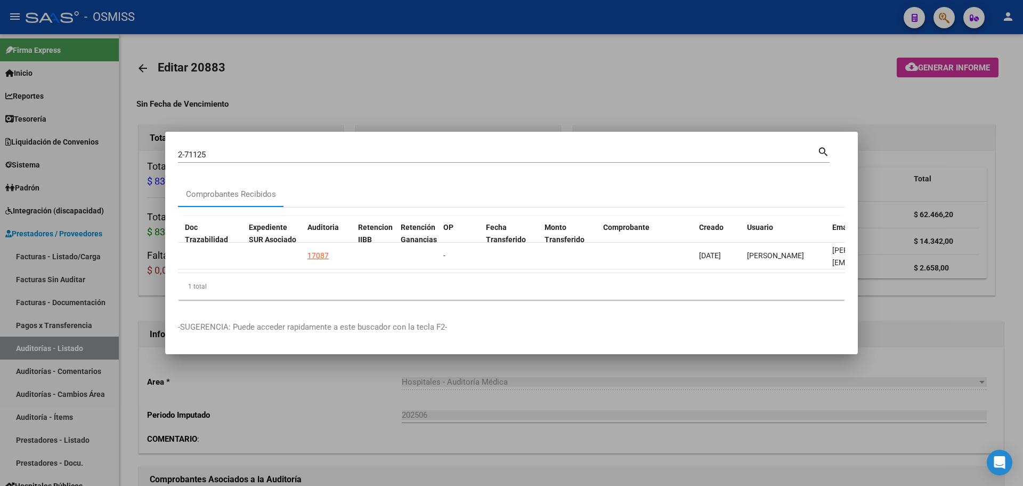
click at [460, 77] on div at bounding box center [511, 243] width 1023 height 486
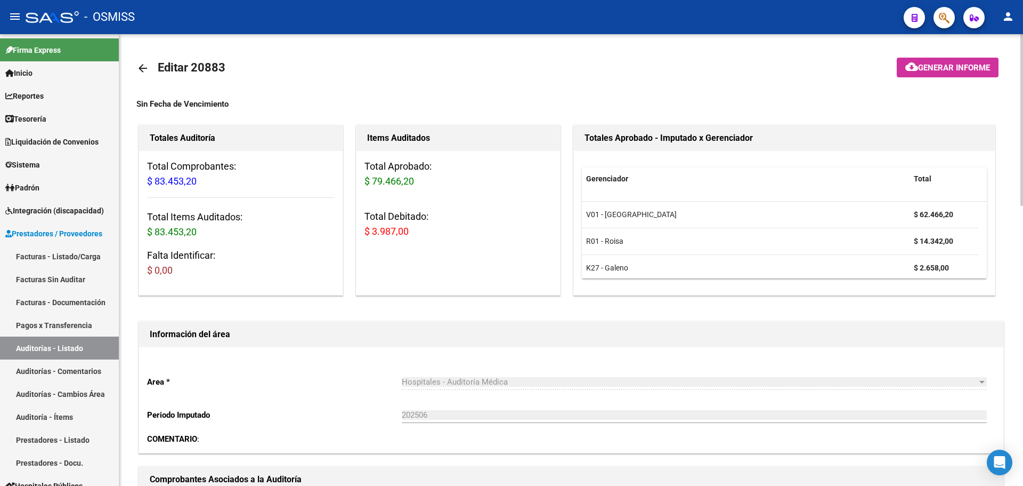
scroll to position [266, 0]
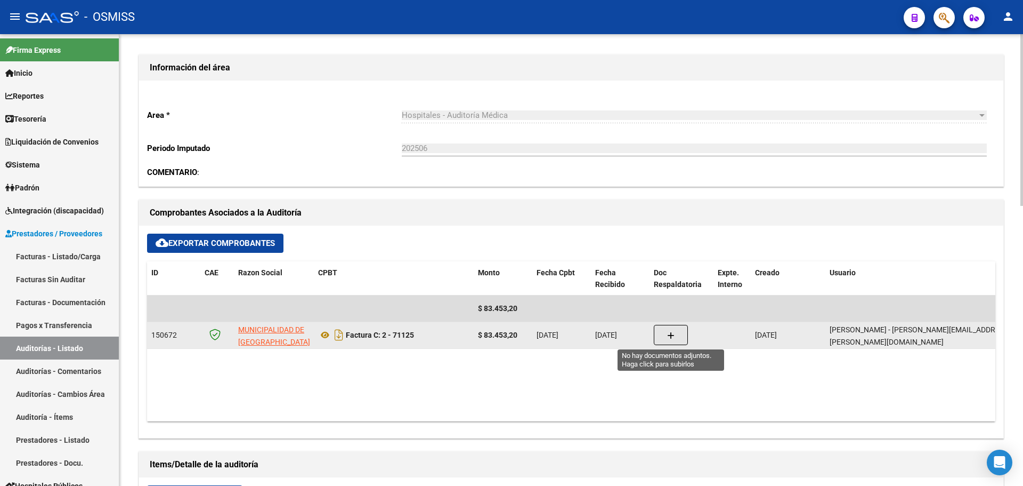
click at [668, 341] on button "button" at bounding box center [671, 335] width 34 height 20
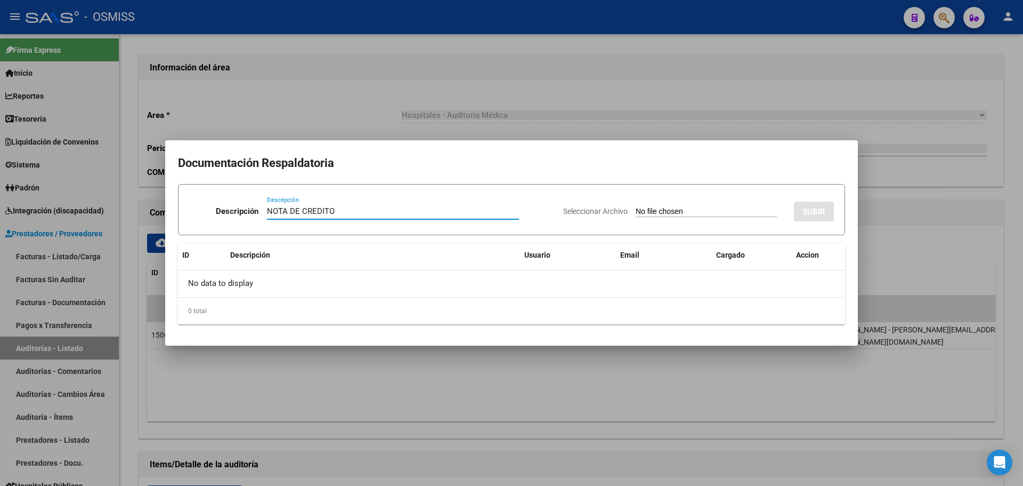
type input "NOTA DE CREDITO"
click at [661, 214] on input "Seleccionar Archivo" at bounding box center [706, 212] width 141 height 10
type input "C:\fakepath\NC. MUNICIPALIDAD DE SAN [PERSON_NAME] FC. 71125.pdf"
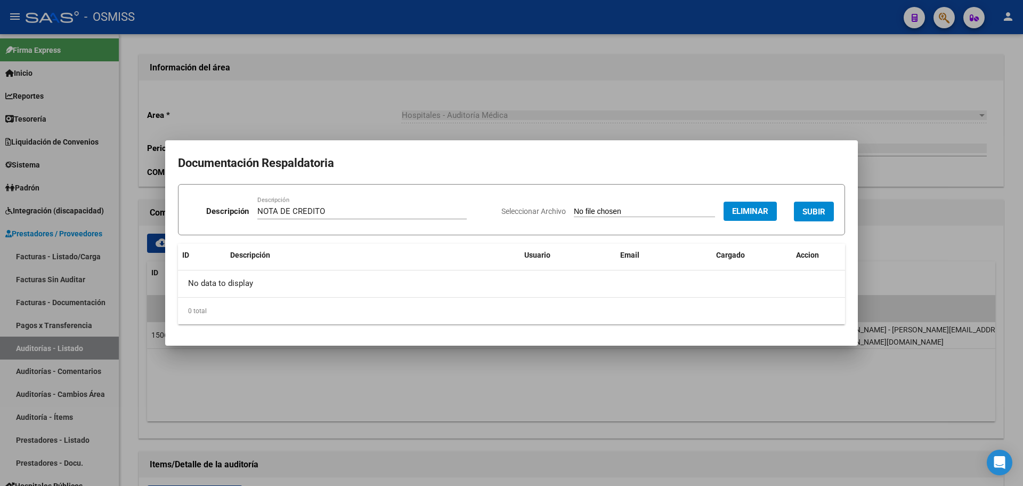
click at [811, 207] on span "SUBIR" at bounding box center [814, 212] width 23 height 10
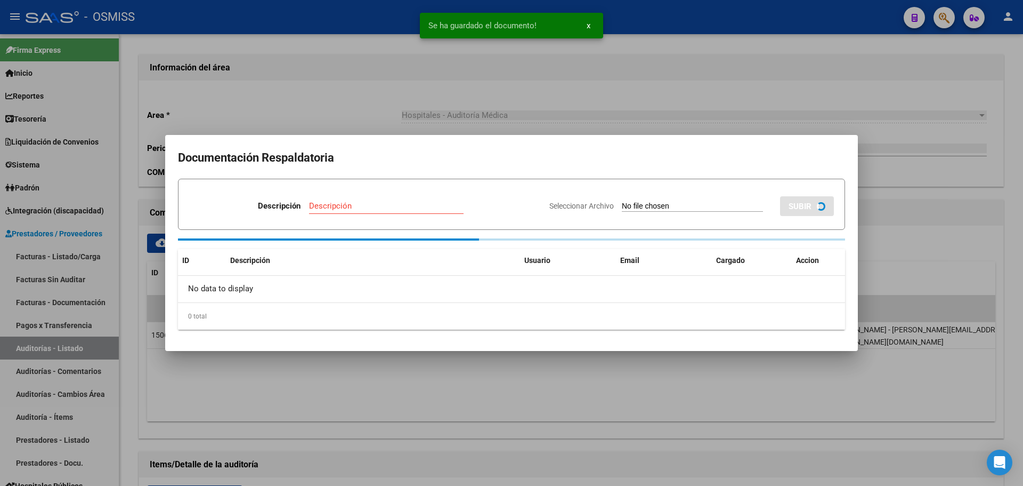
click at [447, 81] on div at bounding box center [511, 243] width 1023 height 486
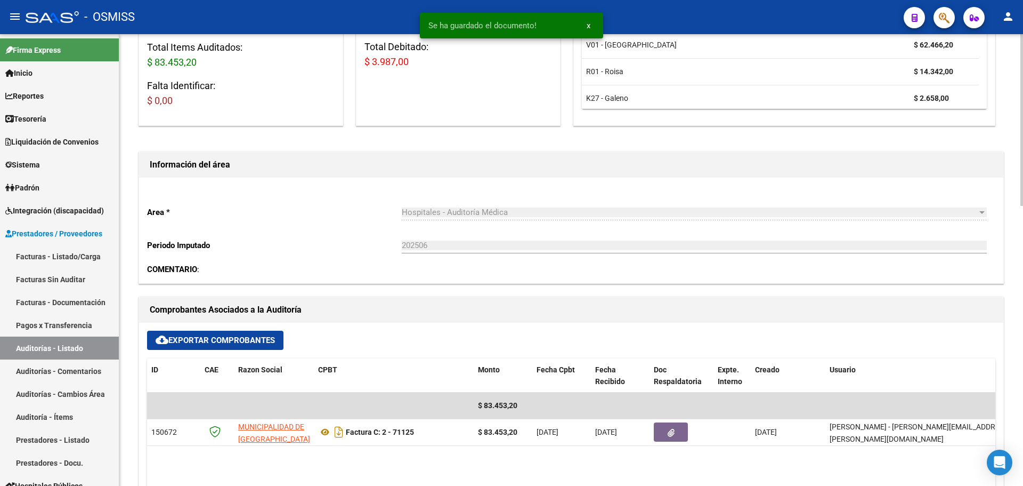
scroll to position [0, 0]
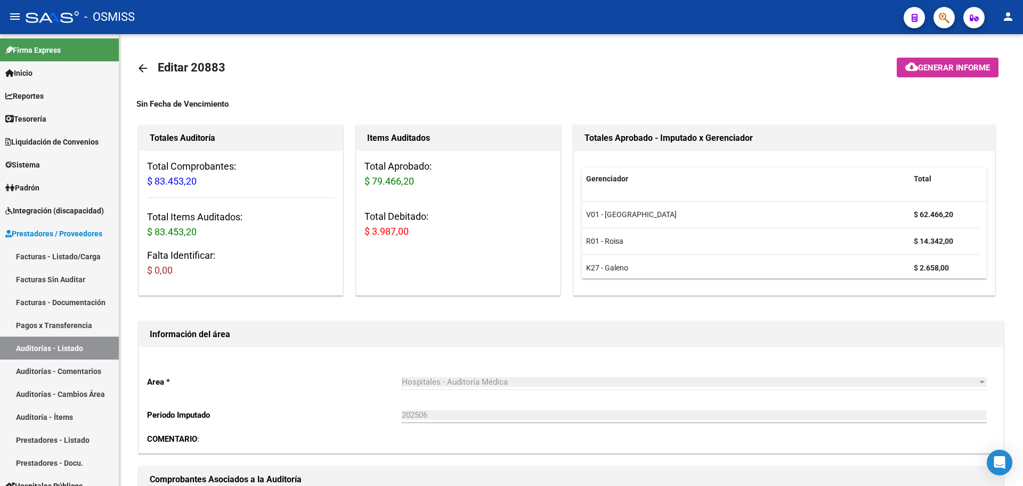
click at [948, 25] on span "button" at bounding box center [944, 18] width 11 height 22
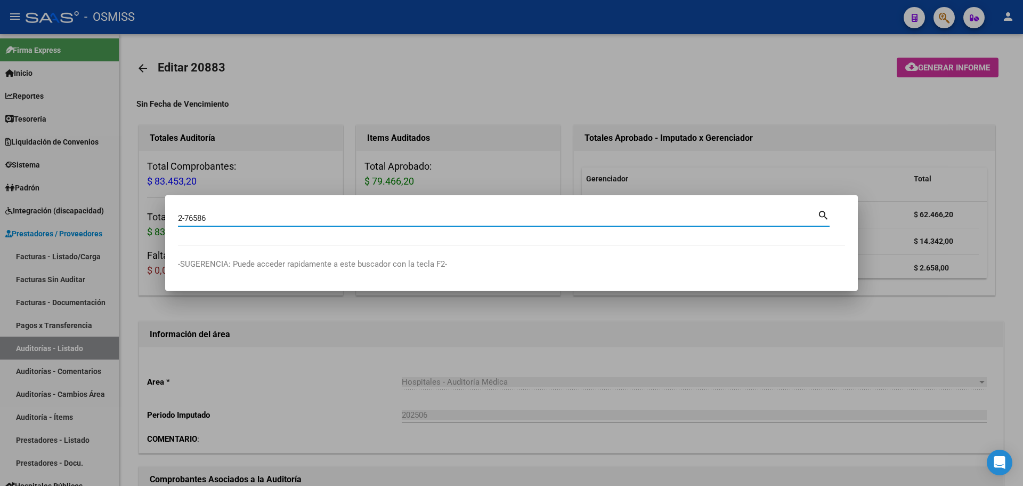
type input "2-76586"
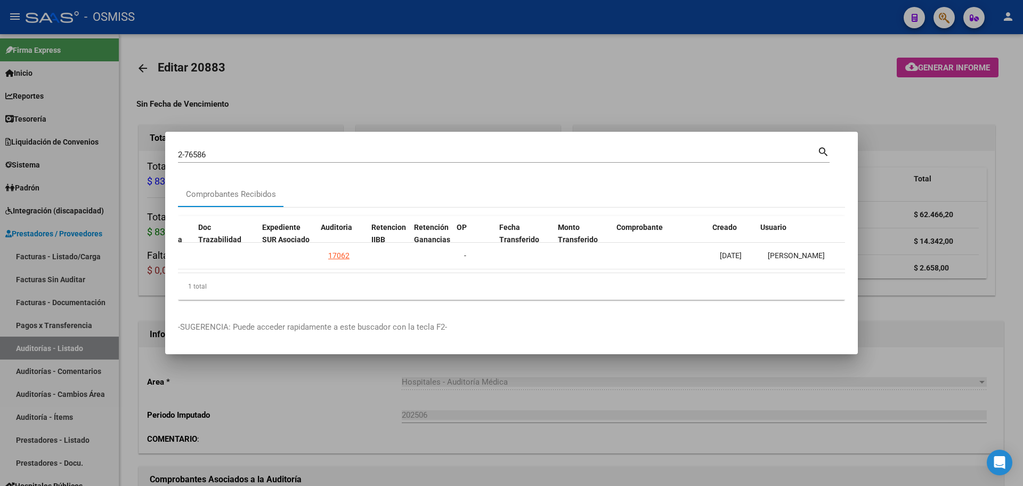
scroll to position [0, 697]
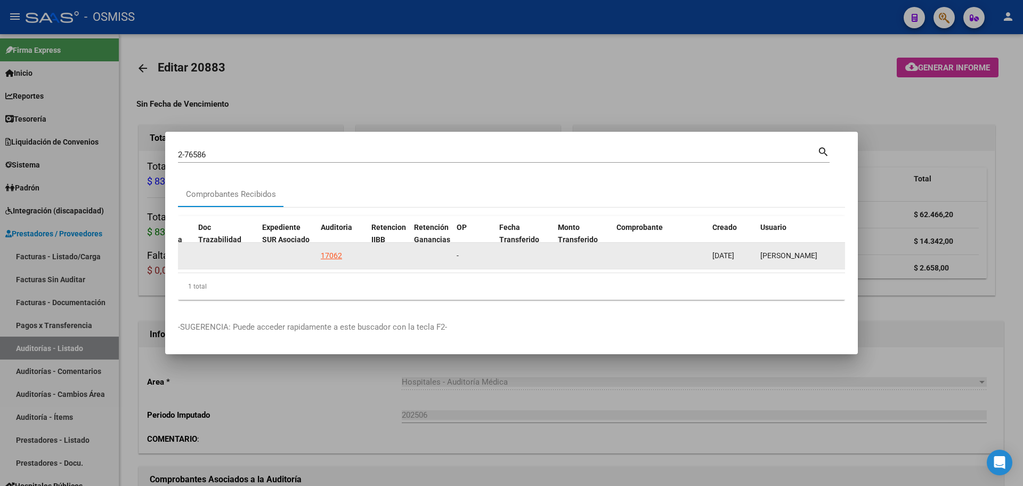
click at [321, 253] on div "17062" at bounding box center [331, 255] width 21 height 12
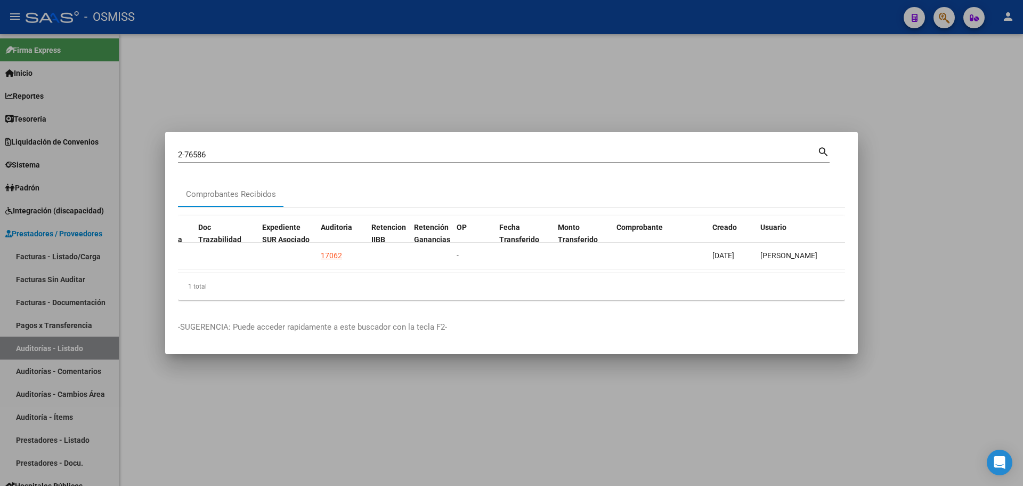
click at [314, 93] on div at bounding box center [511, 243] width 1023 height 486
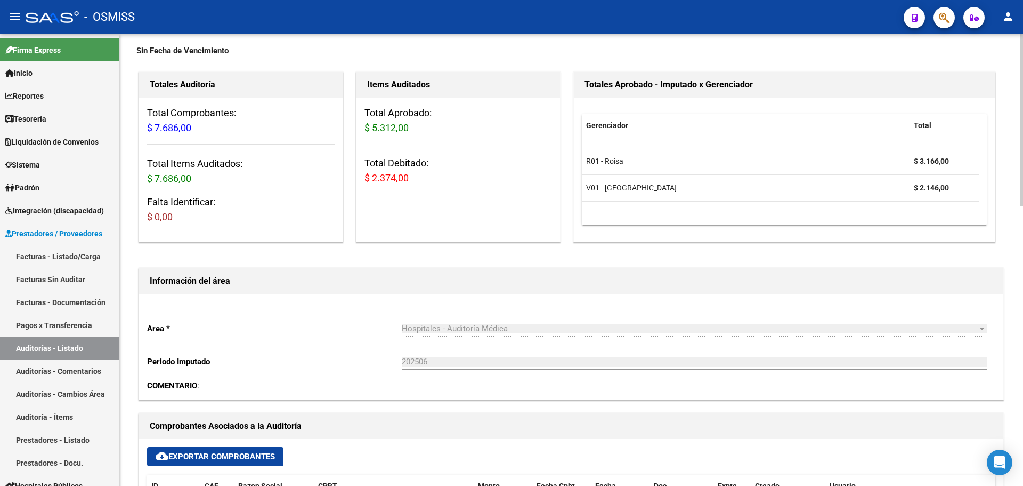
scroll to position [266, 0]
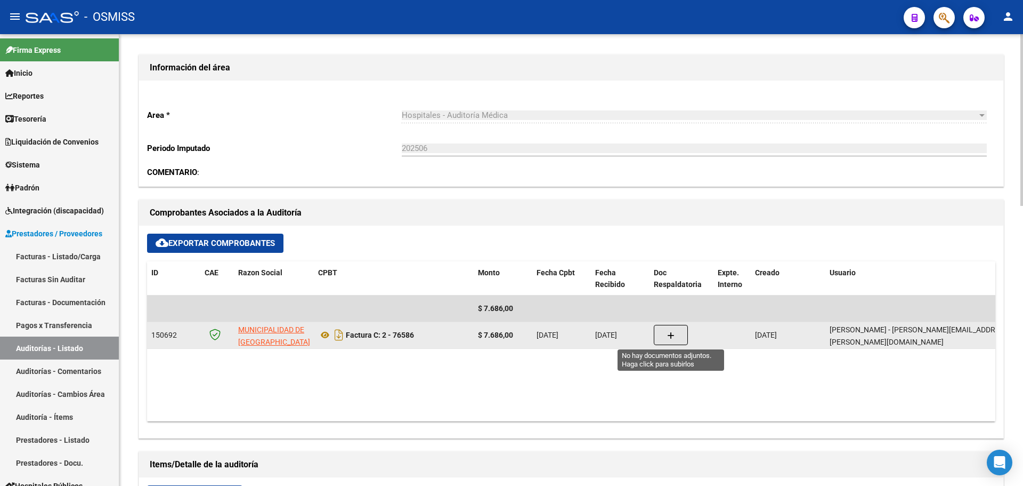
click at [668, 337] on icon "button" at bounding box center [670, 336] width 7 height 8
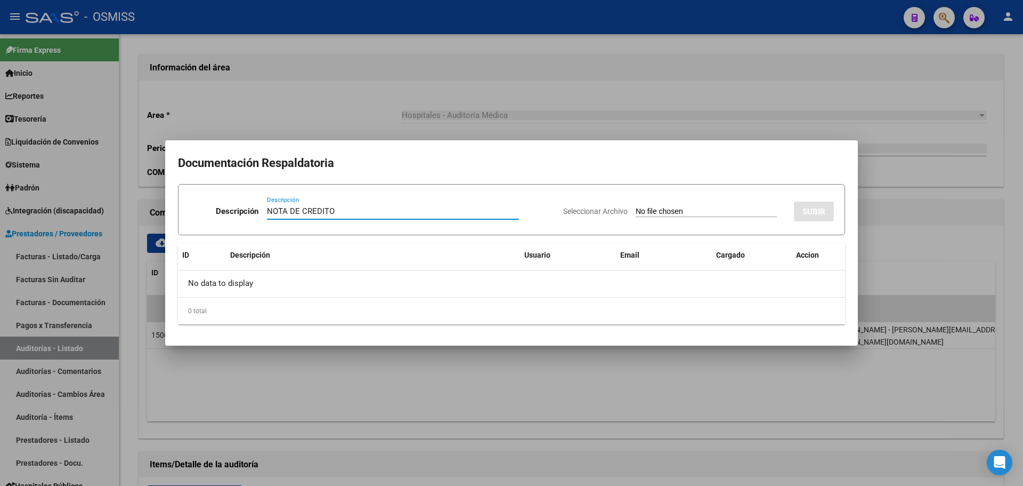
type input "NOTA DE CREDITO"
click at [657, 206] on app-file-uploader "Seleccionar Archivo" at bounding box center [674, 211] width 222 height 10
click at [640, 208] on input "Seleccionar Archivo" at bounding box center [706, 212] width 141 height 10
type input "C:\fakepath\NC. MUNICIPALIDAD DE SAN [PERSON_NAME] FC. 76586.pdf"
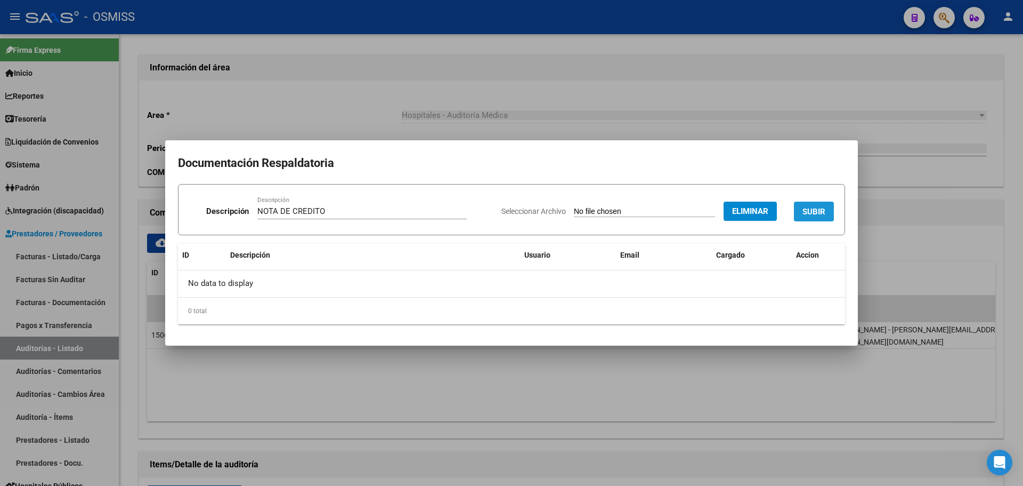
click at [818, 208] on span "SUBIR" at bounding box center [814, 212] width 23 height 10
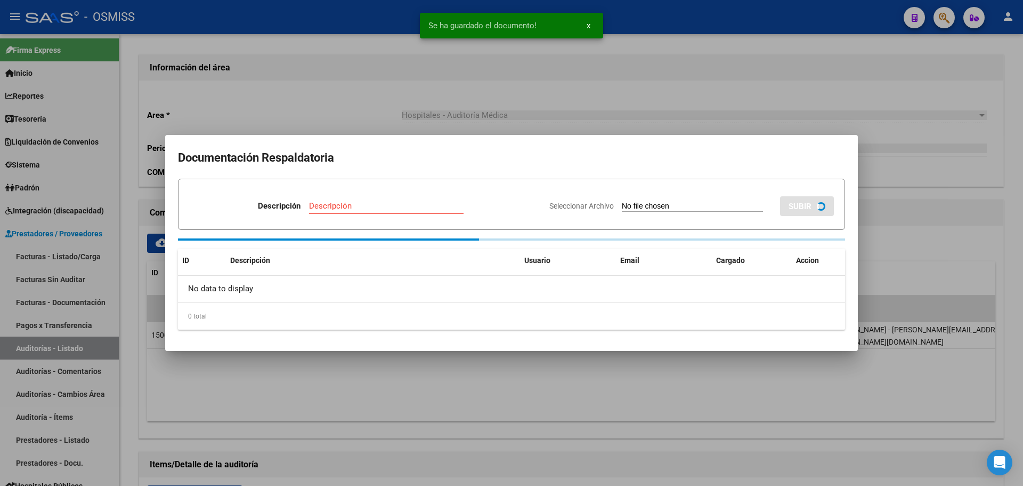
click at [289, 104] on div at bounding box center [511, 243] width 1023 height 486
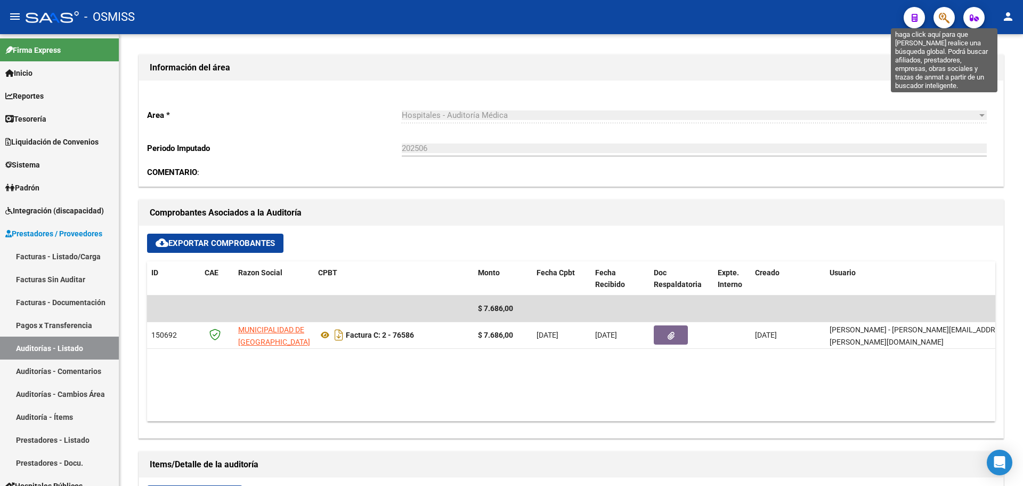
click at [948, 24] on icon "button" at bounding box center [944, 18] width 11 height 12
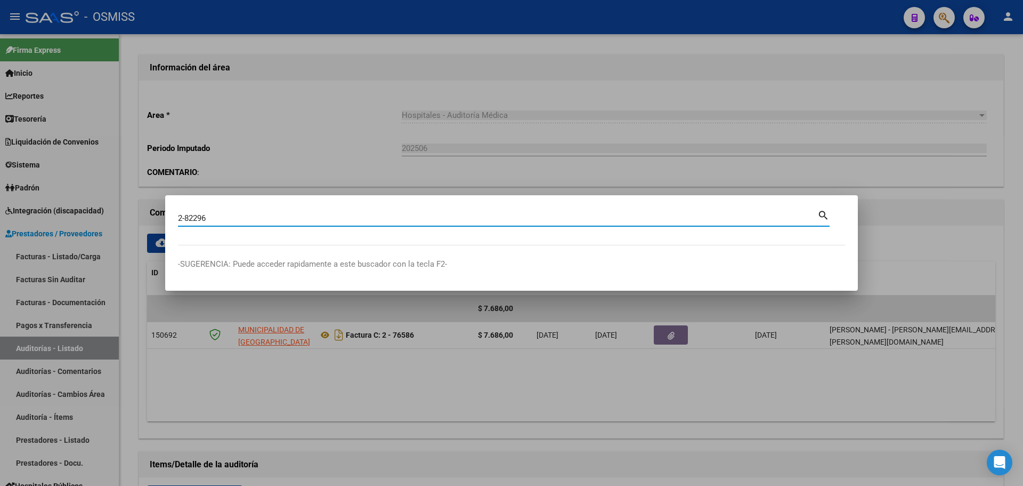
type input "2-82296"
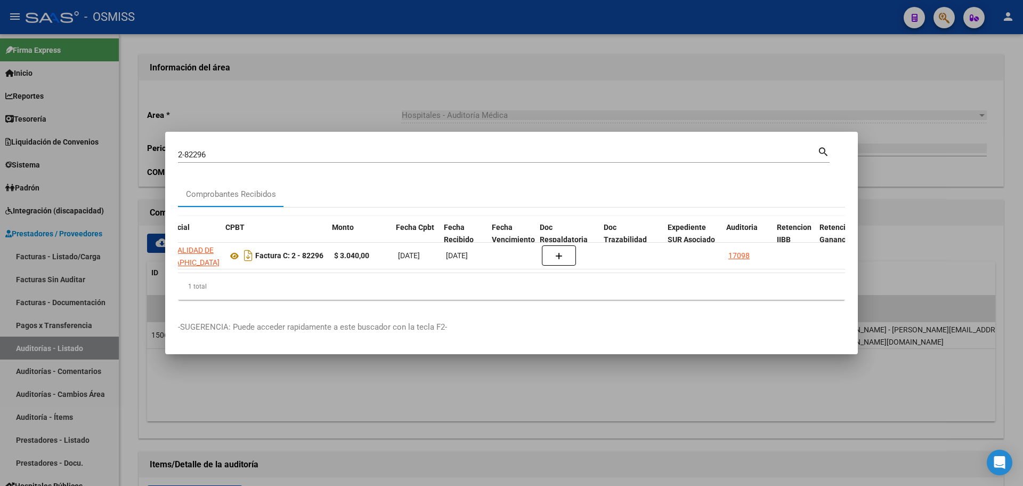
scroll to position [0, 292]
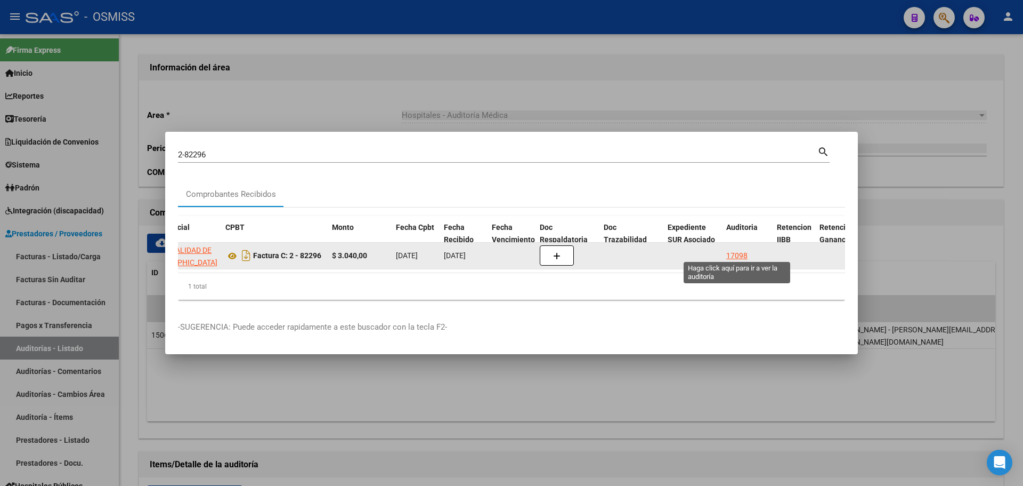
click at [737, 252] on div "17098" at bounding box center [736, 255] width 21 height 12
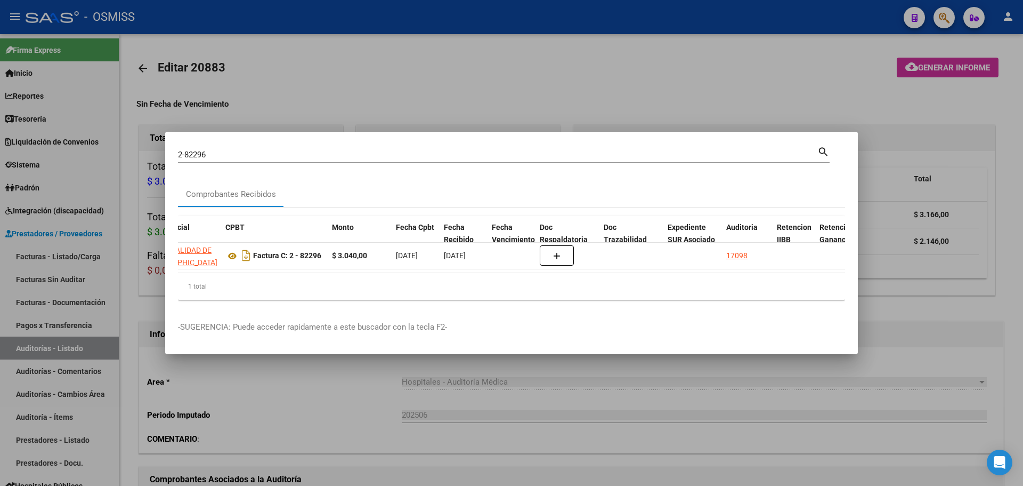
click at [399, 53] on div at bounding box center [511, 243] width 1023 height 486
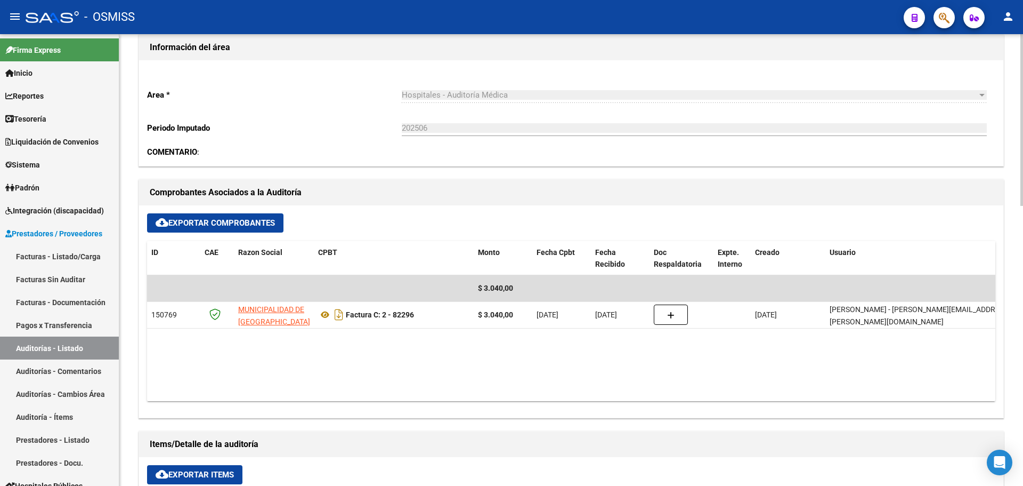
scroll to position [373, 0]
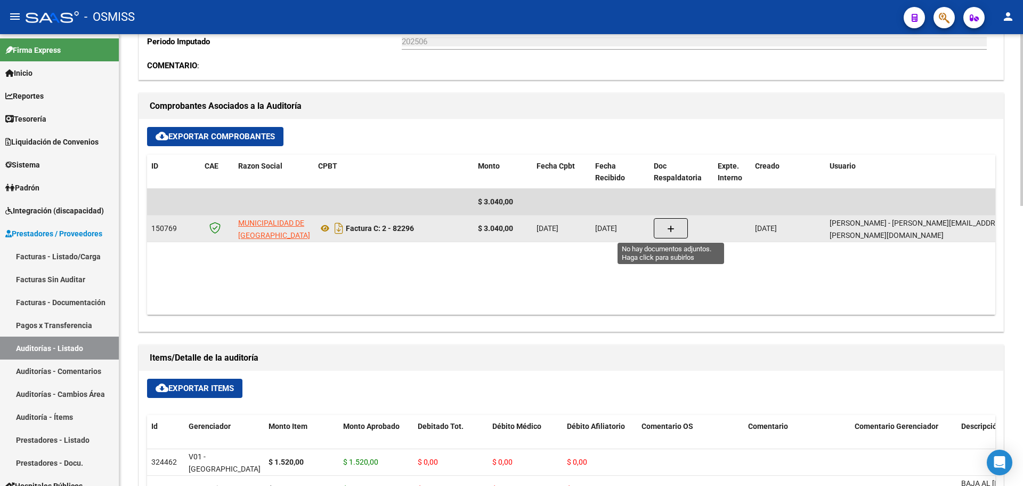
click at [665, 229] on button "button" at bounding box center [671, 228] width 34 height 20
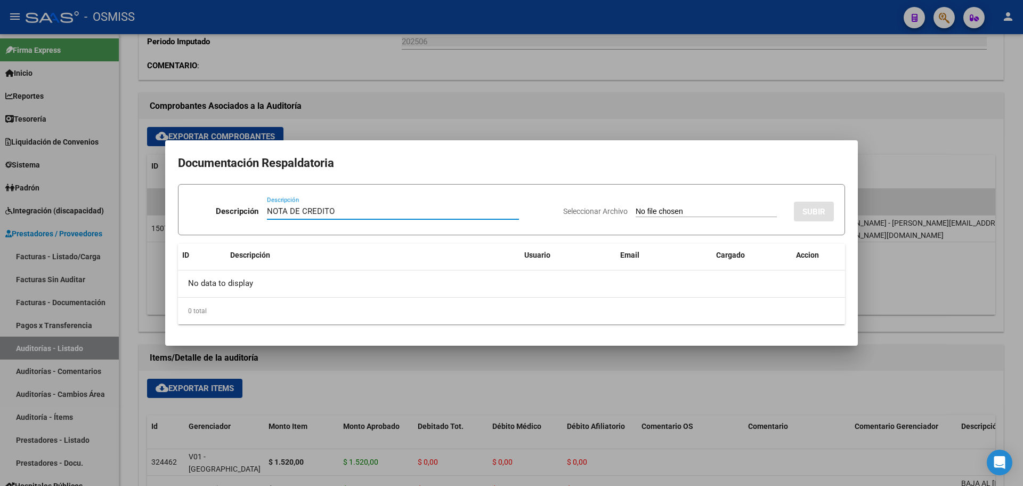
type input "NOTA DE CREDITO"
click at [669, 208] on input "Seleccionar Archivo" at bounding box center [706, 212] width 141 height 10
type input "C:\fakepath\NC. MUNICIPALIDAD DE SAN [PERSON_NAME] FC. 82296.pdf"
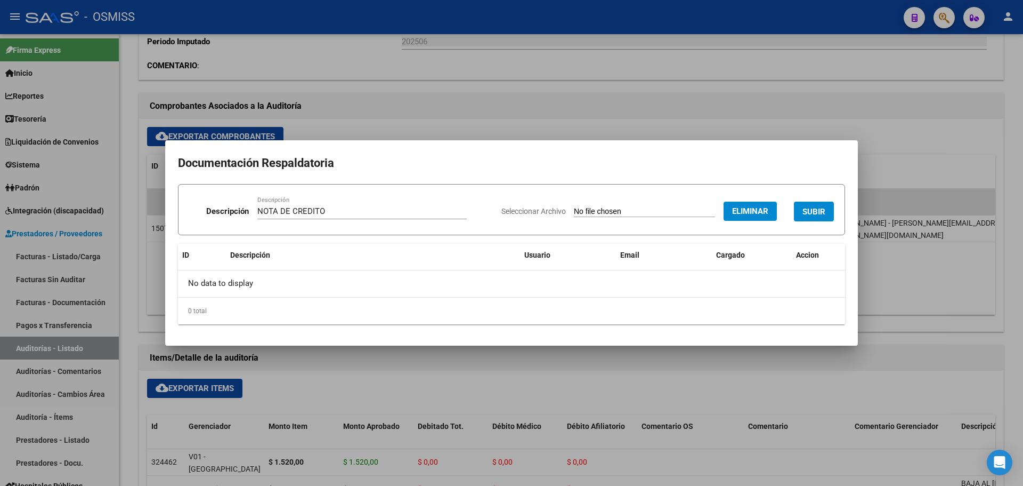
click at [822, 208] on span "SUBIR" at bounding box center [814, 212] width 23 height 10
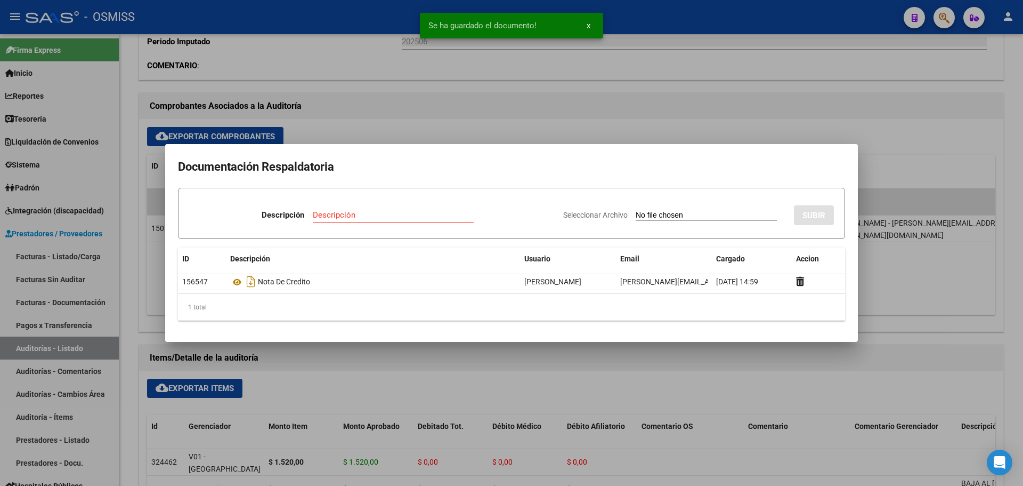
click at [345, 110] on div at bounding box center [511, 243] width 1023 height 486
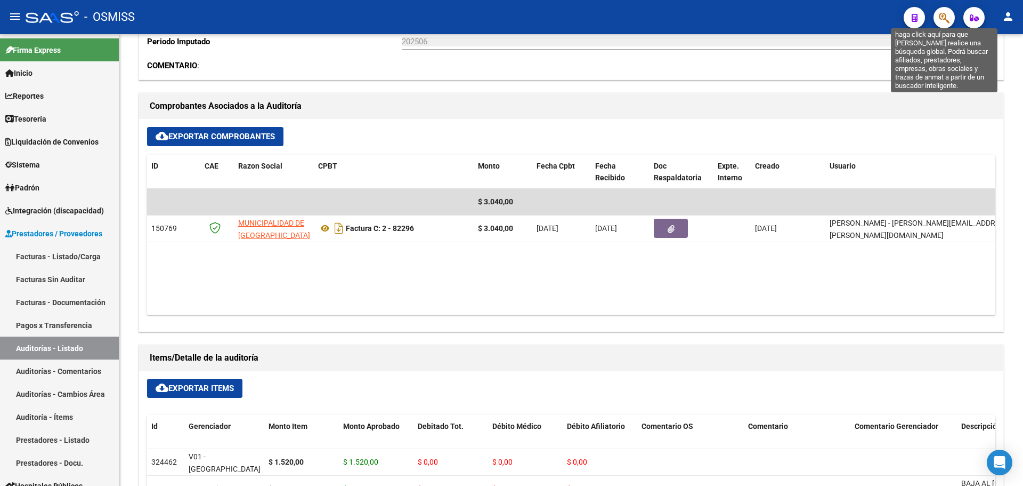
click at [947, 23] on icon "button" at bounding box center [944, 18] width 11 height 12
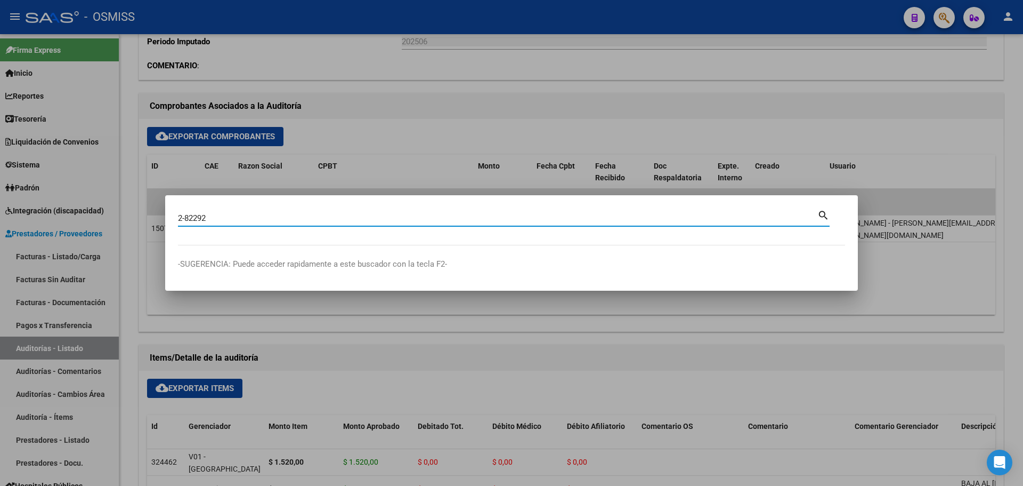
type input "2-82292"
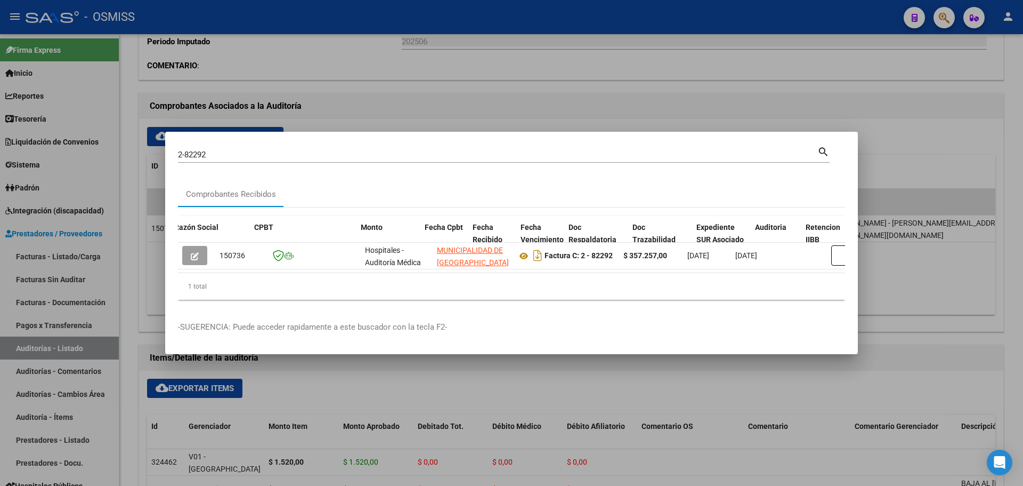
scroll to position [0, 263]
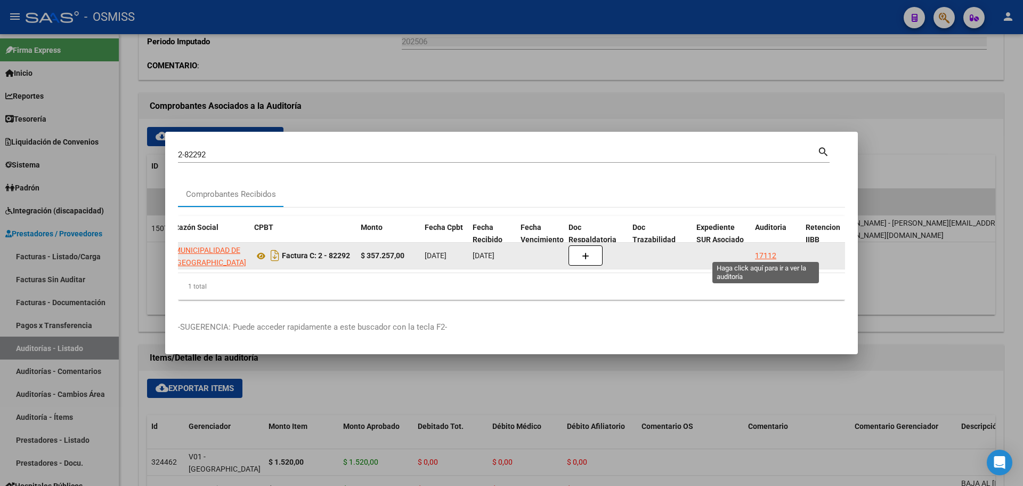
click at [757, 256] on div "17112" at bounding box center [765, 255] width 21 height 12
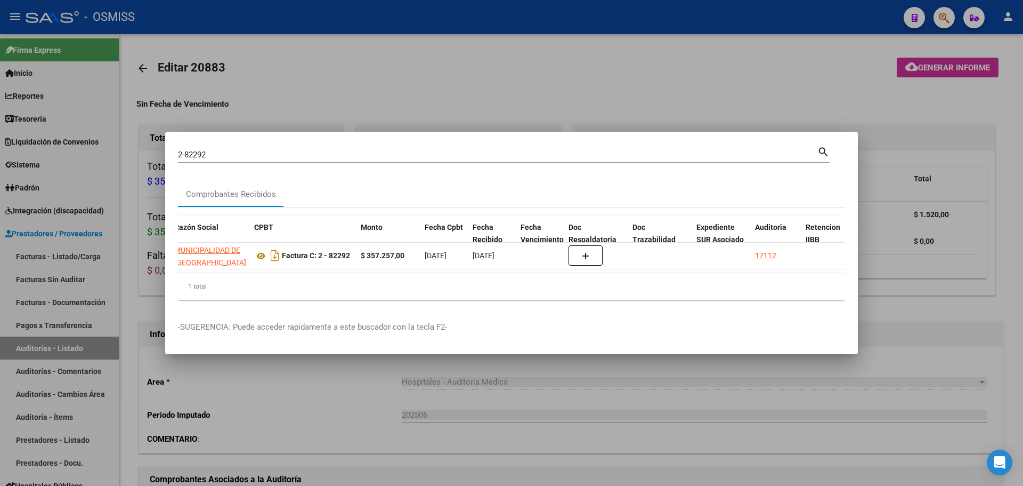
click at [291, 70] on div at bounding box center [511, 243] width 1023 height 486
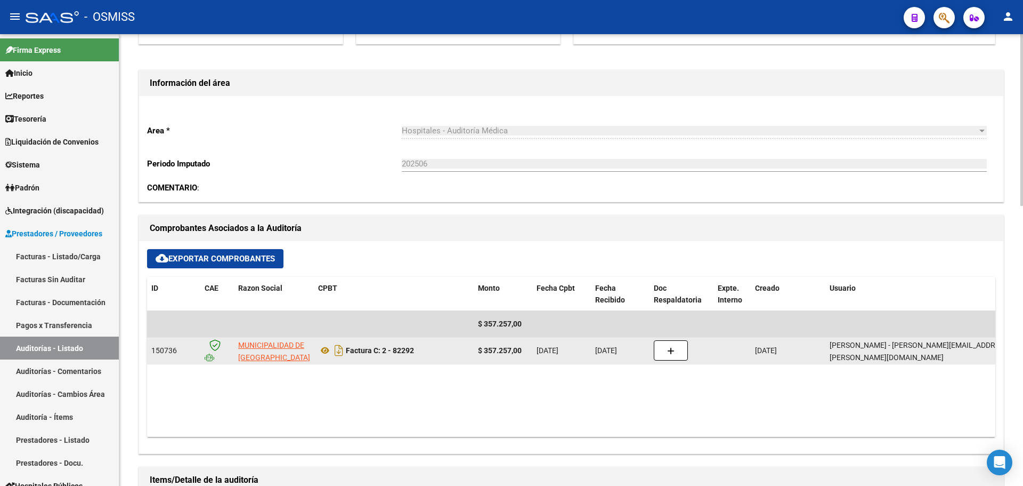
scroll to position [266, 0]
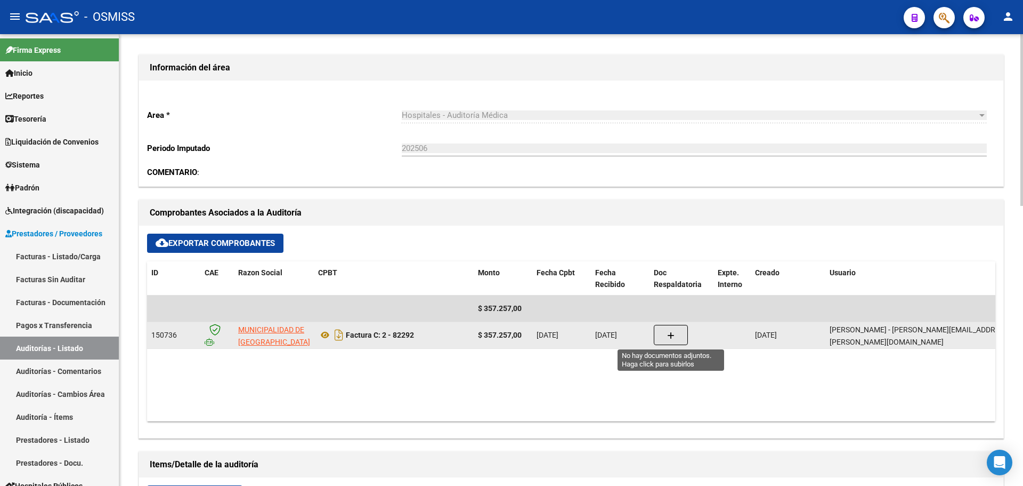
click at [671, 339] on icon "button" at bounding box center [670, 336] width 7 height 8
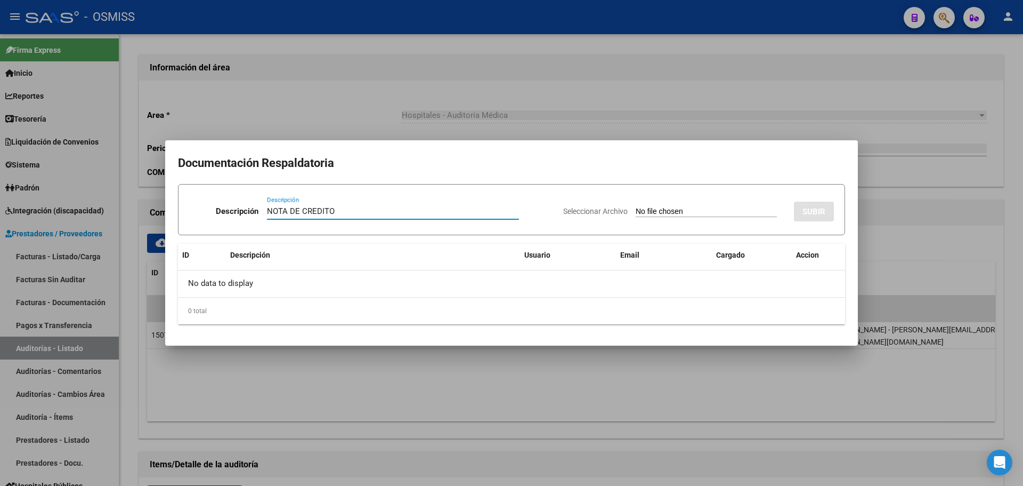
type input "NOTA DE CREDITO"
click at [636, 208] on input "Seleccionar Archivo" at bounding box center [706, 212] width 141 height 10
type input "C:\fakepath\NC. MUNICIPALIDAD DE SAN [PERSON_NAME] FC. 82292.pdf"
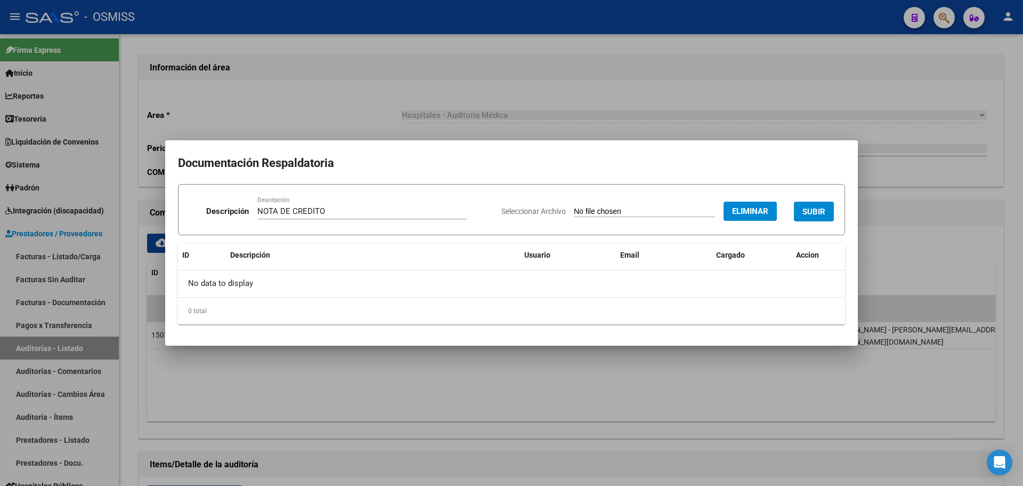
click at [804, 207] on span "SUBIR" at bounding box center [814, 212] width 23 height 10
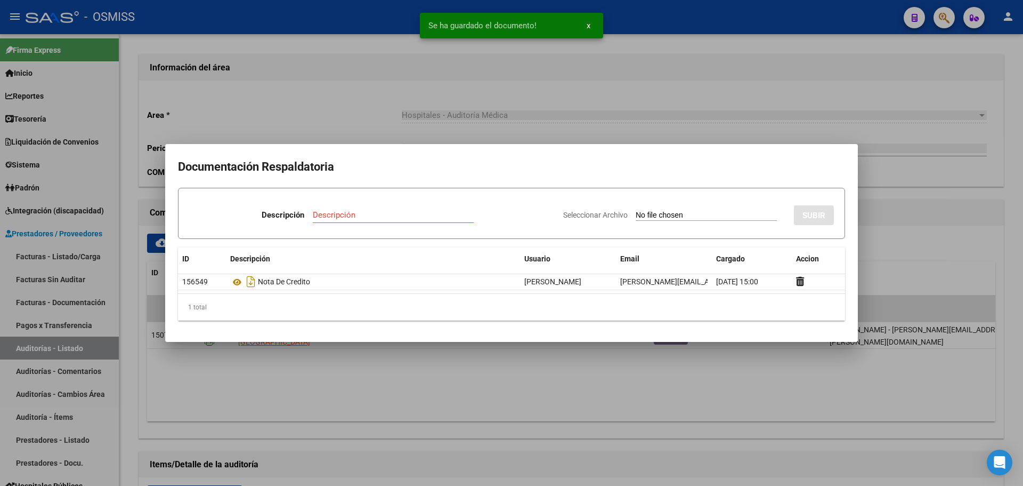
click at [308, 87] on div at bounding box center [511, 243] width 1023 height 486
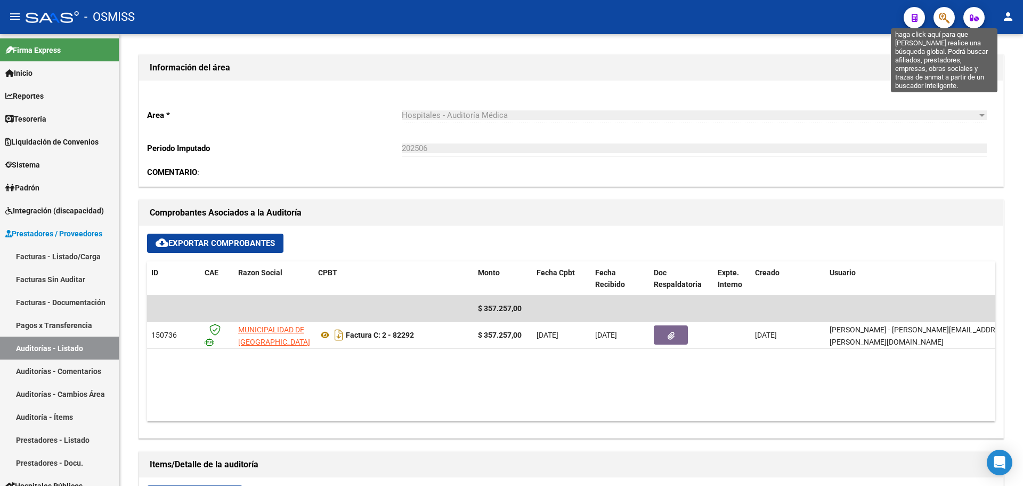
click at [947, 15] on icon "button" at bounding box center [944, 18] width 11 height 12
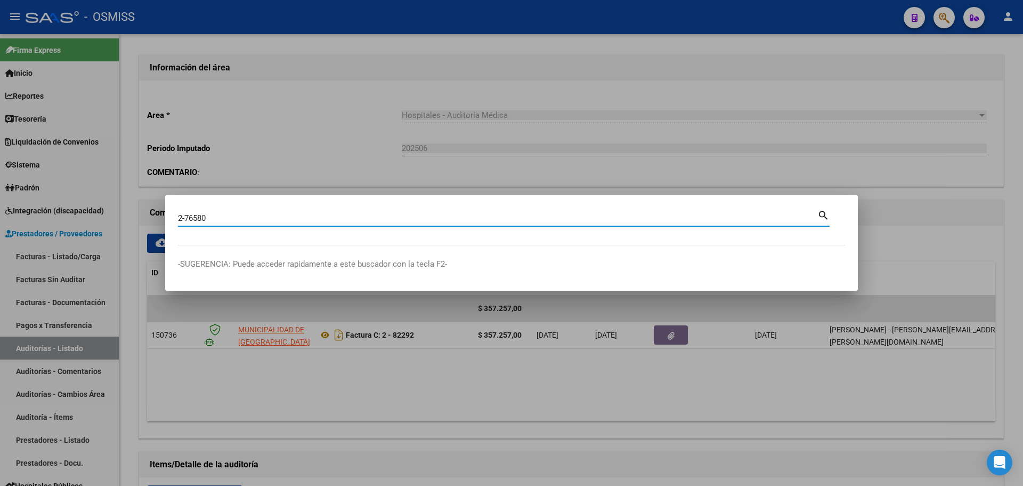
type input "2-76580"
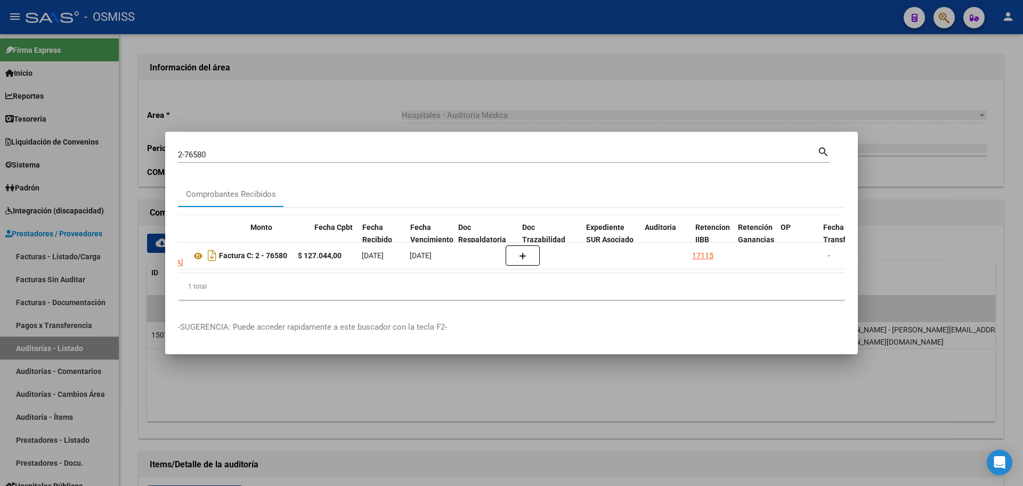
scroll to position [0, 373]
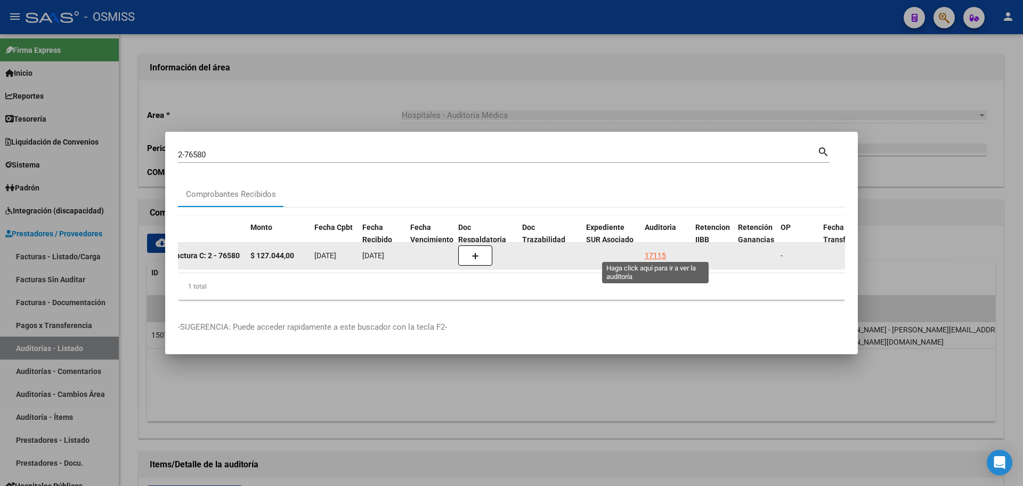
click at [650, 252] on div "17115" at bounding box center [655, 255] width 21 height 12
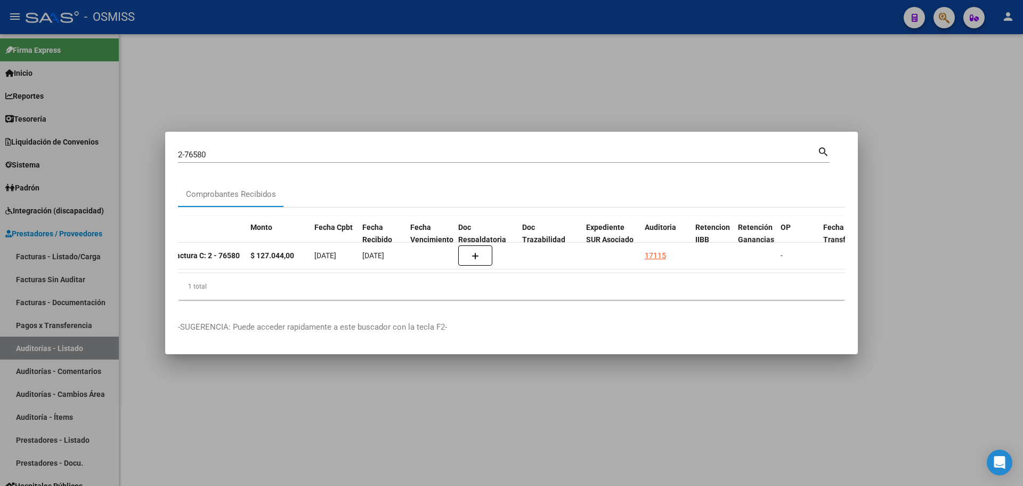
click at [398, 80] on div at bounding box center [511, 243] width 1023 height 486
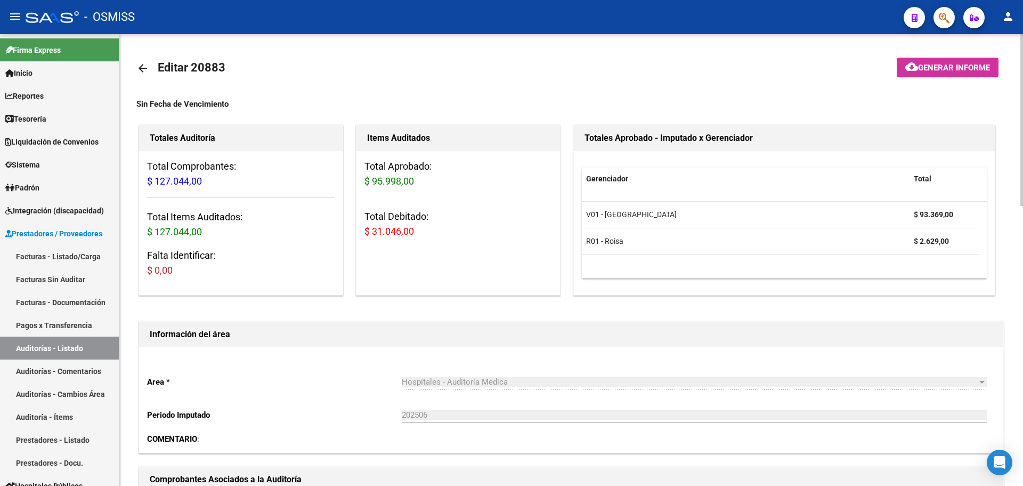
scroll to position [320, 0]
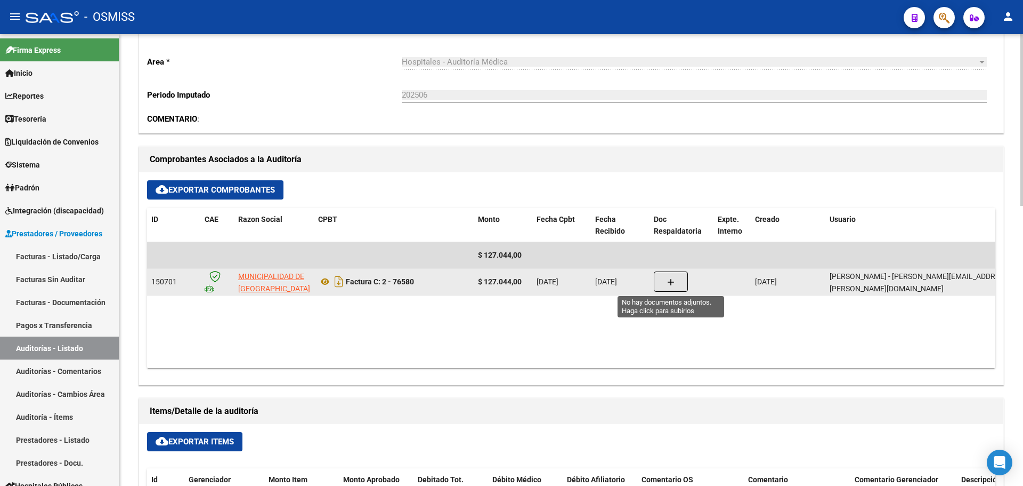
click at [676, 279] on button "button" at bounding box center [671, 281] width 34 height 20
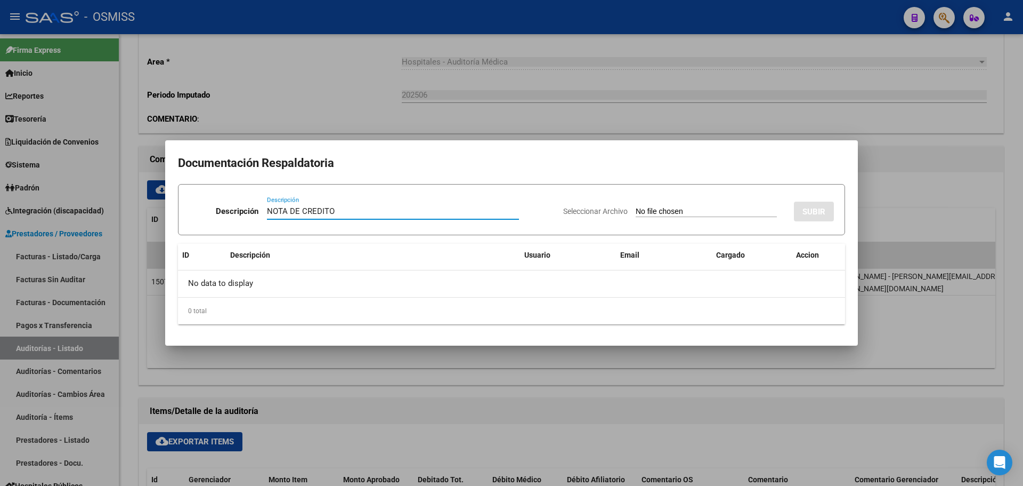
type input "NOTA DE CREDITO"
click at [636, 209] on input "Seleccionar Archivo" at bounding box center [706, 212] width 141 height 10
type input "C:\fakepath\NC. MUNICIPALIDAD DE SAN [PERSON_NAME] FC. 76580.pdf"
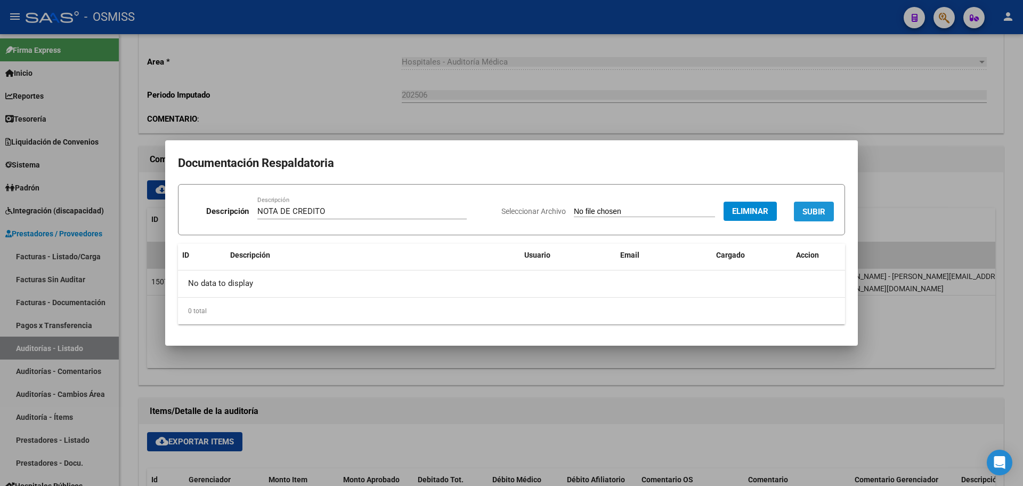
click at [823, 210] on span "SUBIR" at bounding box center [814, 212] width 23 height 10
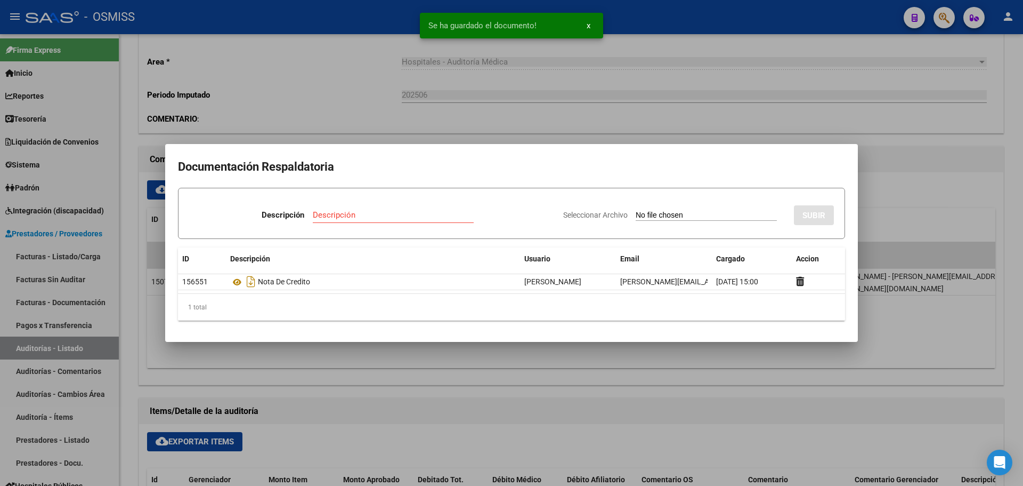
click at [338, 111] on div at bounding box center [511, 243] width 1023 height 486
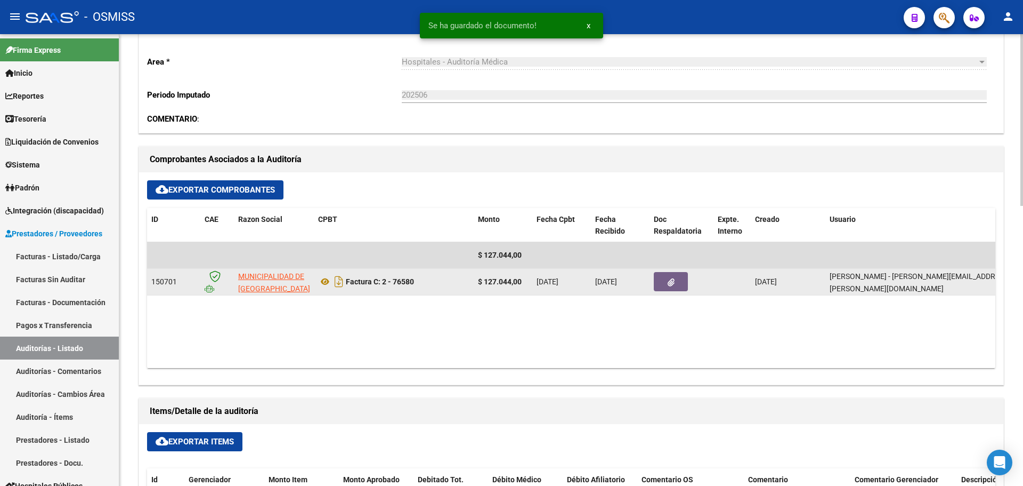
scroll to position [107, 0]
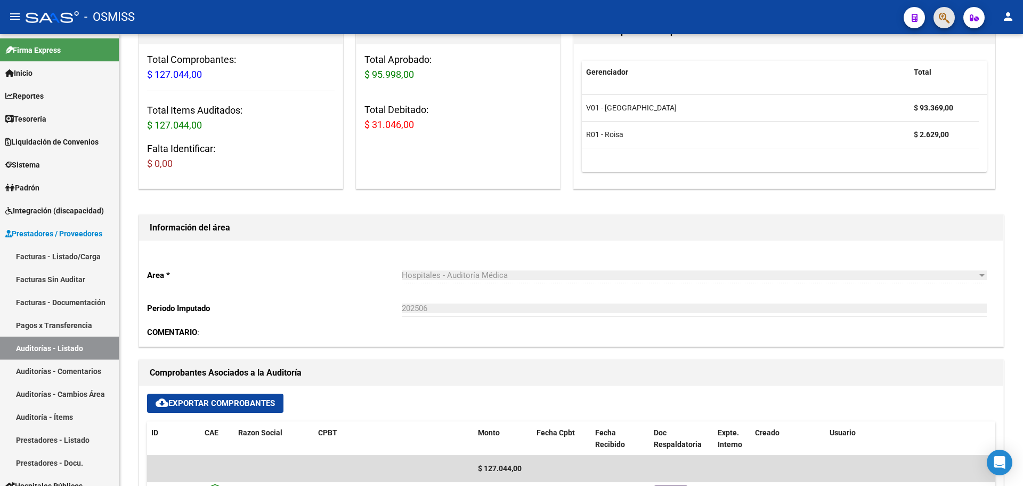
click at [954, 14] on button "button" at bounding box center [944, 17] width 21 height 21
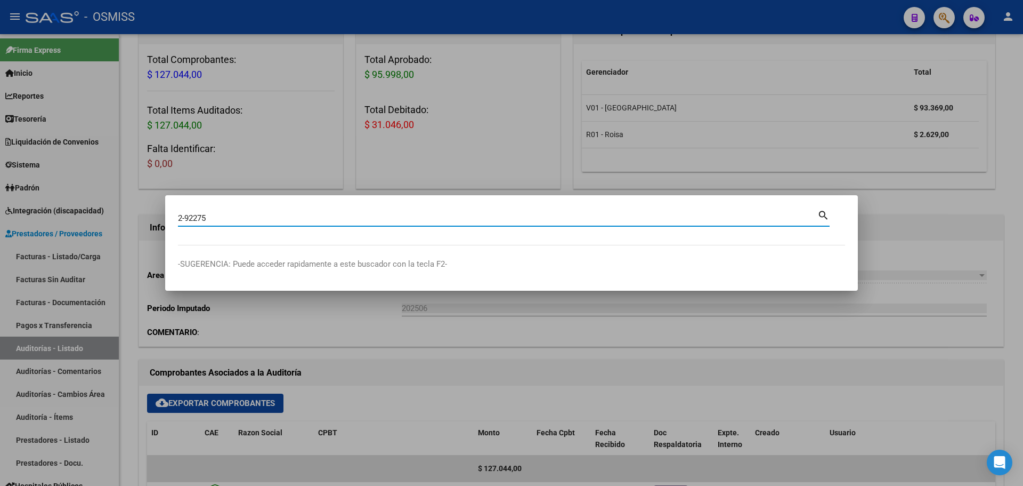
type input "2-92275"
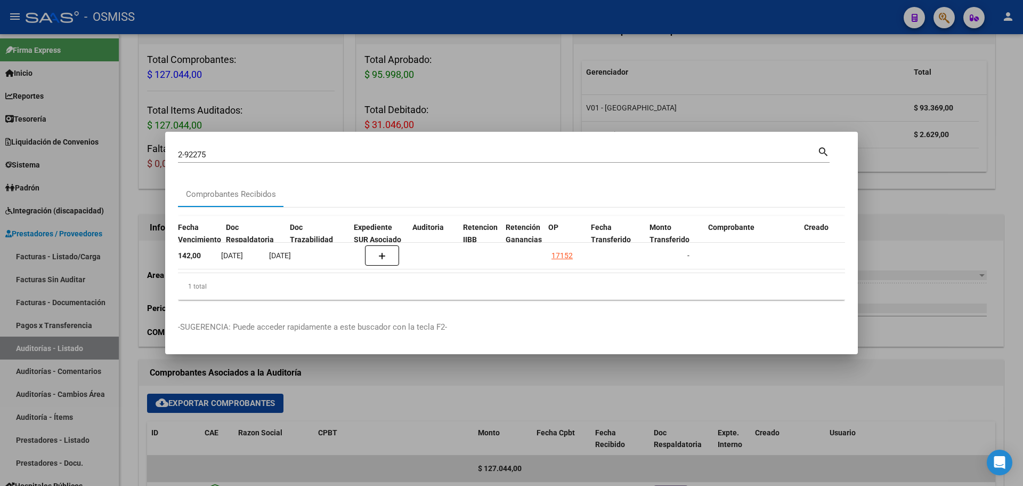
scroll to position [0, 722]
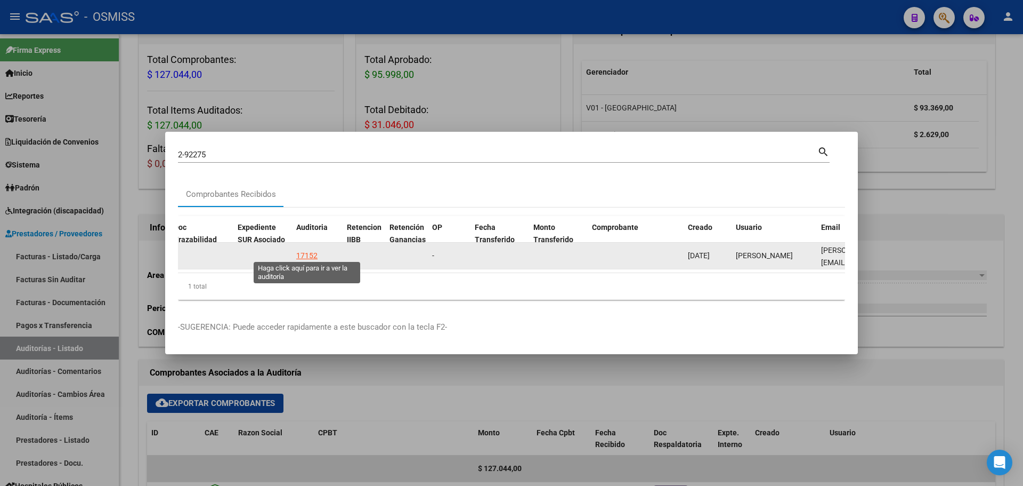
click at [302, 253] on div "17152" at bounding box center [306, 255] width 21 height 12
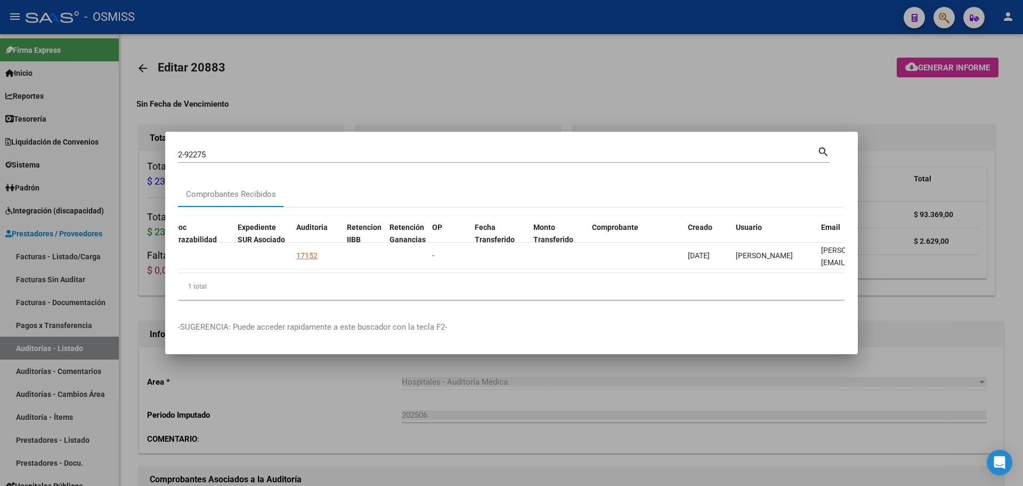
click at [317, 72] on div at bounding box center [511, 243] width 1023 height 486
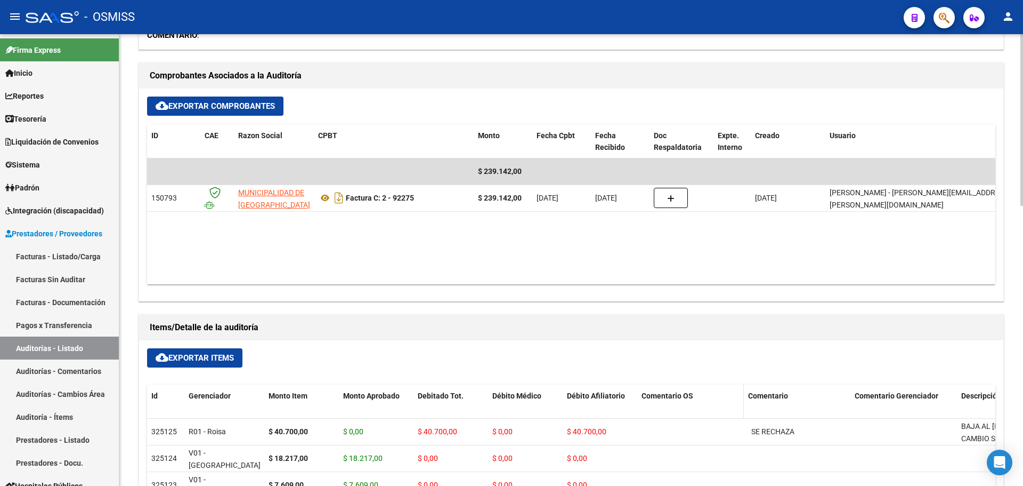
scroll to position [480, 0]
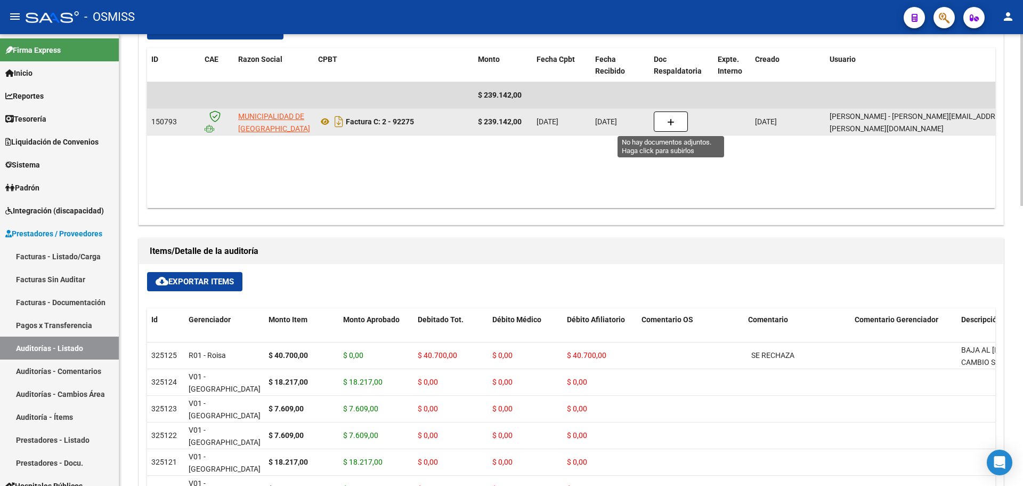
click at [665, 123] on button "button" at bounding box center [671, 121] width 34 height 20
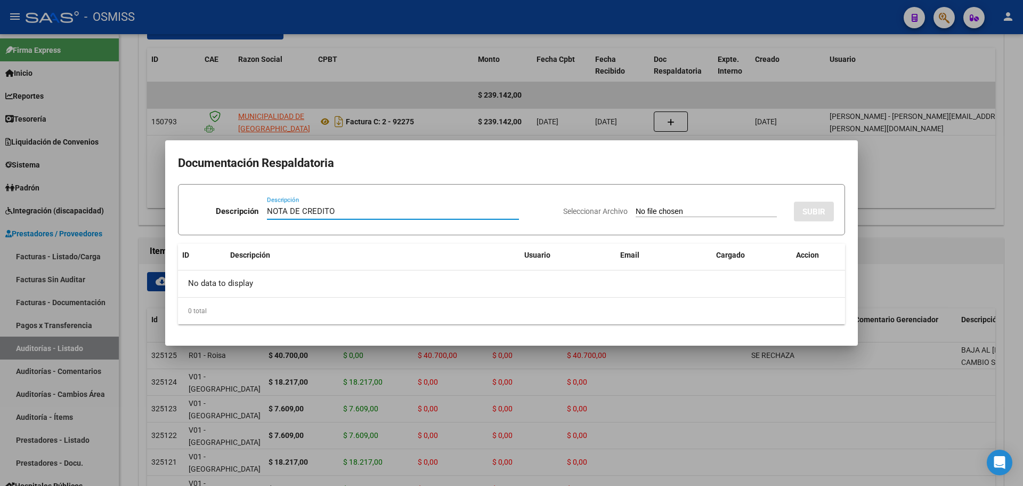
type input "NOTA DE CREDITO"
click at [664, 216] on input "Seleccionar Archivo" at bounding box center [706, 212] width 141 height 10
type input "C:\fakepath\NC. MUNICIPALIDAD DE SAN [PERSON_NAME] FC. 92275.pdf"
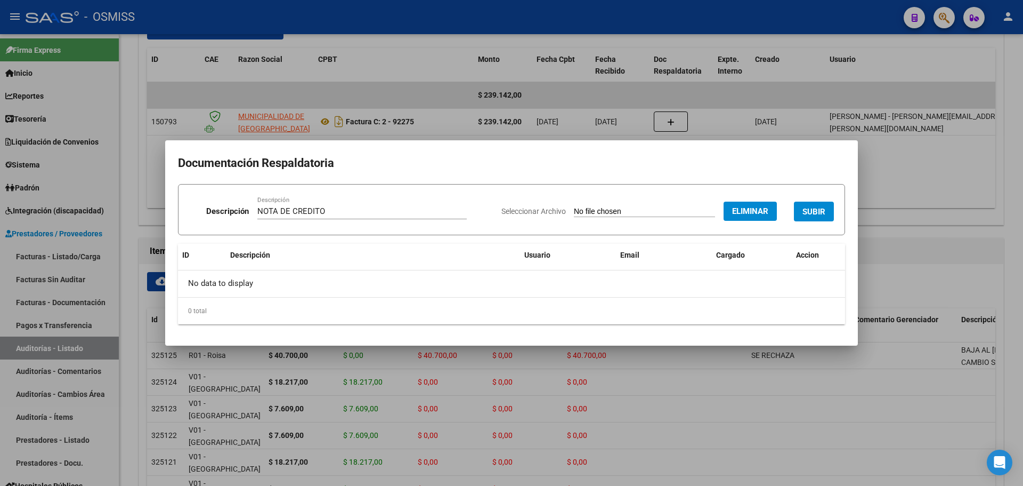
click at [828, 206] on button "SUBIR" at bounding box center [814, 211] width 40 height 20
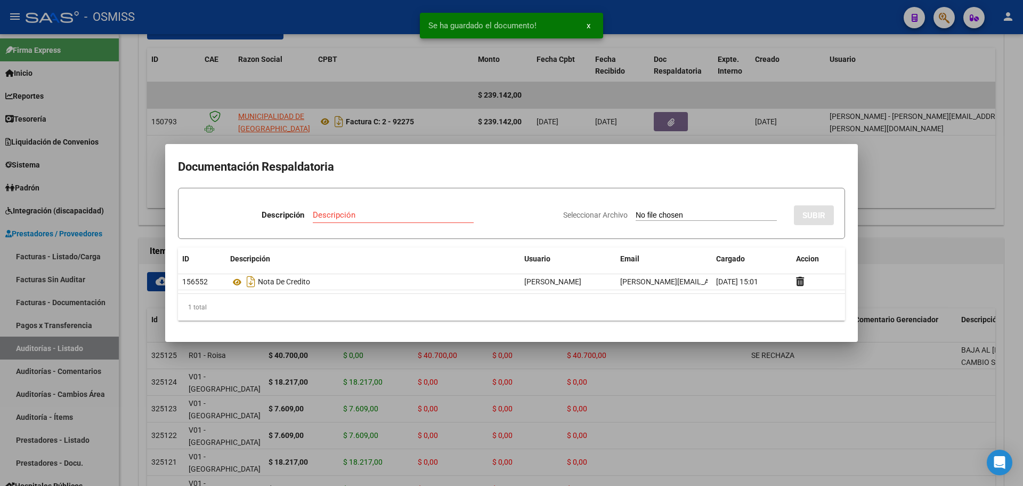
click at [172, 74] on div at bounding box center [511, 243] width 1023 height 486
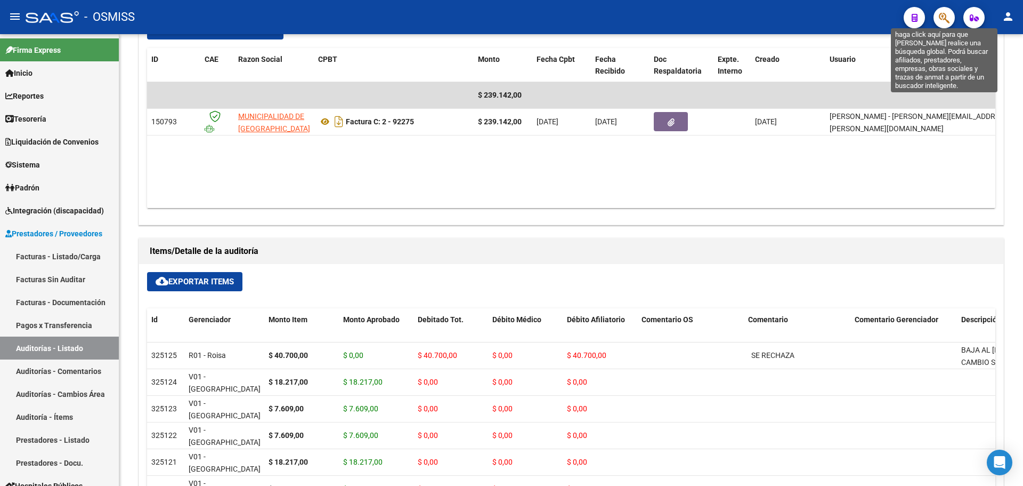
click at [943, 15] on icon "button" at bounding box center [944, 18] width 11 height 12
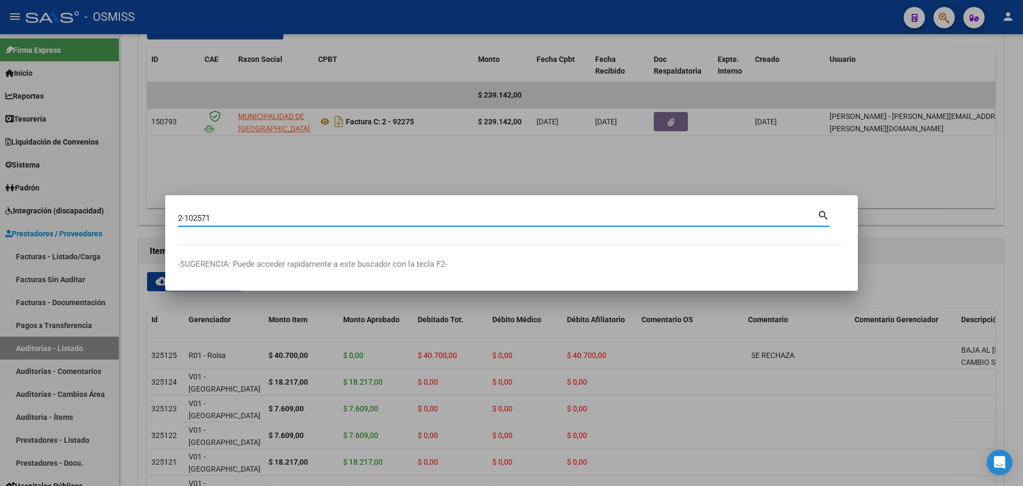
type input "2-102571"
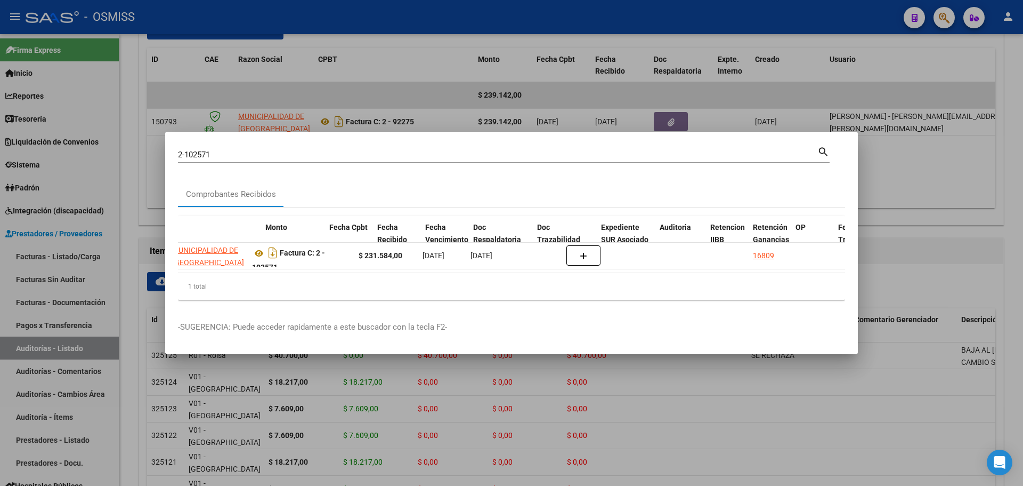
scroll to position [0, 358]
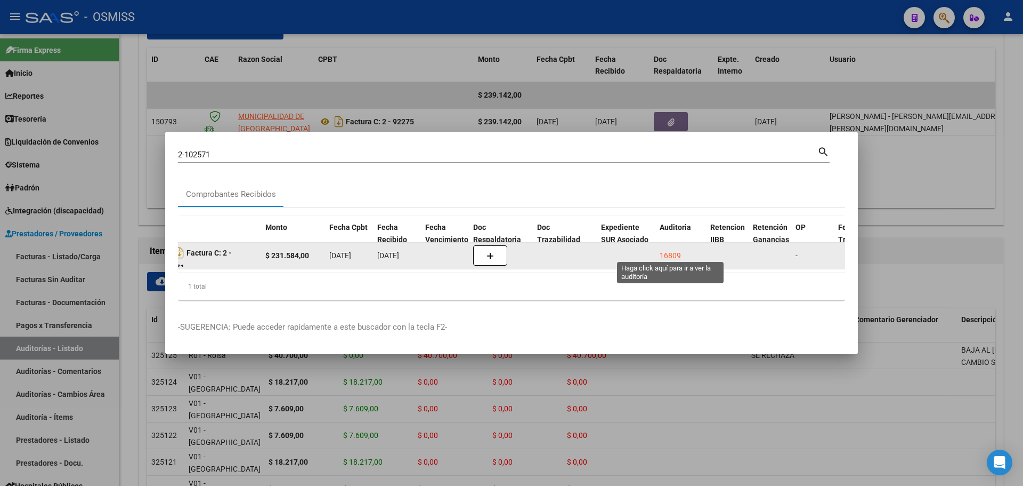
click at [668, 257] on div "16809" at bounding box center [670, 255] width 21 height 12
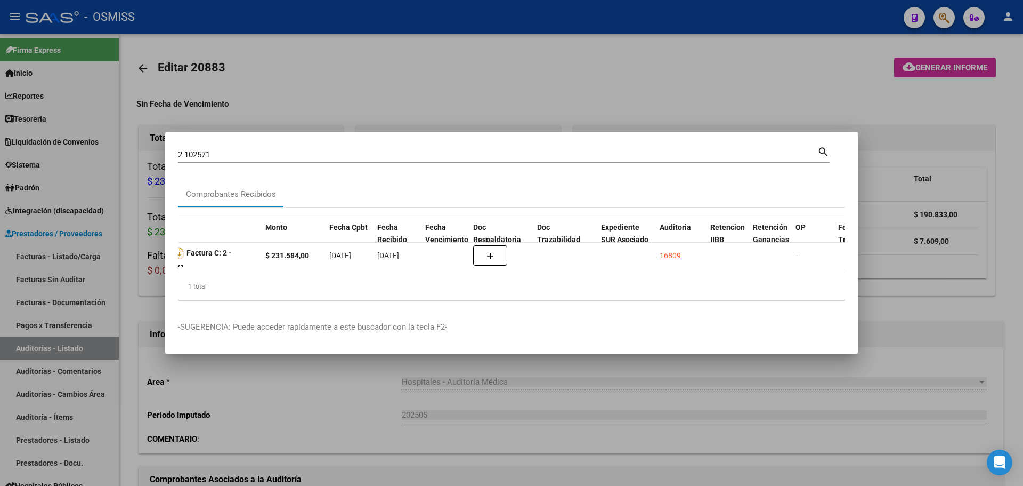
click at [499, 70] on div at bounding box center [511, 243] width 1023 height 486
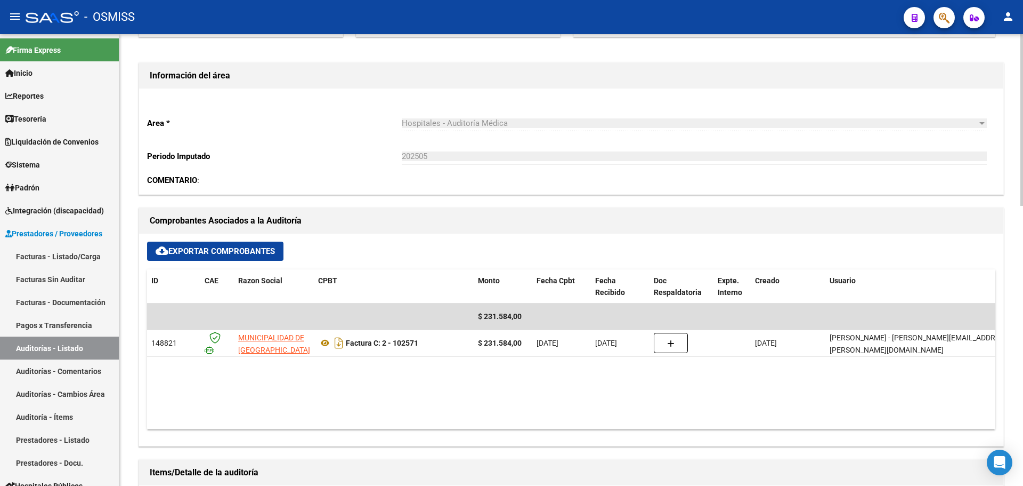
scroll to position [266, 0]
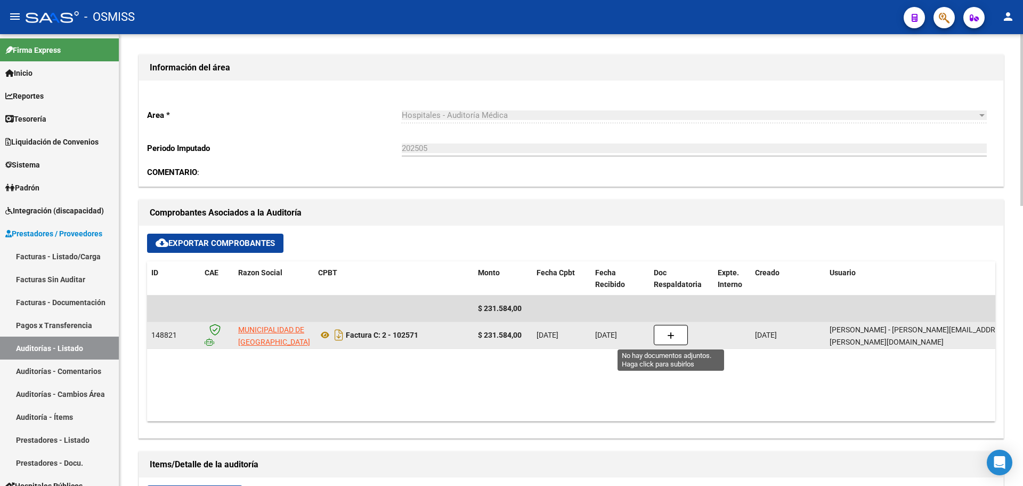
click at [661, 338] on button "button" at bounding box center [671, 335] width 34 height 20
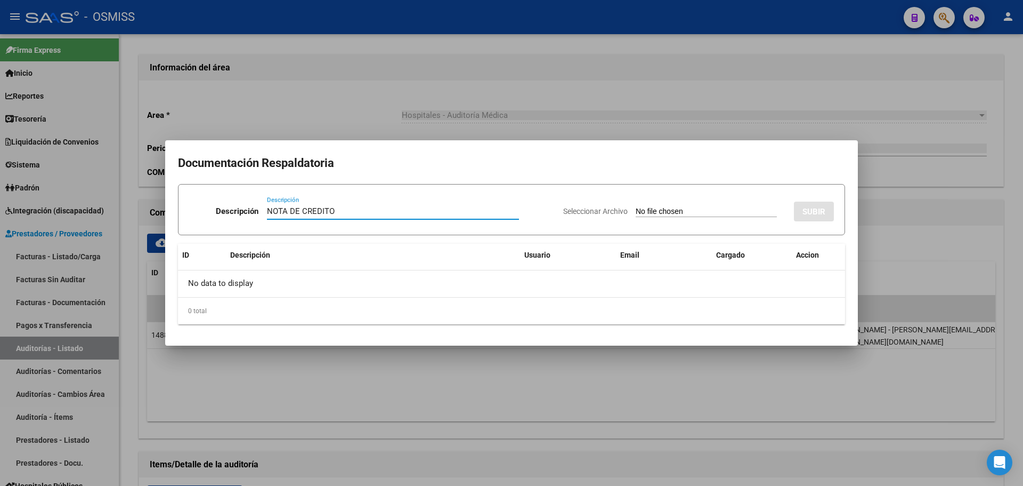
type input "NOTA DE CREDITO"
click at [657, 217] on input "Seleccionar Archivo" at bounding box center [706, 212] width 141 height 10
type input "C:\fakepath\NC. MUNICIPALIDAD DE SAN [PERSON_NAME] FC. 102571.pdf"
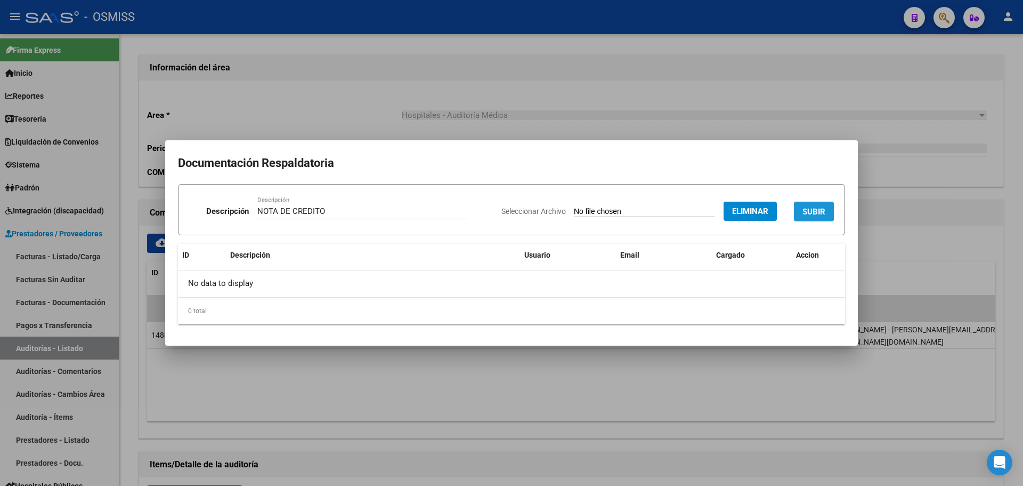
click at [818, 208] on span "SUBIR" at bounding box center [814, 212] width 23 height 10
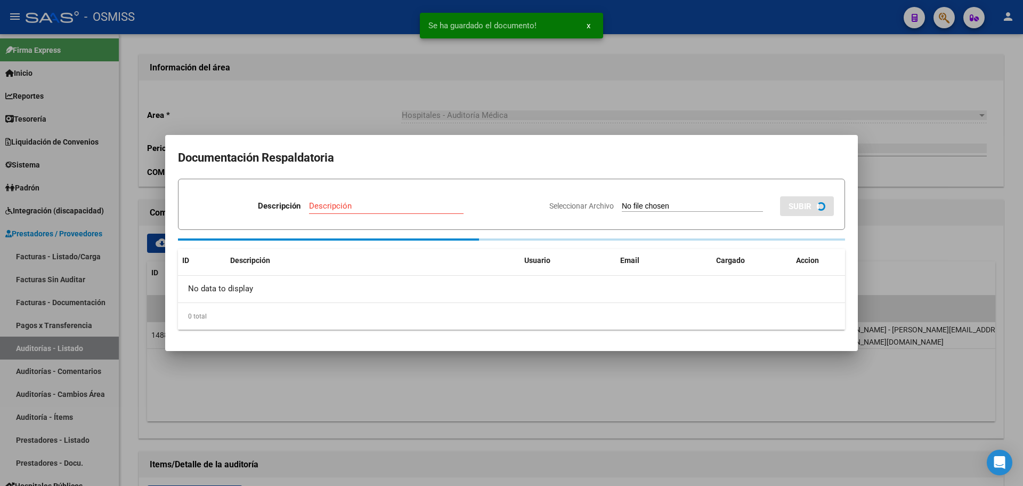
click at [242, 84] on div at bounding box center [511, 243] width 1023 height 486
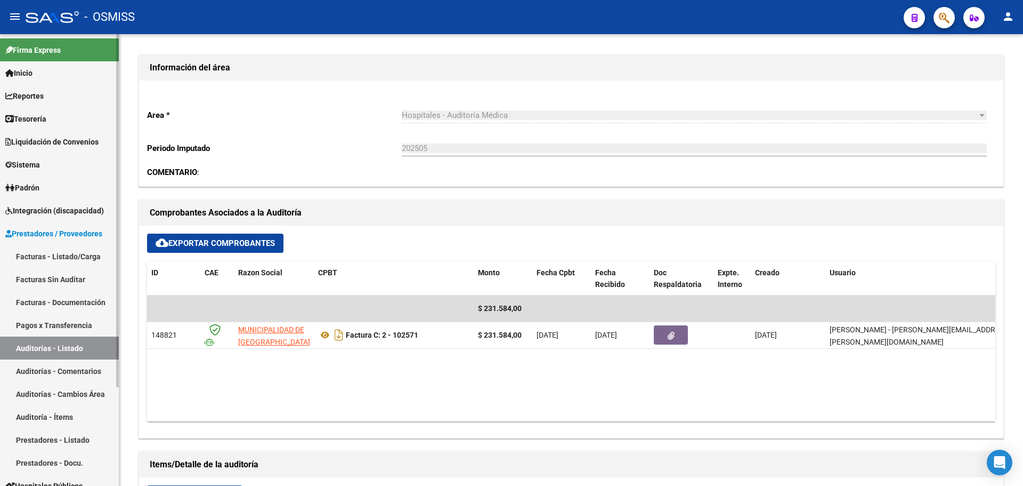
click at [68, 125] on link "Tesorería" at bounding box center [59, 118] width 119 height 23
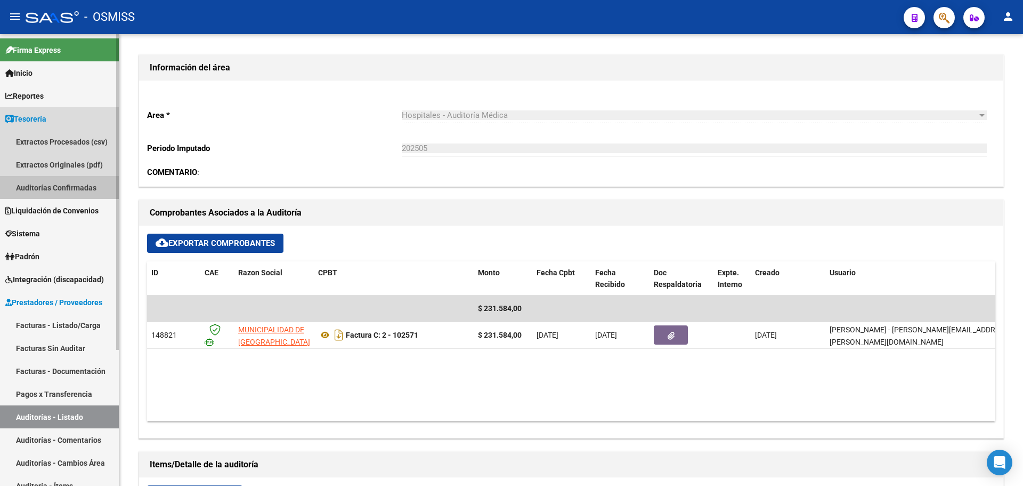
click at [81, 194] on link "Auditorías Confirmadas" at bounding box center [59, 187] width 119 height 23
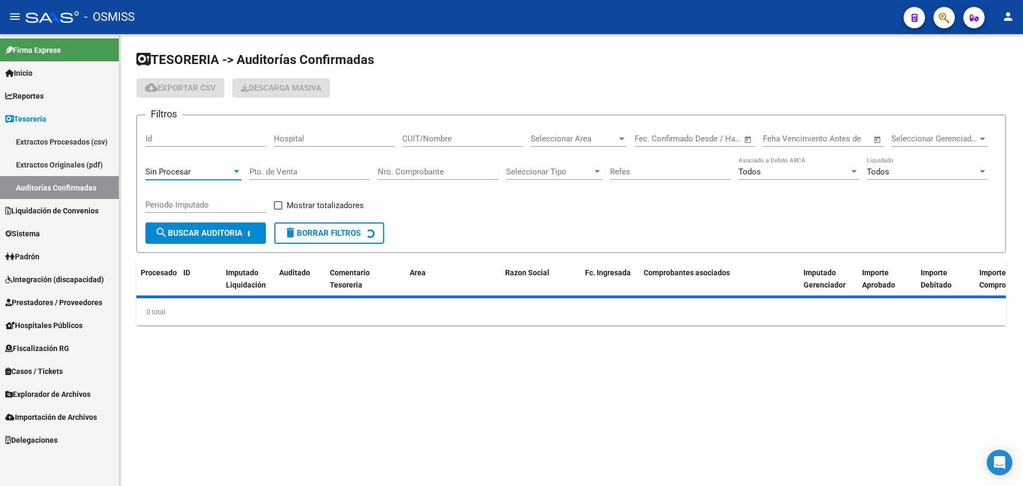
click at [169, 175] on span "Sin Procesar" at bounding box center [168, 172] width 45 height 10
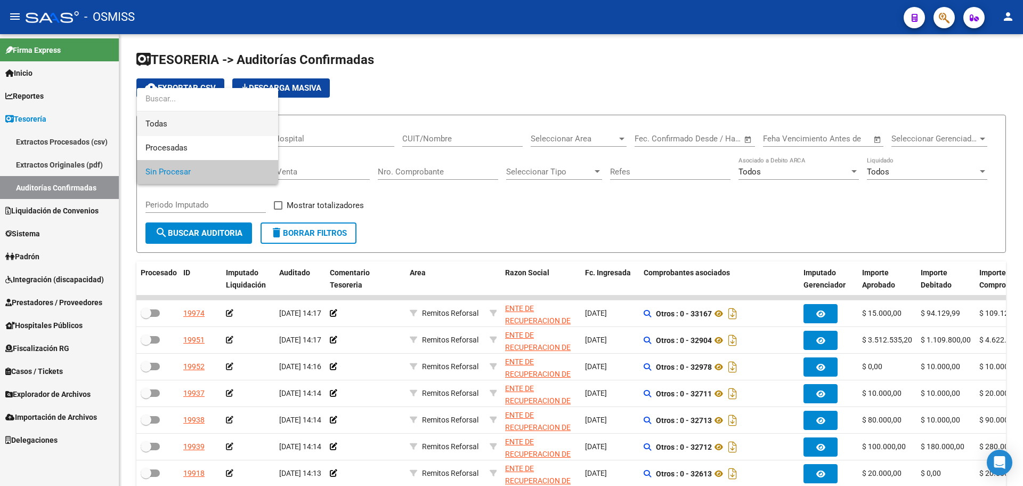
click at [183, 122] on span "Todas" at bounding box center [208, 124] width 124 height 24
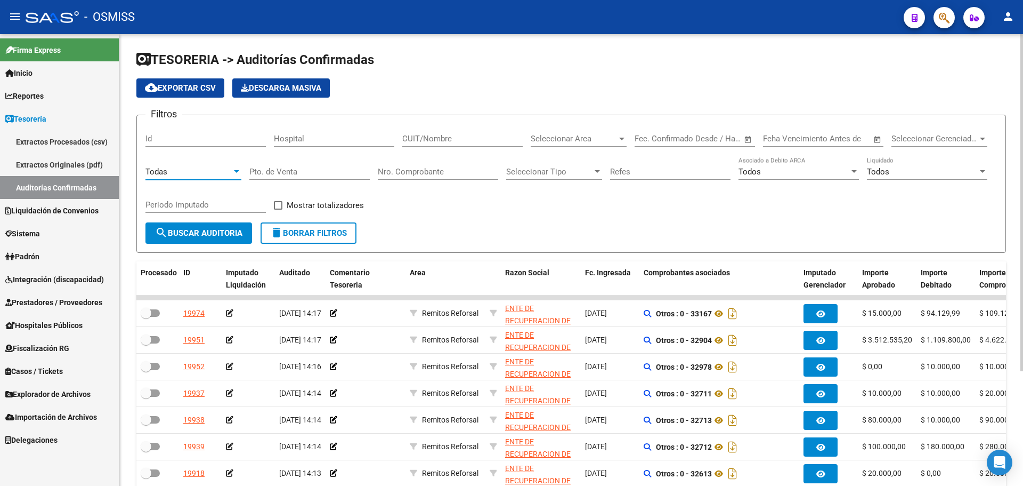
click at [408, 168] on input "Nro. Comprobante" at bounding box center [438, 172] width 120 height 10
type input "16153"
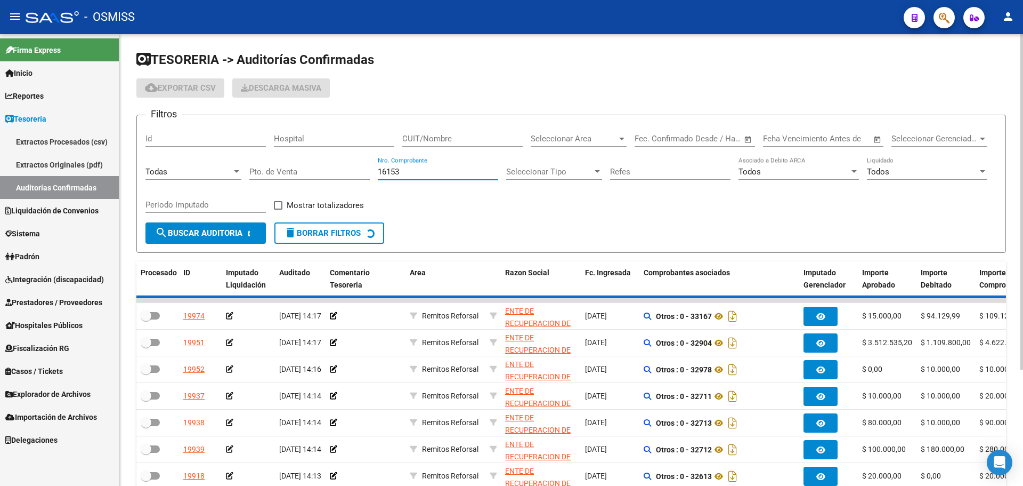
checkbox input "true"
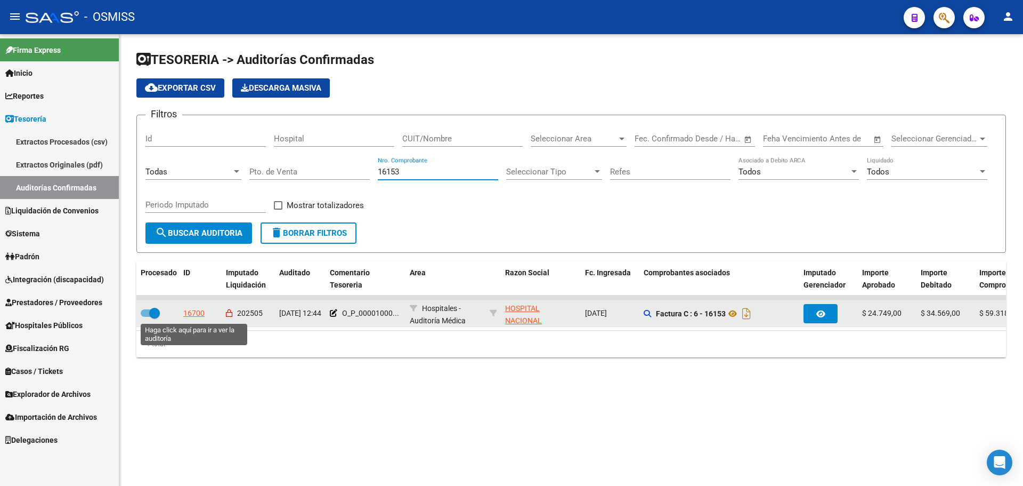
type input "16153"
click at [203, 309] on div "16700" at bounding box center [193, 313] width 21 height 12
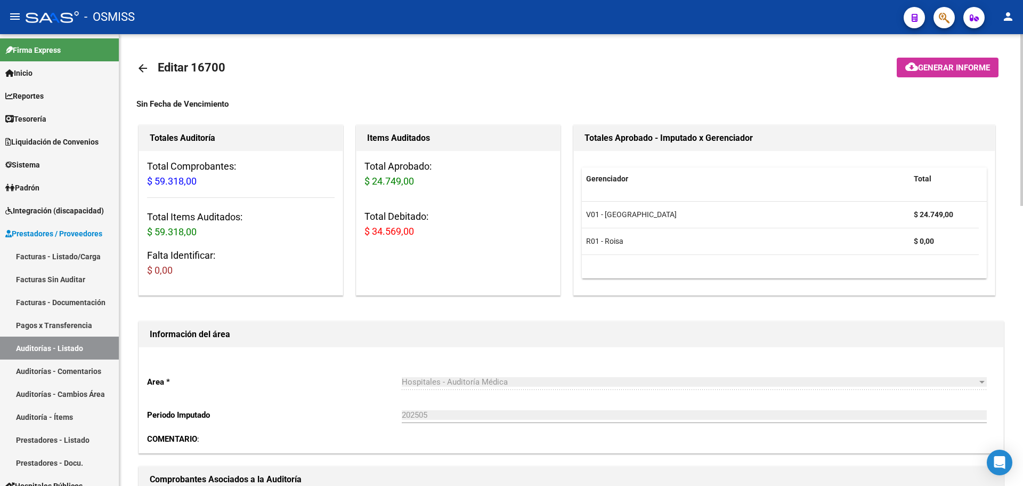
scroll to position [373, 0]
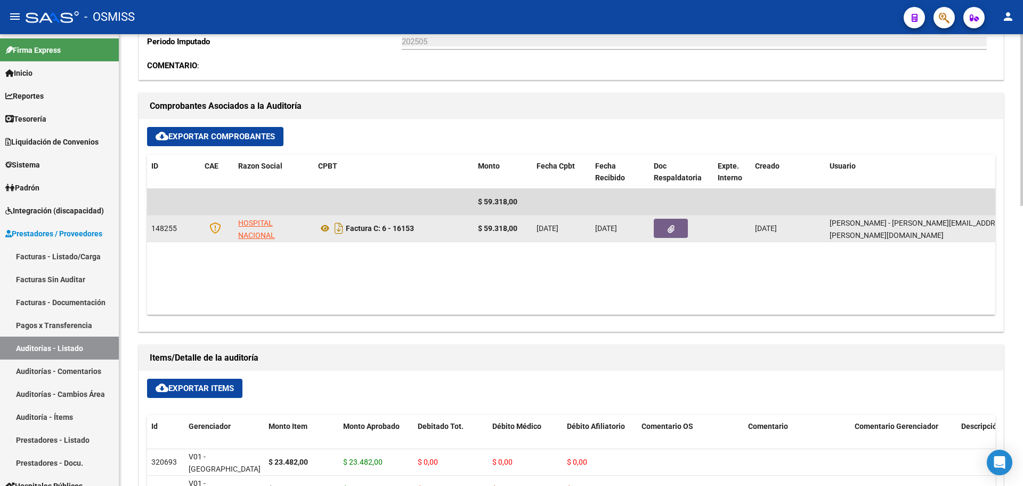
click at [660, 232] on button "button" at bounding box center [671, 228] width 34 height 19
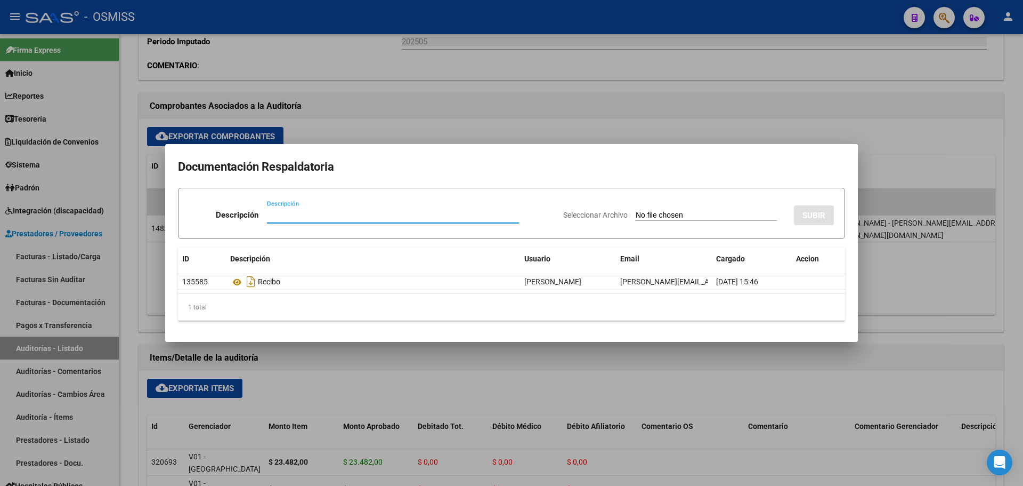
click at [380, 106] on div at bounding box center [511, 243] width 1023 height 486
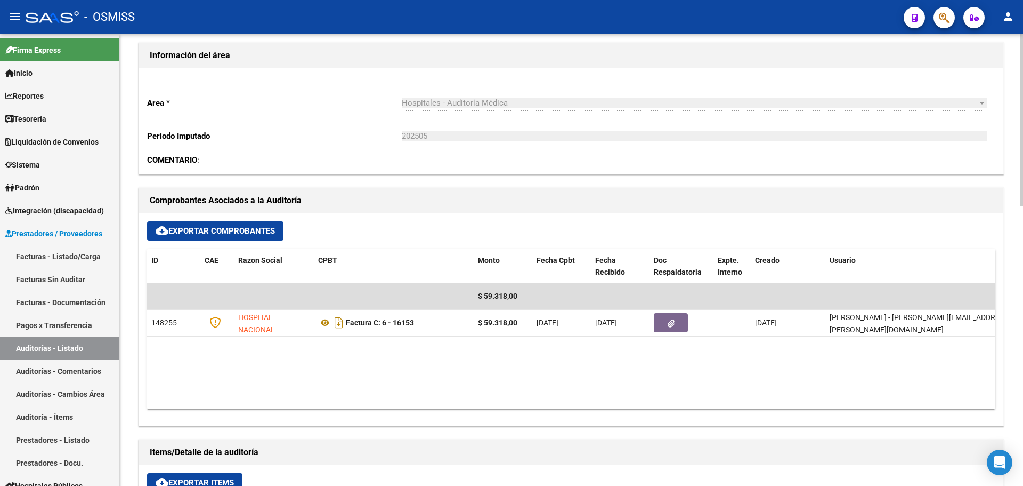
scroll to position [480, 0]
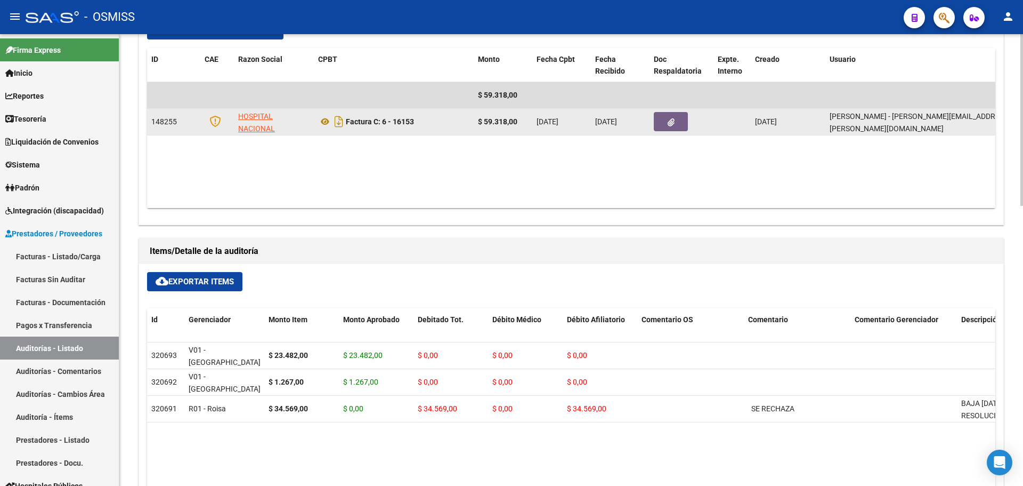
click at [674, 119] on icon "button" at bounding box center [671, 122] width 7 height 8
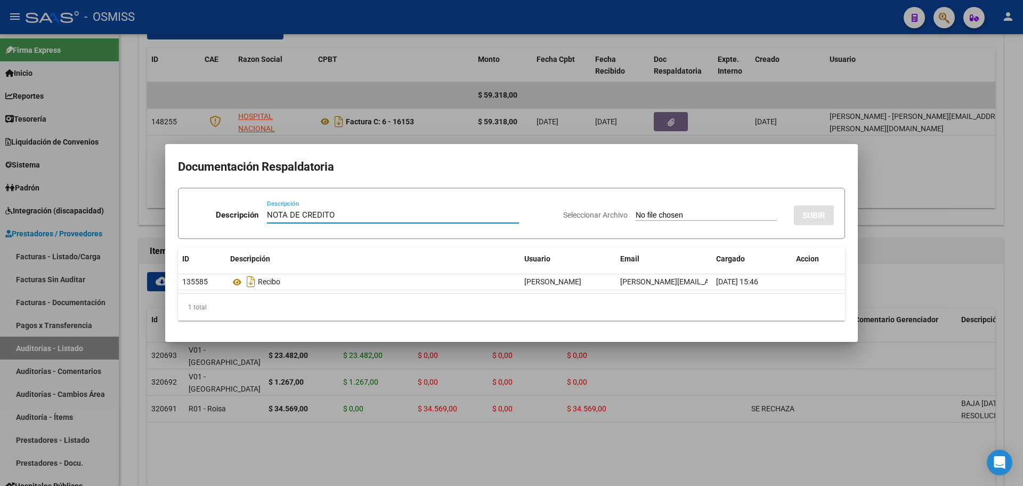
type input "NOTA DE CREDITO"
click at [634, 222] on div "Seleccionar Archivo SUBIR" at bounding box center [698, 213] width 271 height 33
click at [641, 205] on div "Seleccionar Archivo SUBIR" at bounding box center [698, 213] width 271 height 33
click at [643, 217] on input "Seleccionar Archivo" at bounding box center [706, 216] width 141 height 10
type input "C:\fakepath\NC. HOSPITAL POSADAS FC. 16153.pdf"
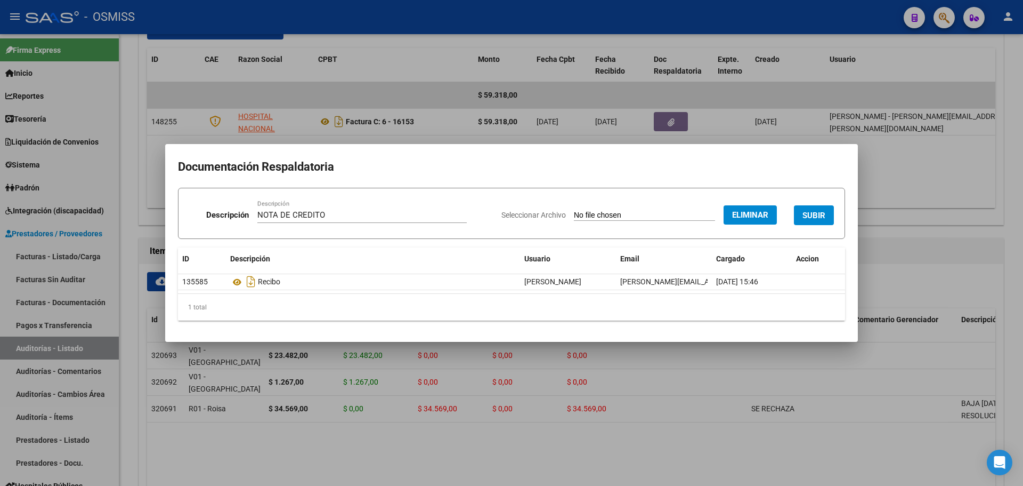
click at [805, 218] on span "SUBIR" at bounding box center [814, 216] width 23 height 10
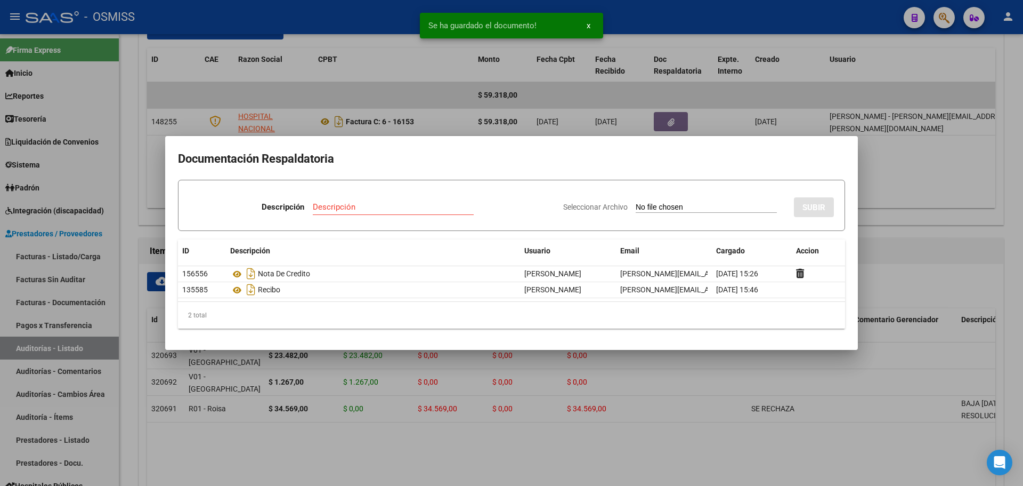
click at [272, 91] on div at bounding box center [511, 243] width 1023 height 486
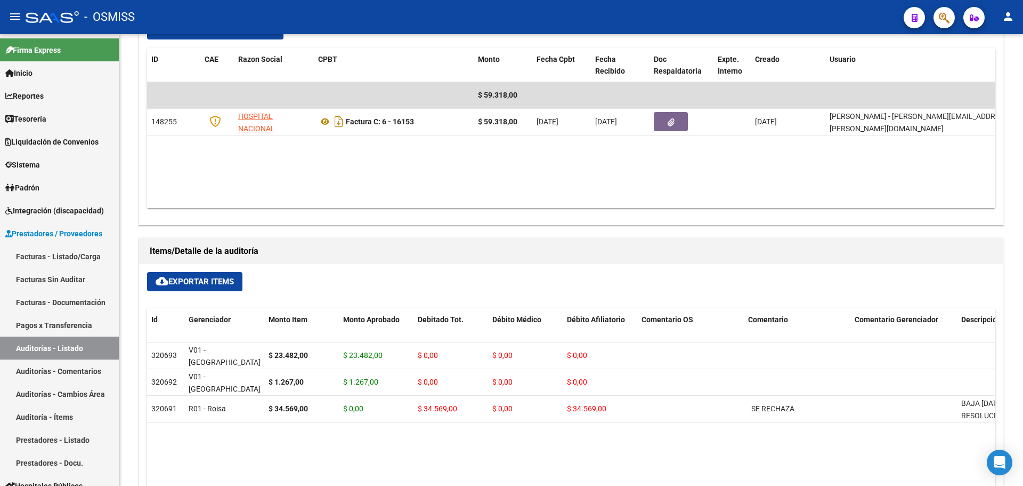
click at [944, 14] on icon "button" at bounding box center [944, 18] width 11 height 12
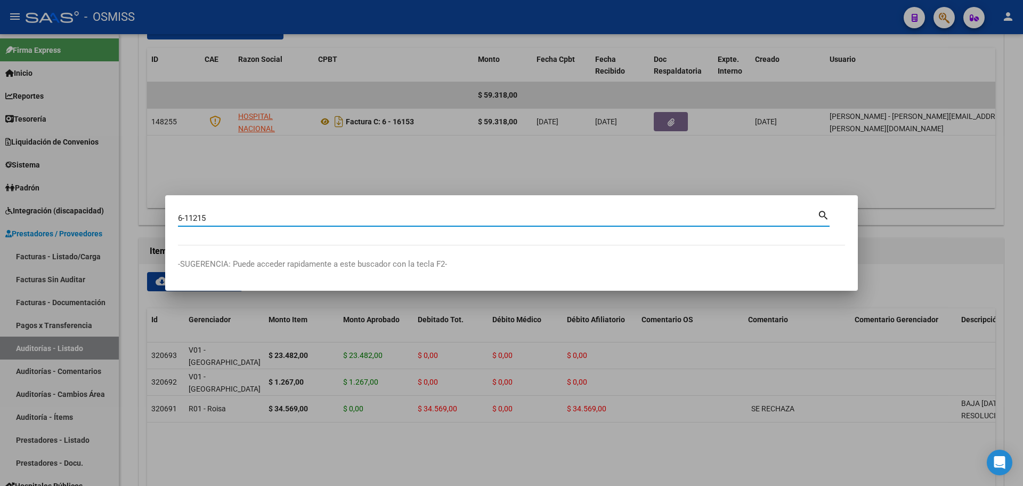
type input "6-11215"
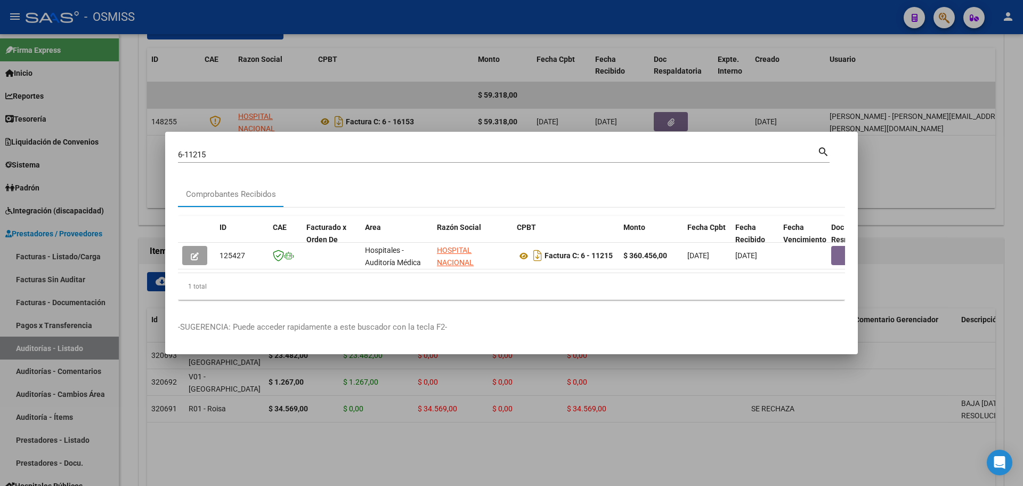
drag, startPoint x: 264, startPoint y: 268, endPoint x: 393, endPoint y: 272, distance: 129.0
click at [393, 272] on datatable-body "125427 Hospitales - Auditoría Médica HOSPITAL NACIONAL PROFESOR [PERSON_NAME] 3…" at bounding box center [511, 258] width 667 height 30
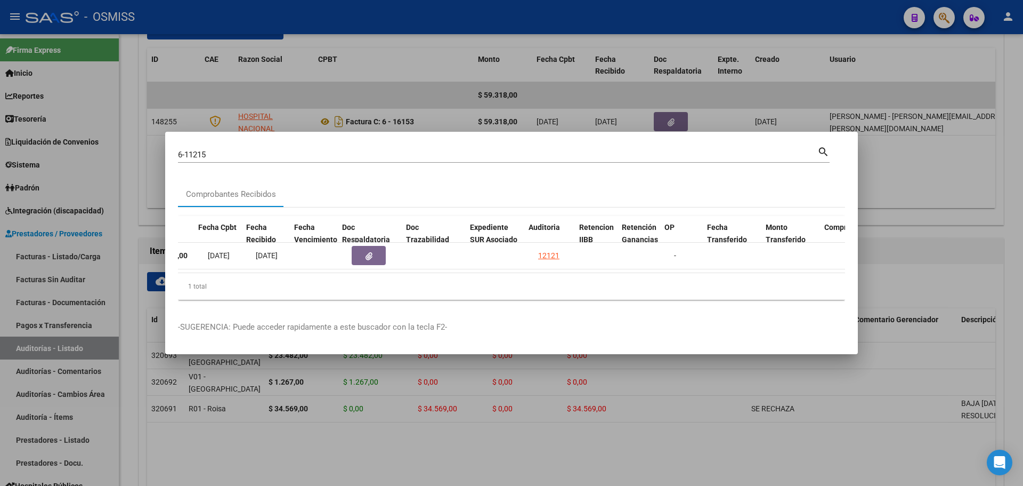
scroll to position [0, 489]
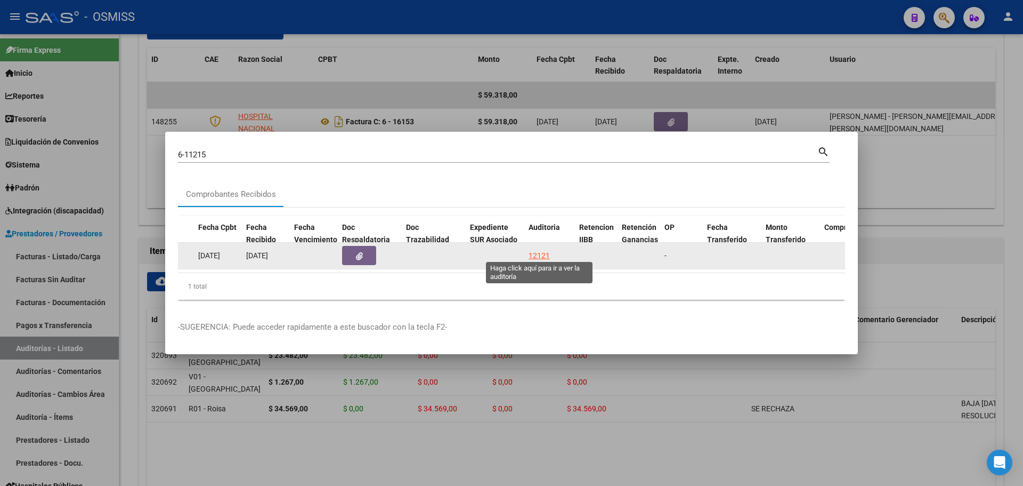
click at [535, 255] on div "12121" at bounding box center [539, 255] width 21 height 12
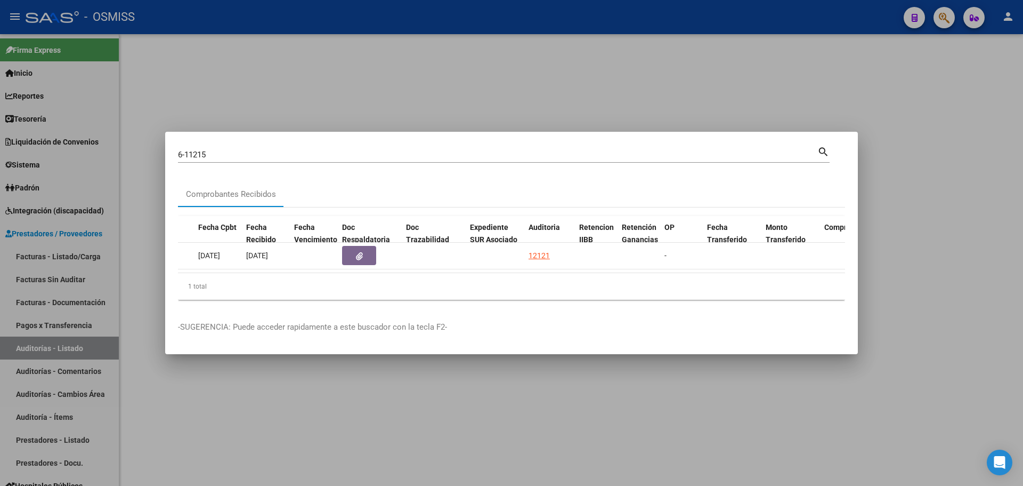
click at [278, 50] on div at bounding box center [511, 243] width 1023 height 486
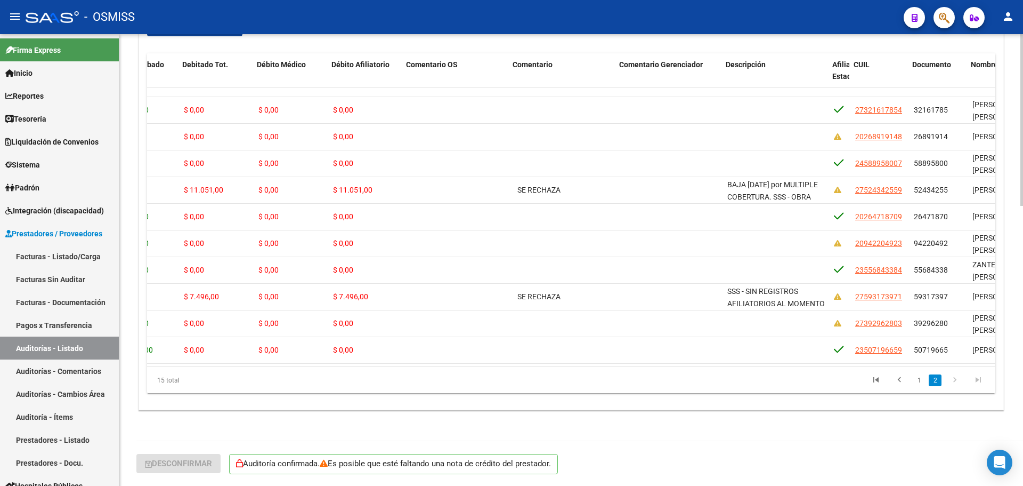
scroll to position [132, 236]
drag, startPoint x: 463, startPoint y: 370, endPoint x: 538, endPoint y: 373, distance: 75.7
click at [538, 373] on div "15 total 1 2" at bounding box center [571, 380] width 849 height 27
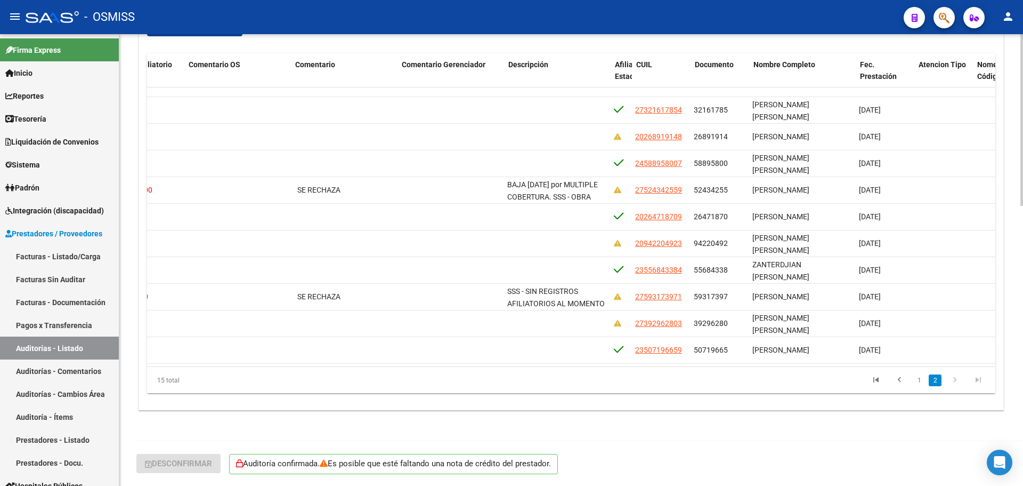
scroll to position [132, 455]
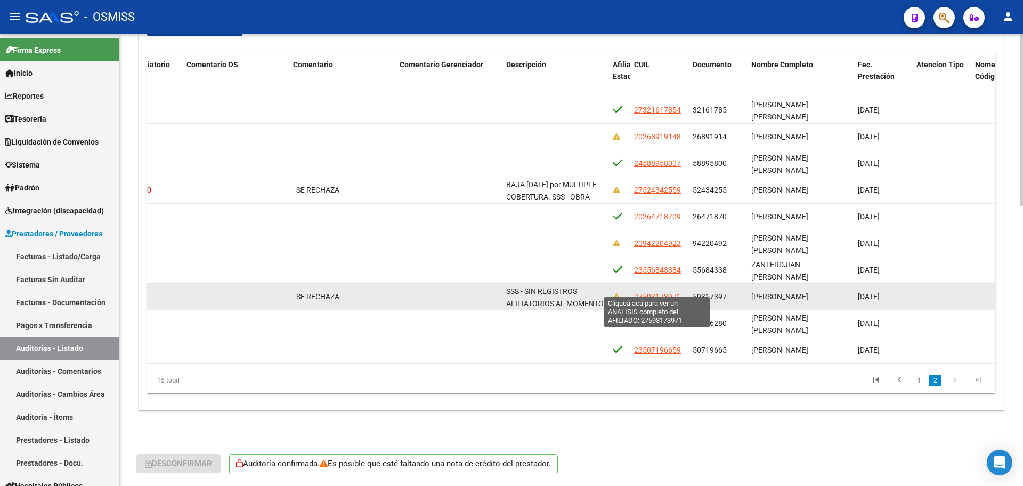
click at [669, 292] on span "27593173971" at bounding box center [657, 296] width 47 height 9
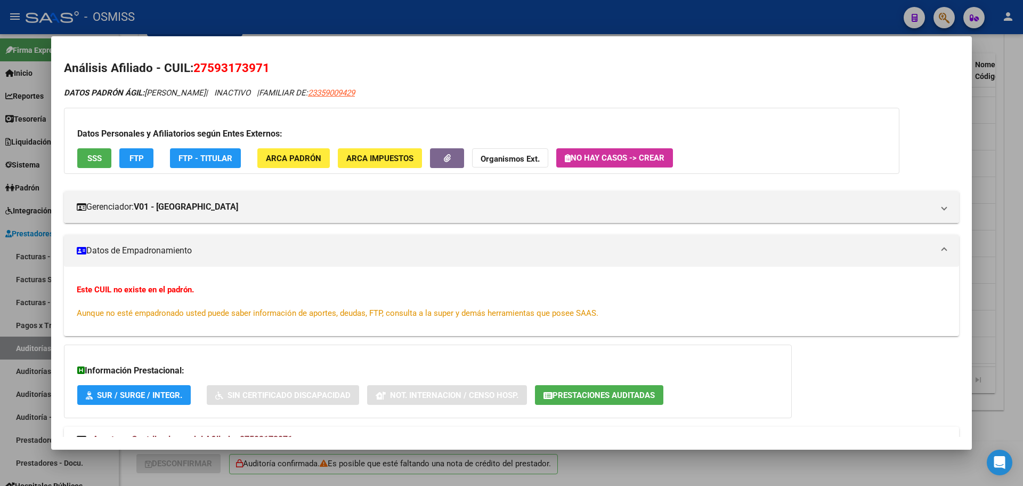
click at [600, 390] on span "Prestaciones Auditadas" at bounding box center [604, 395] width 102 height 10
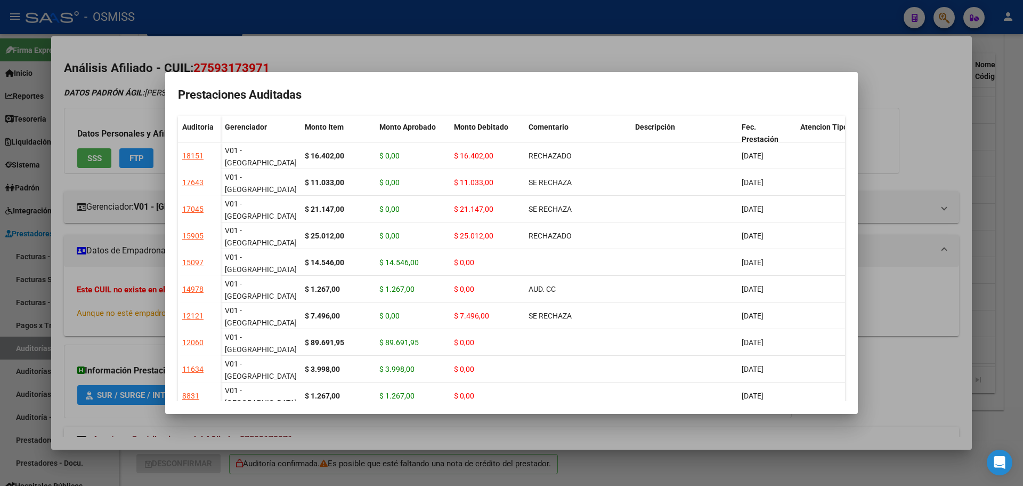
click at [947, 208] on div at bounding box center [511, 243] width 1023 height 486
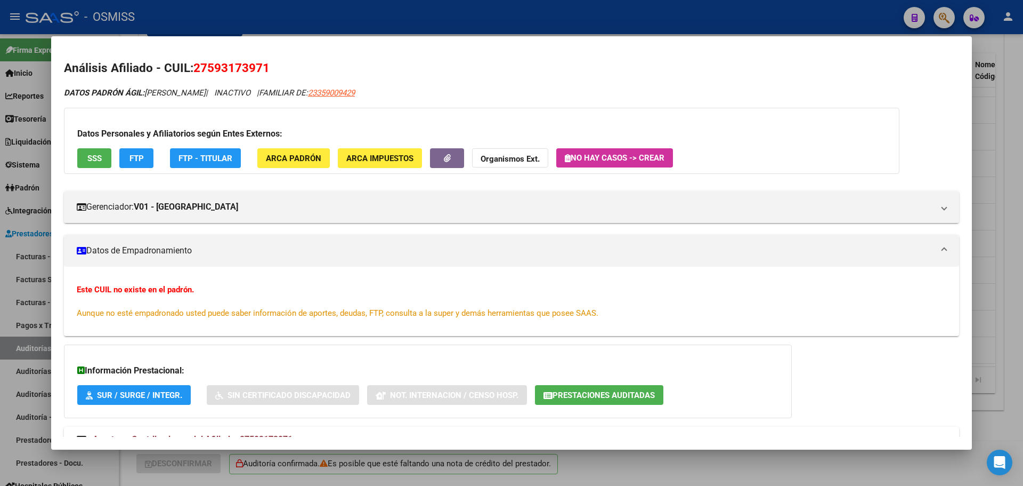
click at [1003, 192] on div at bounding box center [511, 243] width 1023 height 486
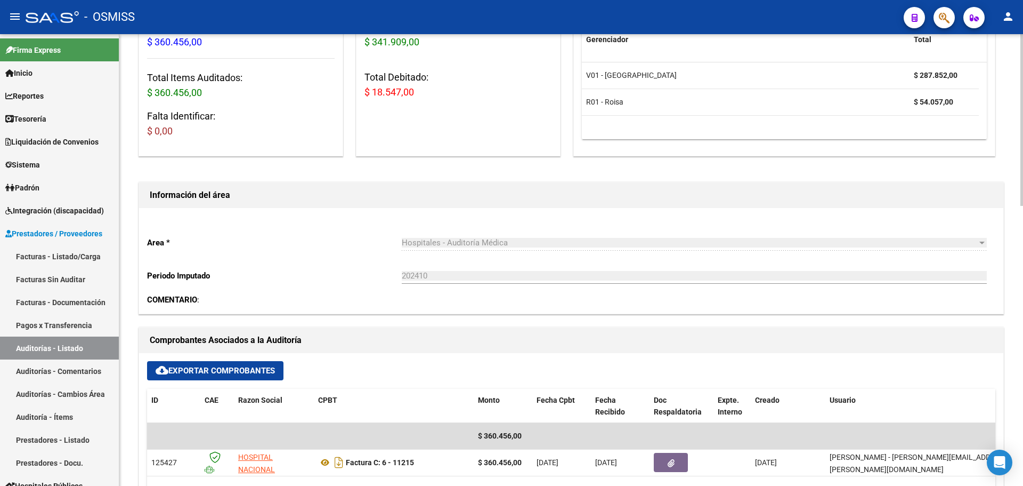
scroll to position [0, 0]
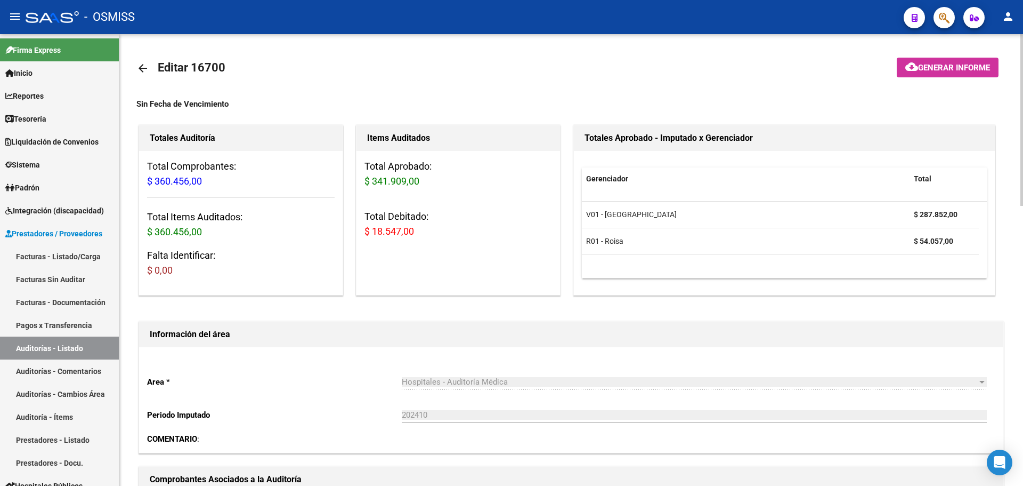
click at [906, 73] on mat-icon "cloud_download" at bounding box center [912, 66] width 13 height 13
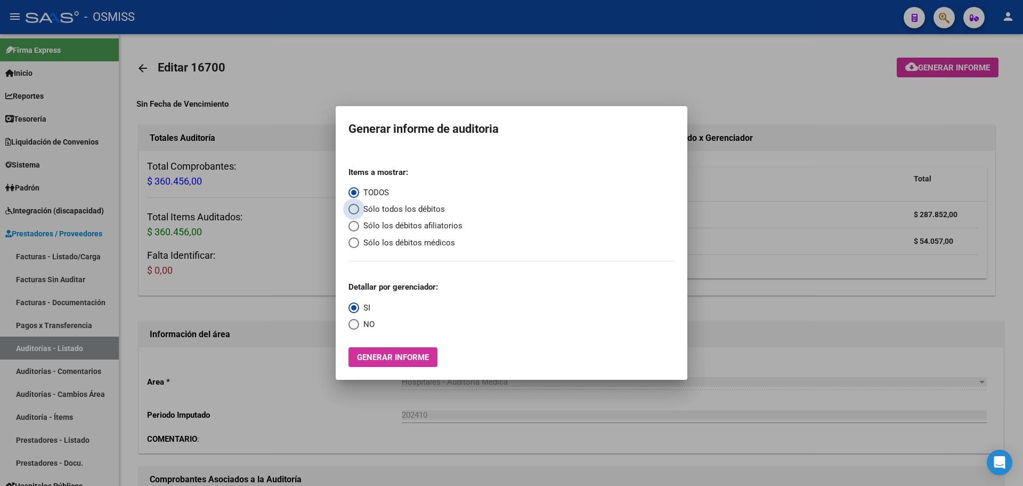
click at [367, 214] on span "Sólo todos los débitos" at bounding box center [402, 209] width 86 height 12
click at [359, 214] on input "Sólo todos los débitos" at bounding box center [354, 209] width 11 height 11
radio input "true"
click at [358, 323] on span "Select an option" at bounding box center [354, 324] width 11 height 11
click at [358, 323] on input "NO" at bounding box center [354, 324] width 11 height 11
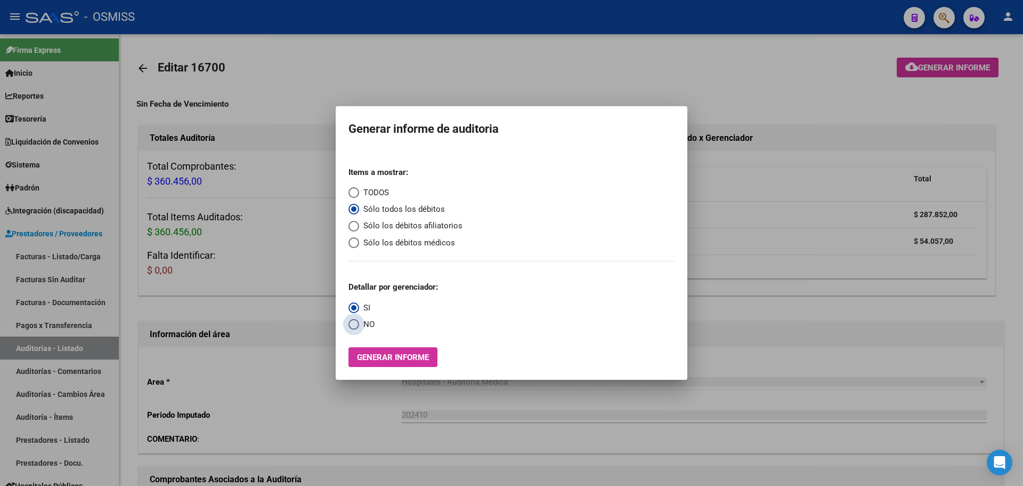
radio input "true"
click at [361, 303] on span "SI" at bounding box center [364, 308] width 11 height 12
click at [359, 303] on input "SI" at bounding box center [354, 307] width 11 height 11
radio input "true"
click at [372, 352] on span "Generar informe" at bounding box center [393, 357] width 72 height 10
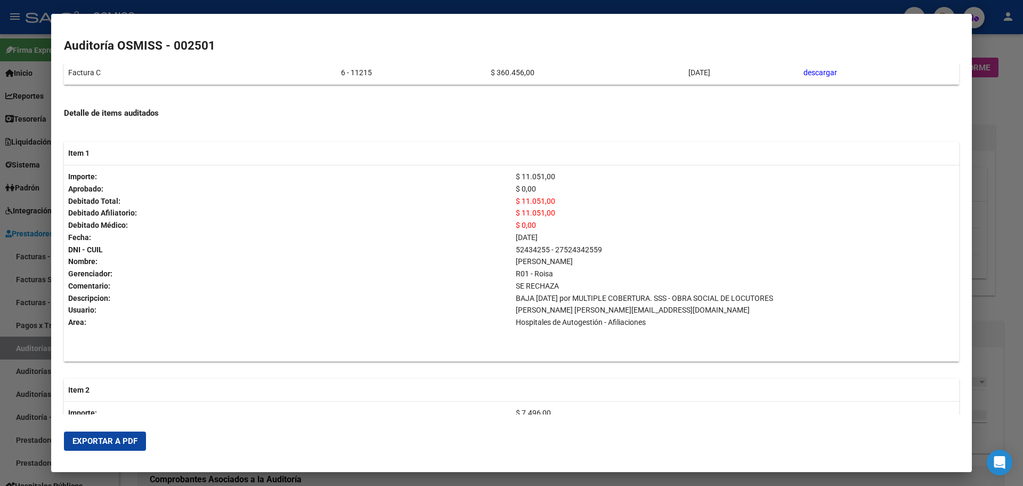
scroll to position [468, 0]
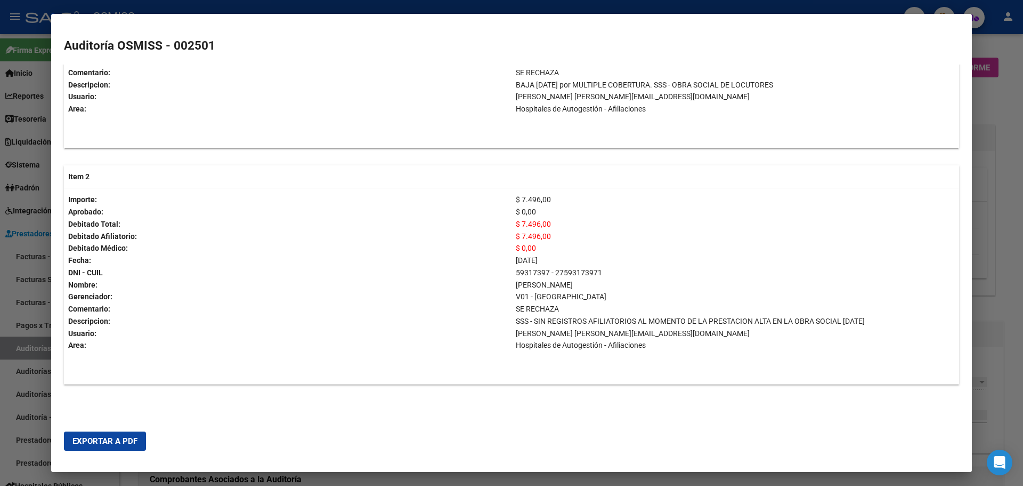
click at [123, 443] on span "Exportar a PDF" at bounding box center [104, 441] width 65 height 10
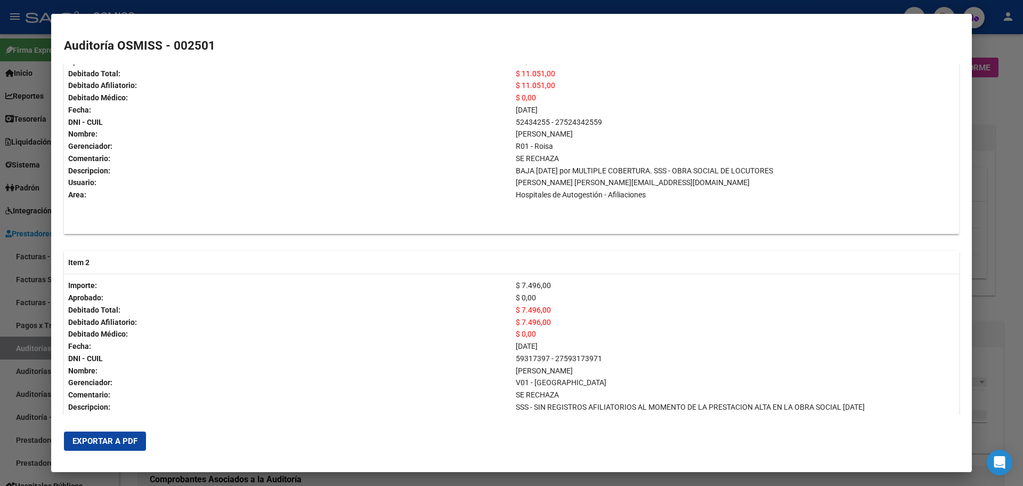
scroll to position [308, 0]
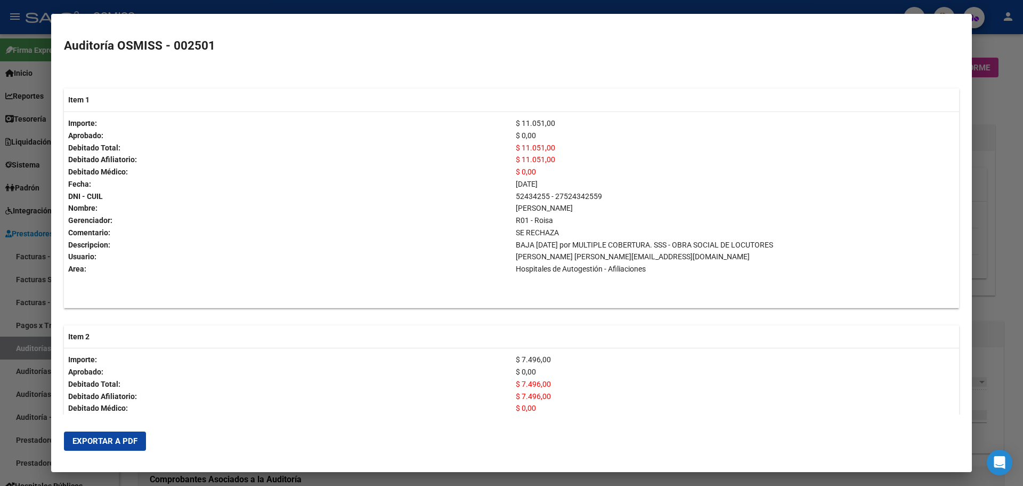
click at [993, 221] on div at bounding box center [511, 243] width 1023 height 486
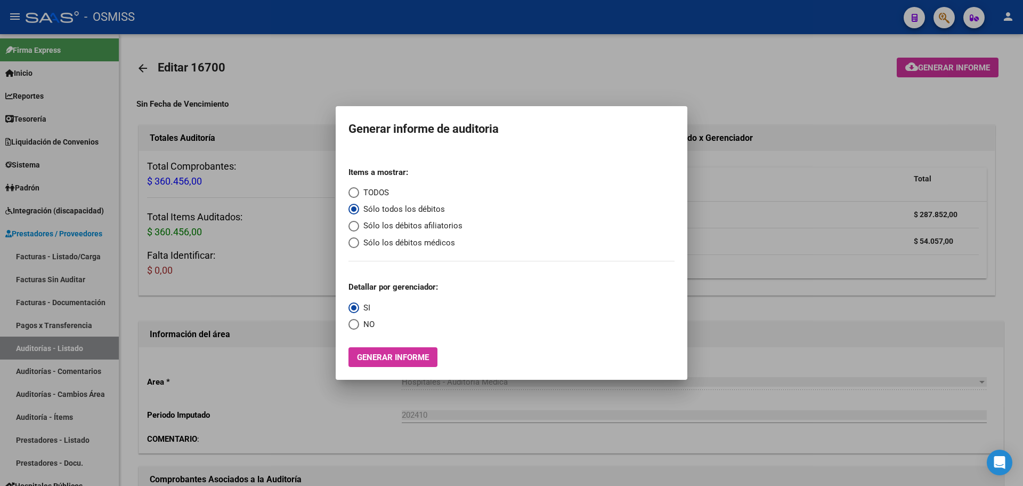
click at [767, 297] on div at bounding box center [511, 243] width 1023 height 486
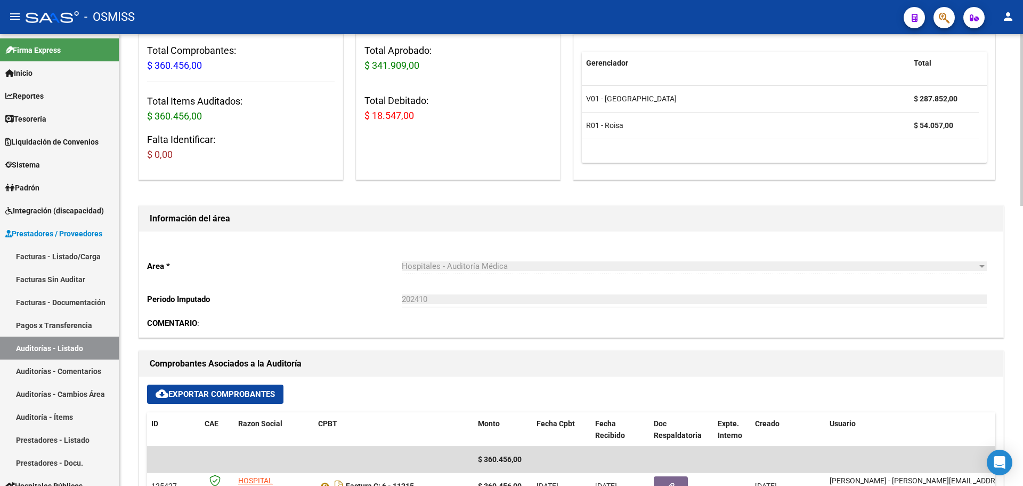
scroll to position [320, 0]
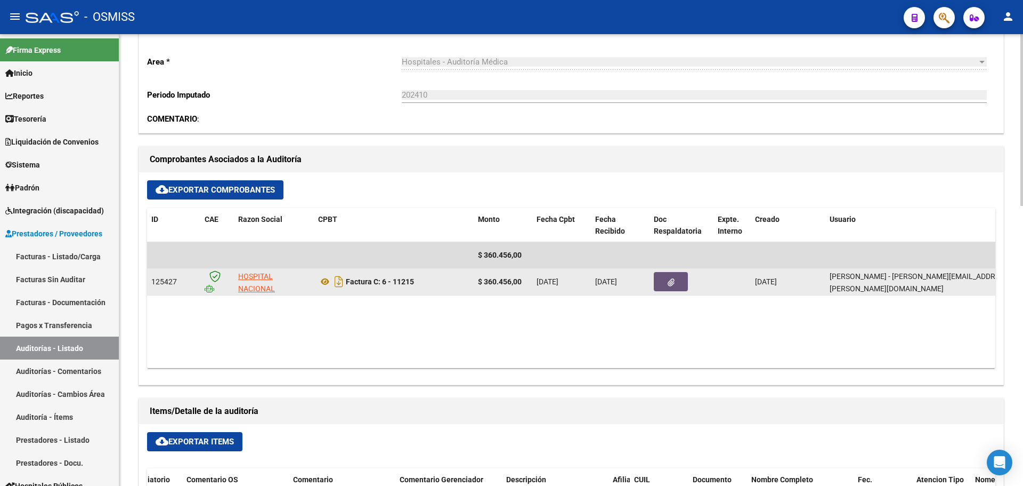
click at [673, 279] on icon "button" at bounding box center [671, 282] width 7 height 8
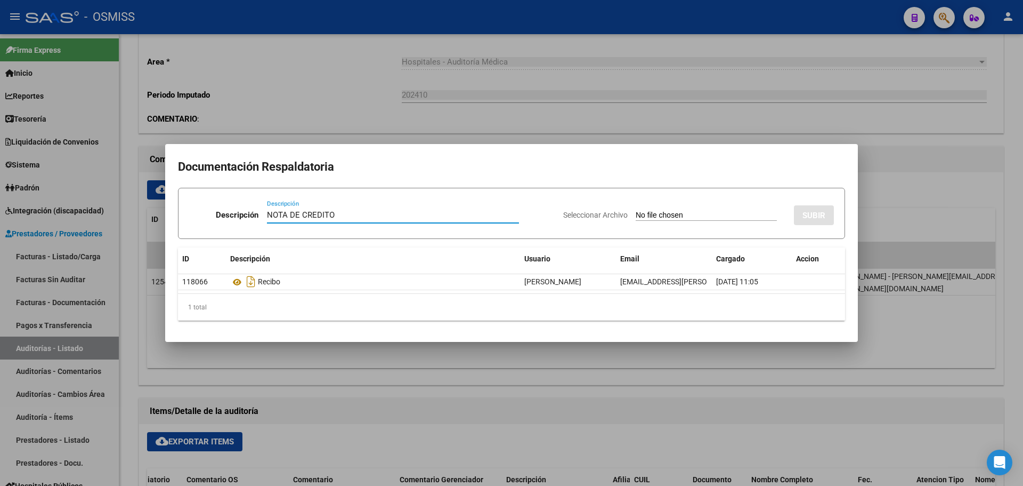
type input "NOTA DE CREDITO"
click at [670, 221] on div "Seleccionar Archivo SUBIR" at bounding box center [698, 213] width 271 height 33
click at [636, 214] on input "Seleccionar Archivo" at bounding box center [706, 216] width 141 height 10
type input "C:\fakepath\NC. HOSPITAL POSADAS FC. 11215.pdf"
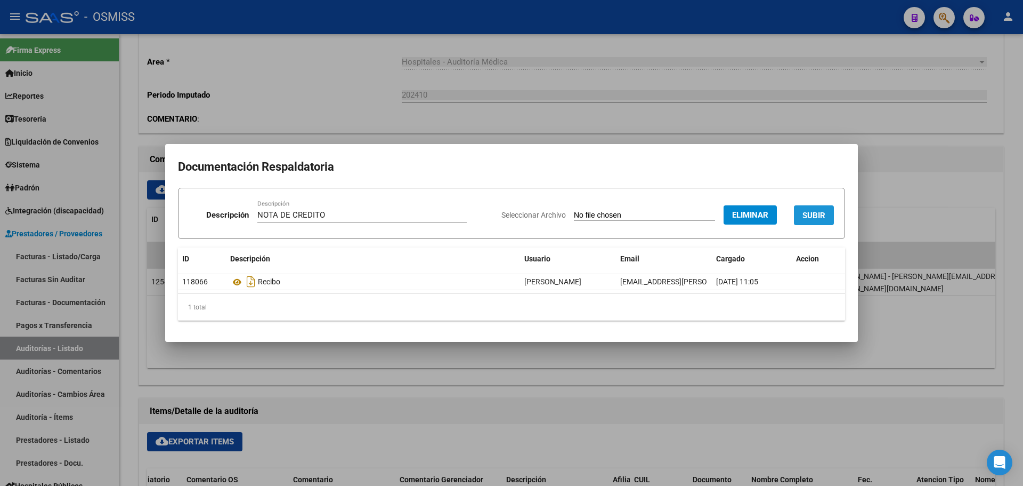
click at [821, 212] on span "SUBIR" at bounding box center [814, 216] width 23 height 10
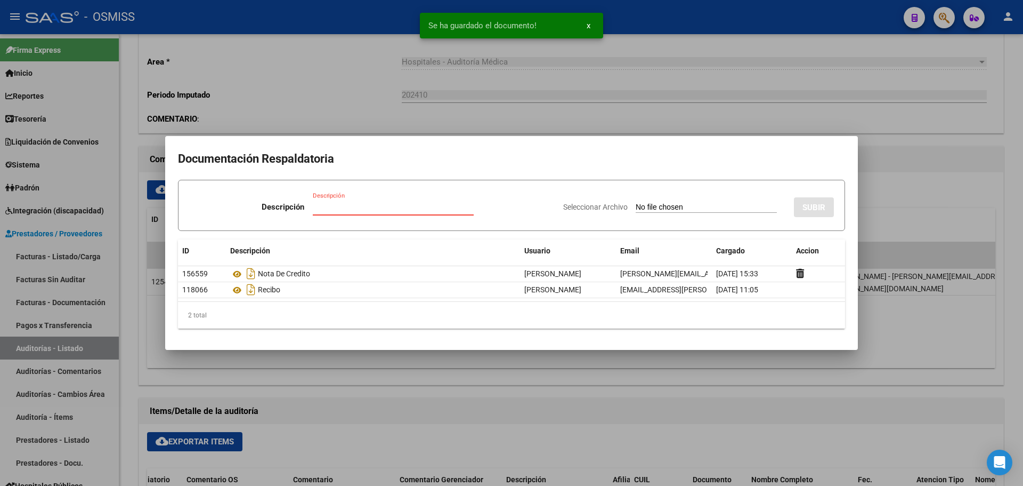
click at [386, 208] on input "Descripción" at bounding box center [393, 207] width 161 height 10
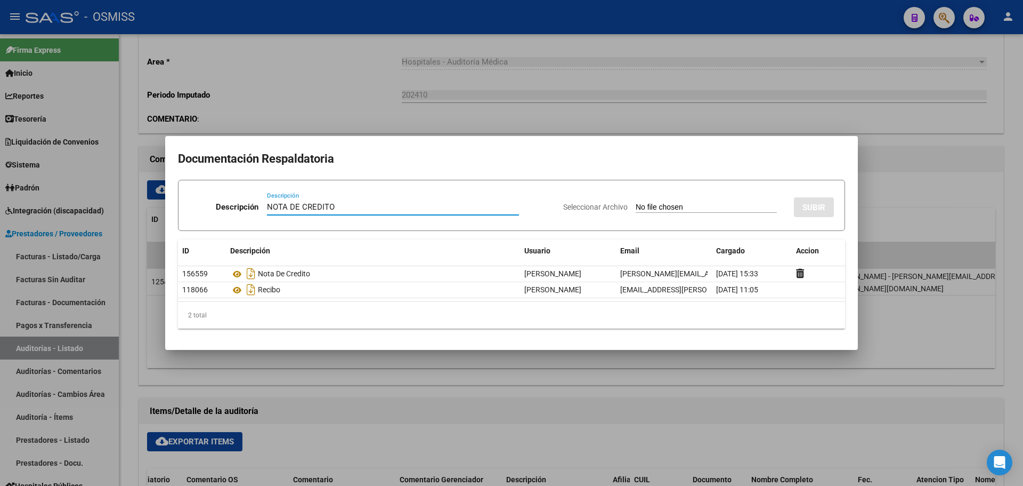
type input "NOTA DE CREDITO"
click at [640, 206] on input "Seleccionar Archivo" at bounding box center [706, 208] width 141 height 10
type input "C:\fakepath\NC. HOSPITAL POSADAS FC. 11215 2.pdf"
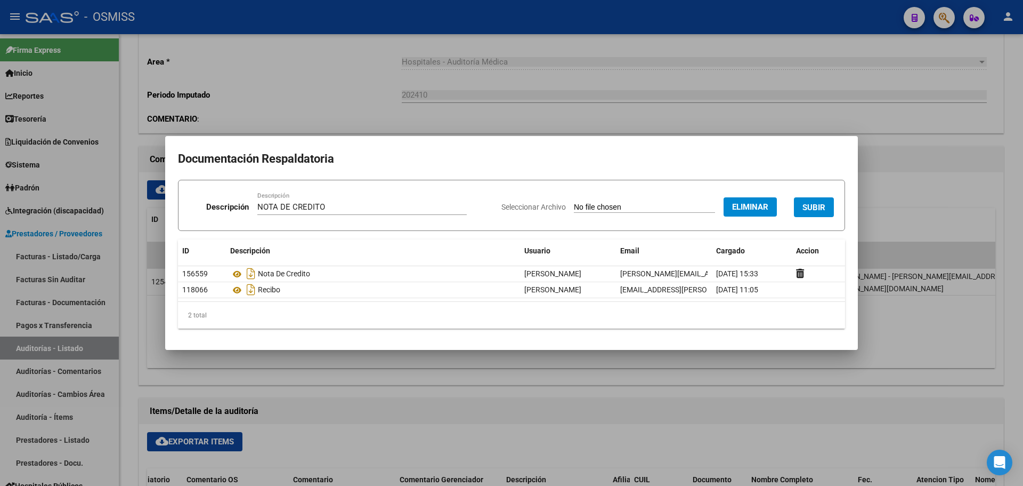
click at [823, 210] on span "SUBIR" at bounding box center [814, 208] width 23 height 10
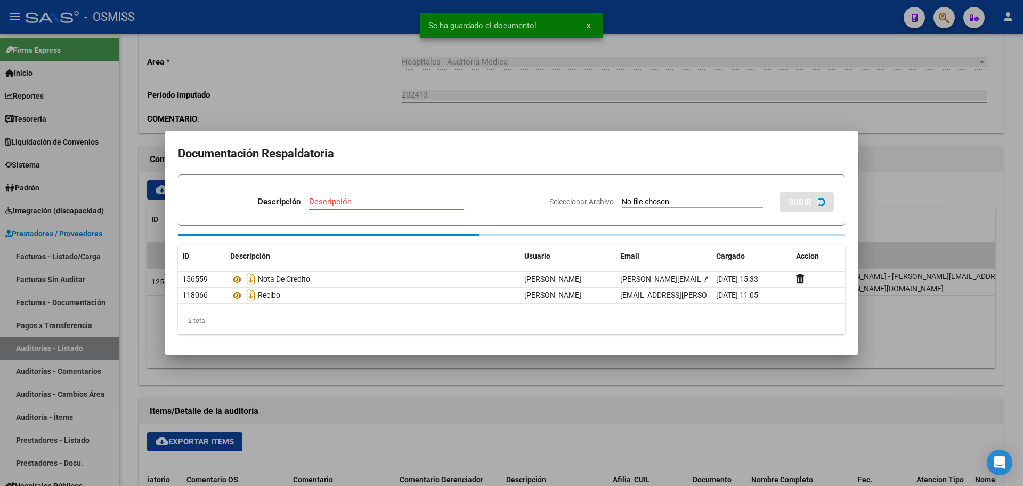
click at [293, 82] on div at bounding box center [511, 243] width 1023 height 486
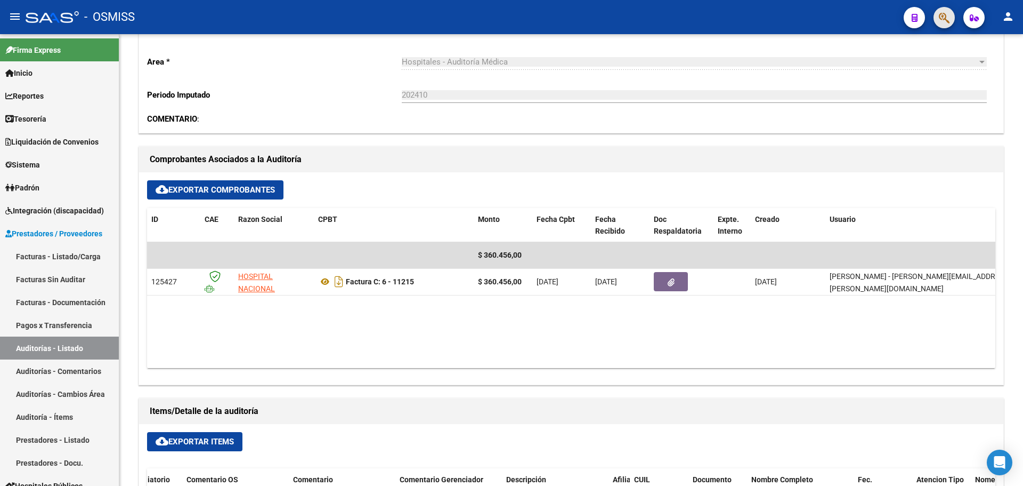
click at [938, 24] on button "button" at bounding box center [944, 17] width 21 height 21
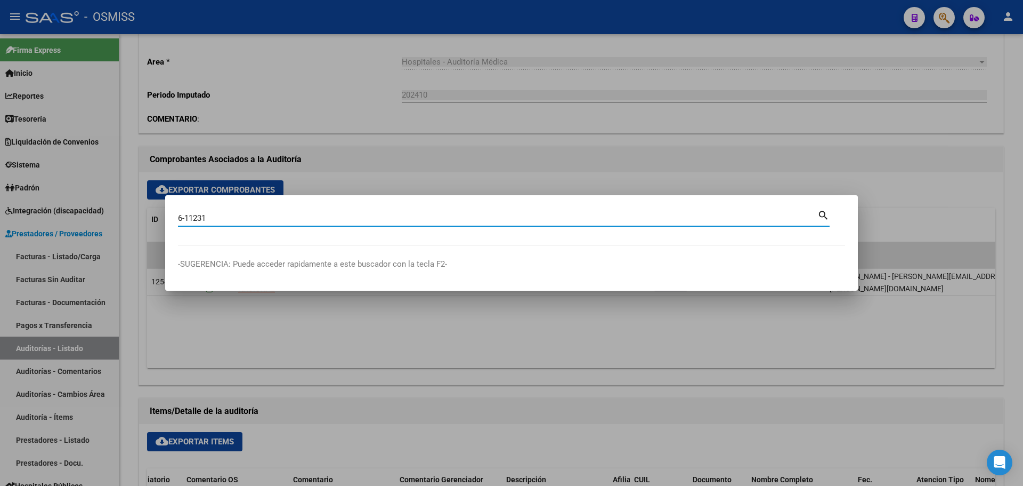
type input "6-11231"
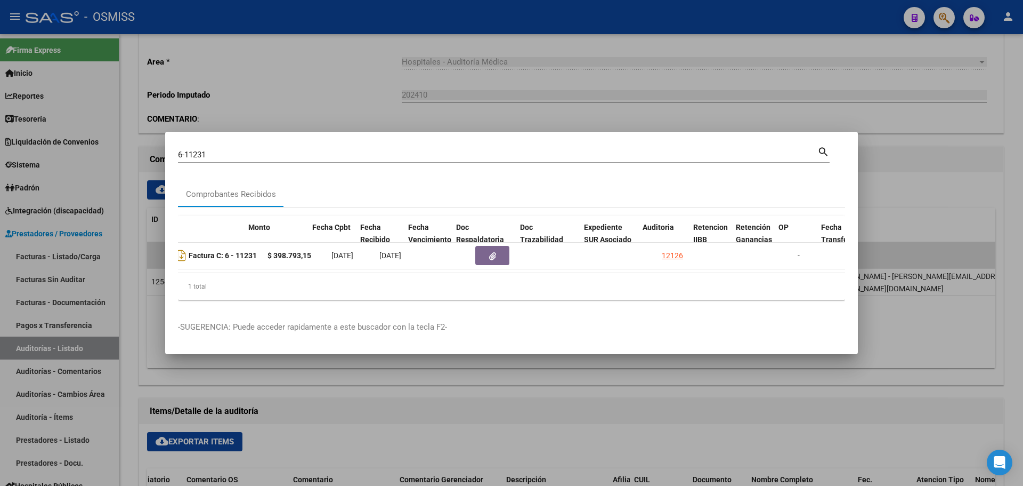
scroll to position [0, 375]
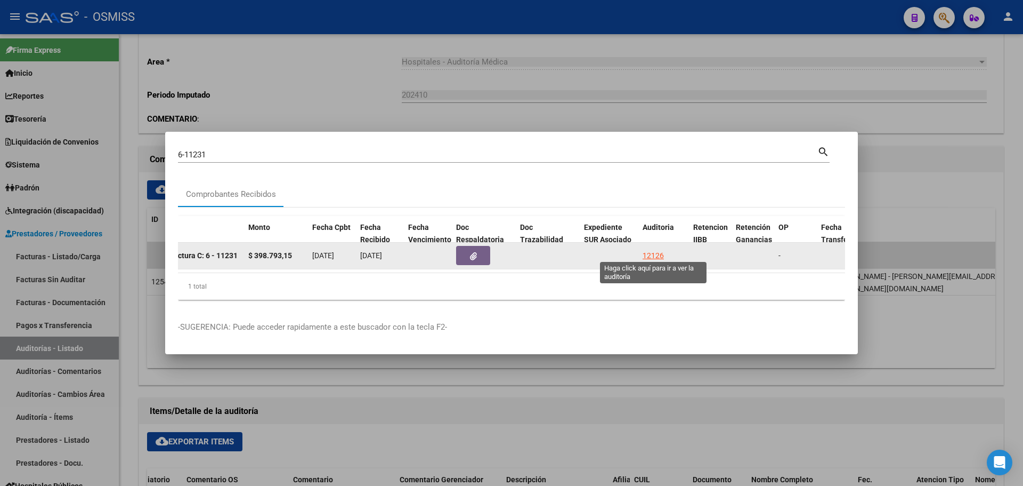
click at [649, 255] on div "12126" at bounding box center [653, 255] width 21 height 12
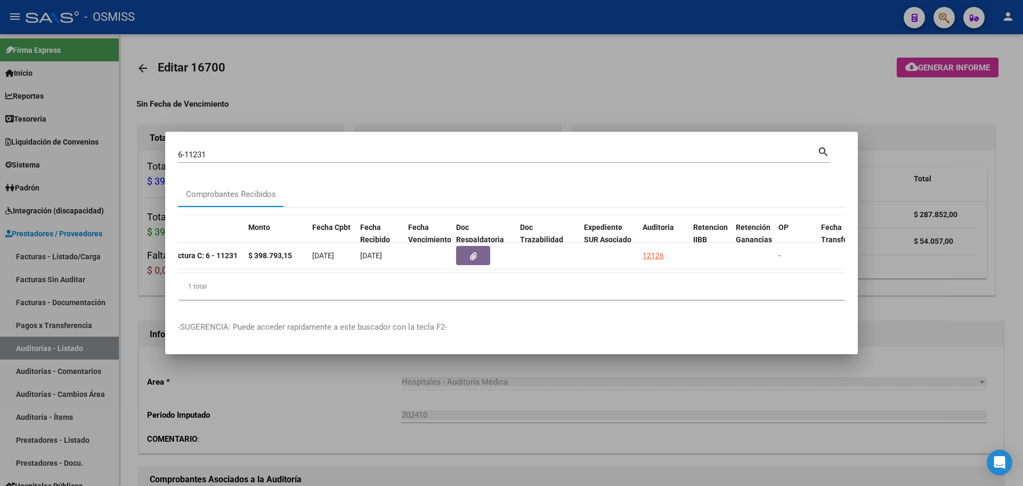
click at [317, 107] on div at bounding box center [511, 243] width 1023 height 486
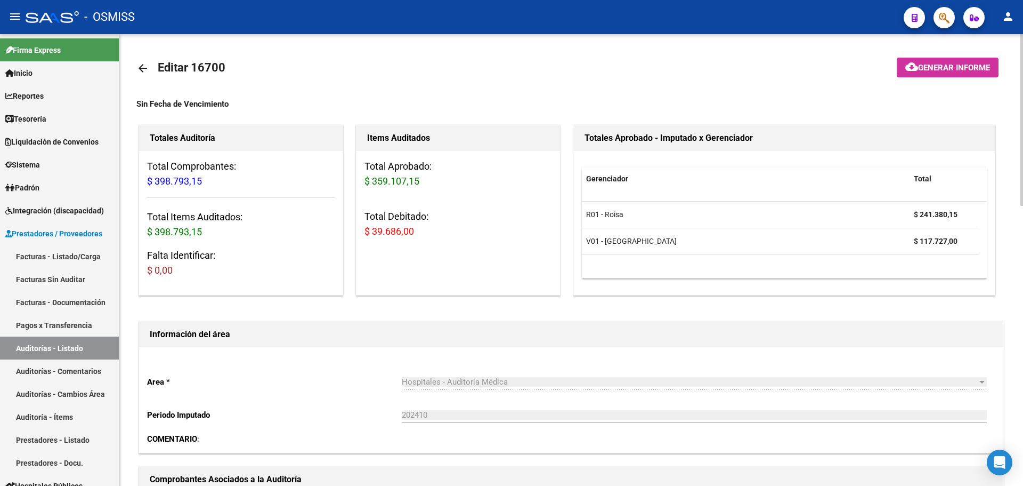
scroll to position [266, 0]
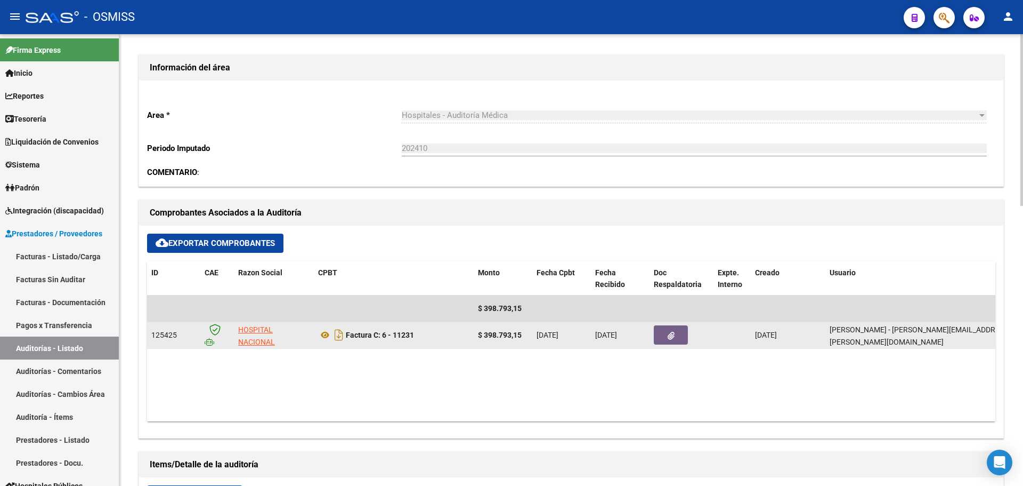
click at [670, 340] on button "button" at bounding box center [671, 334] width 34 height 19
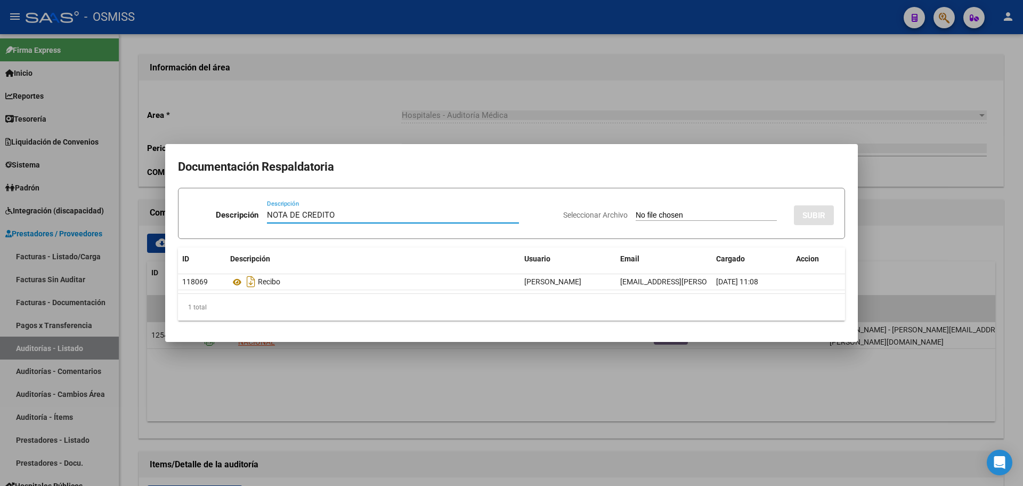
type input "NOTA DE CREDITO"
click at [636, 213] on input "Seleccionar Archivo" at bounding box center [706, 216] width 141 height 10
type input "C:\fakepath\NC. HOSPITAL POSADAS FC. 11231.pdf"
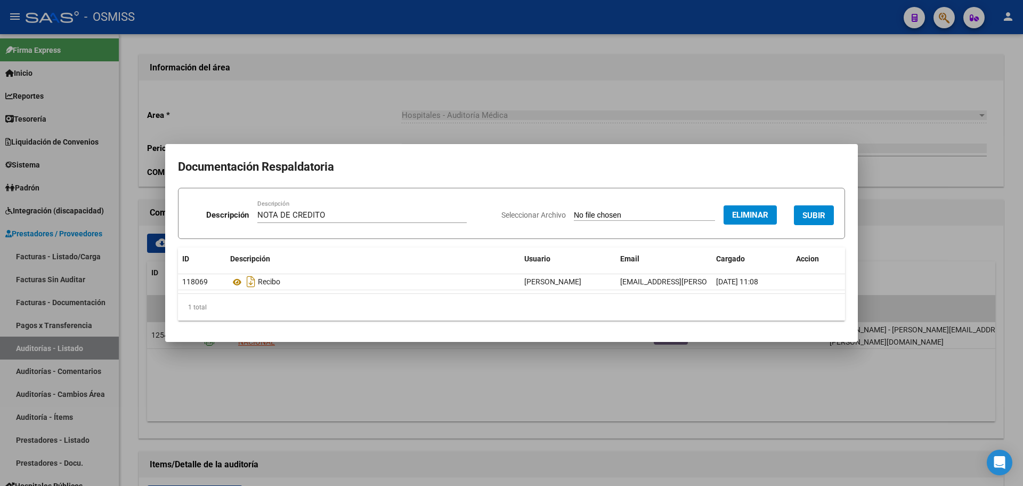
click at [824, 221] on button "SUBIR" at bounding box center [814, 215] width 40 height 20
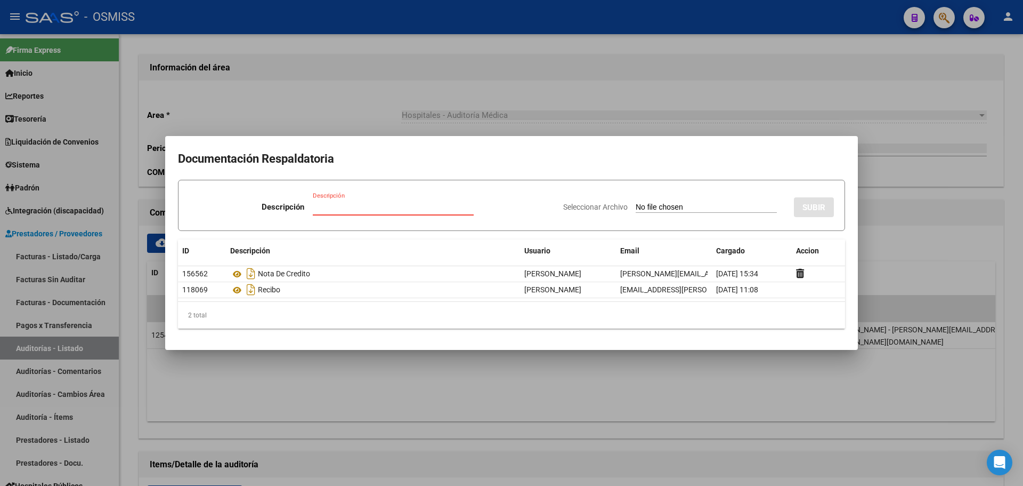
click at [343, 203] on input "Descripción" at bounding box center [393, 207] width 161 height 10
drag, startPoint x: 351, startPoint y: 122, endPoint x: 346, endPoint y: 162, distance: 40.9
click at [351, 122] on div at bounding box center [511, 243] width 1023 height 486
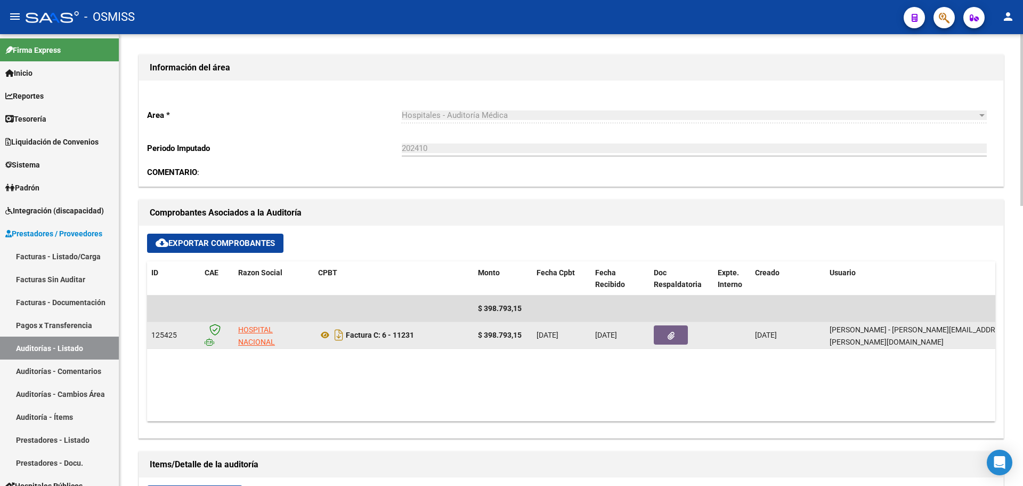
click at [669, 336] on icon "button" at bounding box center [671, 336] width 7 height 8
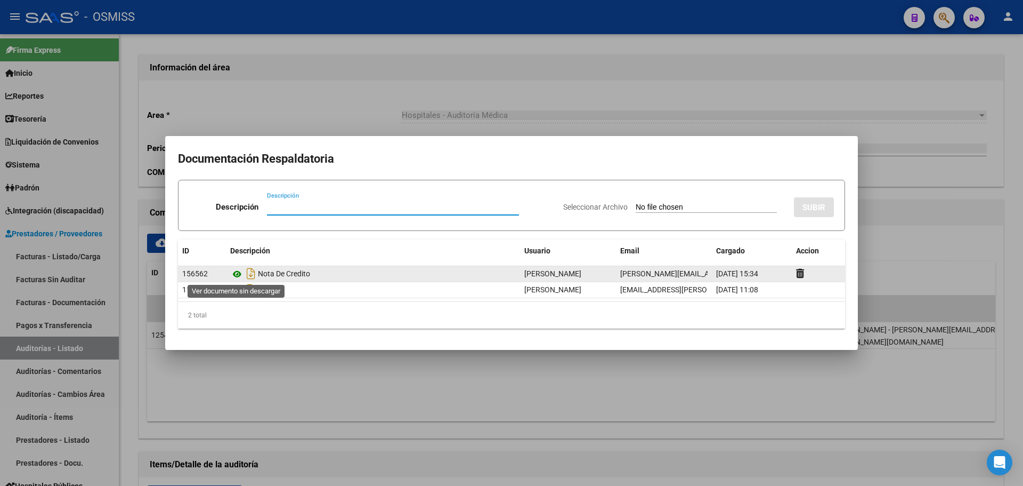
click at [238, 274] on icon at bounding box center [237, 274] width 14 height 13
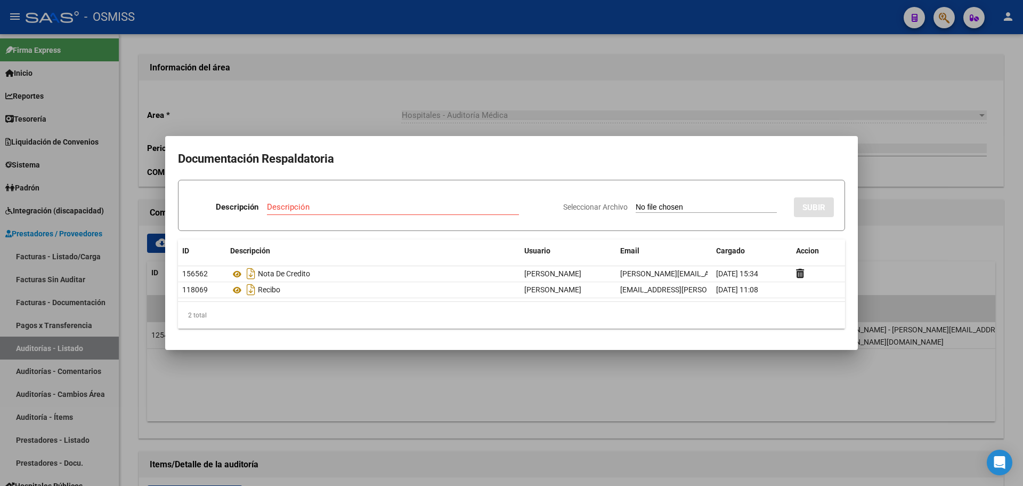
click at [413, 77] on div at bounding box center [511, 243] width 1023 height 486
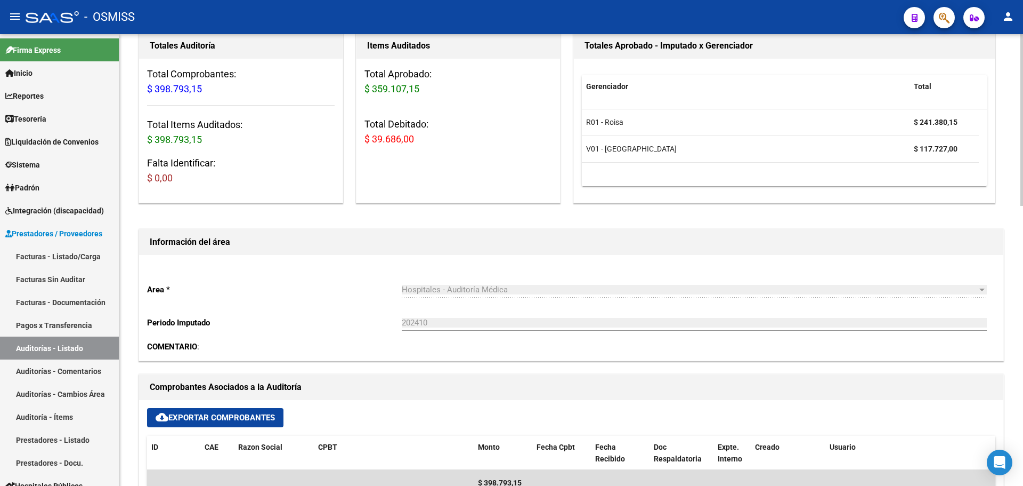
scroll to position [0, 0]
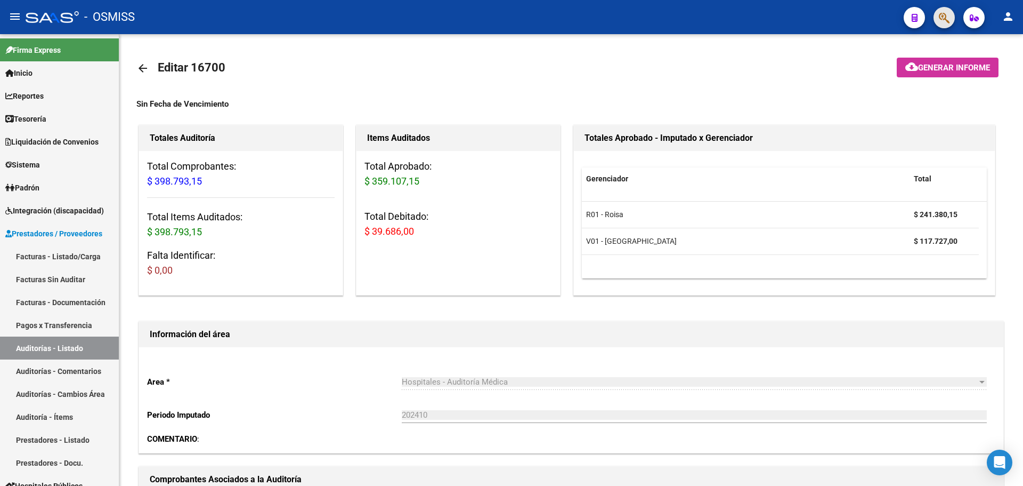
click at [950, 16] on button "button" at bounding box center [944, 17] width 21 height 21
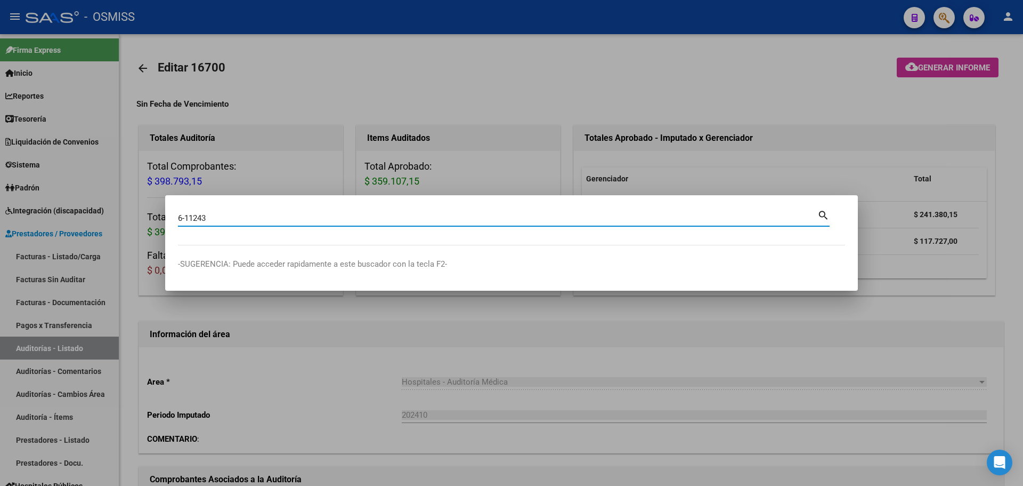
type input "6-11243"
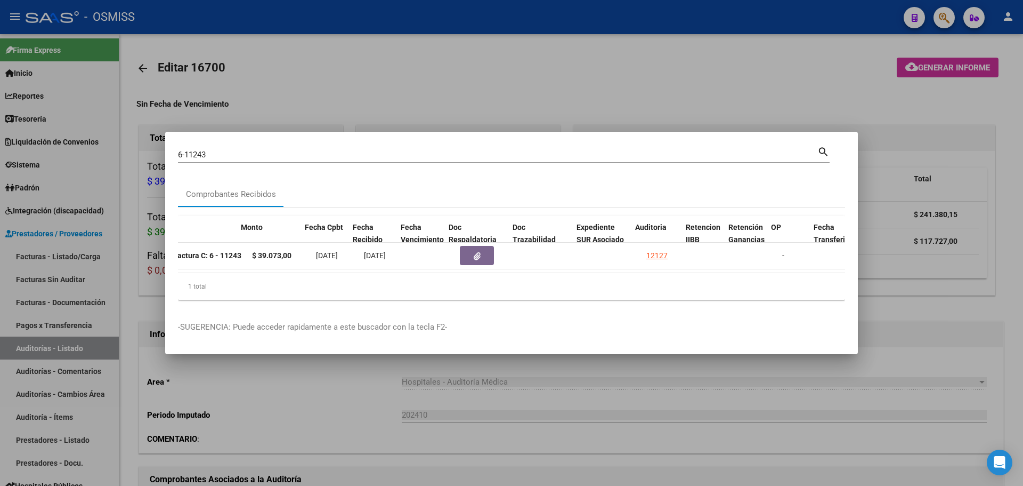
scroll to position [0, 398]
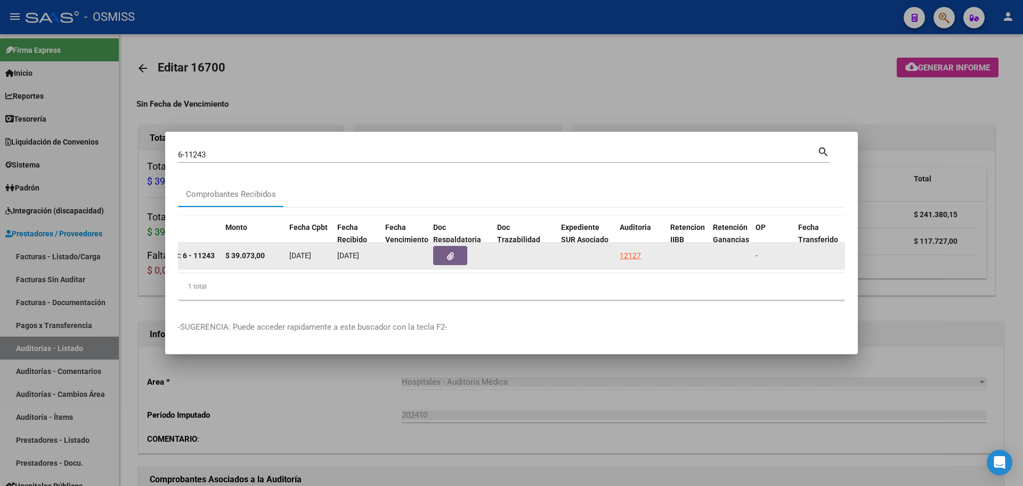
click at [615, 257] on datatable-body-cell at bounding box center [586, 256] width 59 height 26
click at [623, 253] on div "12127" at bounding box center [630, 255] width 21 height 12
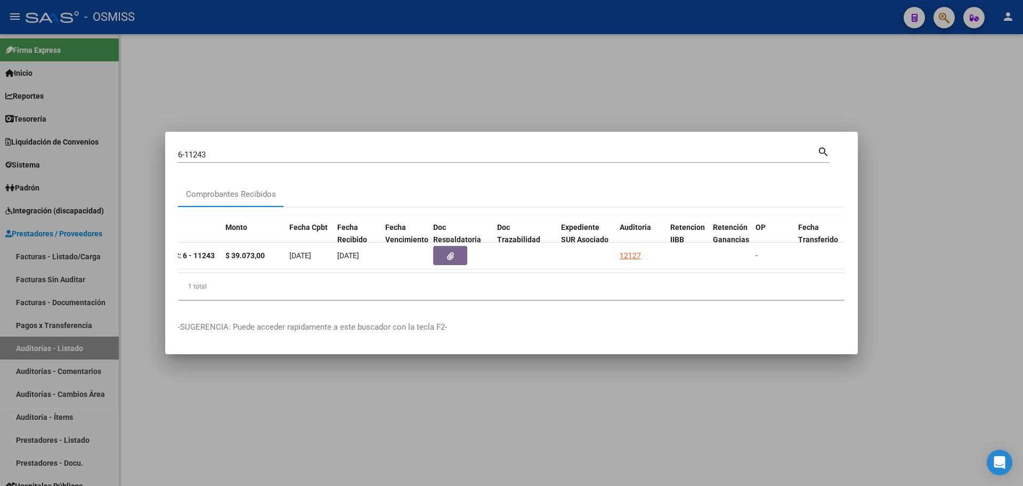
click at [484, 10] on div at bounding box center [511, 243] width 1023 height 486
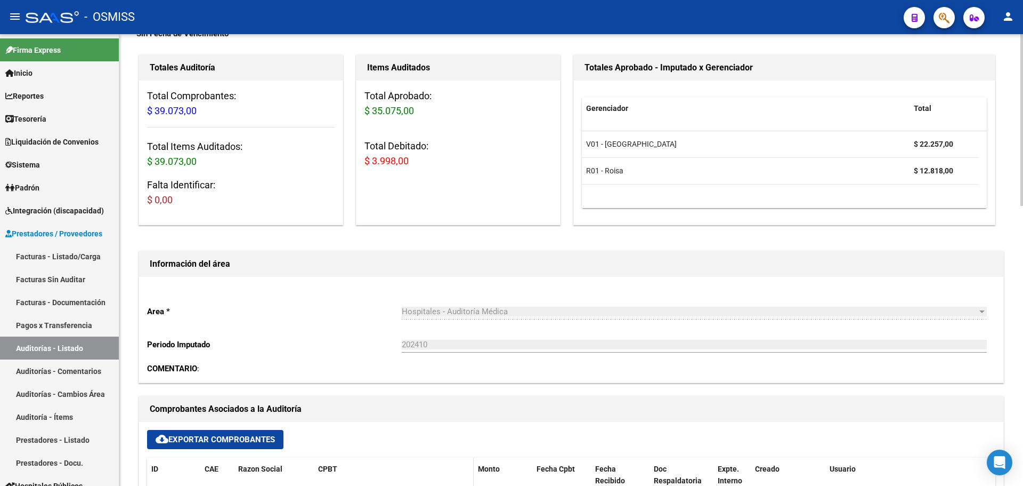
scroll to position [320, 0]
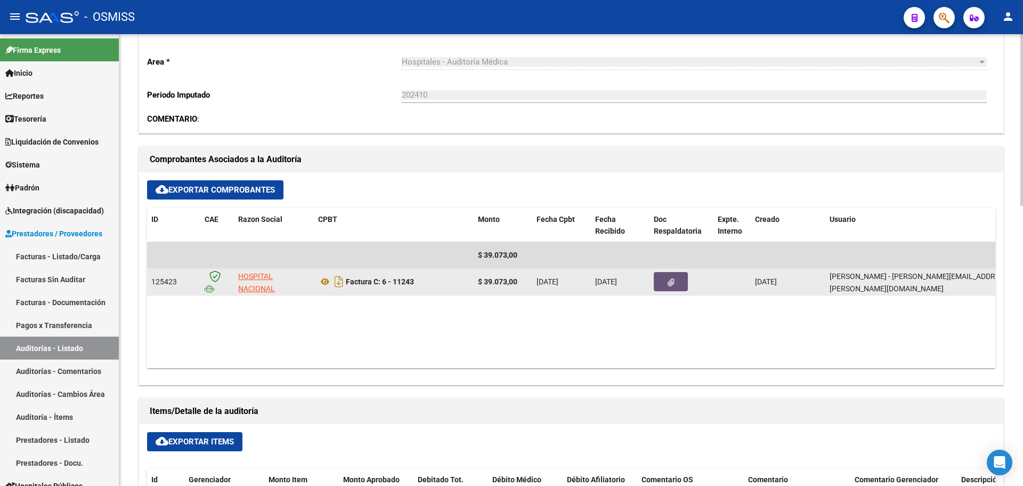
click at [679, 283] on button "button" at bounding box center [671, 281] width 34 height 19
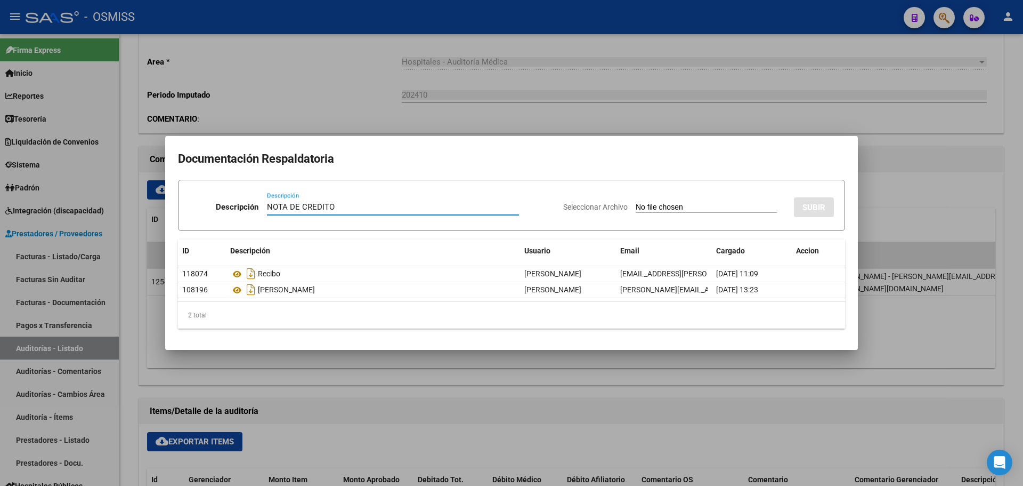
type input "NOTA DE CREDITO"
click at [653, 213] on div "Seleccionar Archivo SUBIR" at bounding box center [698, 205] width 271 height 33
click at [646, 206] on input "Seleccionar Archivo" at bounding box center [706, 208] width 141 height 10
type input "C:\fakepath\NC. HOSPITAL POSADAS FC. 11243.pdf"
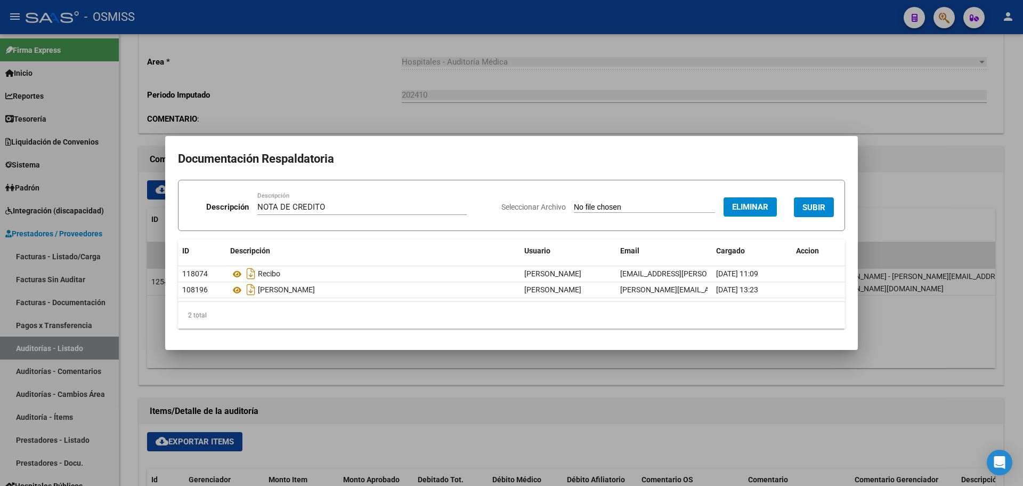
click at [811, 207] on span "SUBIR" at bounding box center [814, 208] width 23 height 10
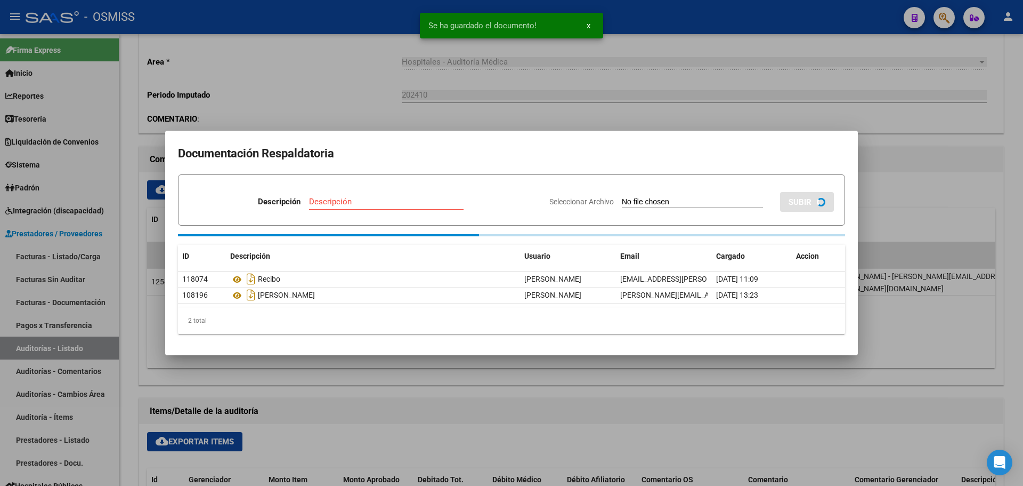
click at [303, 85] on div at bounding box center [511, 243] width 1023 height 486
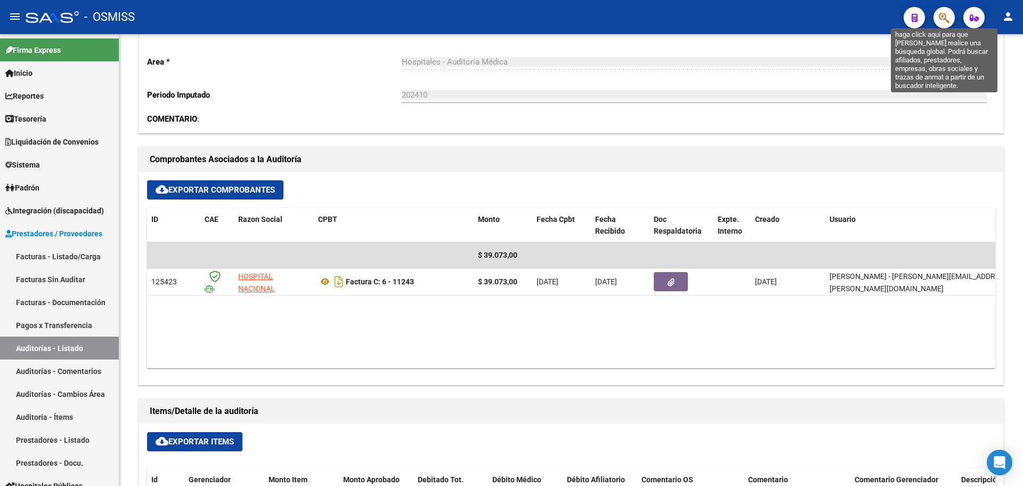
click at [946, 21] on icon "button" at bounding box center [944, 18] width 11 height 12
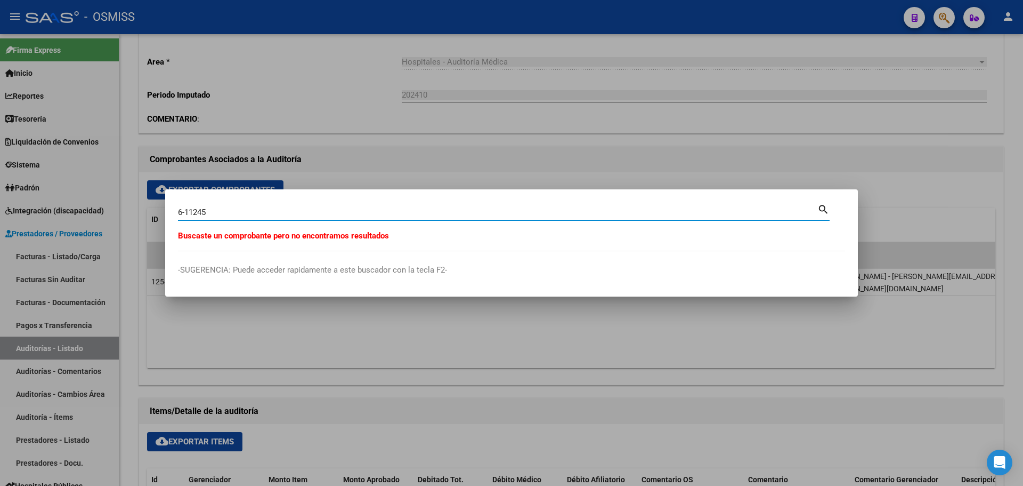
click at [287, 214] on input "6-11245" at bounding box center [498, 212] width 640 height 10
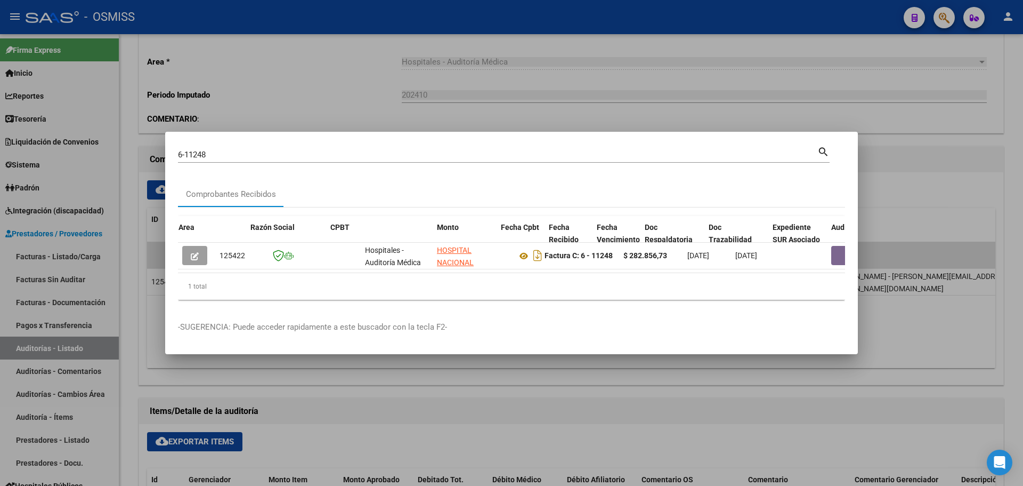
scroll to position [0, 910]
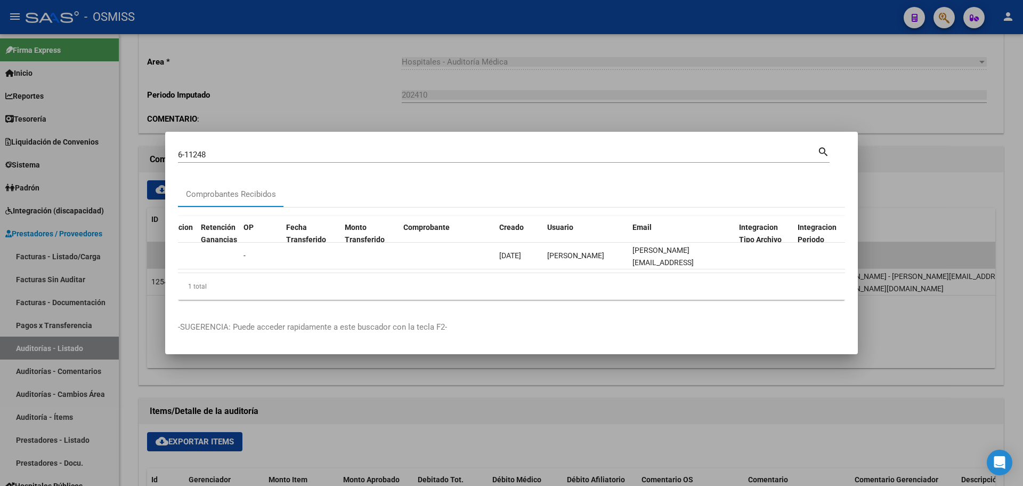
click at [524, 266] on datatable-body "125422 Hospitales - Auditoría Médica HOSPITAL NACIONAL PROFESOR [PERSON_NAME] 3…" at bounding box center [511, 258] width 667 height 30
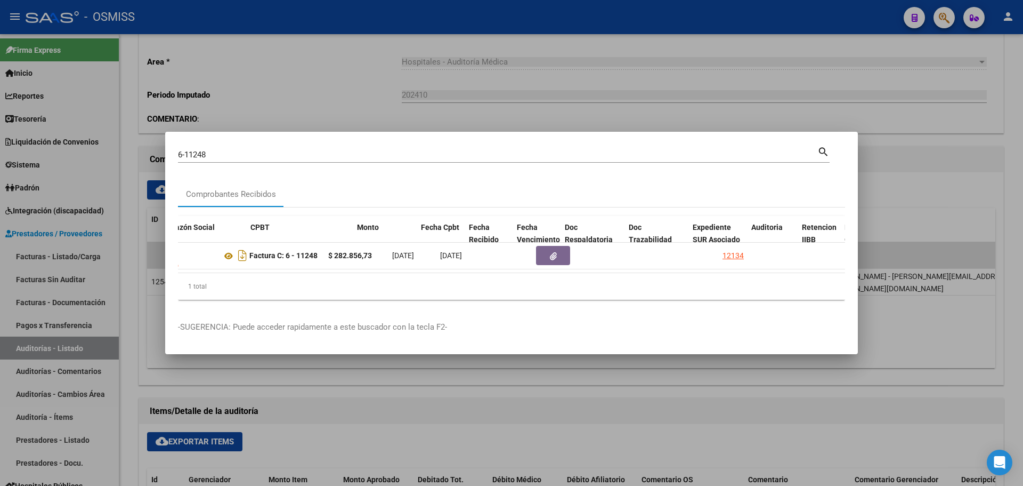
scroll to position [0, 266]
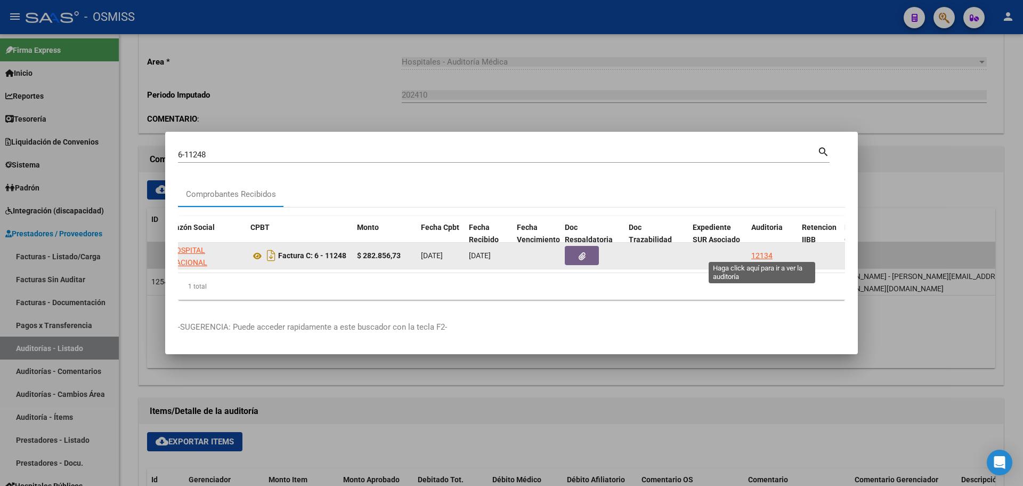
click at [758, 249] on div "12134" at bounding box center [762, 255] width 21 height 12
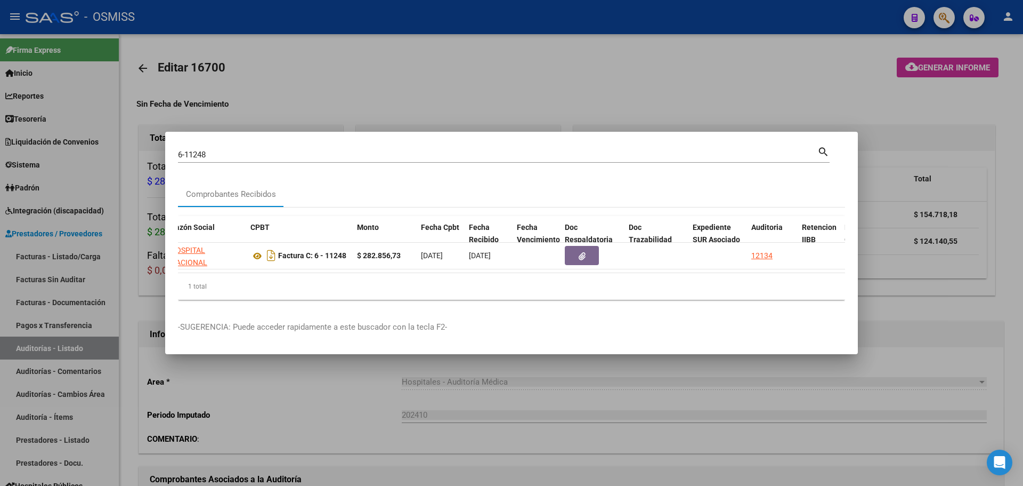
click at [404, 144] on div "6-11248 Buscar (apellido, dni, cuil, [PERSON_NAME], cuit, obra social) search" at bounding box center [504, 153] width 652 height 18
click at [399, 100] on div at bounding box center [511, 243] width 1023 height 486
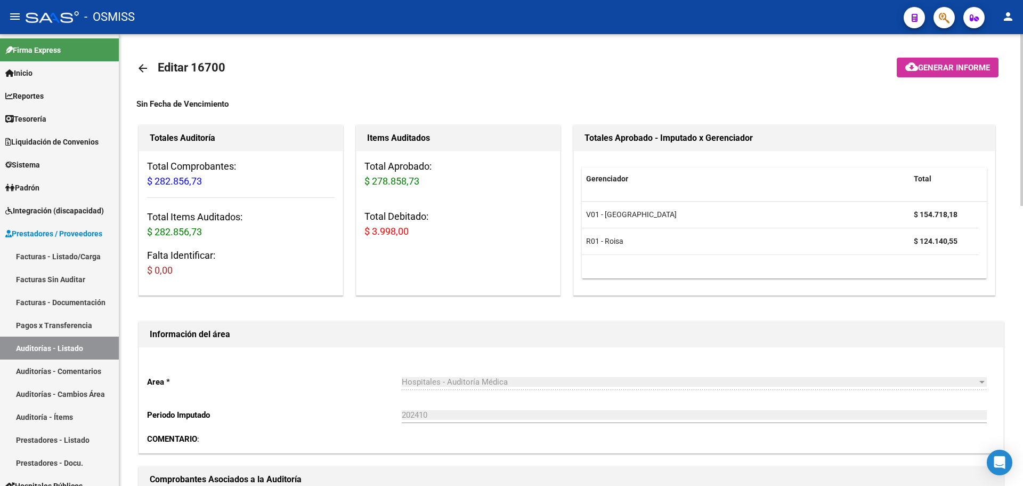
click at [393, 102] on div "Sin Fecha de Vencimiento" at bounding box center [571, 104] width 870 height 12
click at [575, 239] on div "Gerenciador Total V01 - [PERSON_NAME] $ 154.718,18 R01 - Roisa $ 124.140,55" at bounding box center [784, 223] width 421 height 144
click at [573, 246] on div "Totales Aprobado - Imputado x Gerenciador Gerenciador Total V01 - [PERSON_NAME]…" at bounding box center [784, 210] width 422 height 171
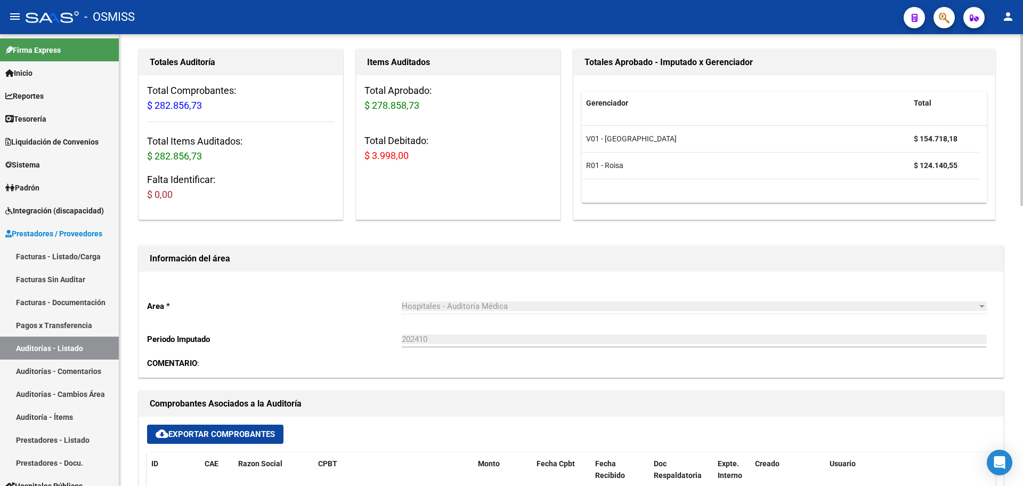
scroll to position [266, 0]
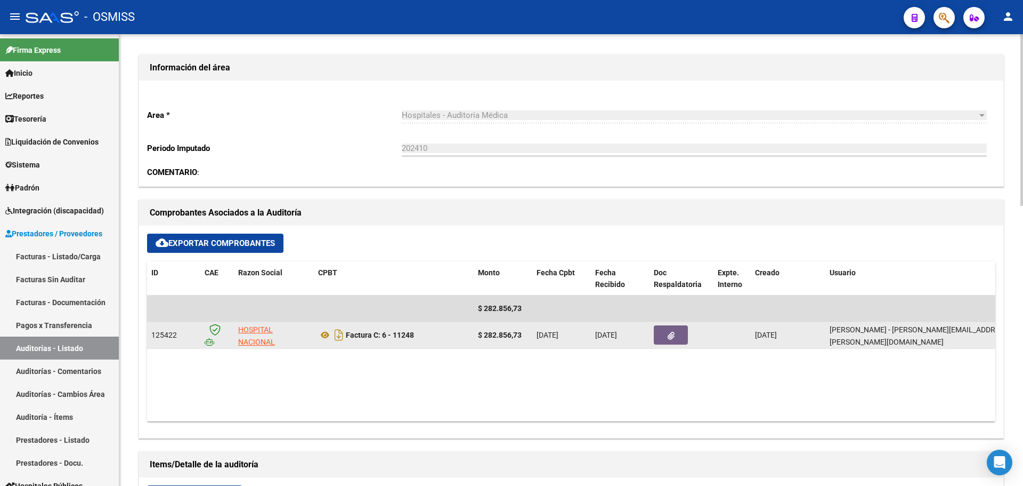
click at [670, 337] on icon "button" at bounding box center [671, 336] width 7 height 8
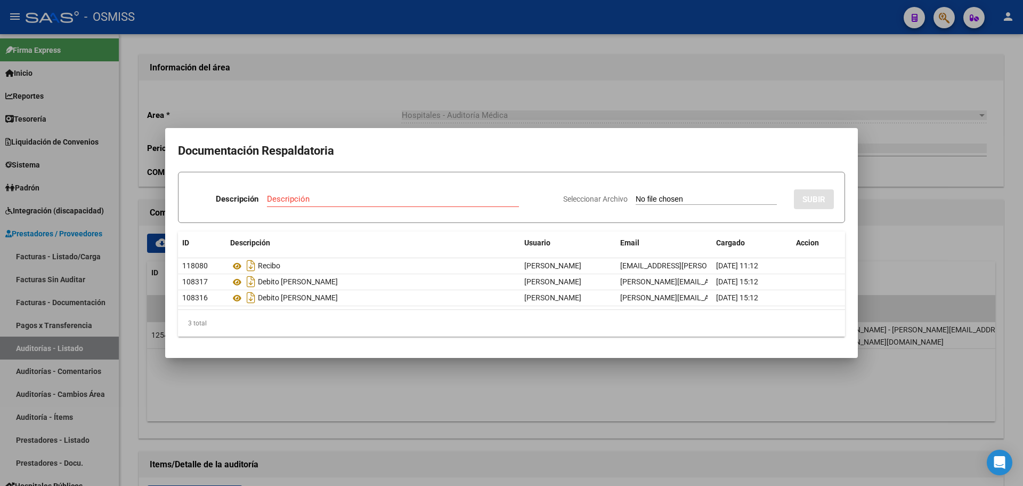
click at [373, 36] on div at bounding box center [511, 243] width 1023 height 486
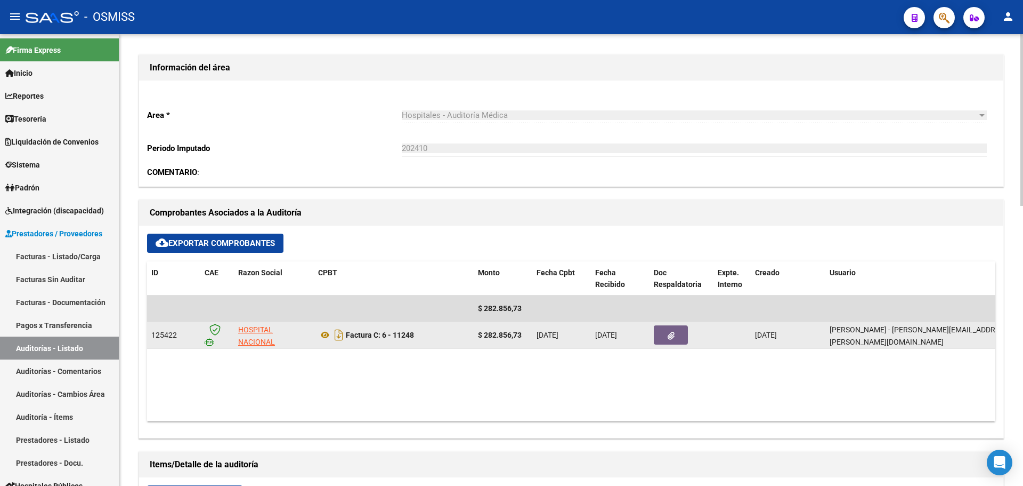
click at [681, 345] on datatable-body-cell at bounding box center [682, 335] width 64 height 26
click at [670, 334] on icon "button" at bounding box center [671, 336] width 7 height 8
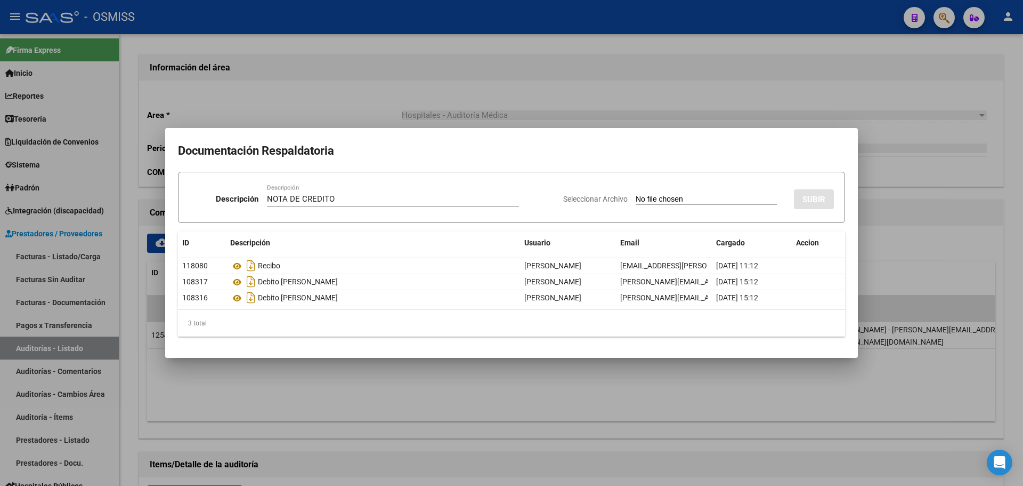
click at [666, 204] on input "Seleccionar Archivo" at bounding box center [706, 200] width 141 height 10
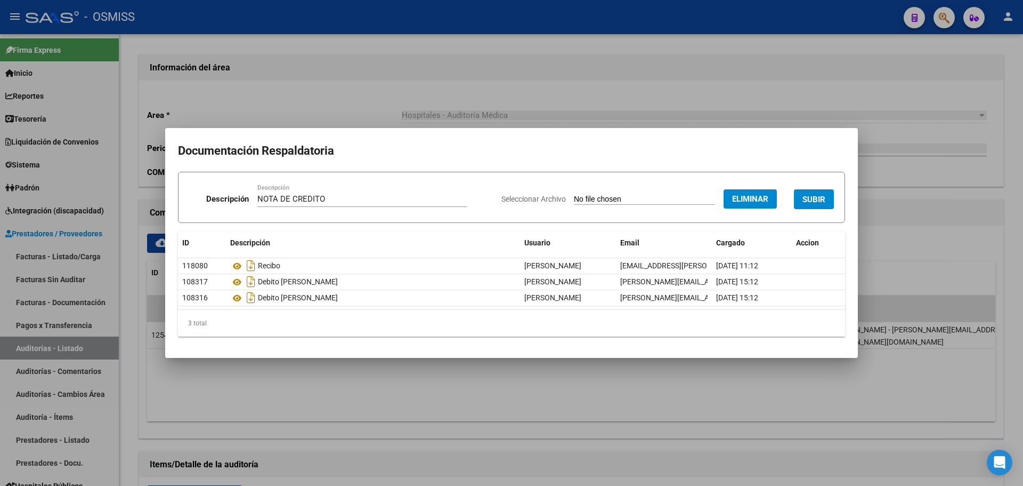
click at [793, 179] on form "Descripción NOTA DE CREDITO Descripción Seleccionar Archivo Eliminar SUBIR" at bounding box center [511, 197] width 667 height 51
click at [801, 199] on button "SUBIR" at bounding box center [814, 199] width 40 height 20
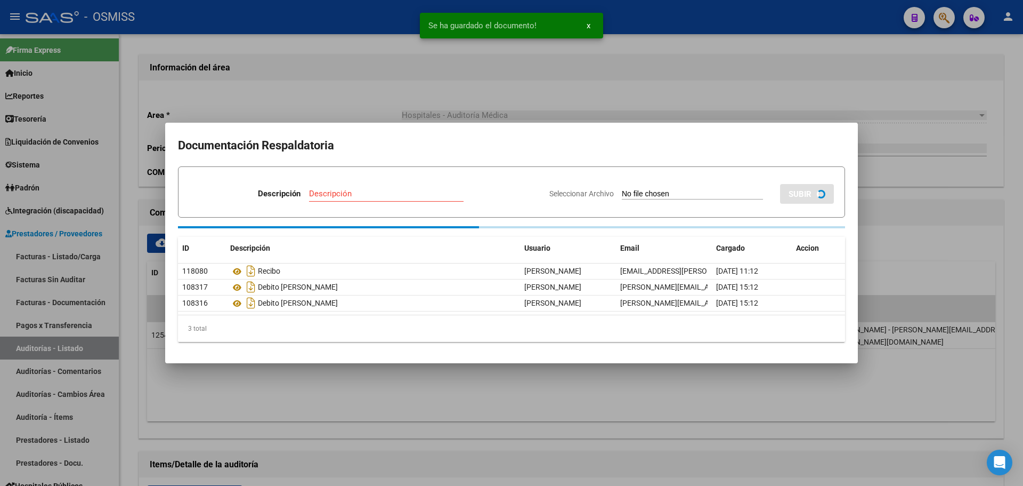
click at [253, 75] on div at bounding box center [511, 243] width 1023 height 486
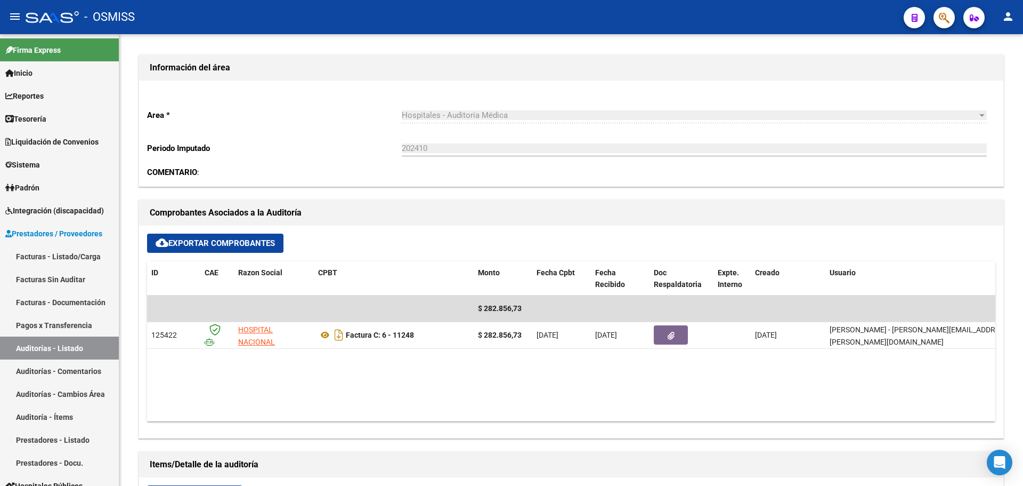
click at [941, 14] on icon "button" at bounding box center [944, 18] width 11 height 12
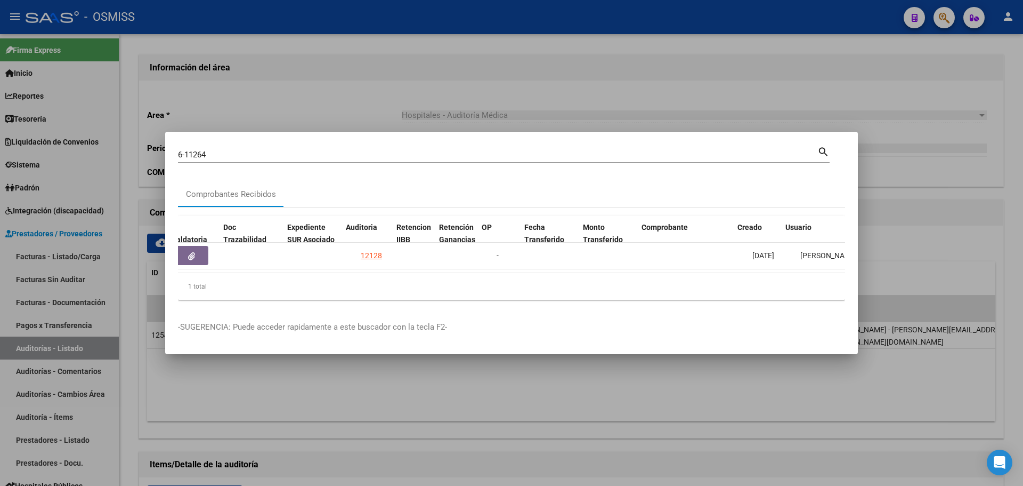
scroll to position [0, 672]
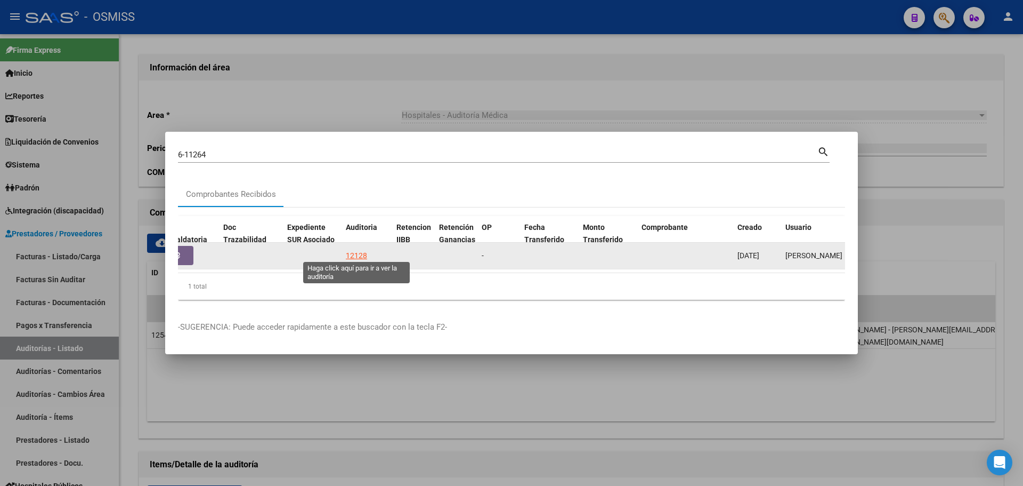
click at [364, 254] on div "12128" at bounding box center [356, 255] width 21 height 12
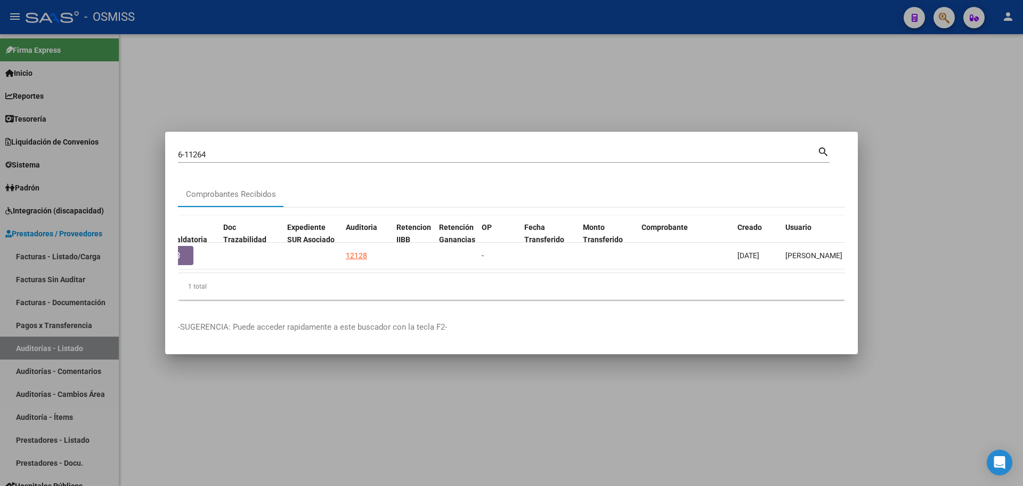
click at [343, 92] on div at bounding box center [511, 243] width 1023 height 486
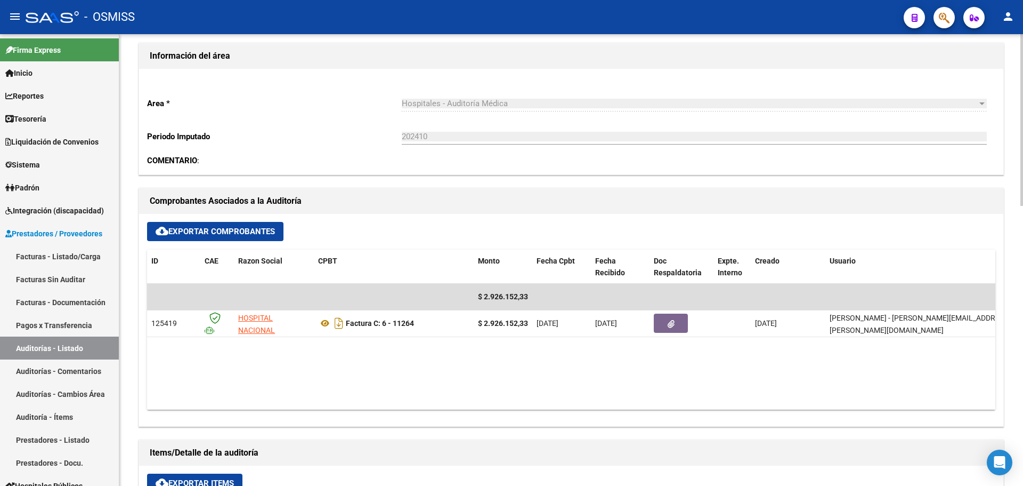
scroll to position [320, 0]
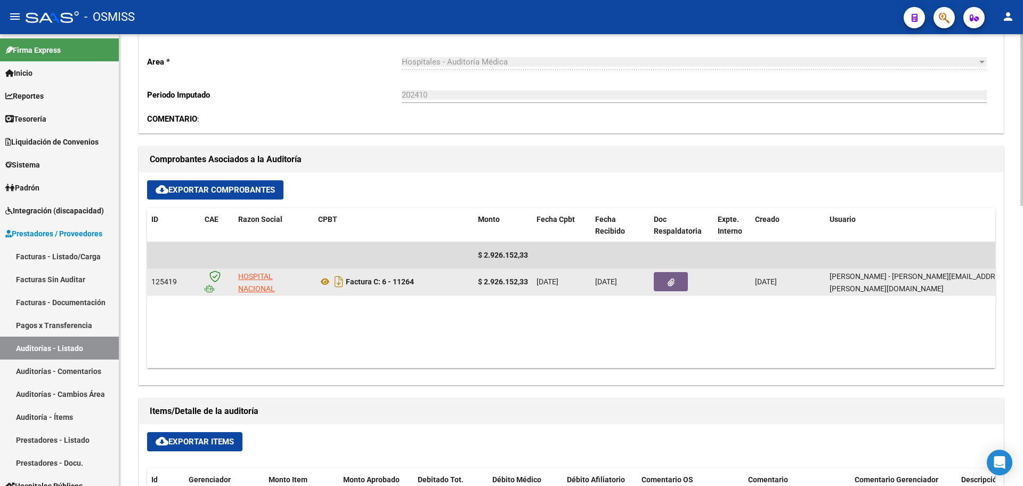
click at [680, 276] on button "button" at bounding box center [671, 281] width 34 height 19
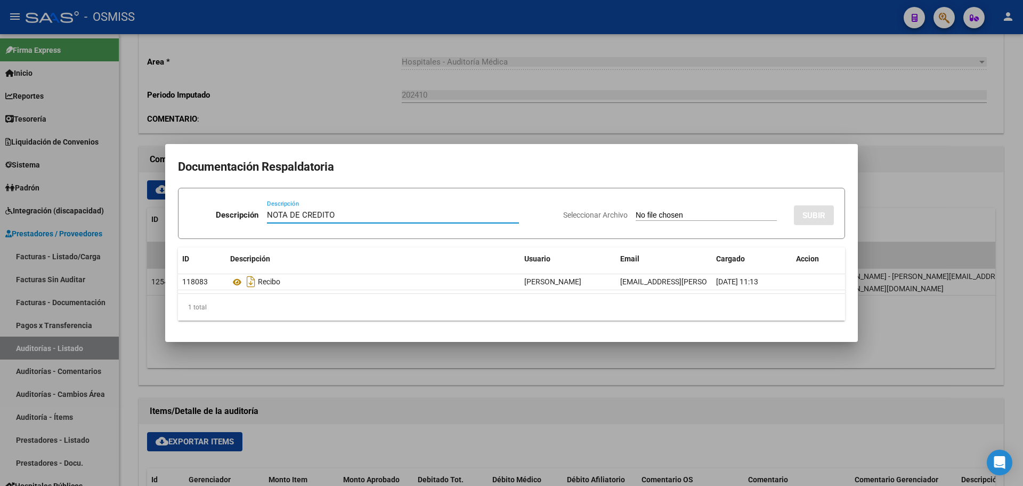
click at [660, 213] on input "Seleccionar Archivo" at bounding box center [706, 216] width 141 height 10
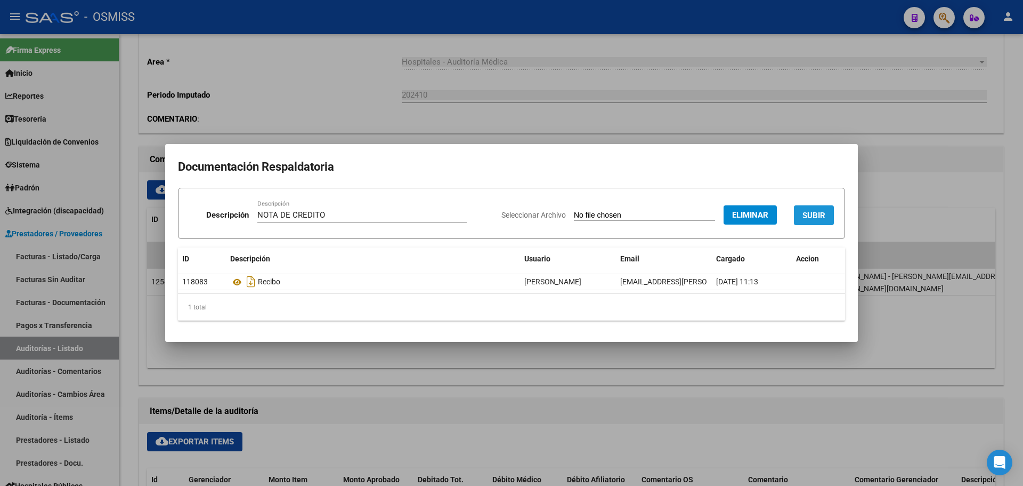
click at [807, 213] on span "SUBIR" at bounding box center [814, 216] width 23 height 10
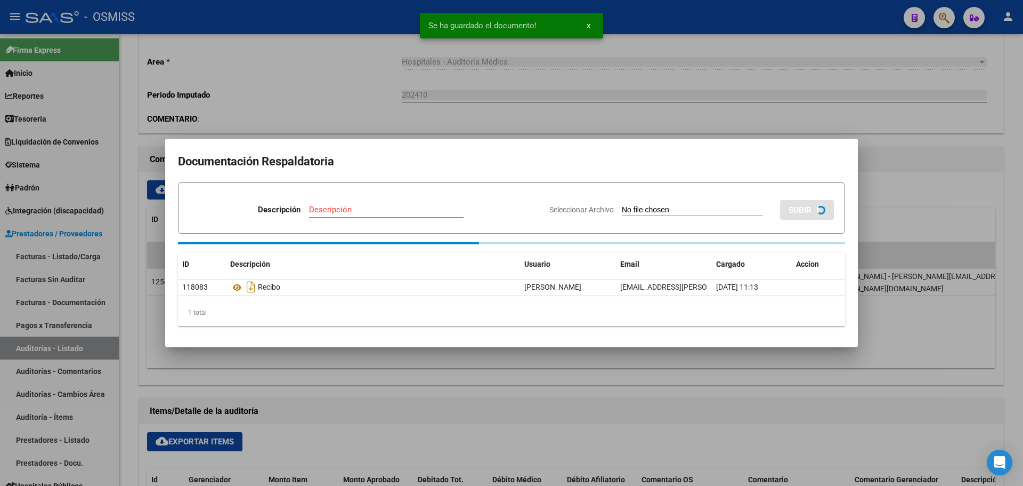
click at [279, 102] on div at bounding box center [511, 243] width 1023 height 486
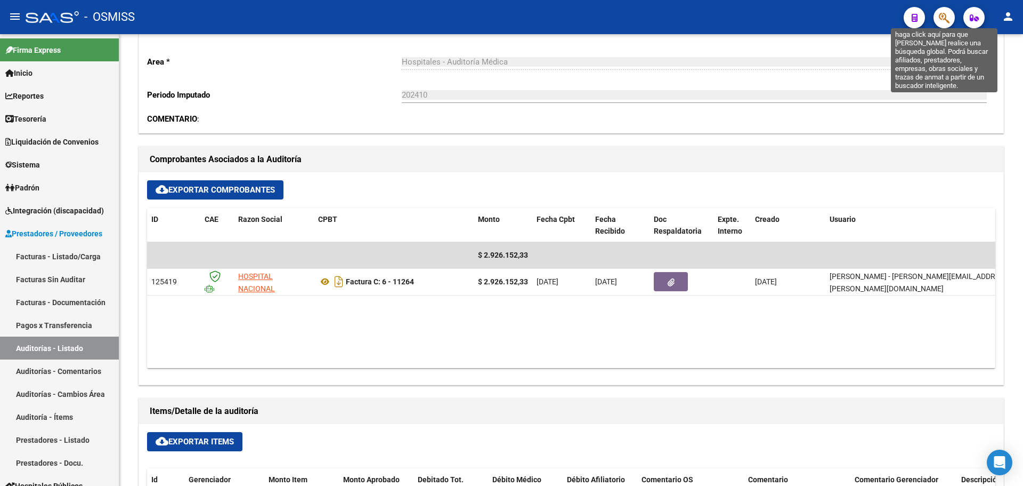
click at [942, 21] on icon "button" at bounding box center [944, 18] width 11 height 12
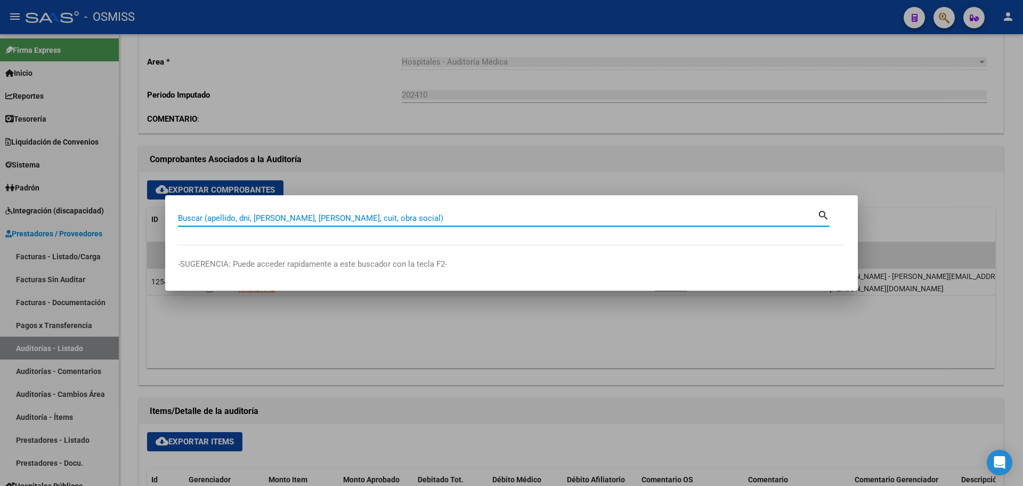
paste input "1604-32749"
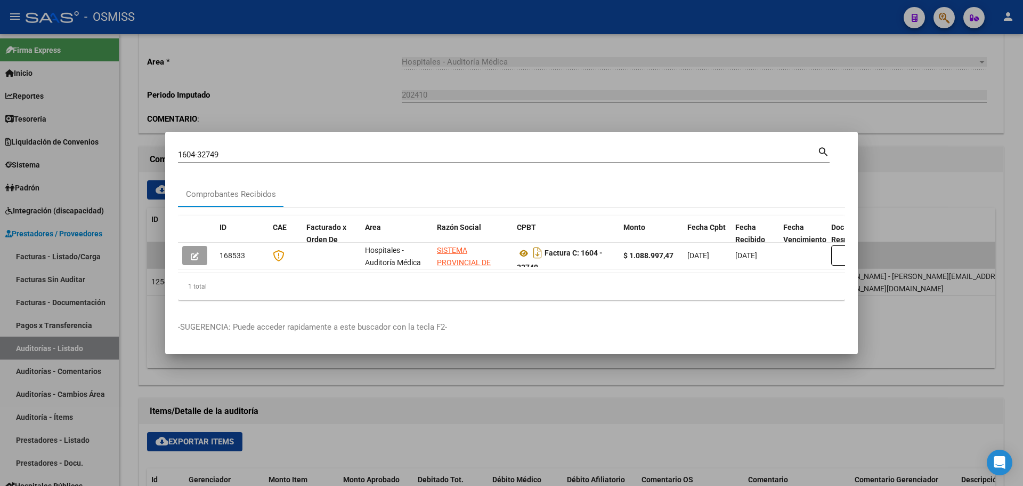
scroll to position [0, 507]
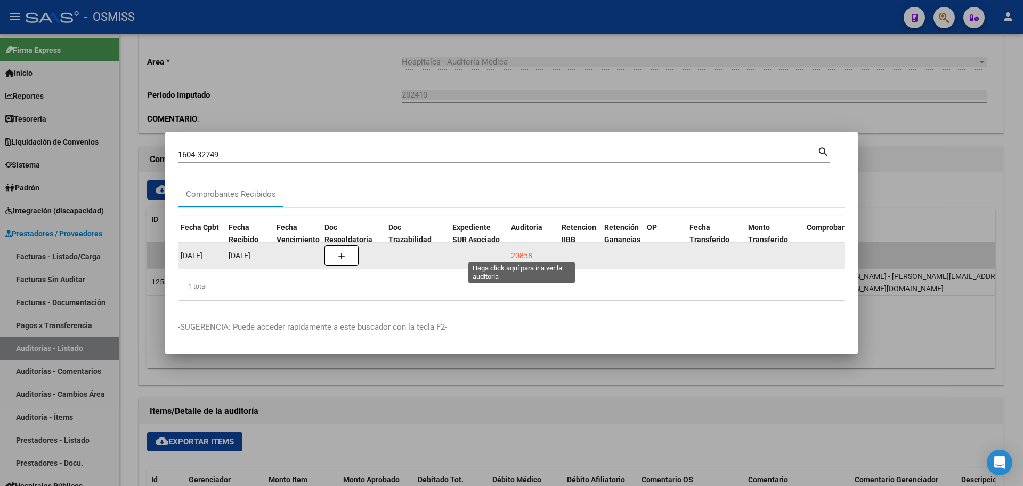
click at [520, 249] on div "20858" at bounding box center [521, 255] width 21 height 12
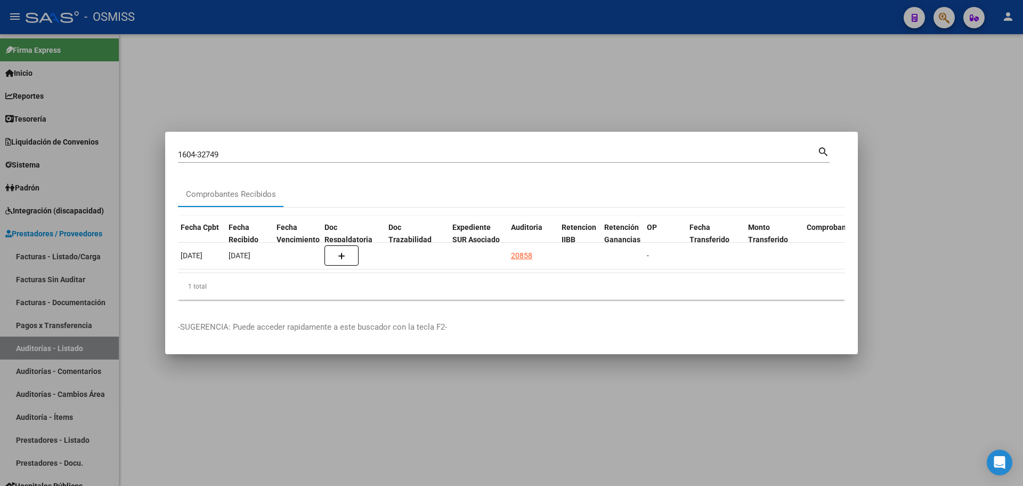
click at [485, 100] on div at bounding box center [511, 243] width 1023 height 486
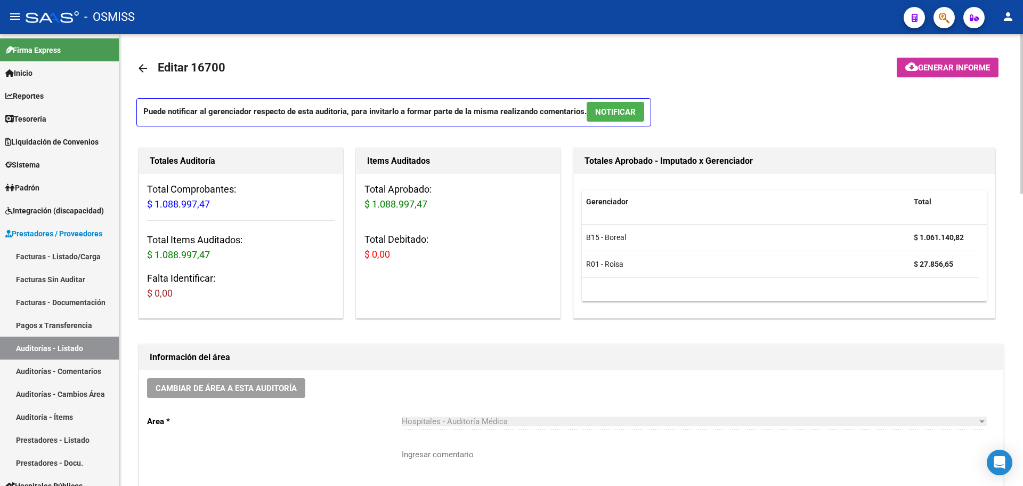
click at [808, 377] on div "Cambiar de área a esta auditoría Area * Hospitales - Auditoría Médica Seleccion…" at bounding box center [571, 454] width 864 height 168
click at [938, 21] on button "button" at bounding box center [944, 17] width 21 height 21
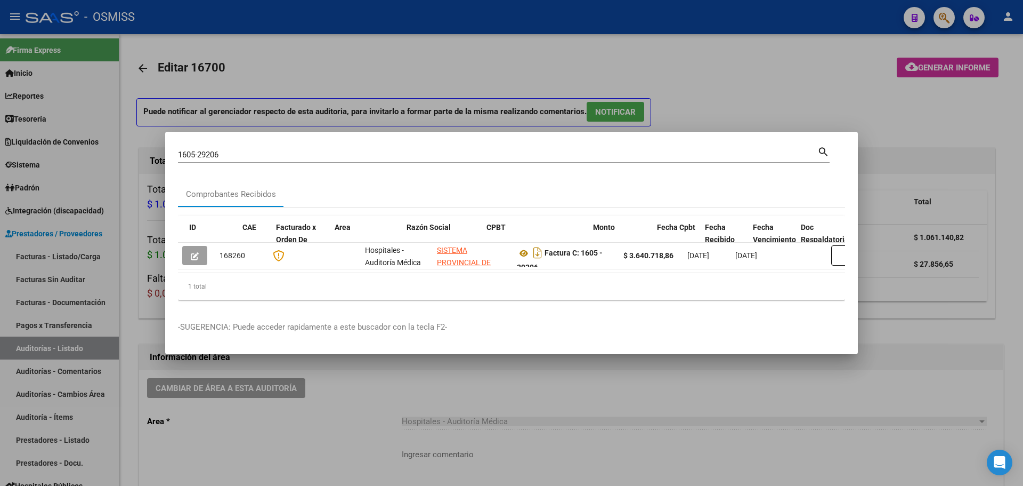
scroll to position [0, 289]
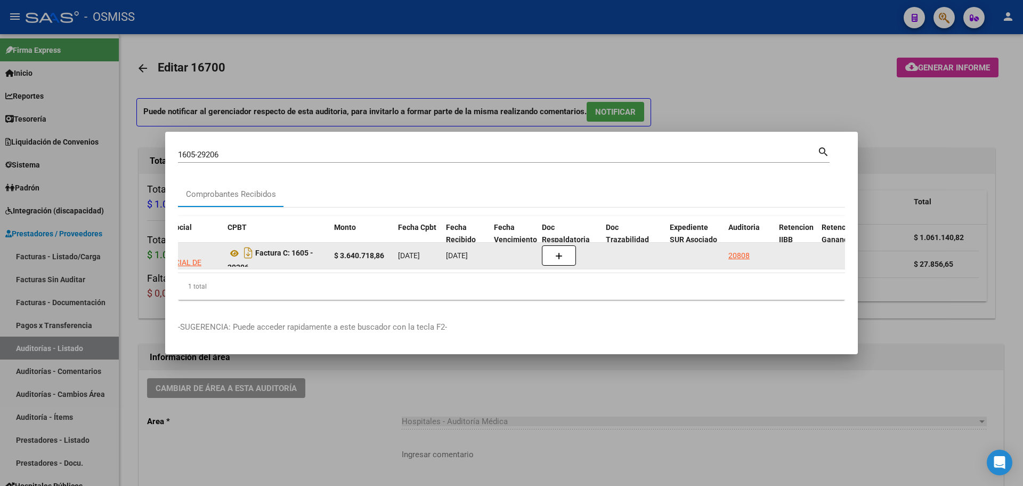
click at [732, 251] on div "20808" at bounding box center [739, 255] width 21 height 12
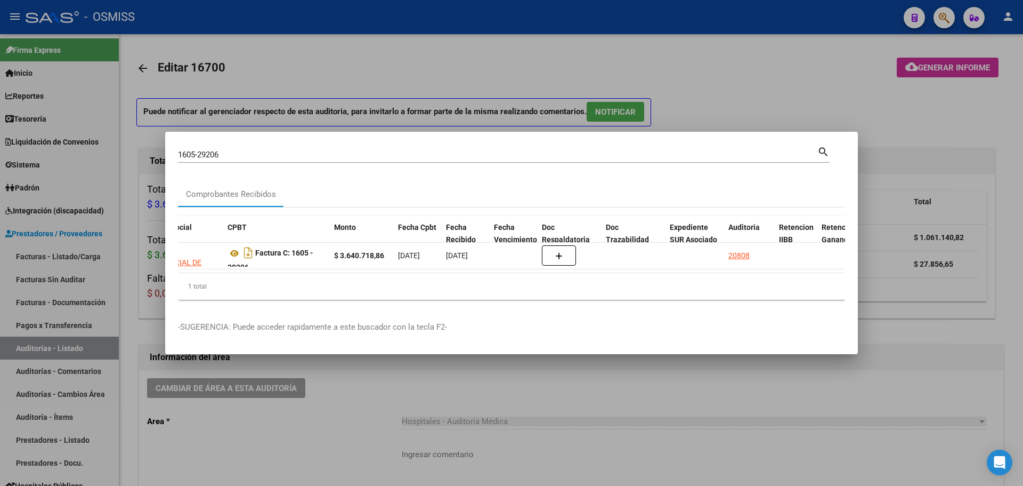
click at [586, 86] on div at bounding box center [511, 243] width 1023 height 486
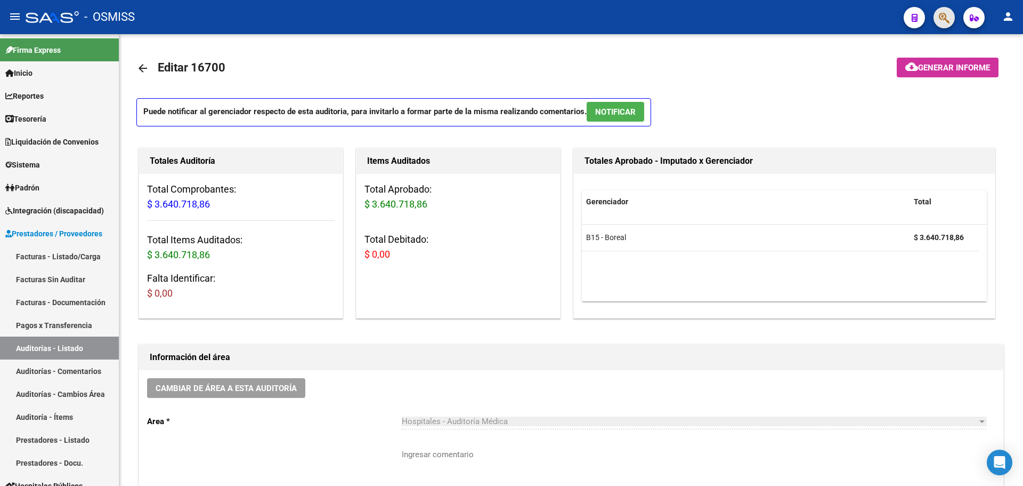
click at [950, 13] on button "button" at bounding box center [944, 17] width 21 height 21
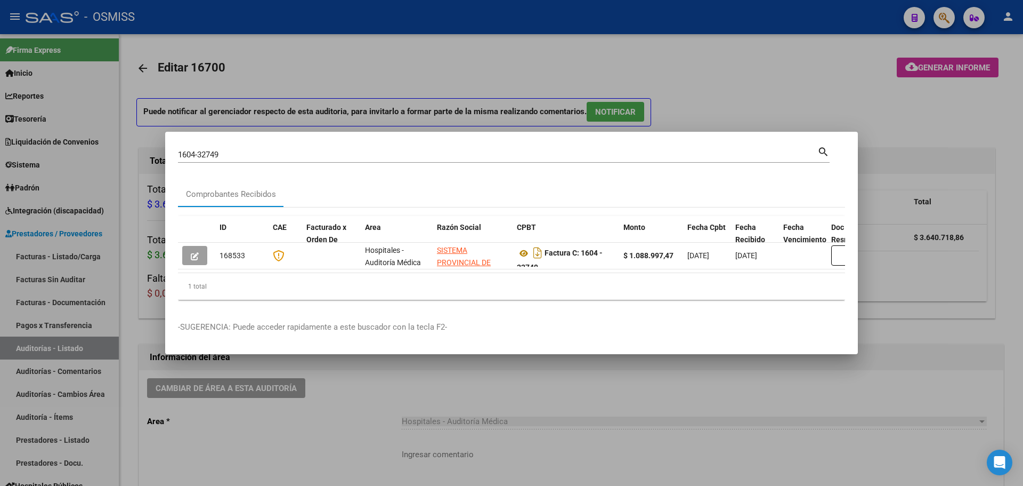
scroll to position [0, 276]
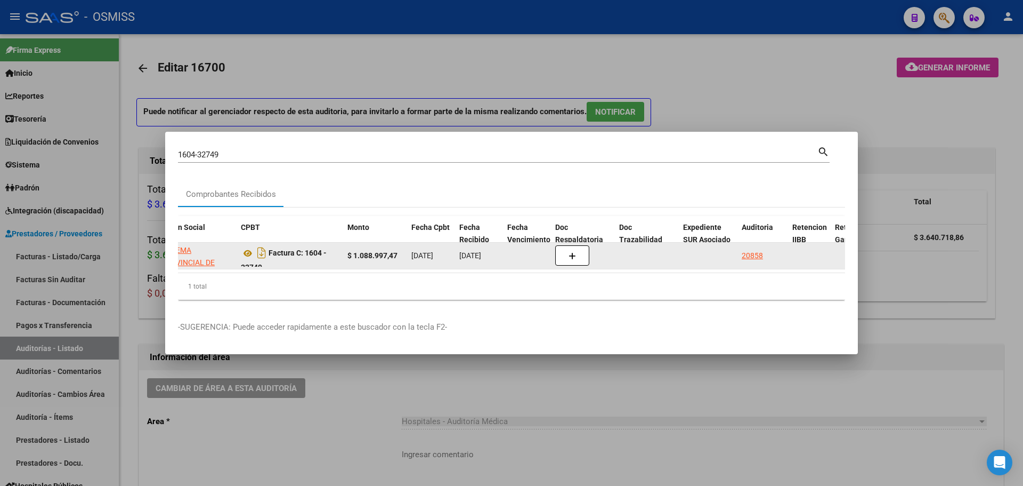
click at [763, 251] on div "20858" at bounding box center [763, 255] width 42 height 12
click at [756, 251] on div "20858" at bounding box center [752, 255] width 21 height 12
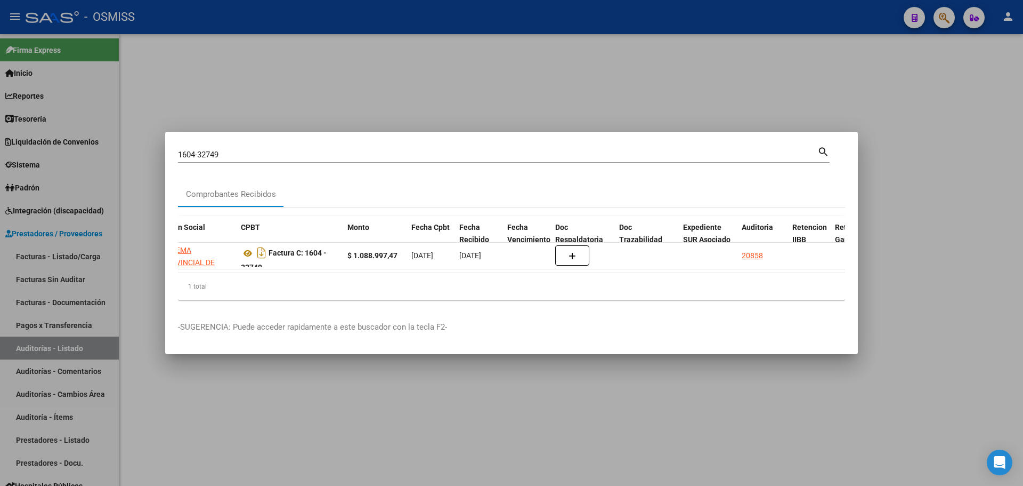
click at [732, 78] on div at bounding box center [511, 243] width 1023 height 486
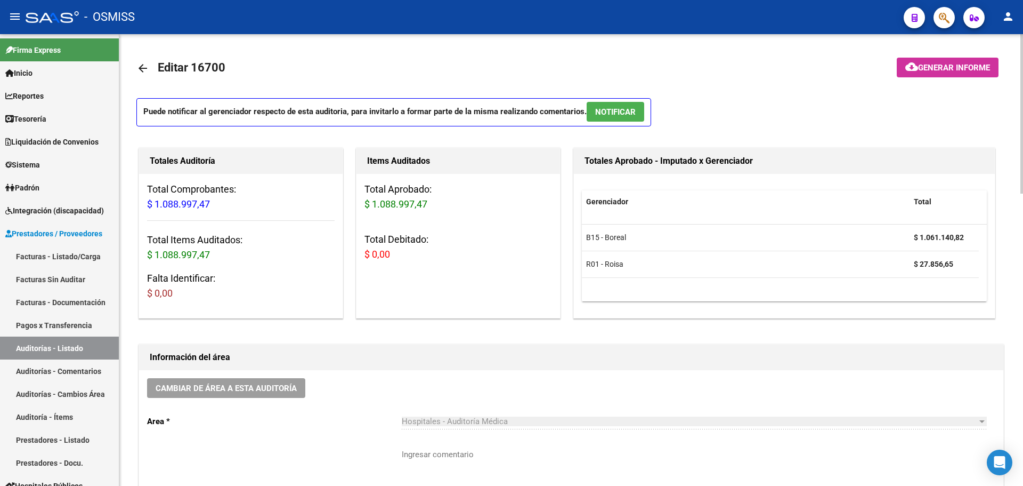
click at [507, 240] on h3 "Total Debitado: $ 0,00" at bounding box center [459, 247] width 188 height 30
click at [936, 13] on button "button" at bounding box center [944, 17] width 21 height 21
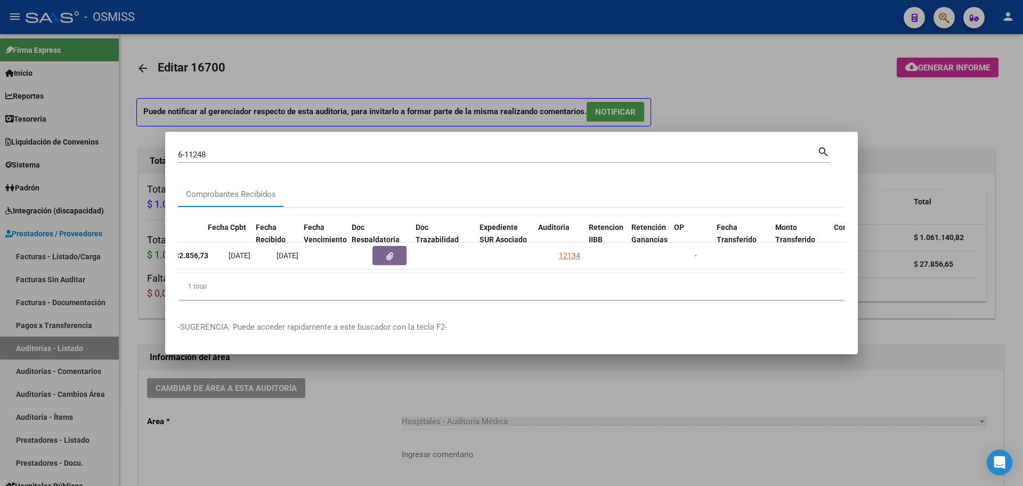
scroll to position [0, 480]
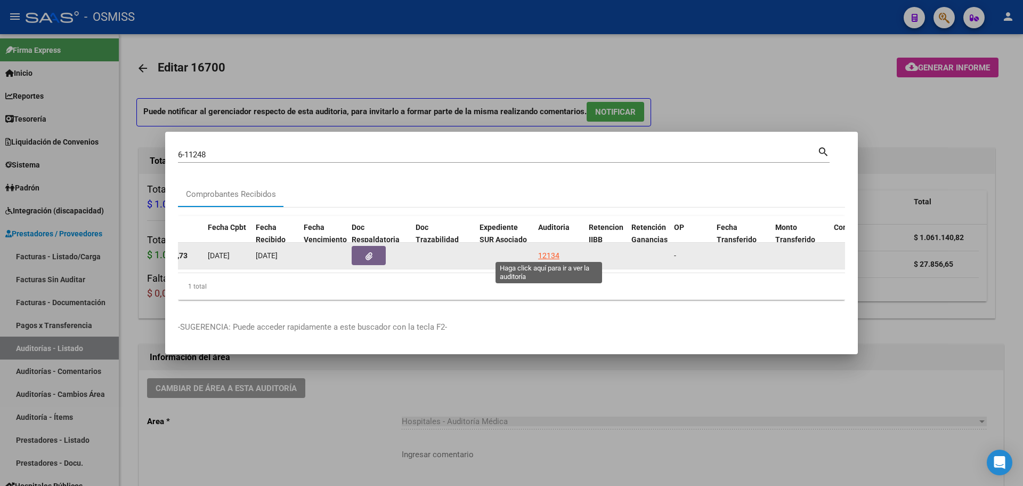
click at [550, 252] on div "12134" at bounding box center [548, 255] width 21 height 12
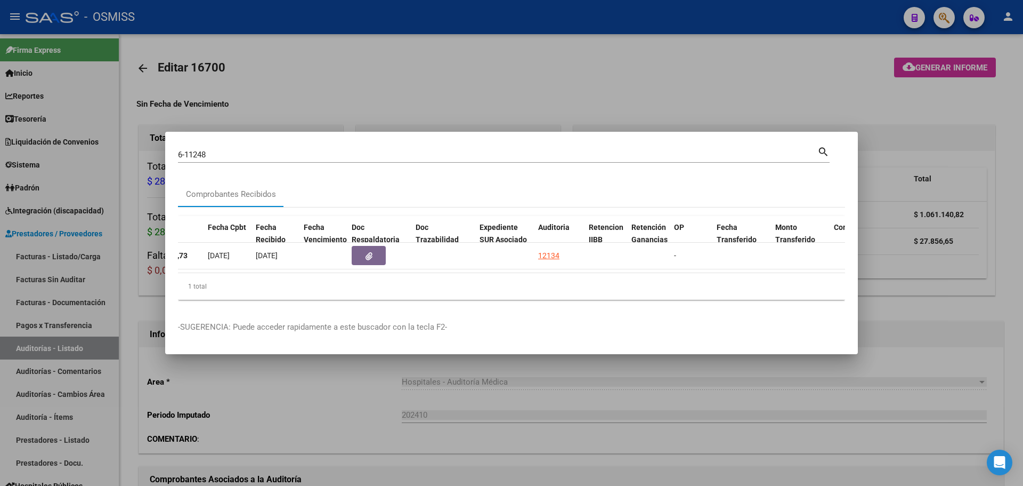
click at [311, 100] on div at bounding box center [511, 243] width 1023 height 486
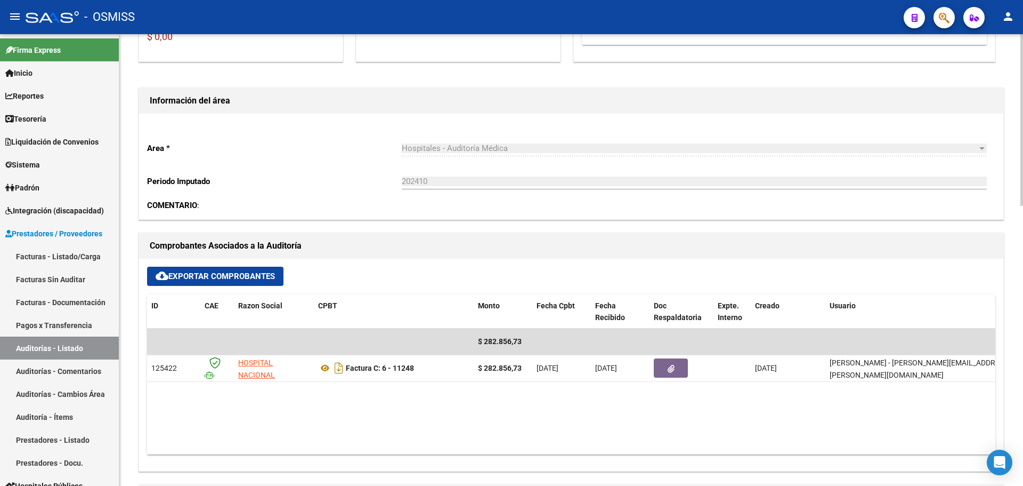
scroll to position [266, 0]
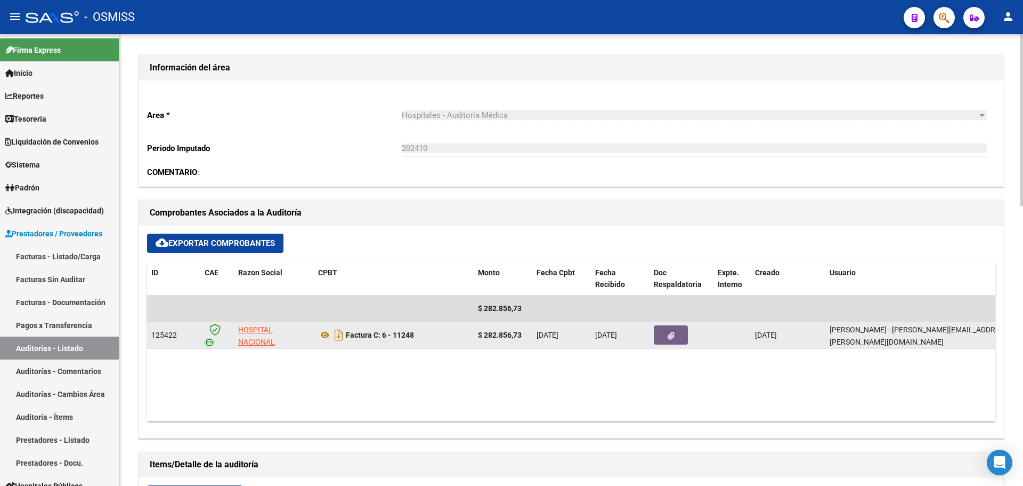
click at [665, 327] on button "button" at bounding box center [671, 334] width 34 height 19
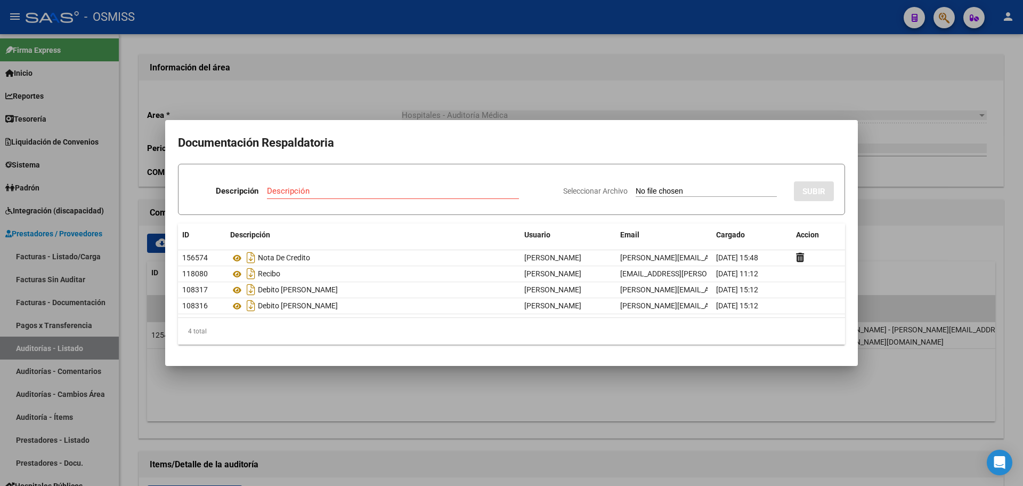
click at [411, 111] on div at bounding box center [511, 243] width 1023 height 486
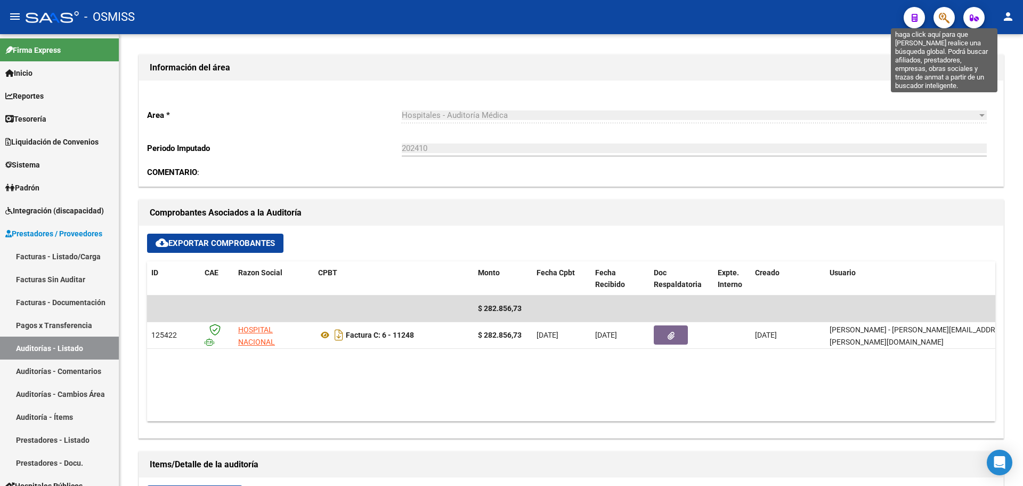
click at [942, 20] on icon "button" at bounding box center [944, 18] width 11 height 12
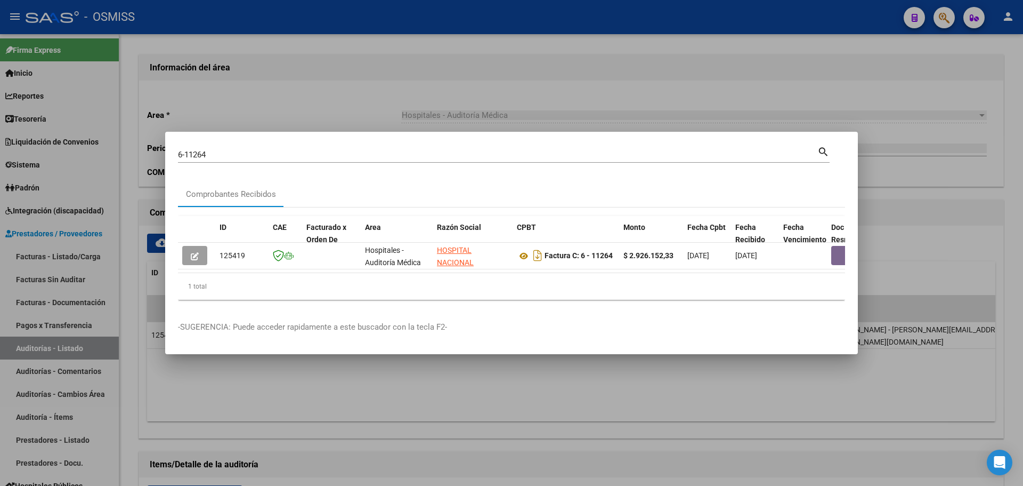
click at [356, 269] on datatable-body "125419 Hospitales - Auditoría Médica HOSPITAL NACIONAL PROFESOR [PERSON_NAME] 3…" at bounding box center [511, 258] width 667 height 30
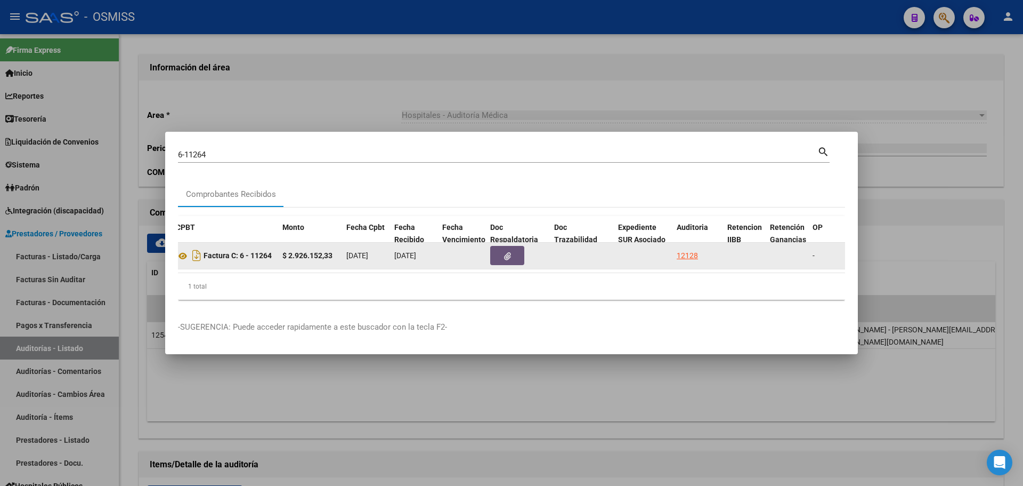
click at [515, 248] on button "button" at bounding box center [507, 255] width 34 height 19
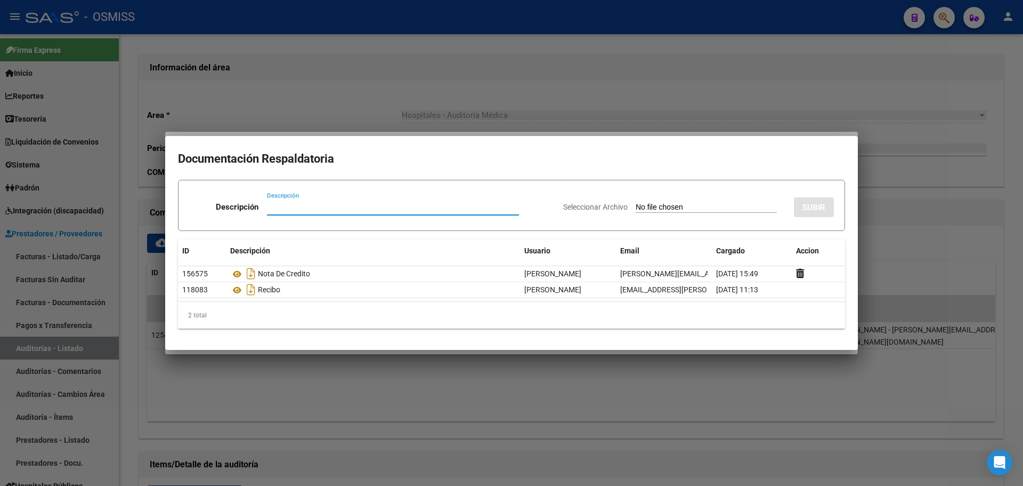
click at [298, 107] on div at bounding box center [511, 243] width 1023 height 486
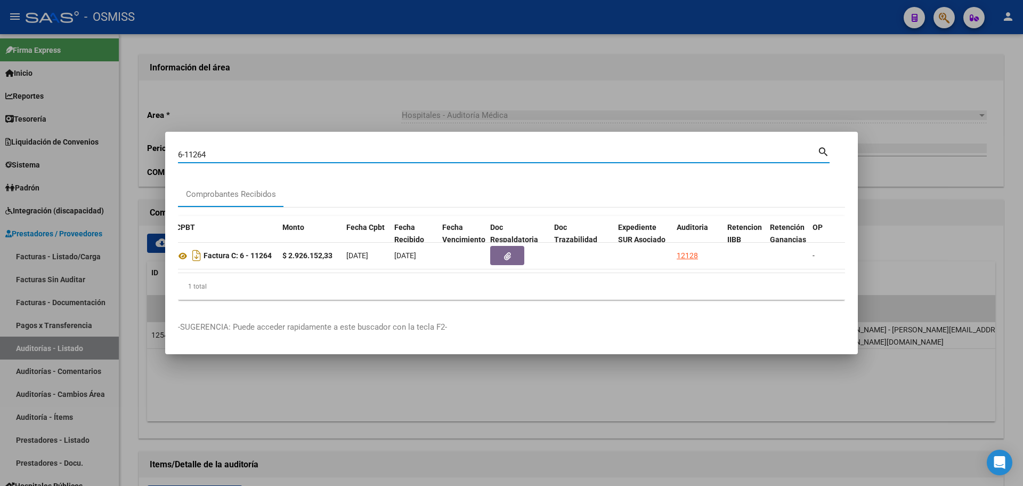
click at [223, 152] on input "6-11264" at bounding box center [498, 155] width 640 height 10
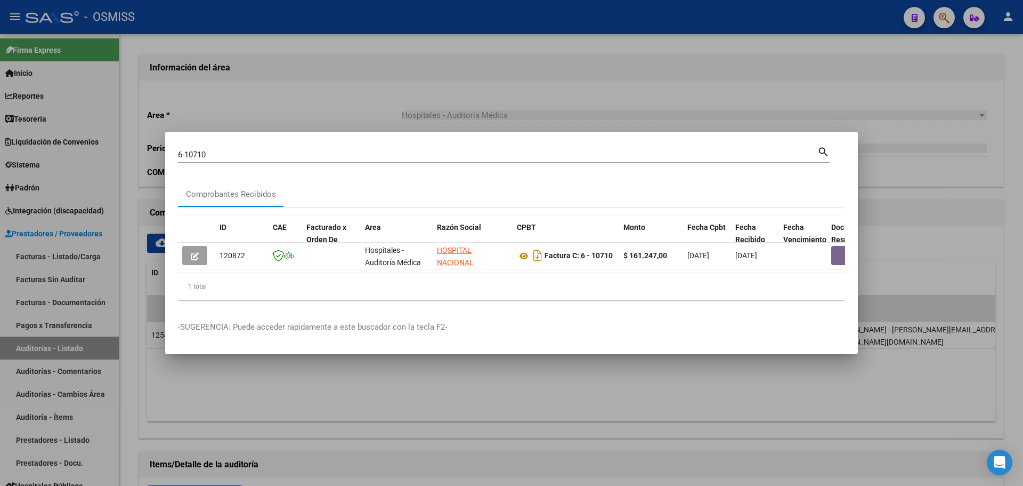
scroll to position [0, 320]
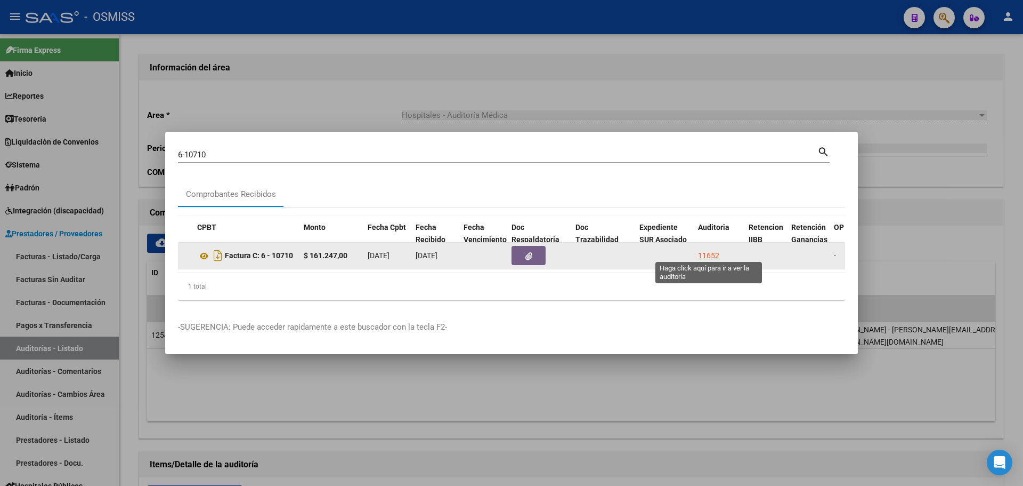
click at [702, 249] on div "11652" at bounding box center [708, 255] width 21 height 12
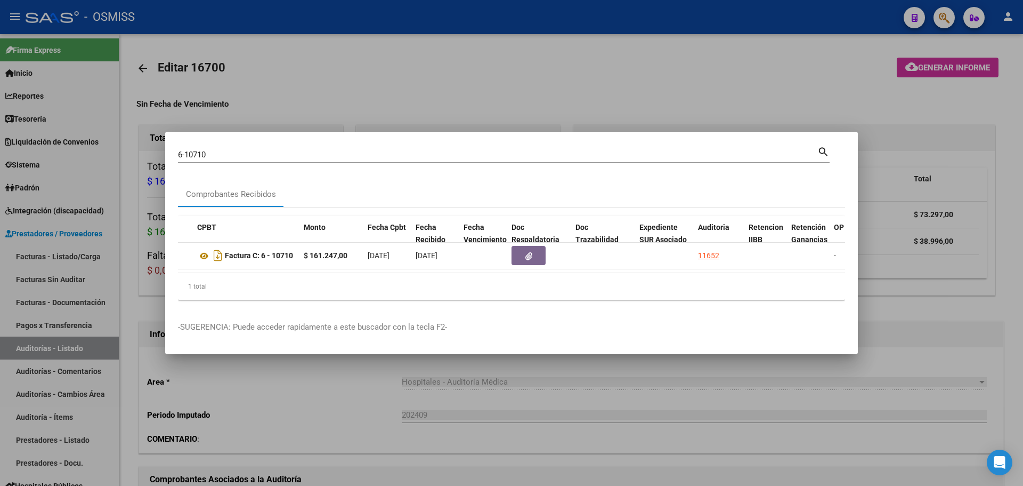
click at [335, 110] on div at bounding box center [511, 243] width 1023 height 486
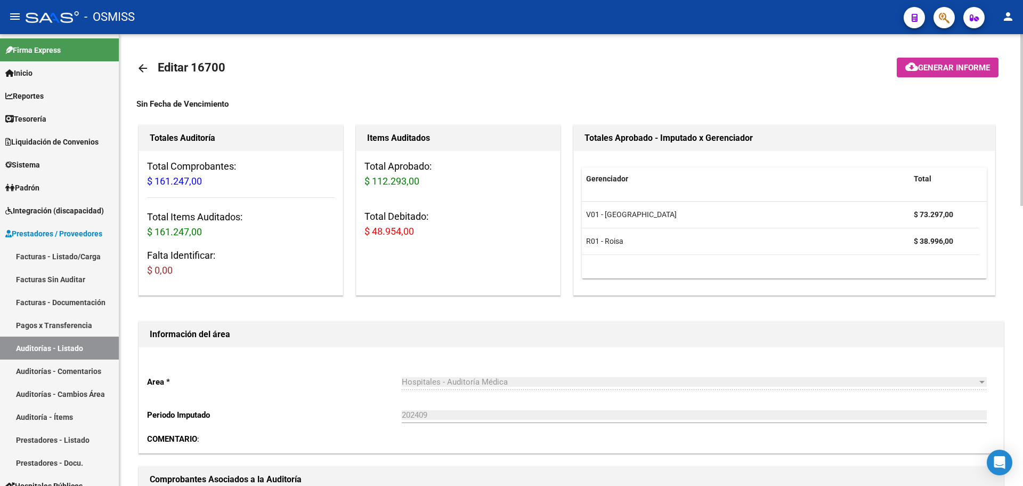
click at [394, 354] on div "Area * Hospitales - Auditoría Médica Seleccionar area Periodo Imputado 202409 I…" at bounding box center [571, 400] width 864 height 106
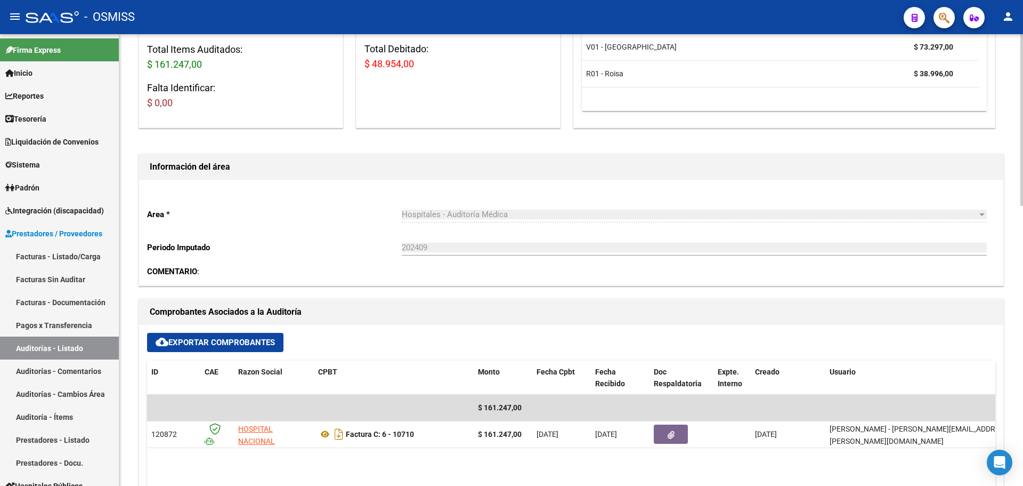
scroll to position [266, 0]
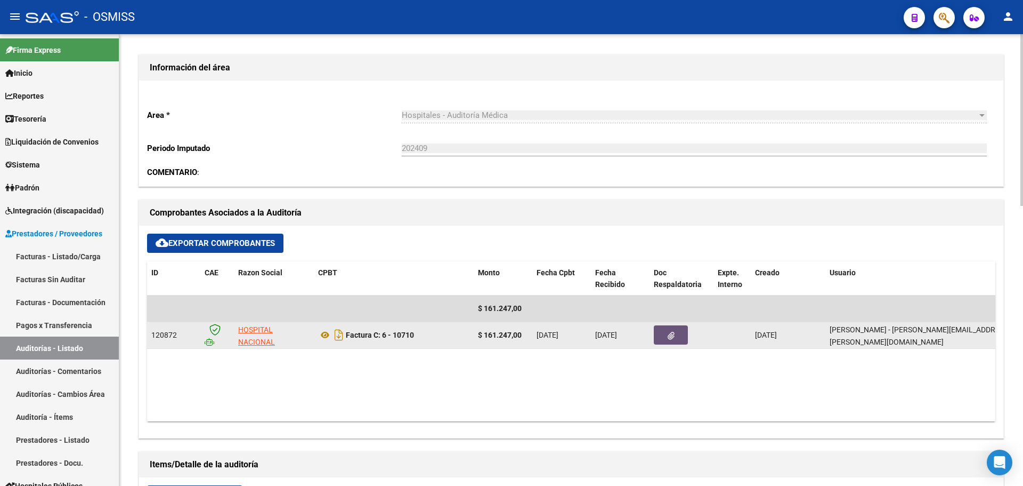
click at [666, 342] on button "button" at bounding box center [671, 334] width 34 height 19
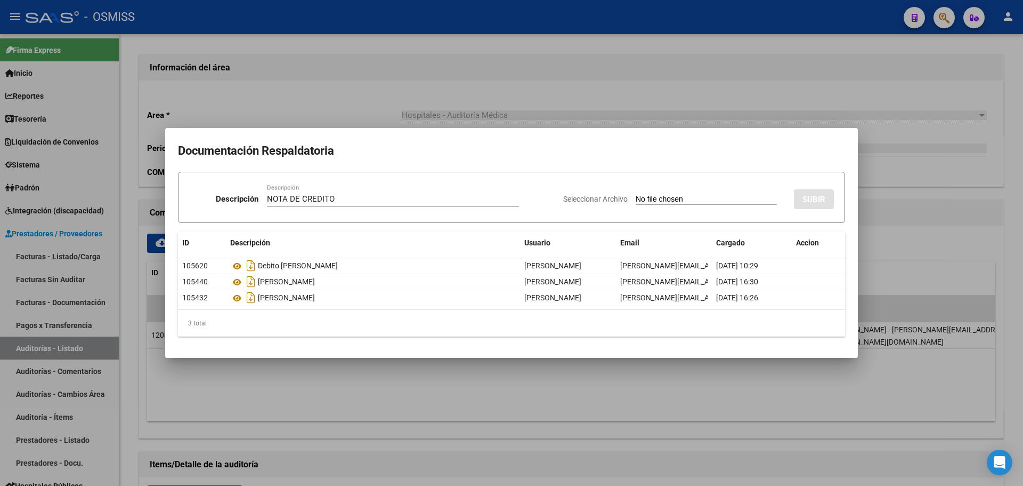
click at [682, 196] on input "Seleccionar Archivo" at bounding box center [706, 200] width 141 height 10
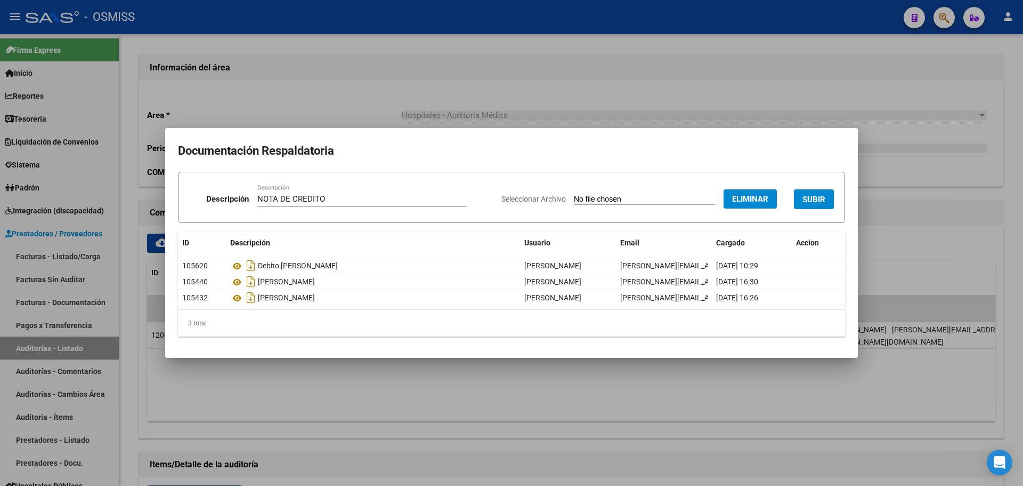
click at [608, 158] on h2 "Documentación Respaldatoria" at bounding box center [511, 151] width 667 height 20
click at [818, 211] on div "Seleccionar Archivo Eliminar SUBIR" at bounding box center [668, 197] width 333 height 33
click at [831, 198] on button "SUBIR" at bounding box center [814, 199] width 40 height 20
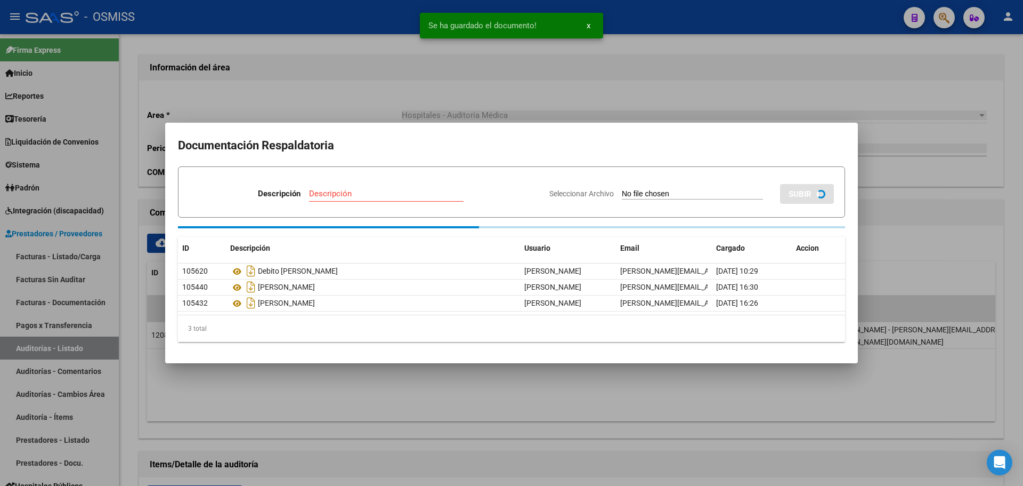
click at [446, 83] on div at bounding box center [511, 243] width 1023 height 486
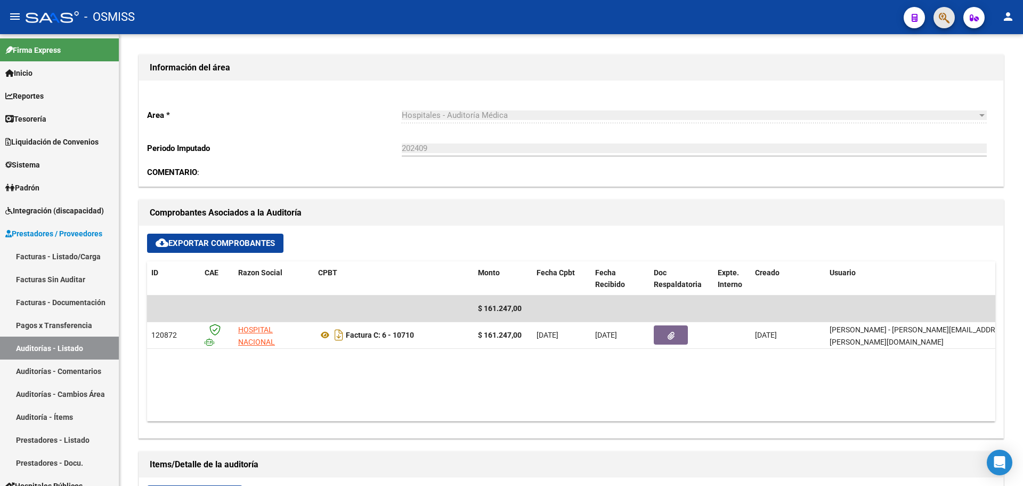
click at [942, 25] on span "button" at bounding box center [944, 18] width 11 height 22
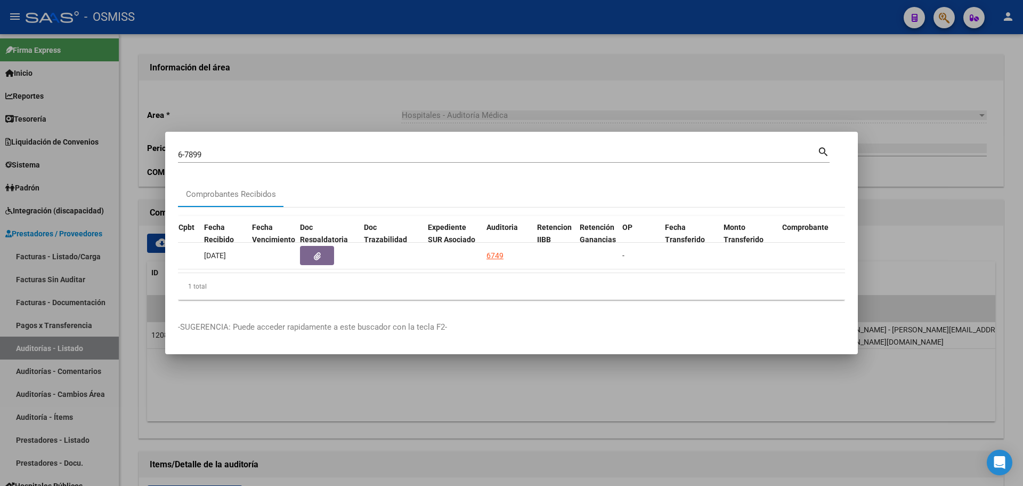
scroll to position [0, 604]
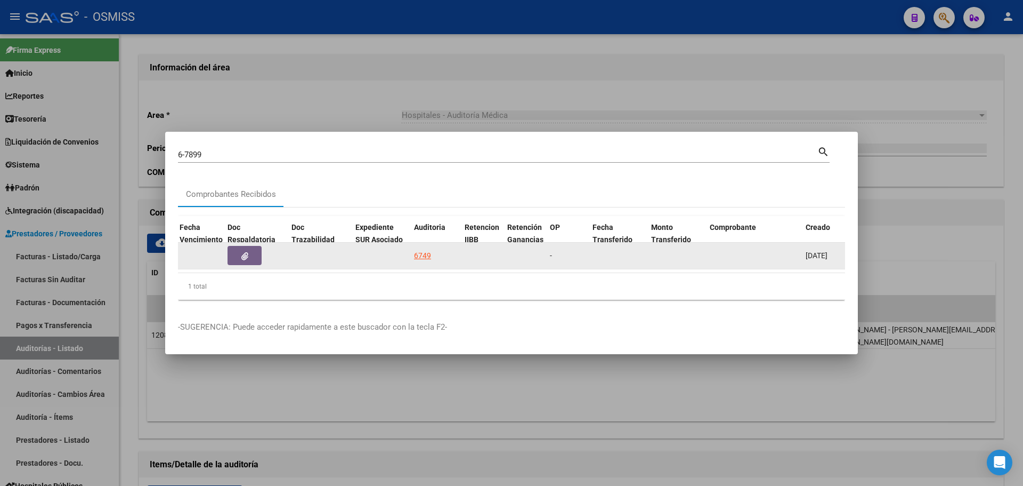
click at [417, 252] on div "6749" at bounding box center [422, 255] width 17 height 12
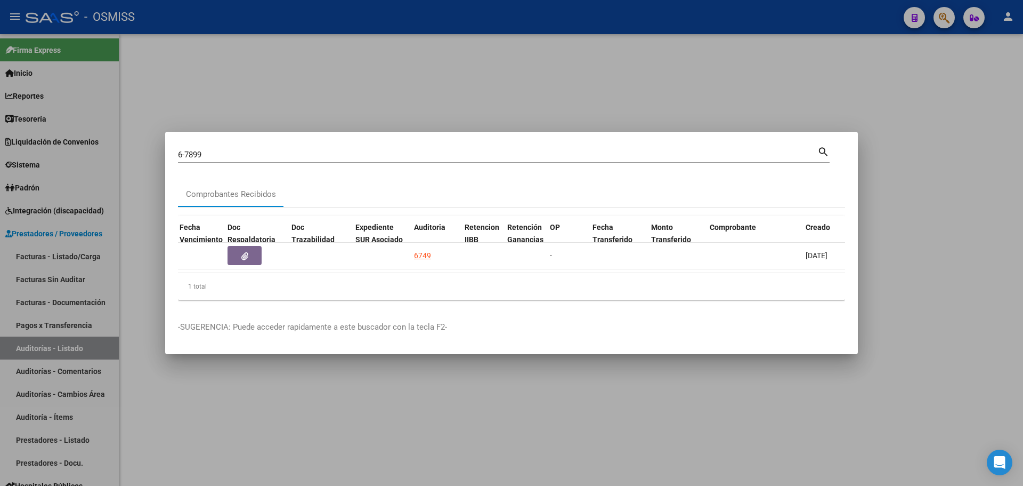
click at [273, 93] on div at bounding box center [511, 243] width 1023 height 486
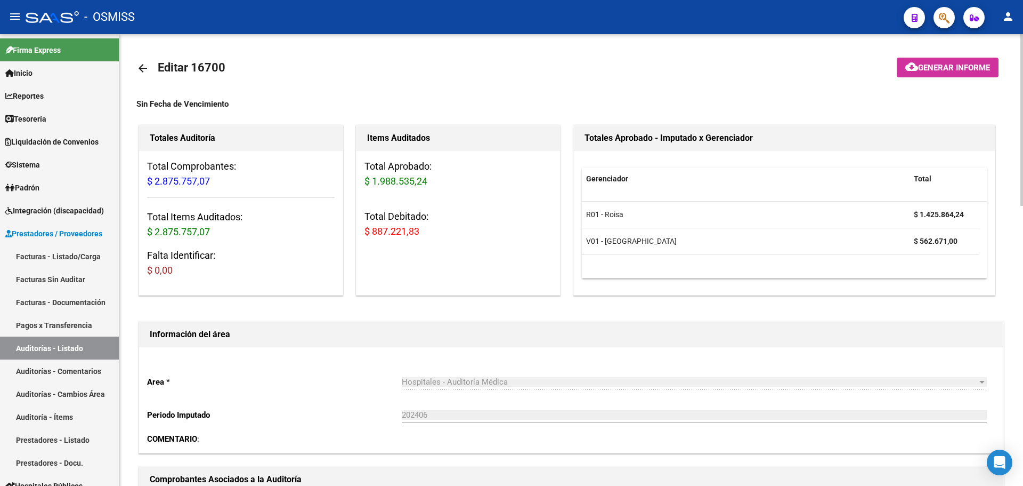
drag, startPoint x: 421, startPoint y: 295, endPoint x: 353, endPoint y: 237, distance: 89.2
click at [413, 287] on div "Items Auditados Total Aprobado: $ 1.988.535,24 Total Debitado: $ 887.221,83" at bounding box center [458, 210] width 205 height 171
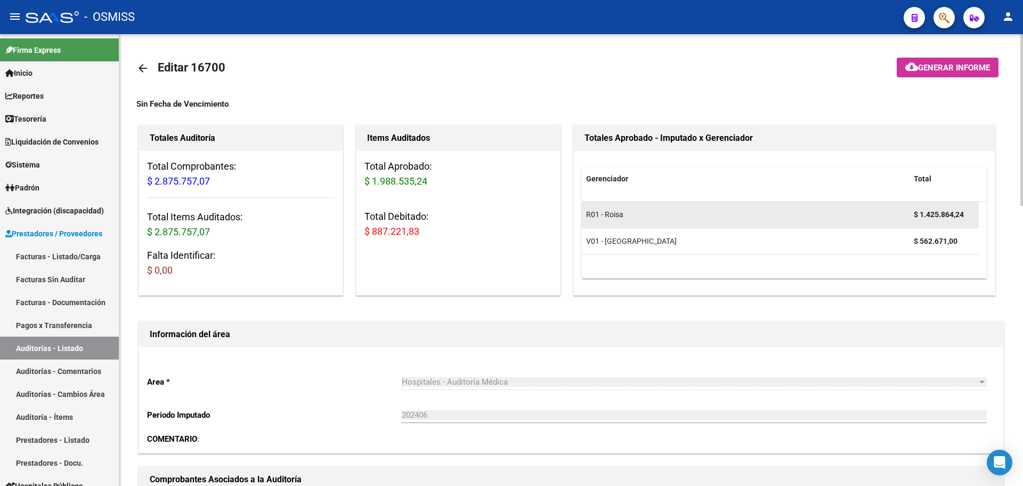
click at [673, 211] on div "R01 - Roisa" at bounding box center [745, 214] width 319 height 12
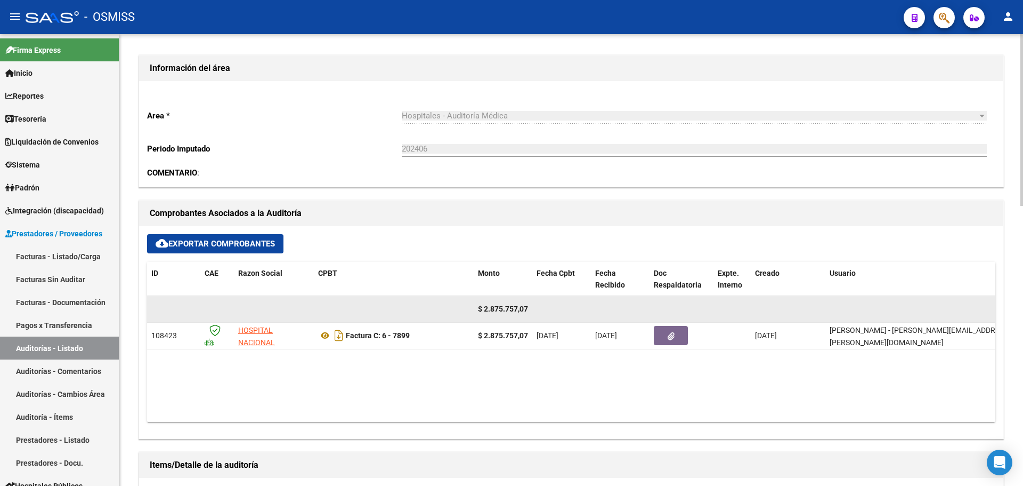
scroll to position [266, 0]
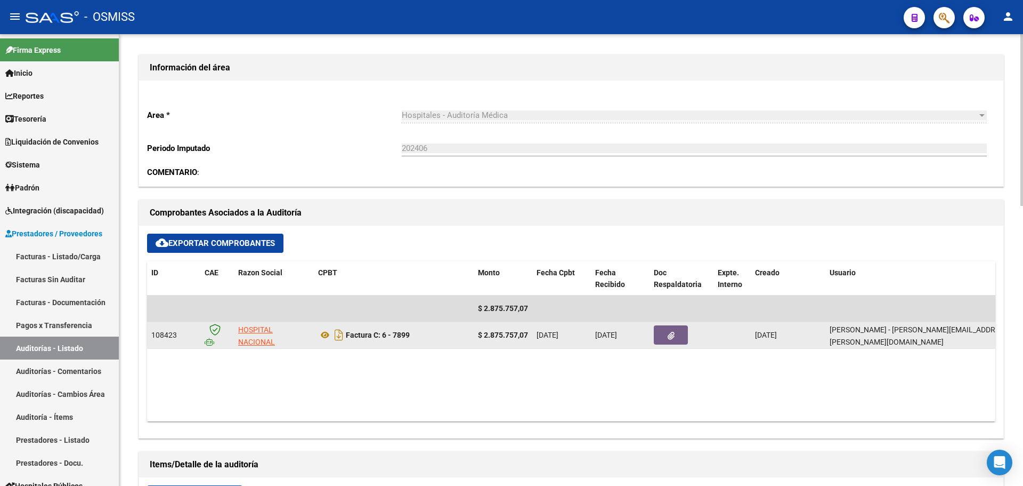
click at [666, 338] on button "button" at bounding box center [671, 334] width 34 height 19
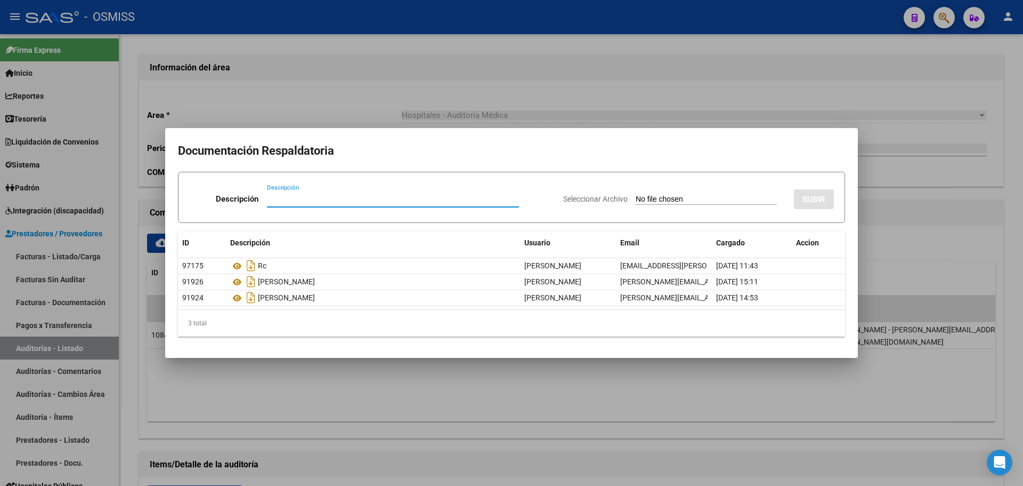
click at [770, 90] on div at bounding box center [511, 243] width 1023 height 486
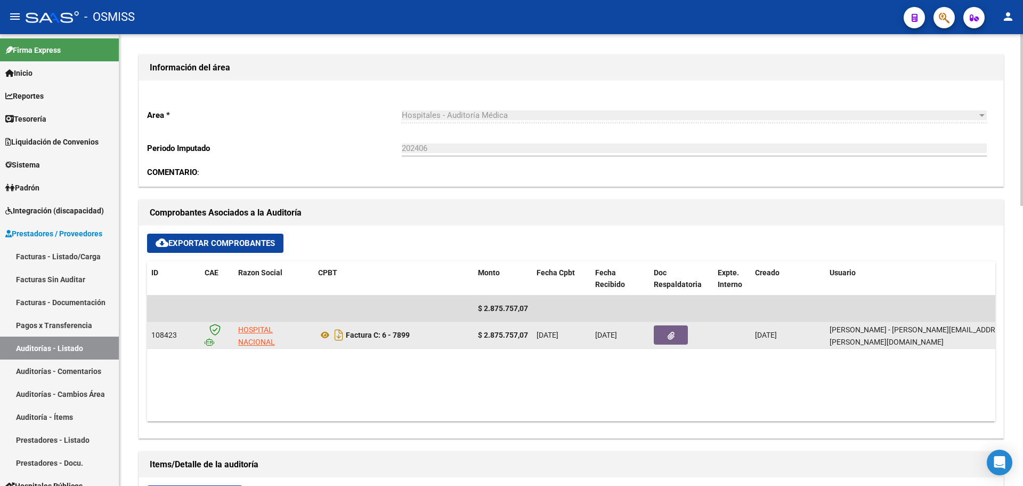
click at [677, 338] on button "button" at bounding box center [671, 334] width 34 height 19
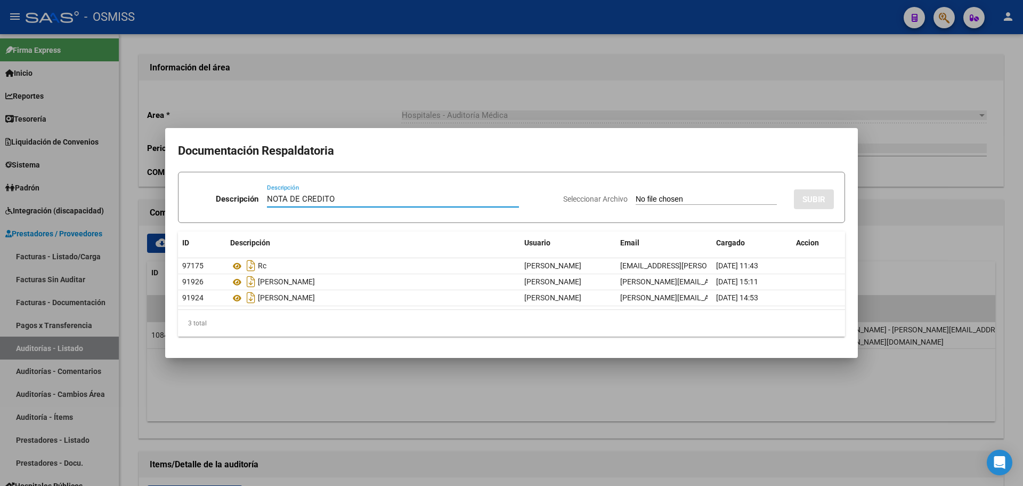
click at [628, 193] on div "Seleccionar Archivo SUBIR" at bounding box center [698, 197] width 271 height 33
click at [649, 196] on input "Seleccionar Archivo" at bounding box center [706, 200] width 141 height 10
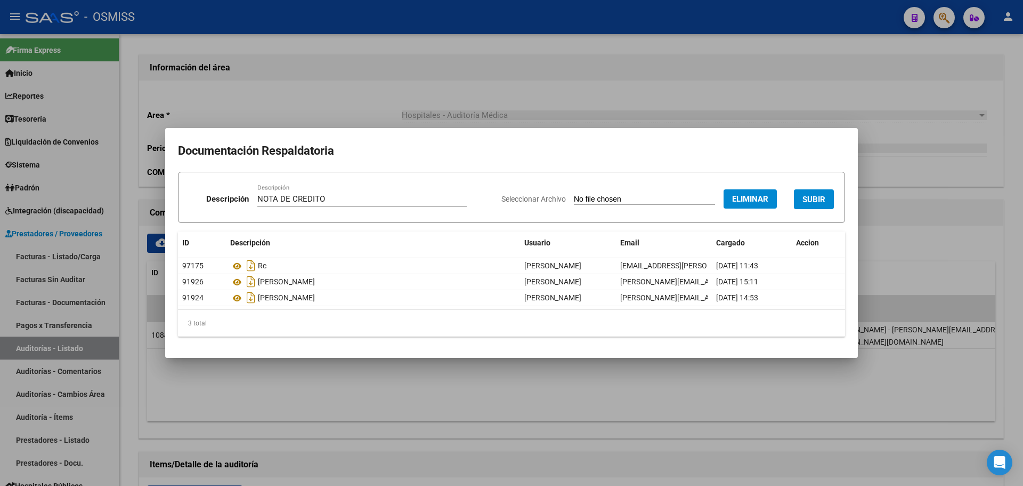
click at [822, 199] on span "SUBIR" at bounding box center [814, 200] width 23 height 10
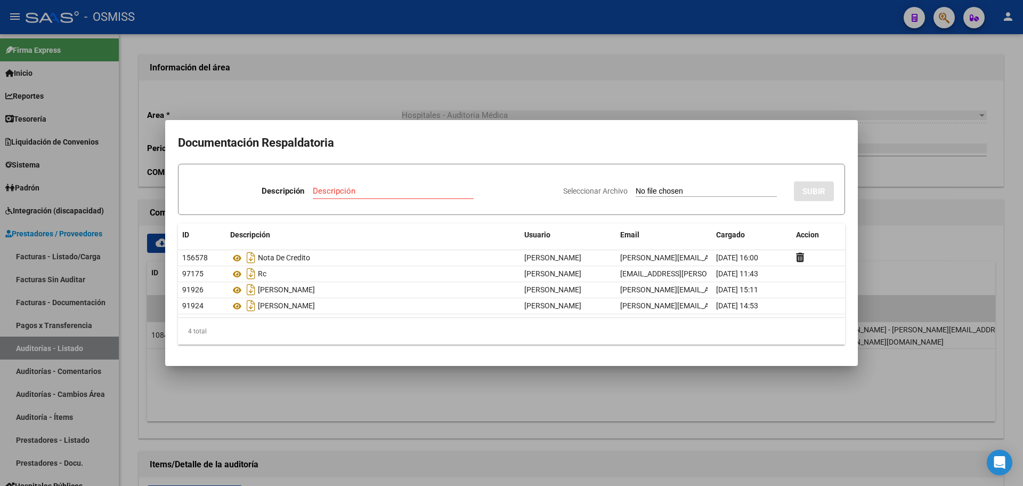
click at [470, 90] on div at bounding box center [511, 243] width 1023 height 486
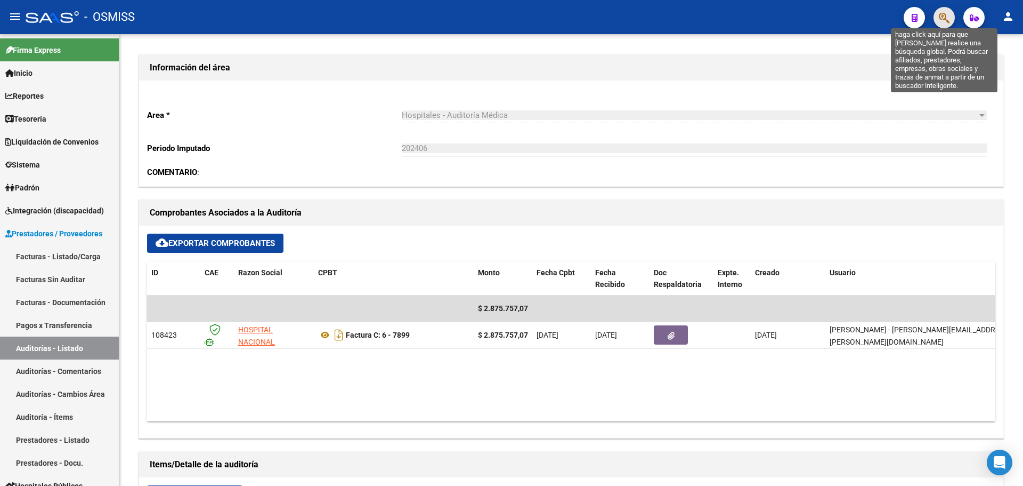
click at [939, 18] on icon "button" at bounding box center [944, 18] width 11 height 12
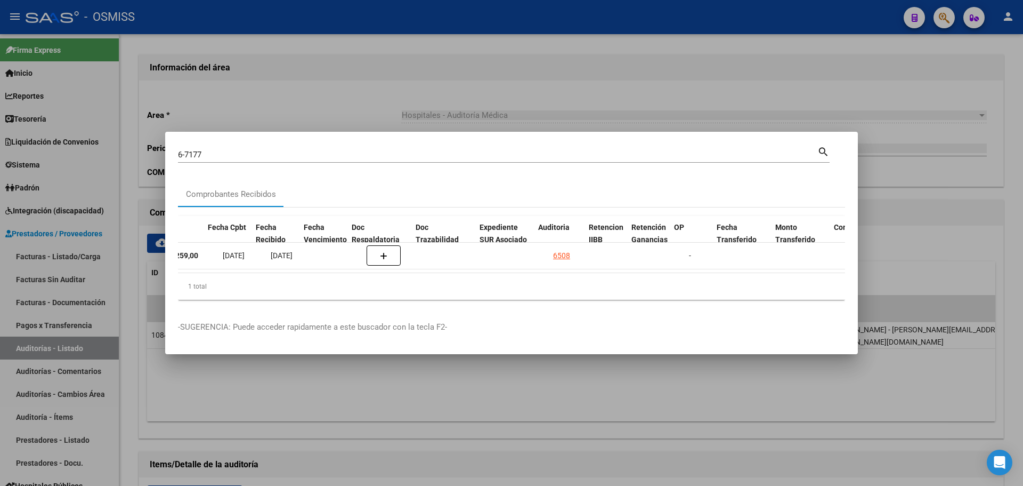
scroll to position [0, 480]
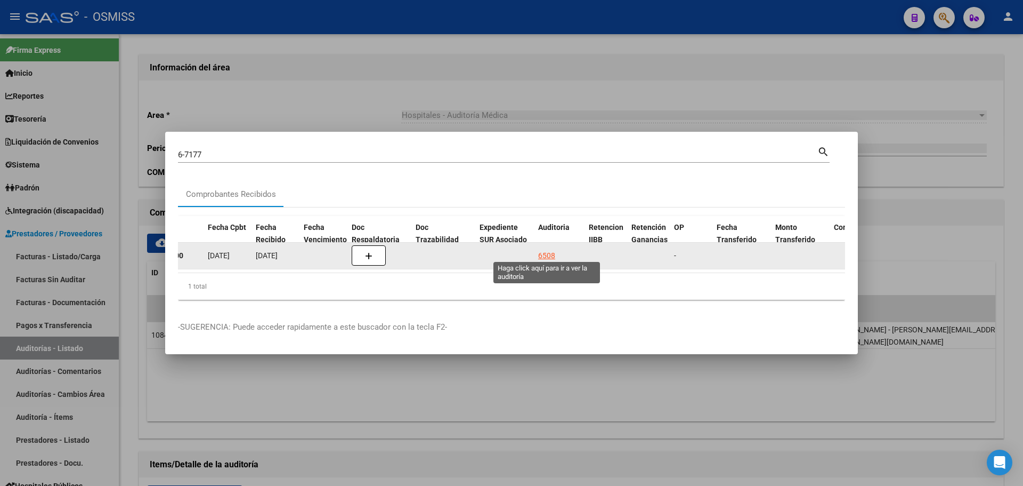
click at [544, 249] on div "6508" at bounding box center [546, 255] width 17 height 12
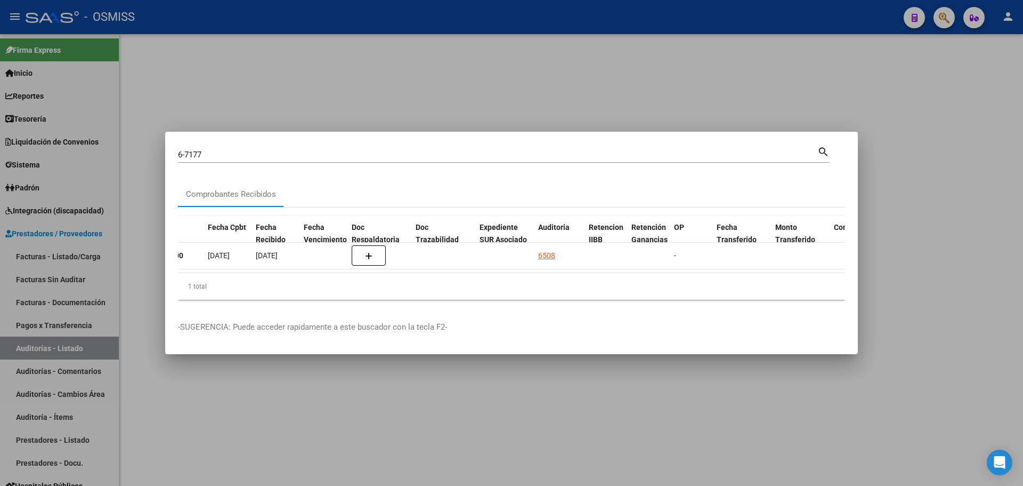
click at [312, 100] on div at bounding box center [511, 243] width 1023 height 486
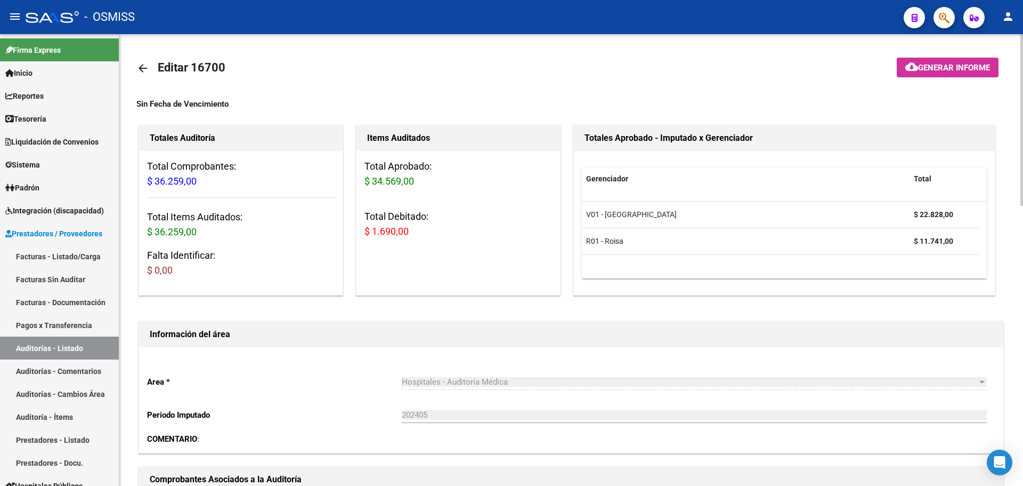
click at [393, 263] on div "Items Auditados Total Aprobado: $ 34.569,00 Total Debitado: $ 1.690,00" at bounding box center [458, 210] width 205 height 171
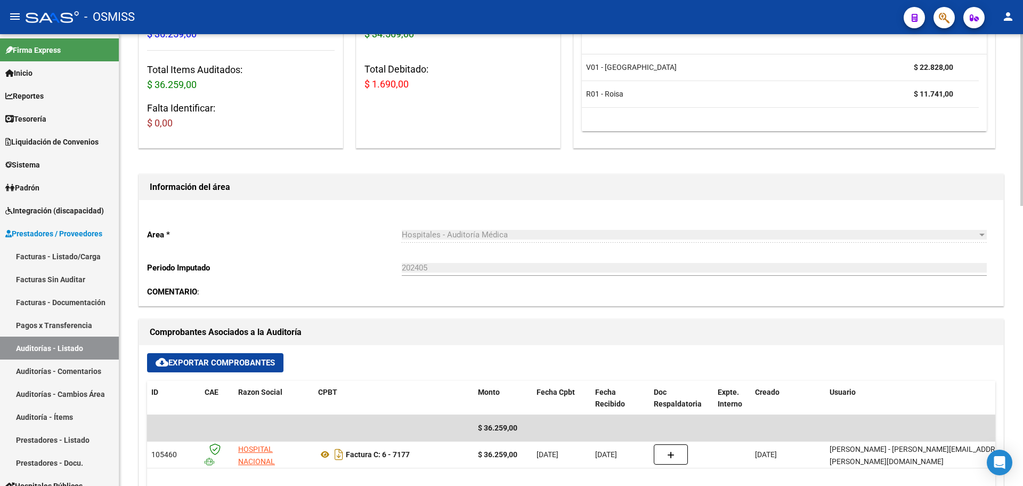
scroll to position [266, 0]
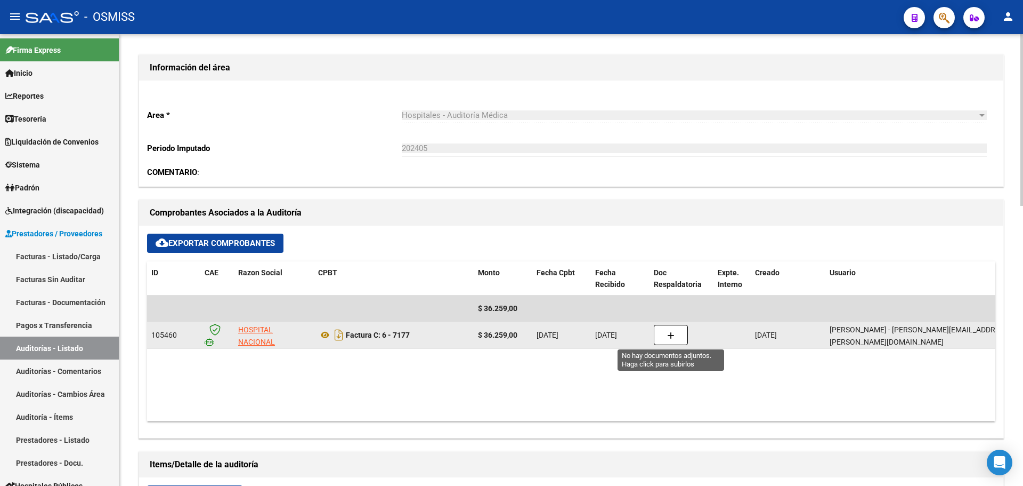
click at [675, 332] on button "button" at bounding box center [671, 335] width 34 height 20
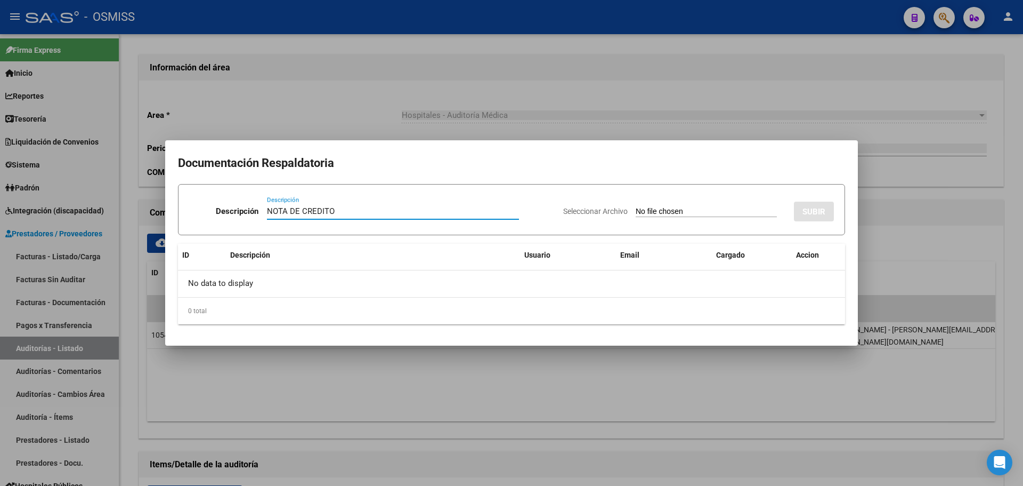
click at [655, 208] on input "Seleccionar Archivo" at bounding box center [706, 212] width 141 height 10
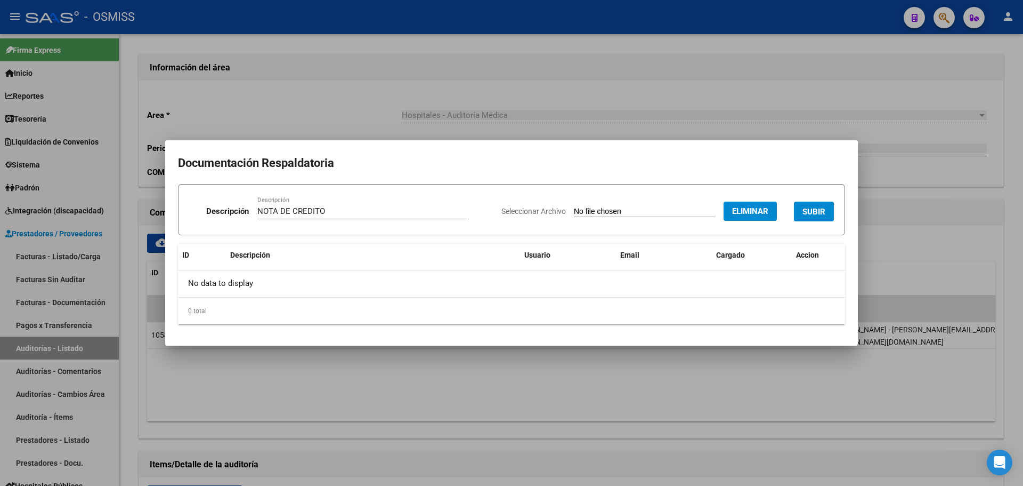
click at [828, 214] on button "SUBIR" at bounding box center [814, 211] width 40 height 20
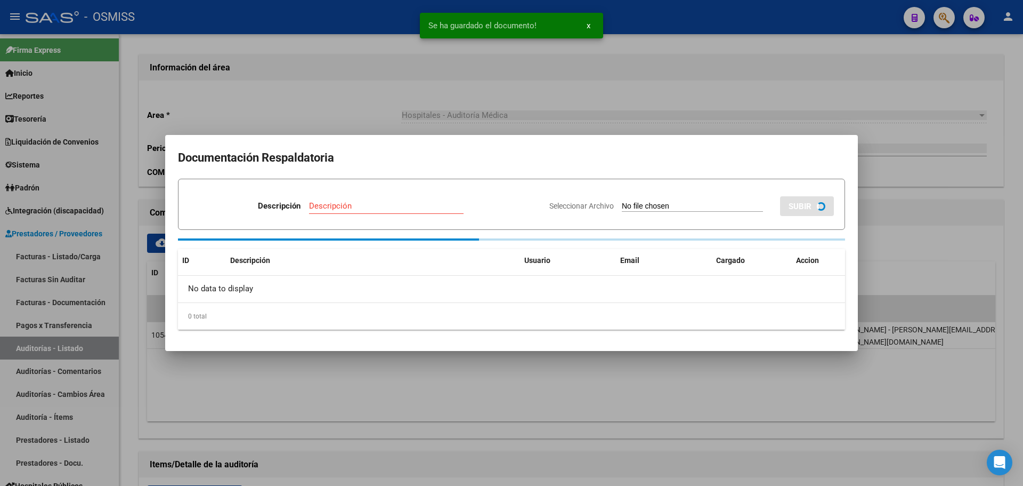
click at [345, 110] on div at bounding box center [511, 243] width 1023 height 486
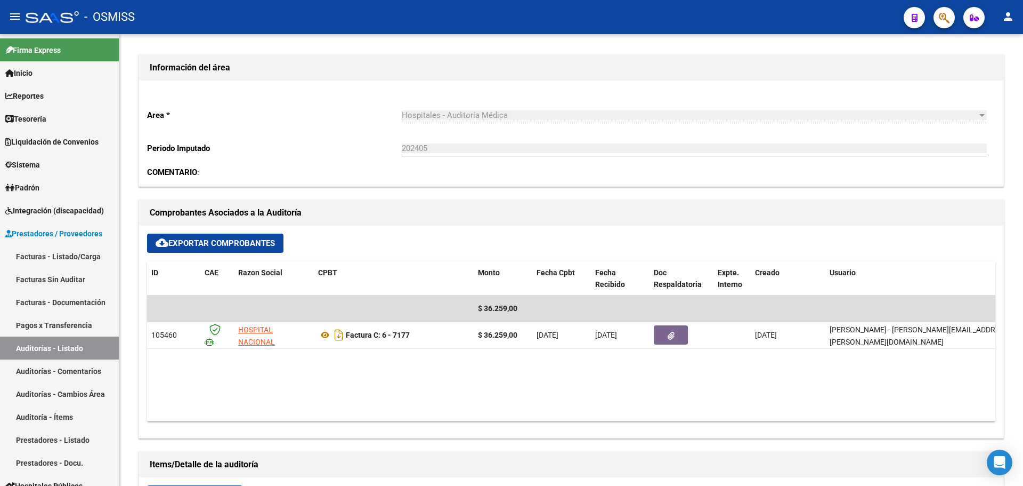
click at [958, 18] on mat-toolbar "menu - OSMISS person" at bounding box center [511, 17] width 1023 height 34
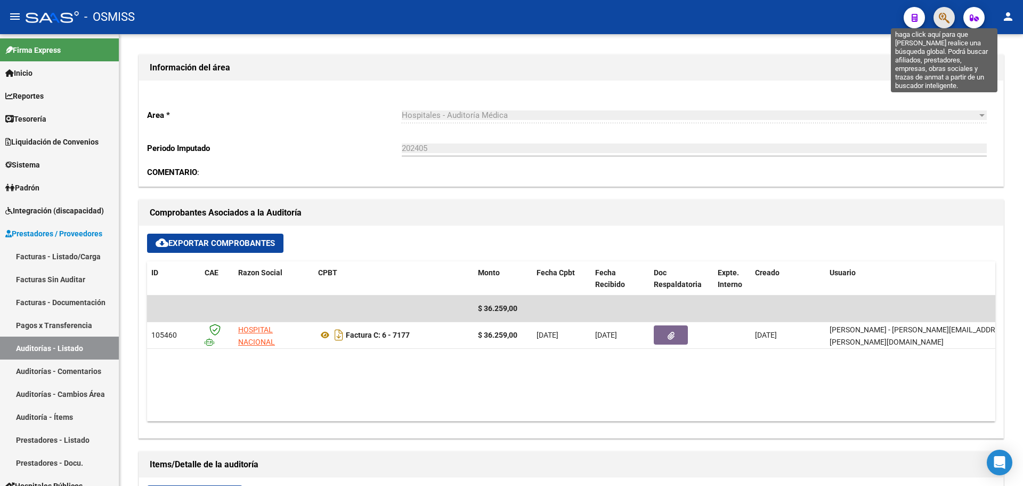
click at [944, 19] on icon "button" at bounding box center [944, 18] width 11 height 12
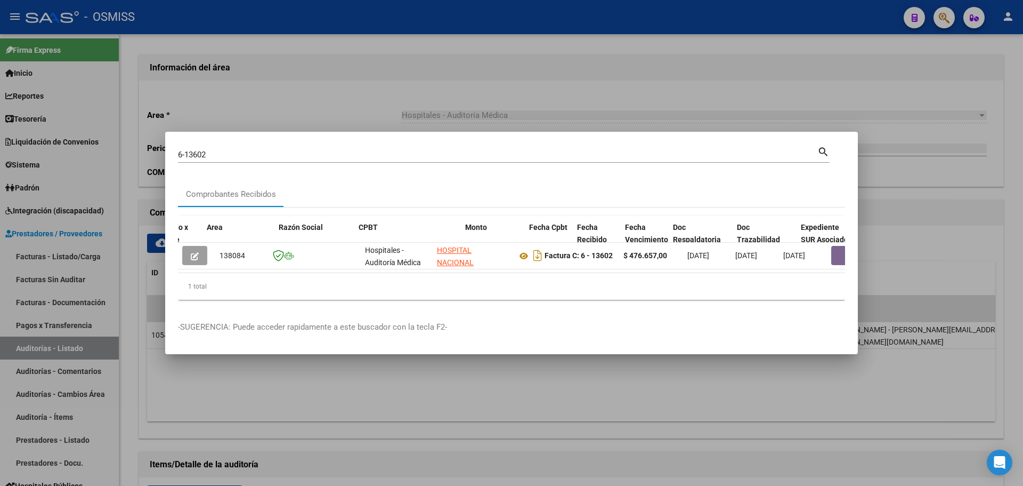
scroll to position [0, 562]
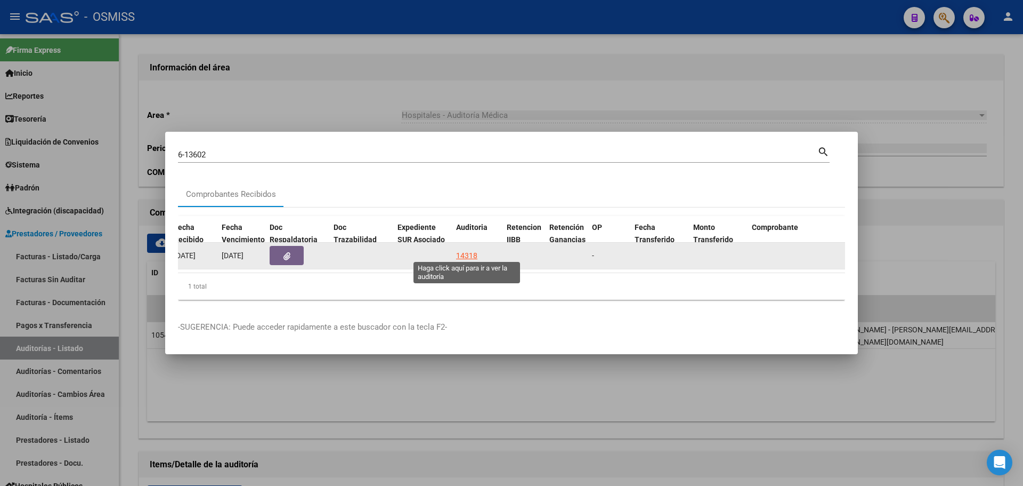
click at [473, 255] on div "14318" at bounding box center [466, 255] width 21 height 12
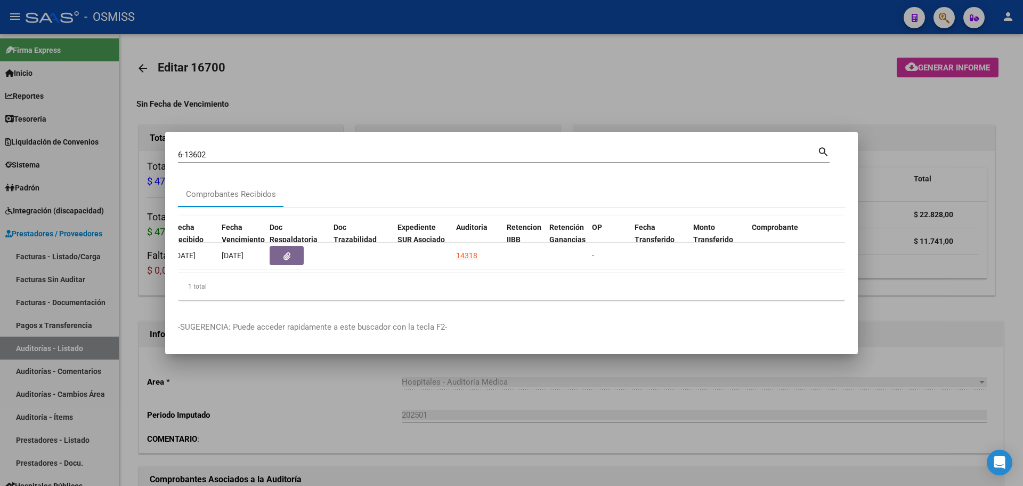
click at [395, 93] on div at bounding box center [511, 243] width 1023 height 486
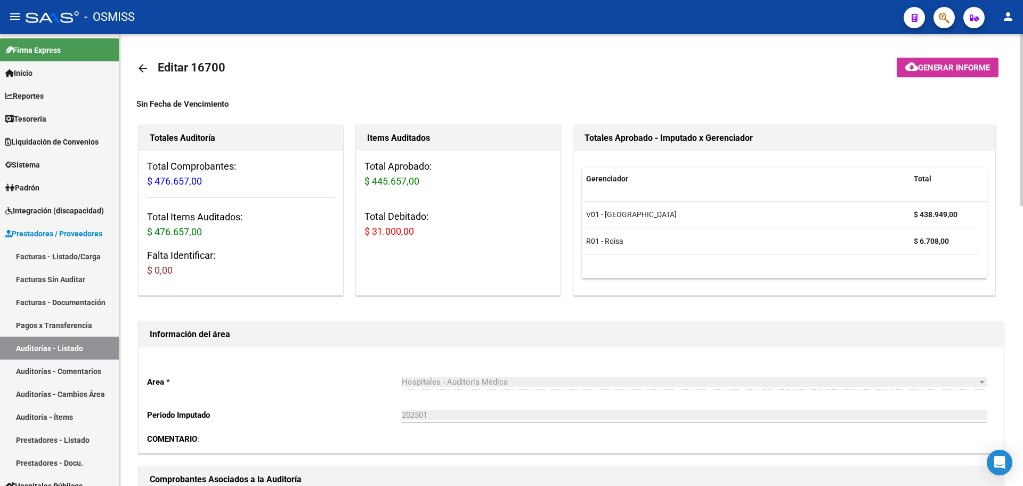
click at [471, 390] on div "Hospitales - Auditoría Médica Seleccionar area" at bounding box center [694, 383] width 585 height 33
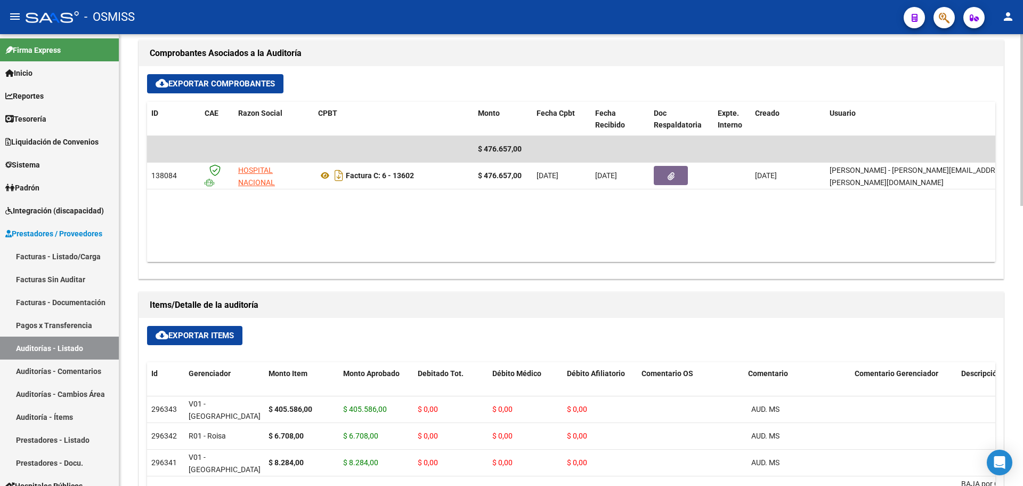
scroll to position [426, 0]
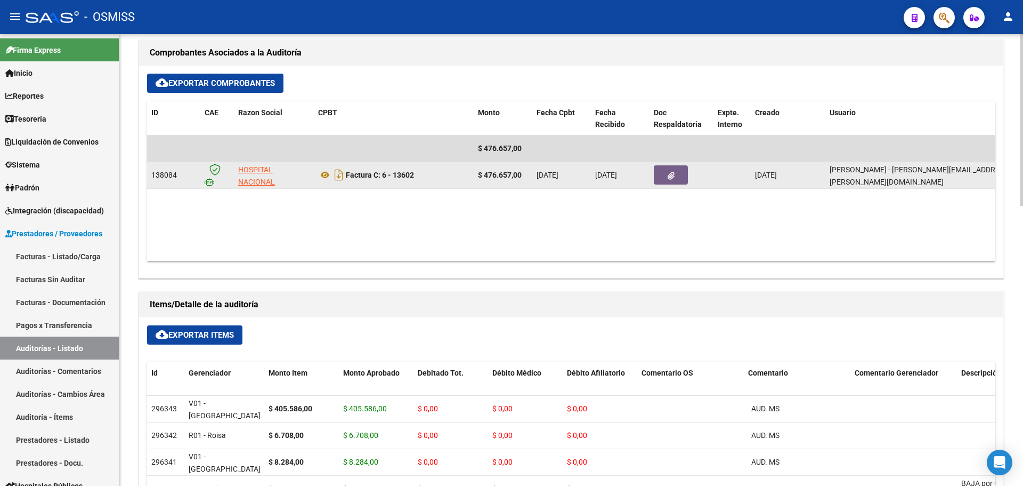
click at [668, 179] on icon "button" at bounding box center [671, 176] width 7 height 8
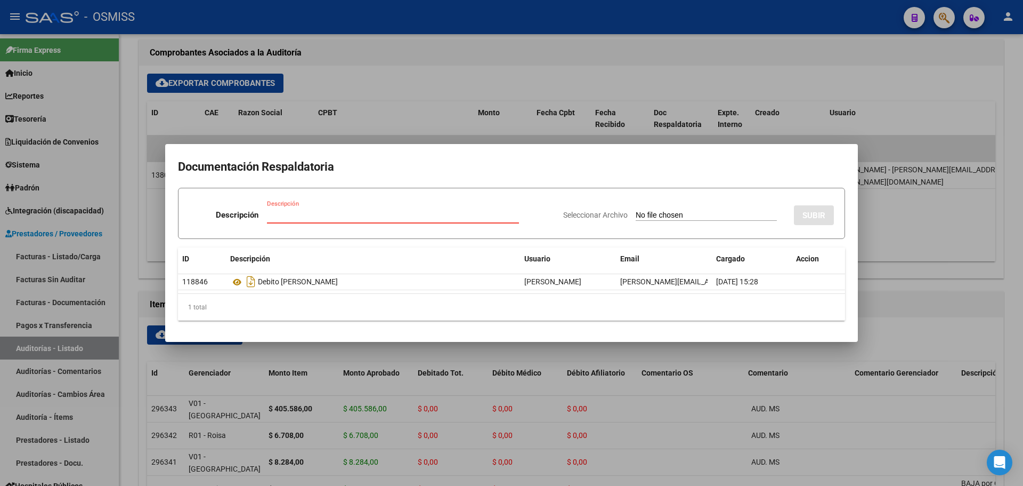
click at [412, 152] on mat-dialog-container "Documentación Respaldatoria Descripción Descripción Seleccionar Archivo SUBIR I…" at bounding box center [511, 243] width 693 height 198
click at [393, 85] on div at bounding box center [511, 243] width 1023 height 486
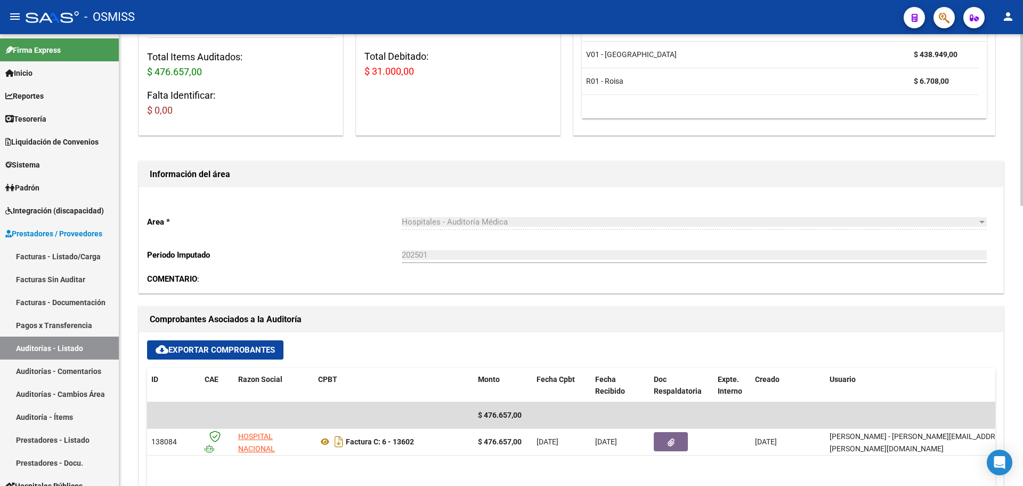
scroll to position [373, 0]
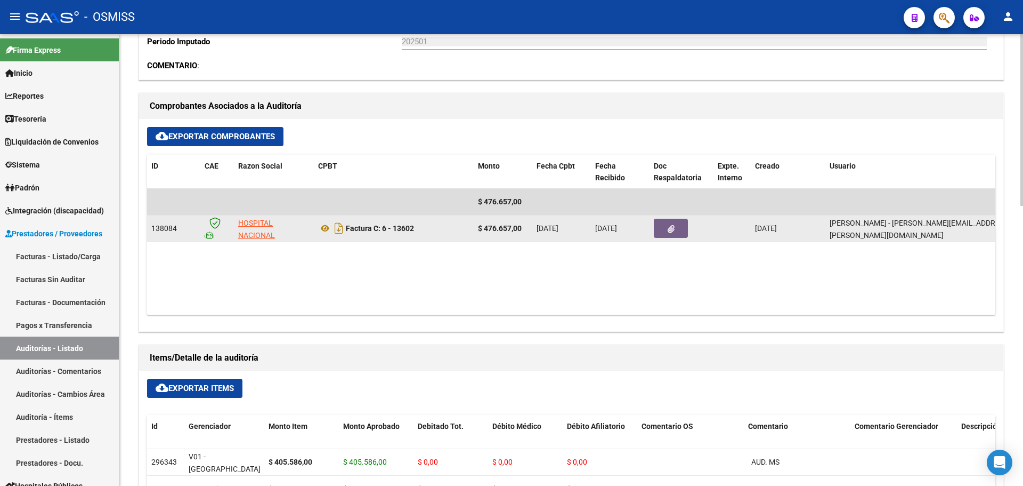
click at [658, 232] on button "button" at bounding box center [671, 228] width 34 height 19
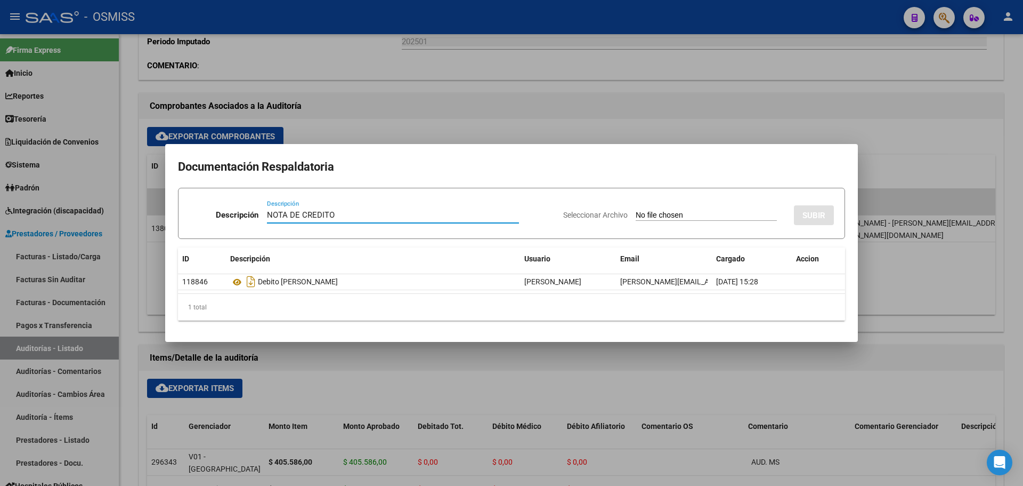
click at [636, 211] on input "Seleccionar Archivo" at bounding box center [706, 216] width 141 height 10
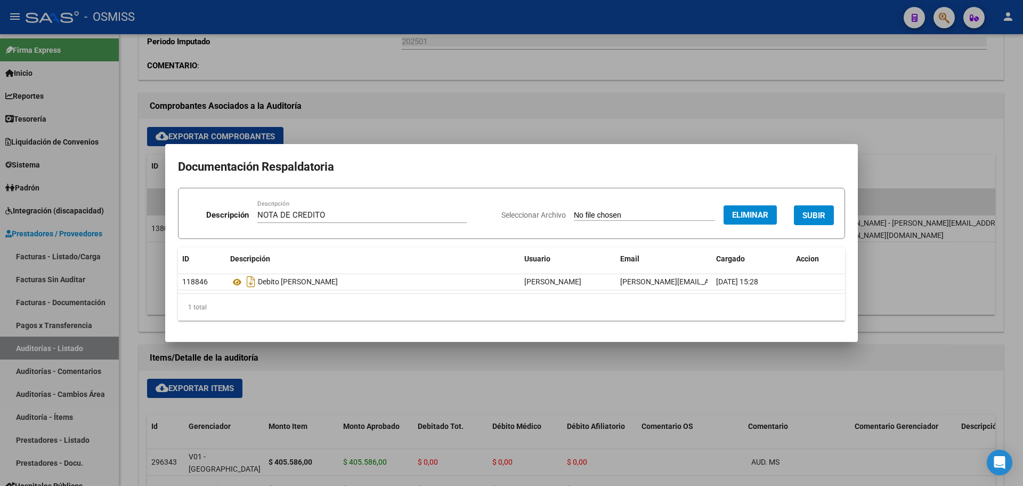
click at [827, 222] on button "SUBIR" at bounding box center [814, 215] width 40 height 20
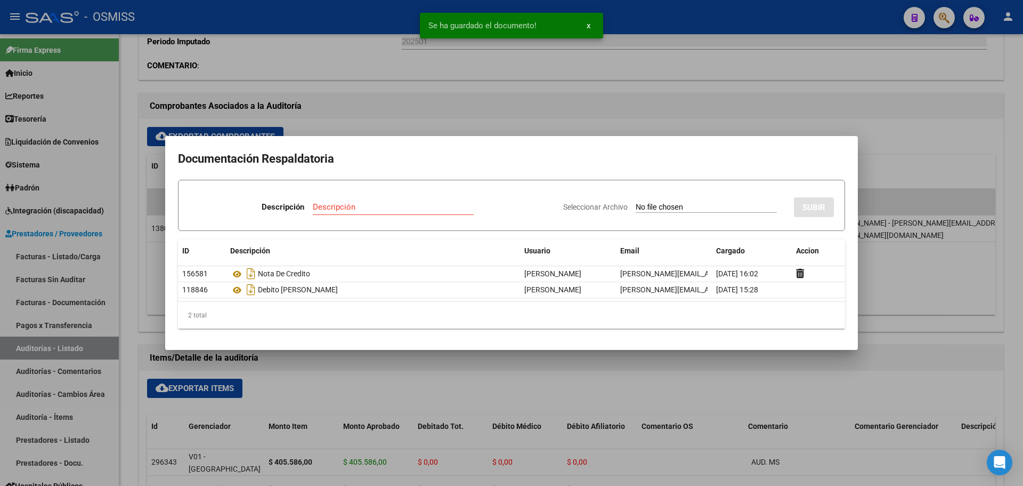
click at [348, 126] on div at bounding box center [511, 243] width 1023 height 486
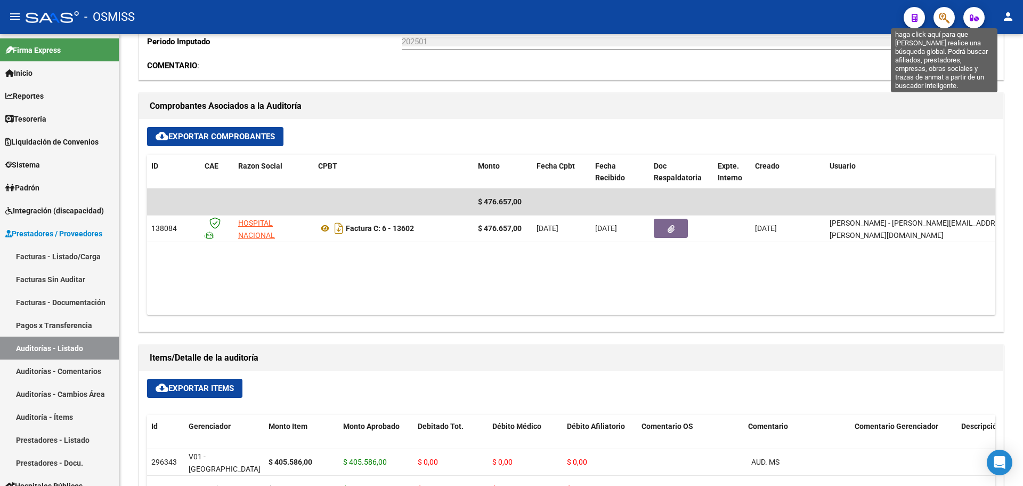
click at [948, 17] on icon "button" at bounding box center [944, 18] width 11 height 12
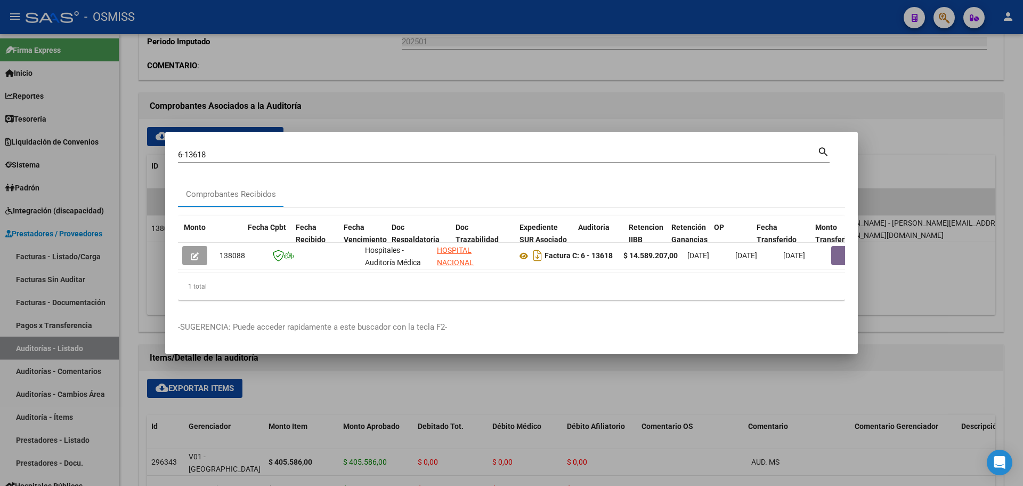
scroll to position [0, 531]
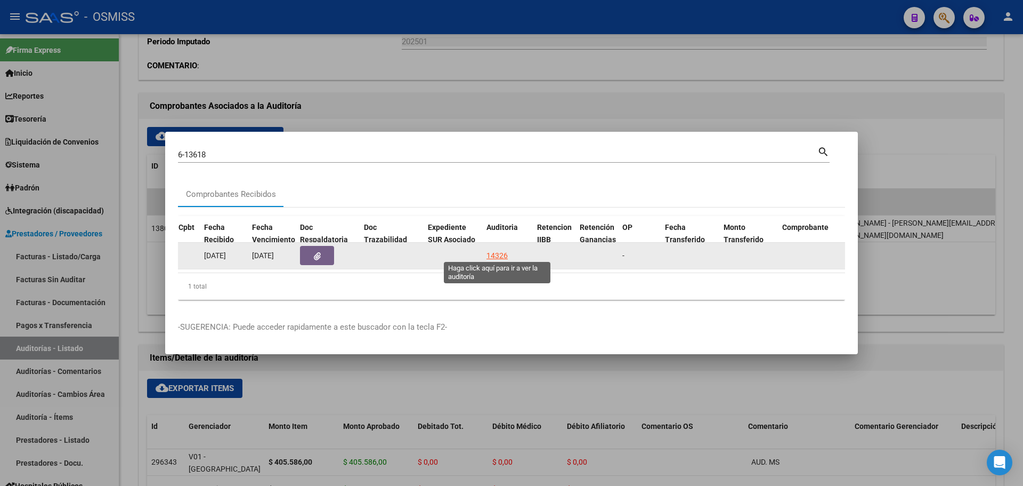
click at [491, 253] on div "14326" at bounding box center [497, 255] width 21 height 12
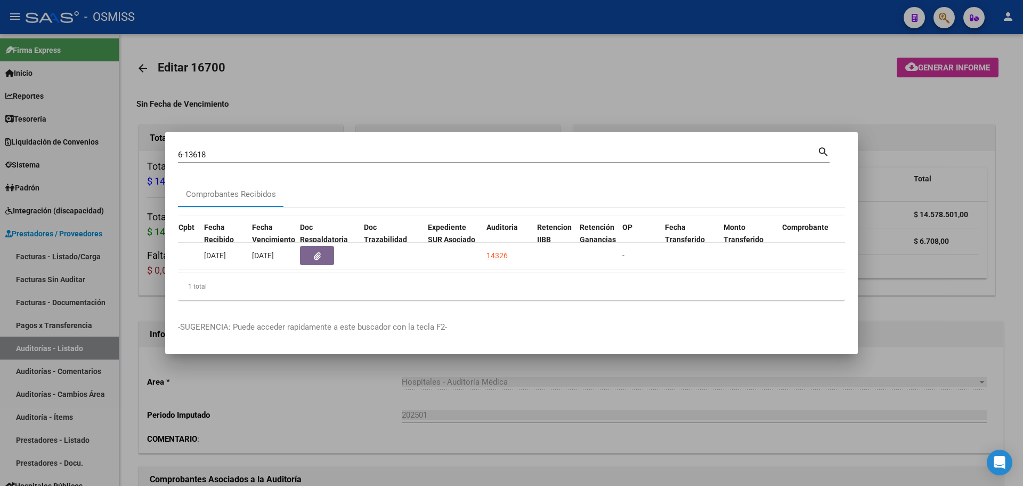
click at [311, 98] on div at bounding box center [511, 243] width 1023 height 486
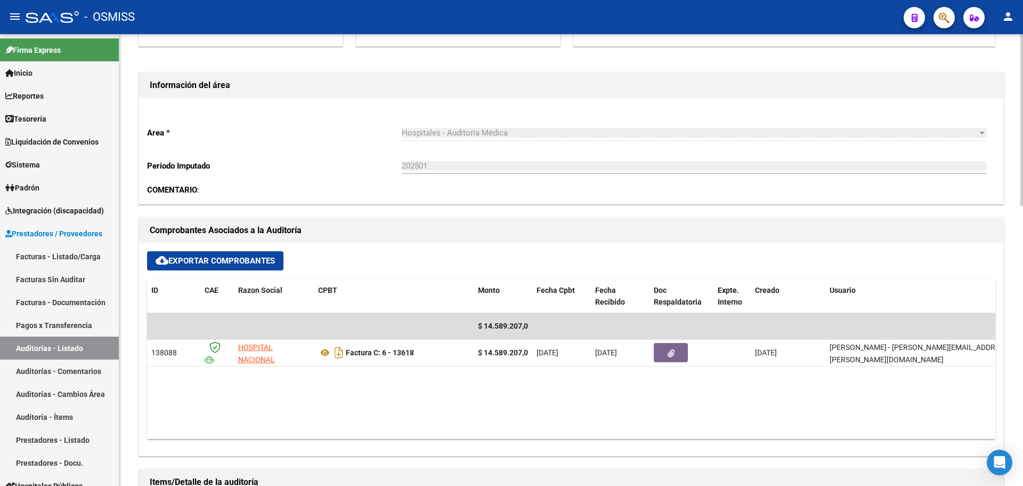
scroll to position [373, 0]
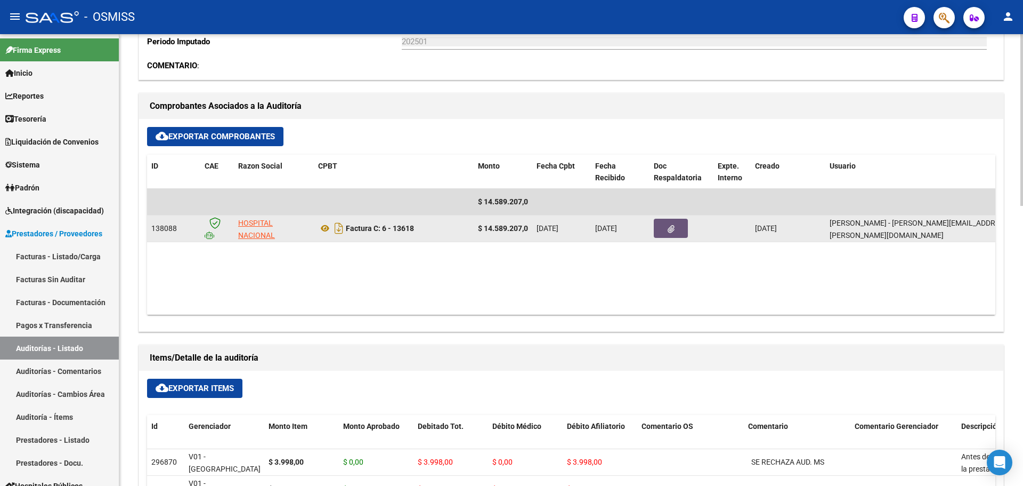
click at [681, 235] on button "button" at bounding box center [671, 228] width 34 height 19
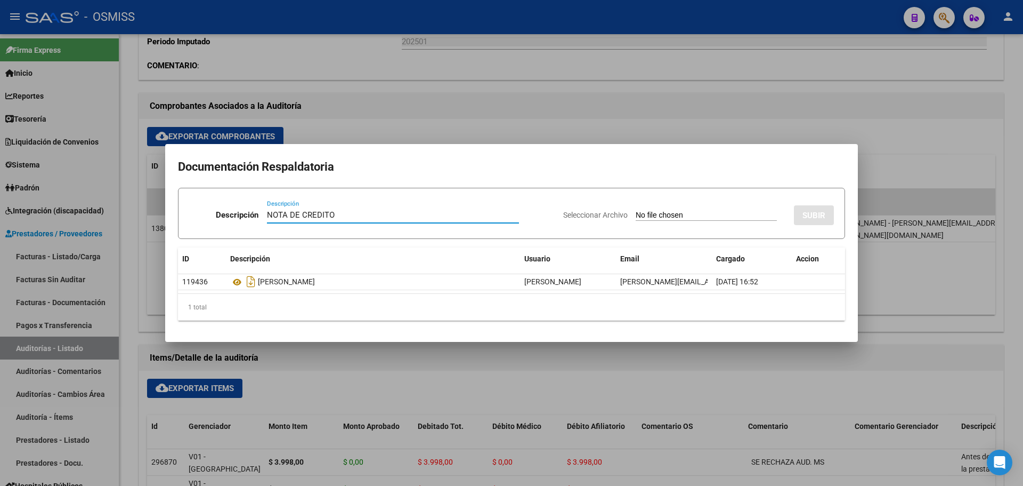
click at [663, 216] on input "Seleccionar Archivo" at bounding box center [706, 216] width 141 height 10
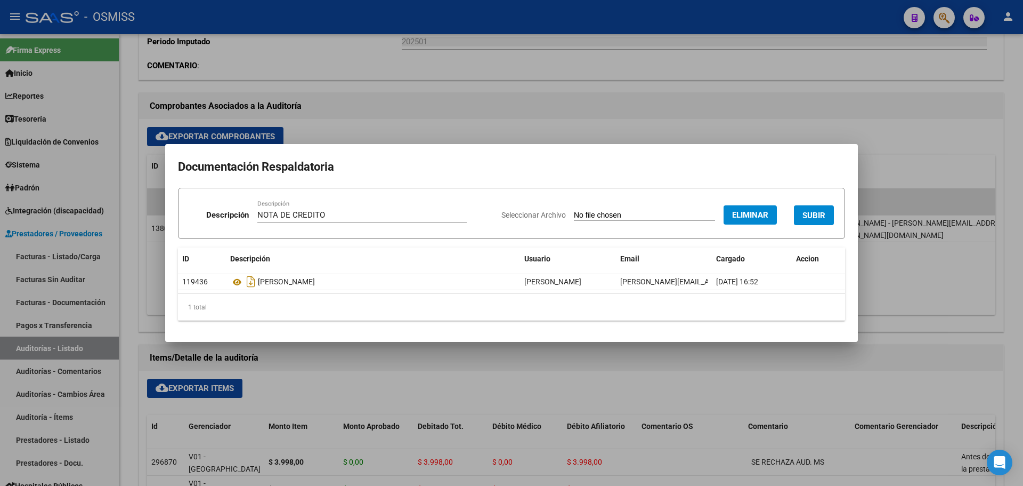
click at [813, 228] on div "Seleccionar Archivo Eliminar SUBIR" at bounding box center [668, 213] width 333 height 33
click at [813, 217] on span "SUBIR" at bounding box center [814, 216] width 23 height 10
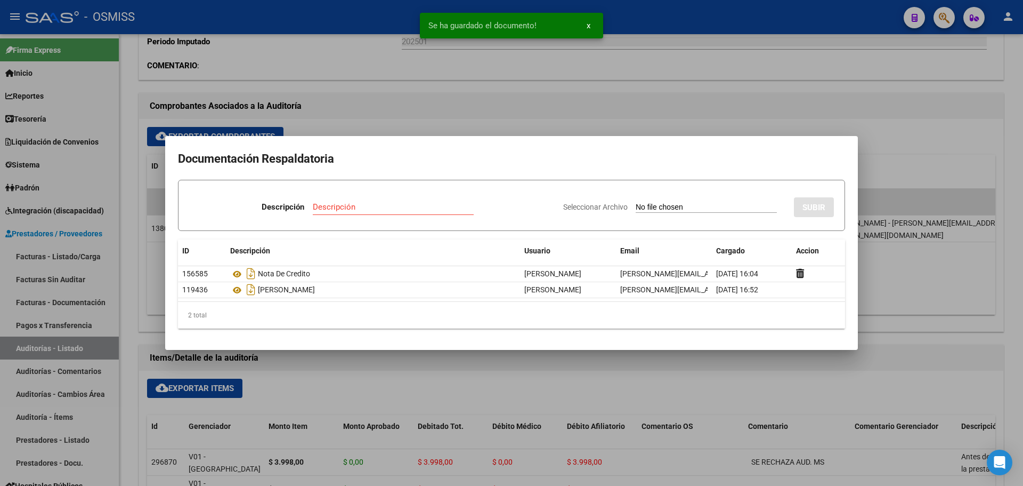
click at [427, 122] on div at bounding box center [511, 243] width 1023 height 486
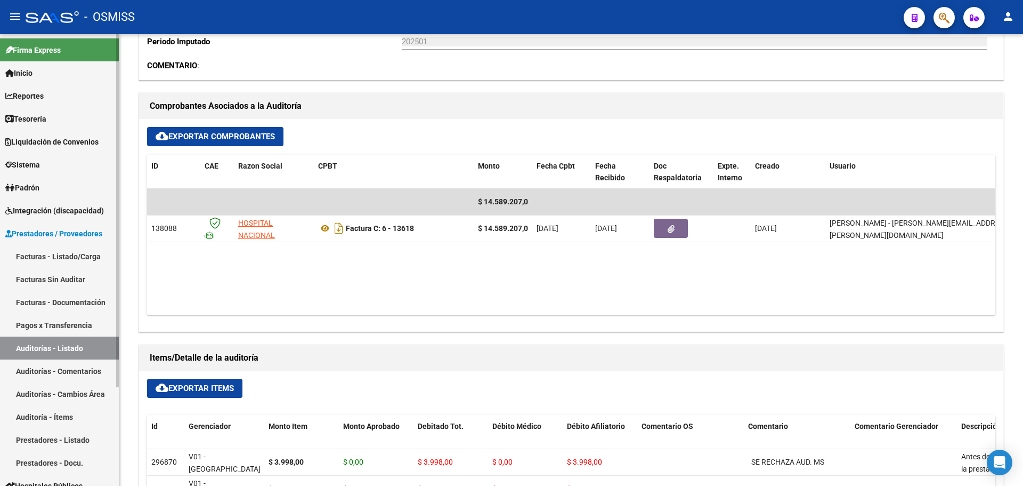
click at [51, 260] on link "Facturas - Listado/Carga" at bounding box center [59, 256] width 119 height 23
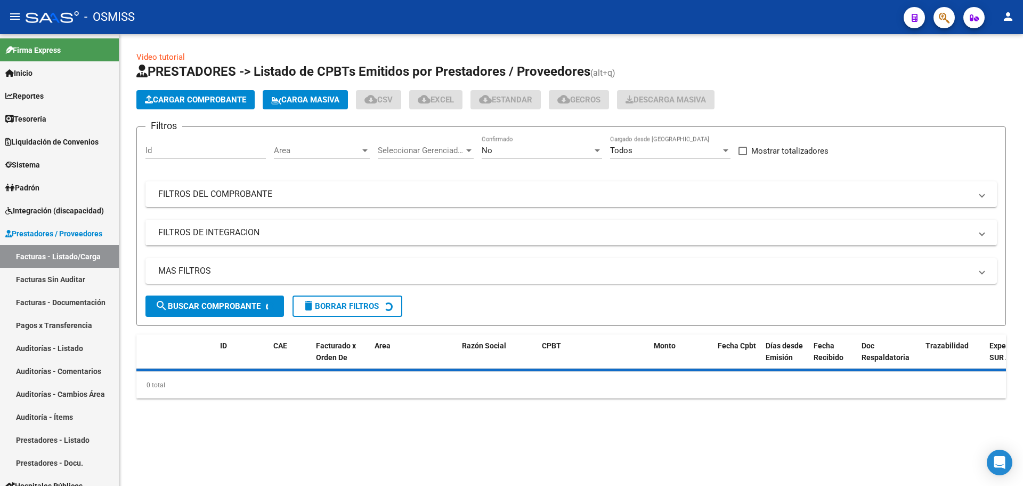
click at [188, 100] on span "Cargar Comprobante" at bounding box center [195, 100] width 101 height 10
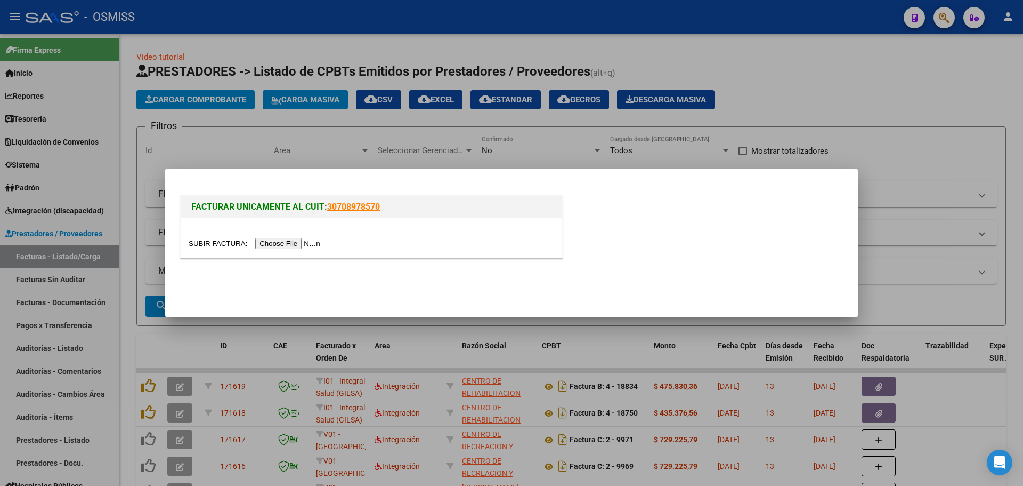
click at [271, 245] on input "file" at bounding box center [256, 243] width 135 height 11
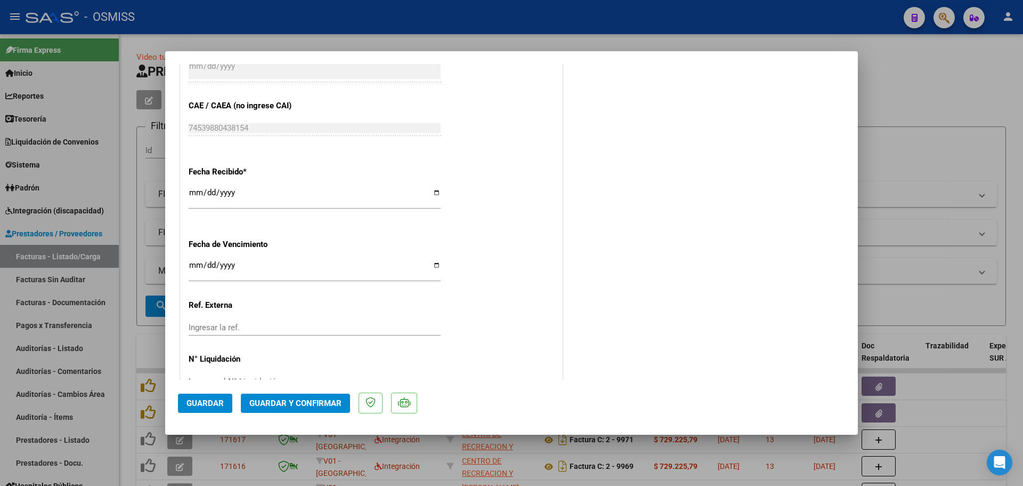
scroll to position [597, 0]
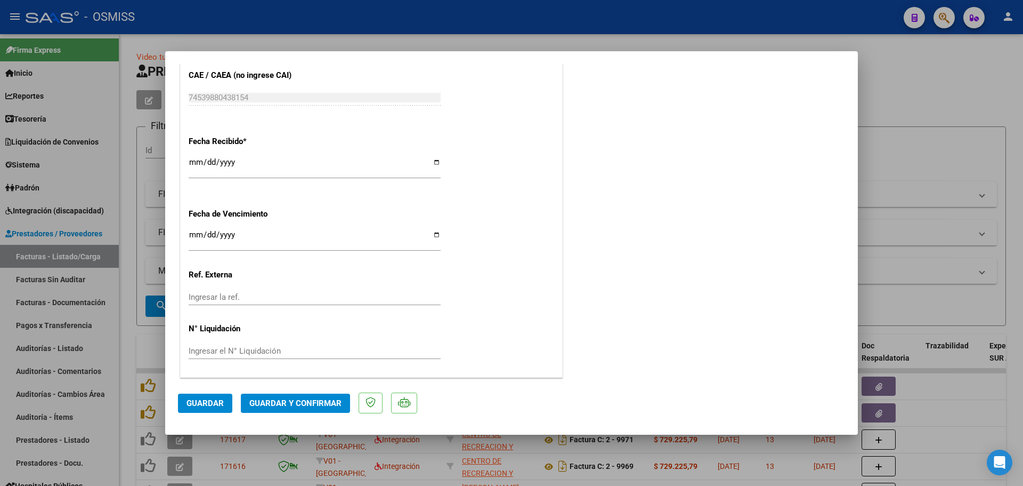
click at [862, 181] on div at bounding box center [511, 243] width 1023 height 486
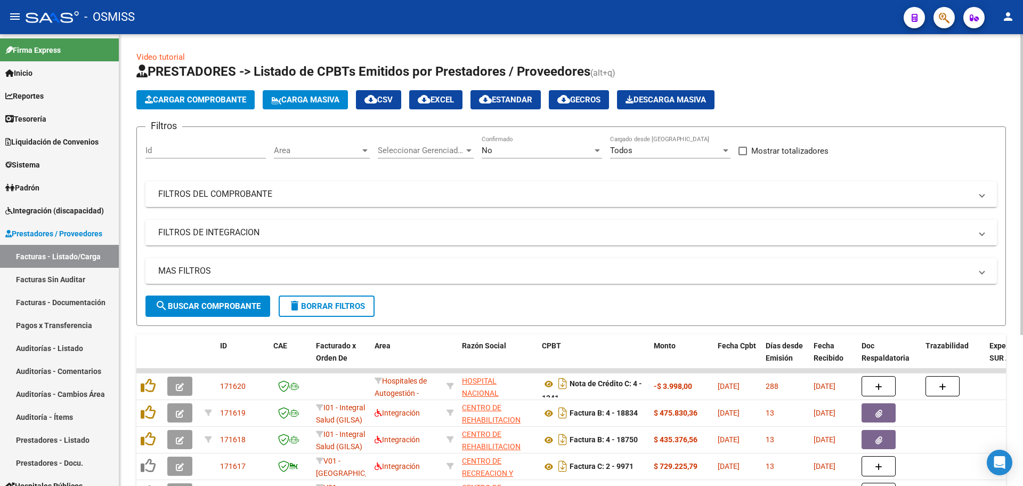
click at [439, 222] on mat-expansion-panel-header "FILTROS DE INTEGRACION" at bounding box center [572, 233] width 852 height 26
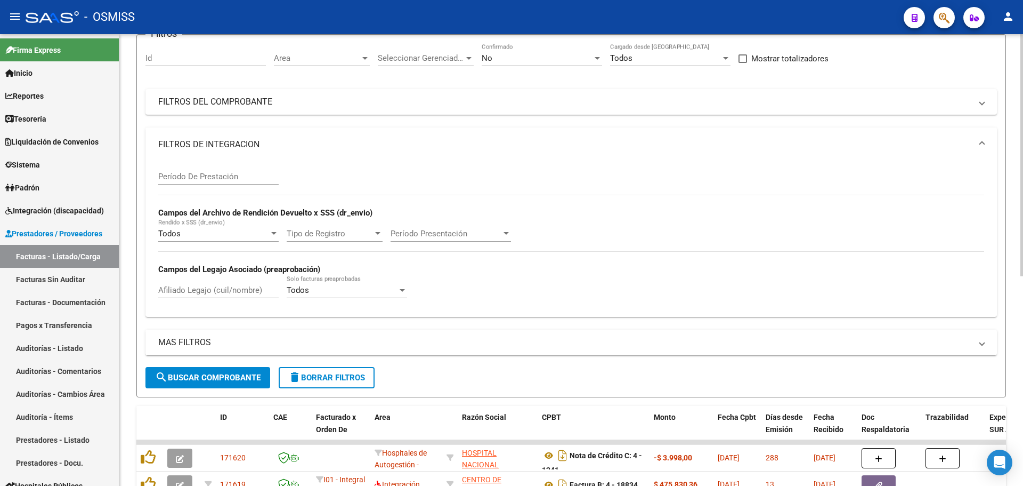
scroll to position [213, 0]
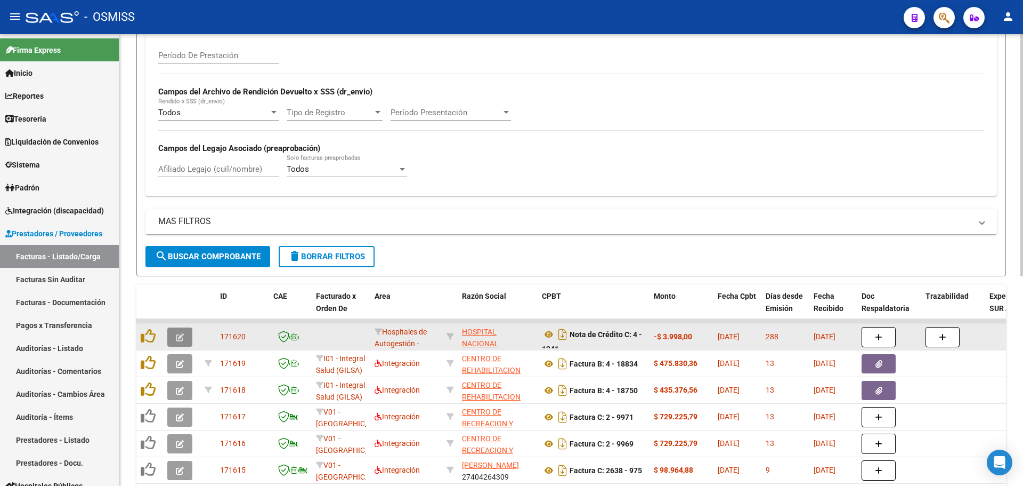
click at [173, 340] on button "button" at bounding box center [179, 336] width 25 height 19
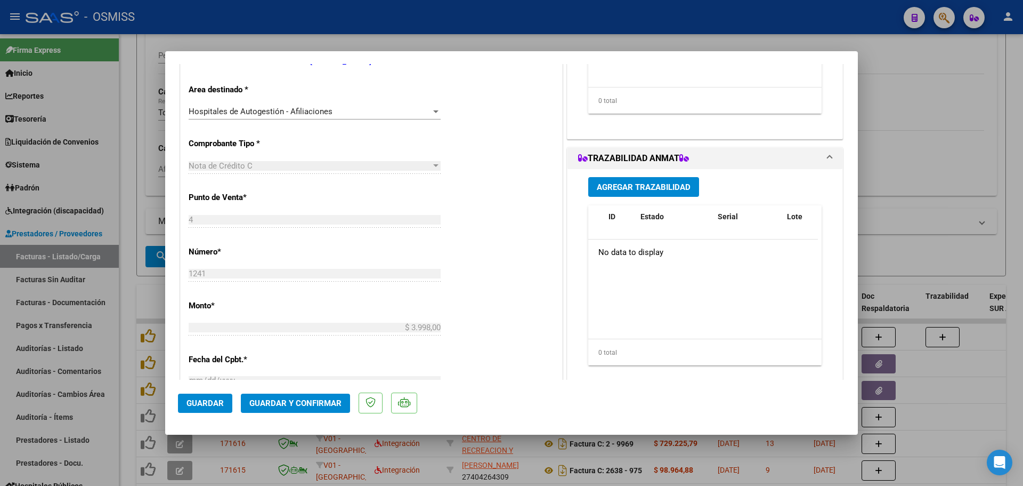
scroll to position [0, 0]
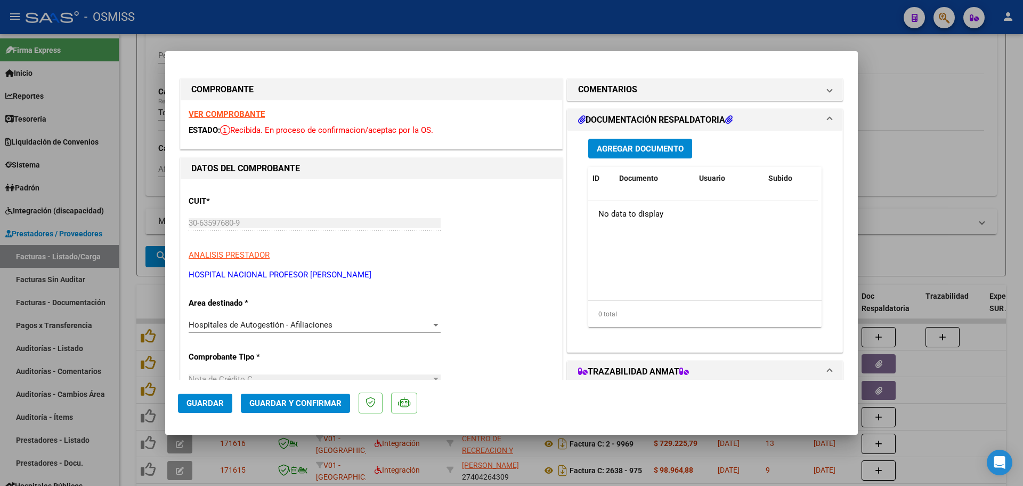
click at [441, 204] on div "CUIT * 30-63597680-9 Ingresar CUIT ANALISIS PRESTADOR HOSPITAL NACIONAL PROFESO…" at bounding box center [372, 234] width 366 height 94
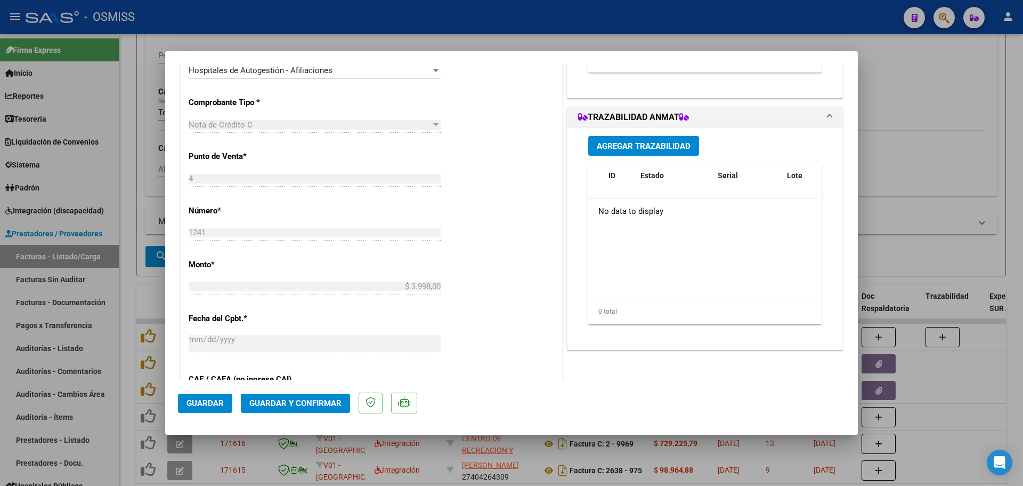
scroll to position [266, 0]
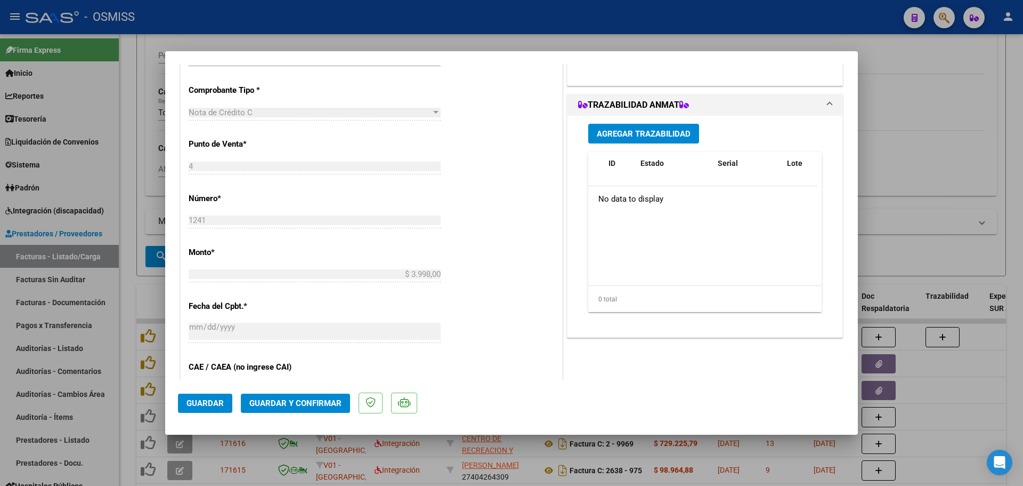
click at [873, 189] on div at bounding box center [511, 243] width 1023 height 486
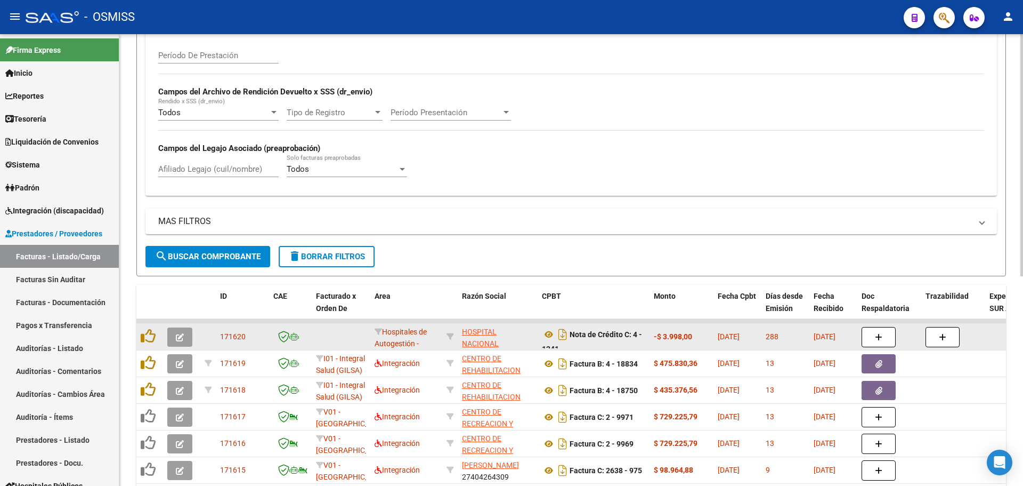
click at [176, 335] on icon "button" at bounding box center [180, 337] width 8 height 8
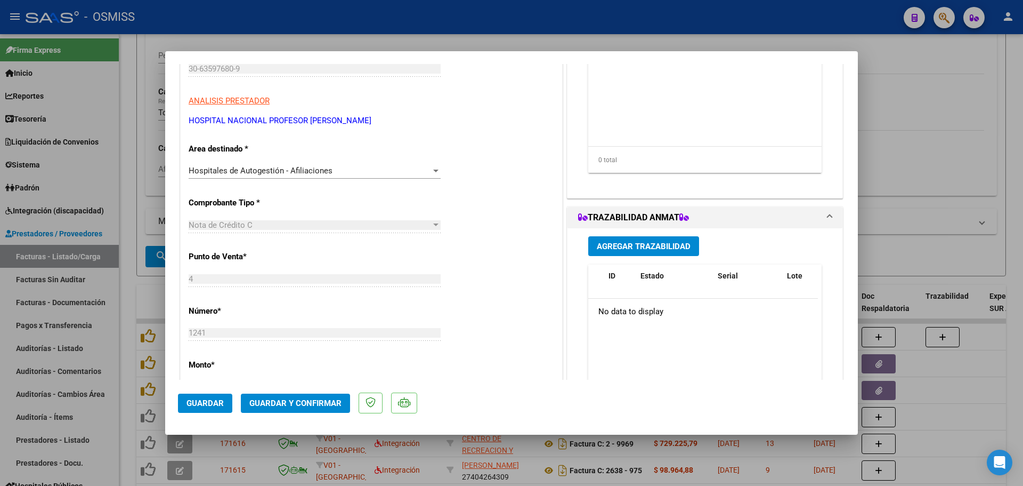
scroll to position [160, 0]
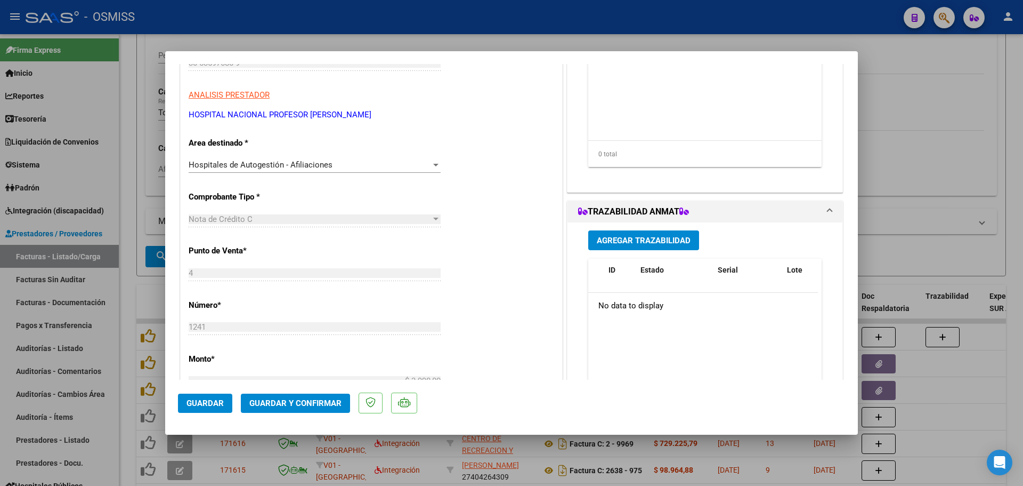
click at [344, 165] on div "Hospitales de Autogestión - Afiliaciones" at bounding box center [310, 165] width 243 height 10
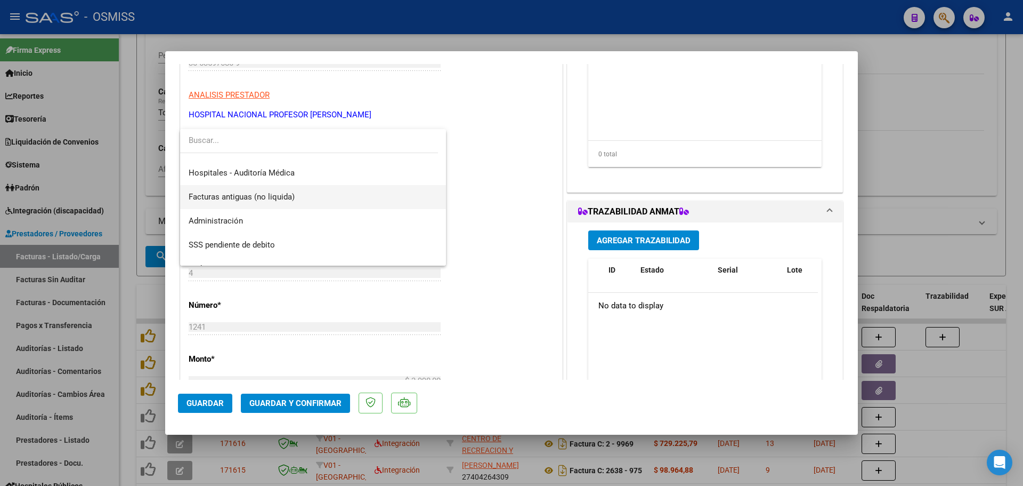
scroll to position [189, 0]
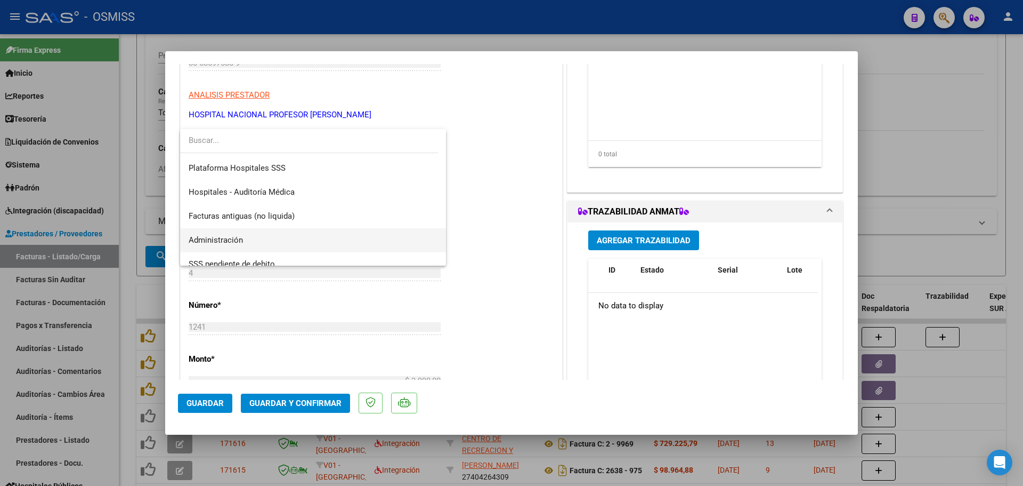
click at [310, 235] on span "Administración" at bounding box center [313, 240] width 249 height 24
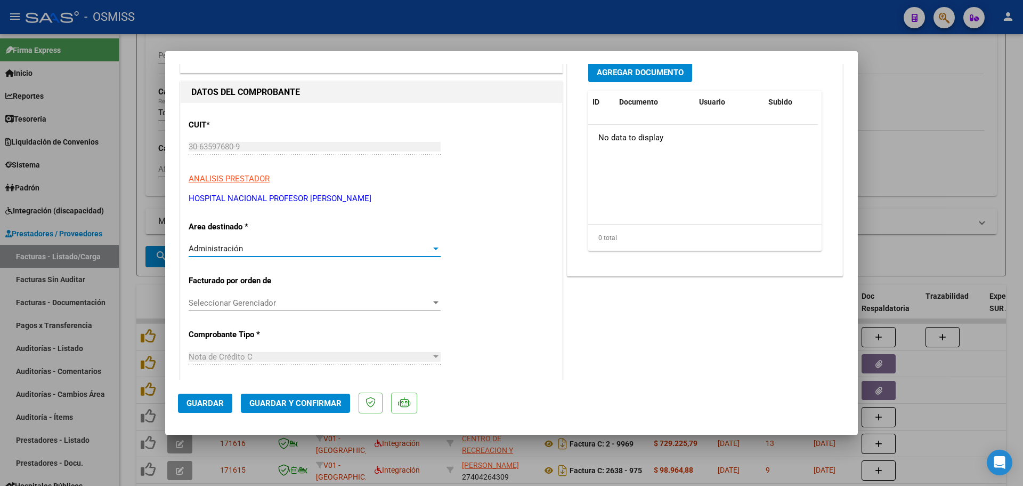
scroll to position [0, 0]
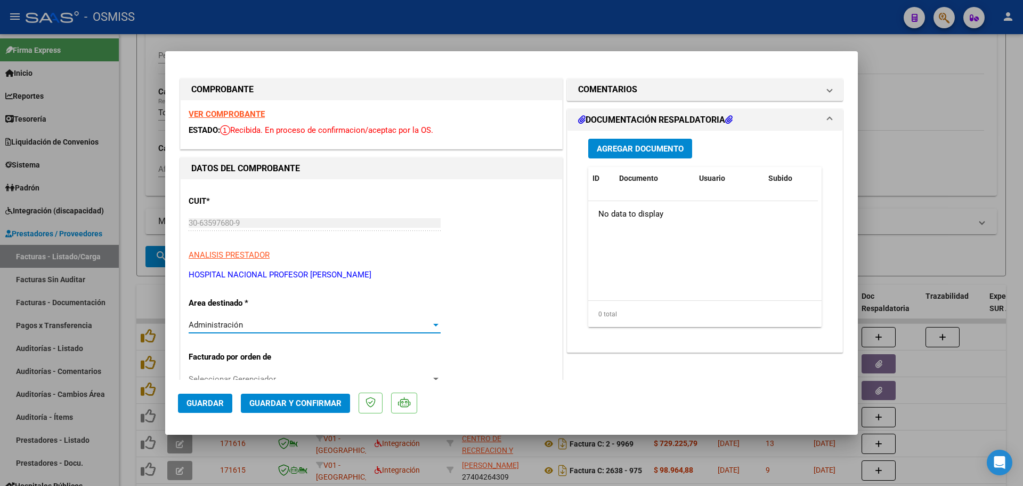
click at [224, 109] on strong "VER COMPROBANTE" at bounding box center [227, 114] width 76 height 10
click at [269, 402] on span "Guardar y Confirmar" at bounding box center [295, 403] width 92 height 10
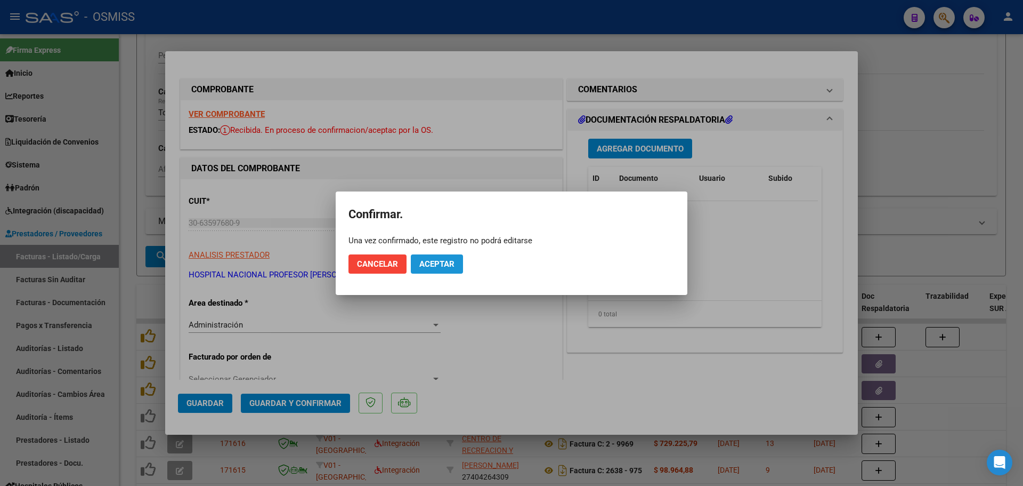
click at [452, 270] on button "Aceptar" at bounding box center [437, 263] width 52 height 19
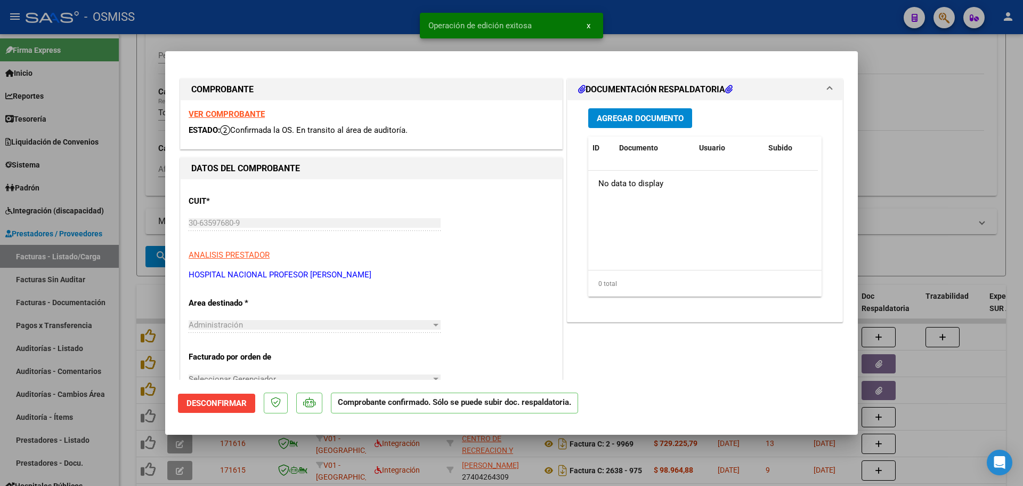
click at [969, 227] on div at bounding box center [511, 243] width 1023 height 486
